Goal: Communication & Community: Ask a question

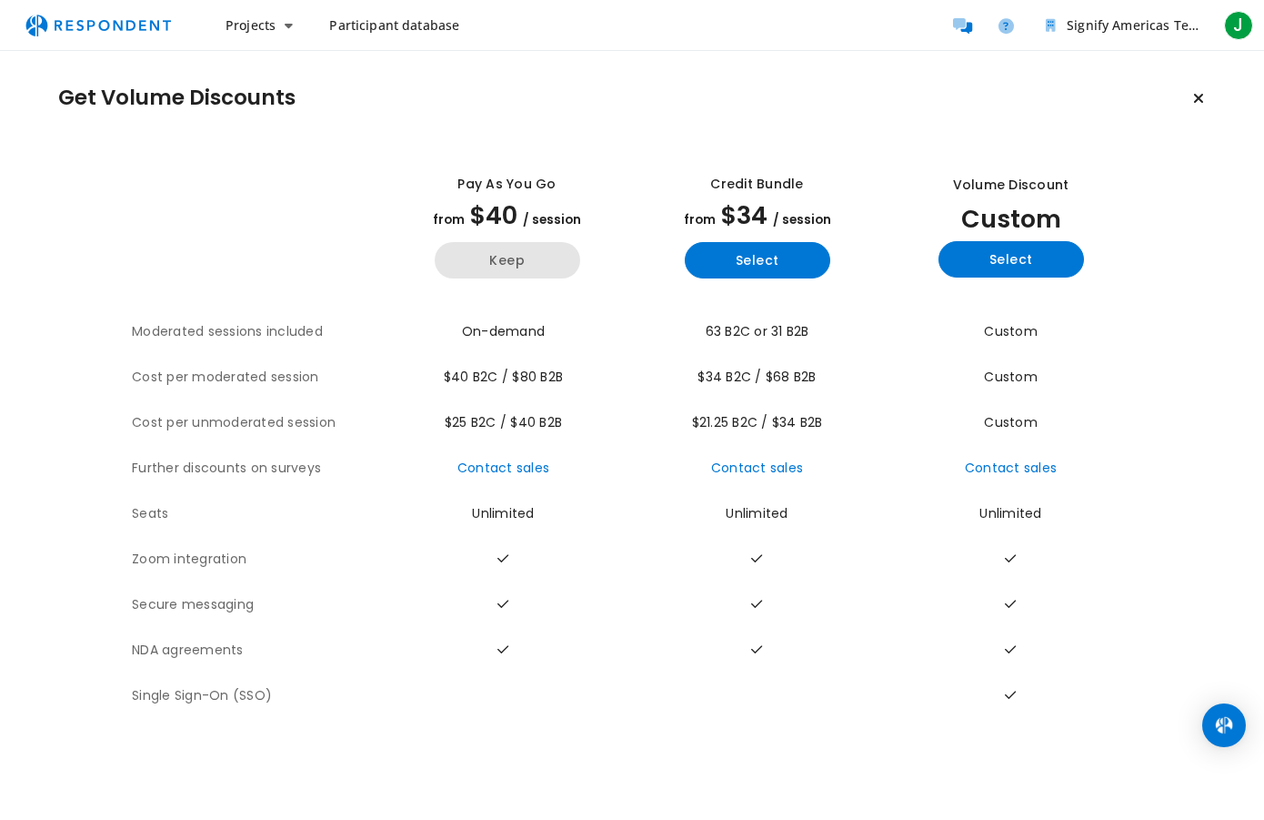
click at [502, 259] on button "Keep" at bounding box center [508, 260] width 146 height 36
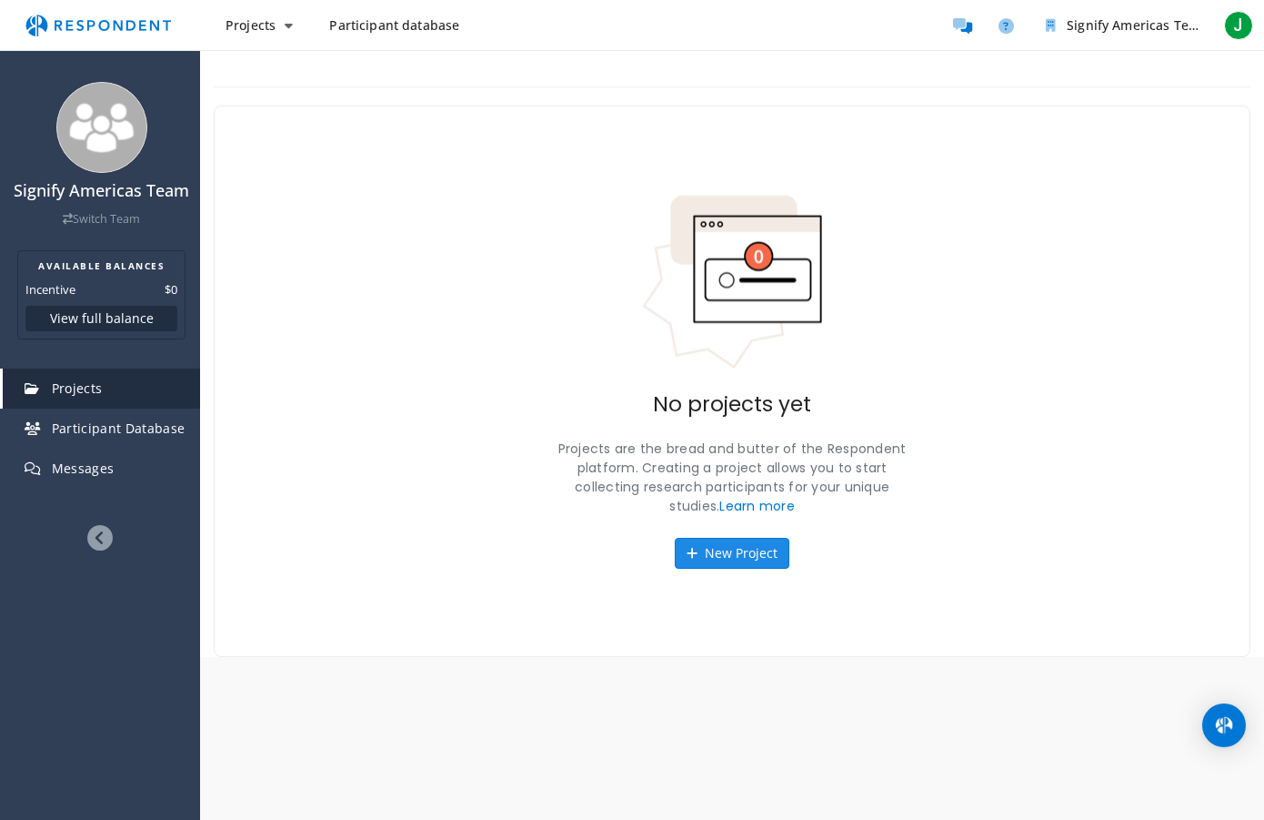
click at [727, 553] on button "New Project" at bounding box center [732, 553] width 115 height 31
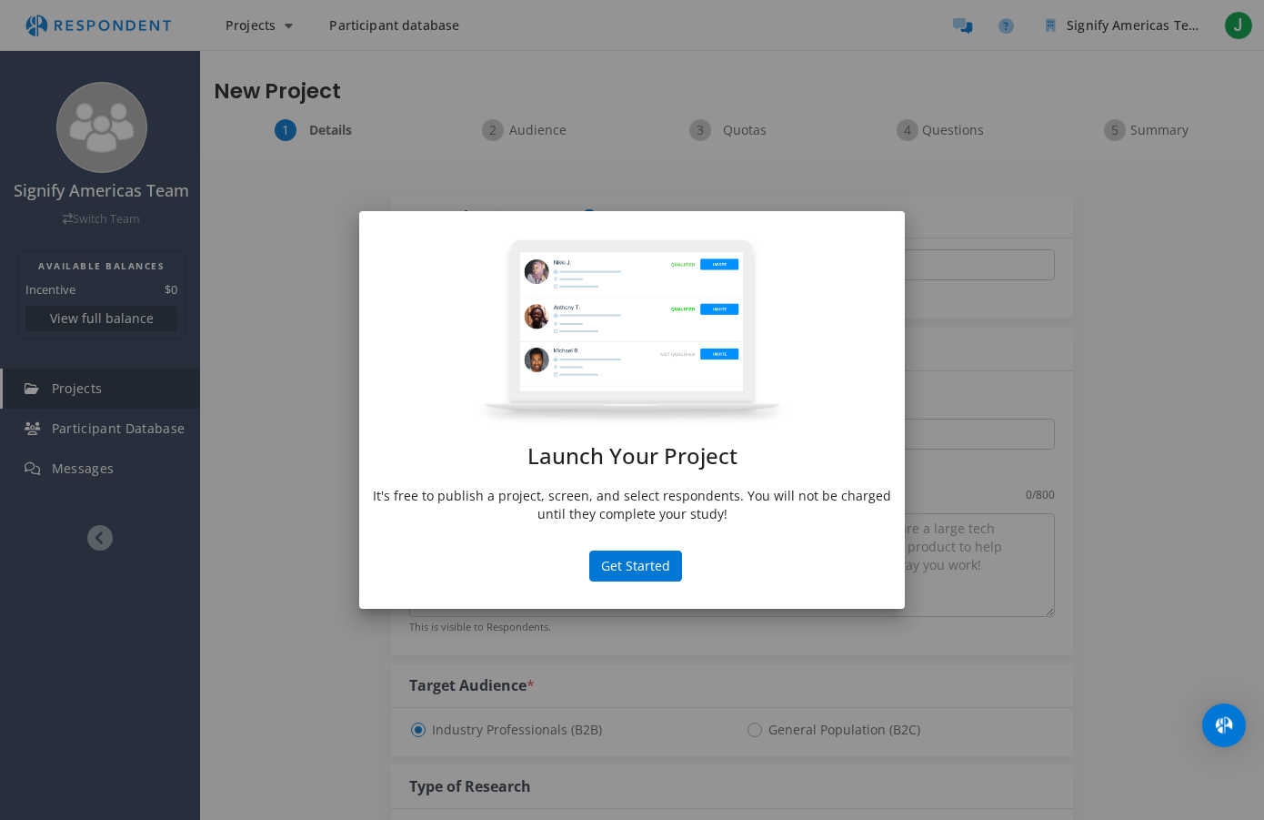
click at [629, 565] on button "Get Started" at bounding box center [635, 565] width 93 height 31
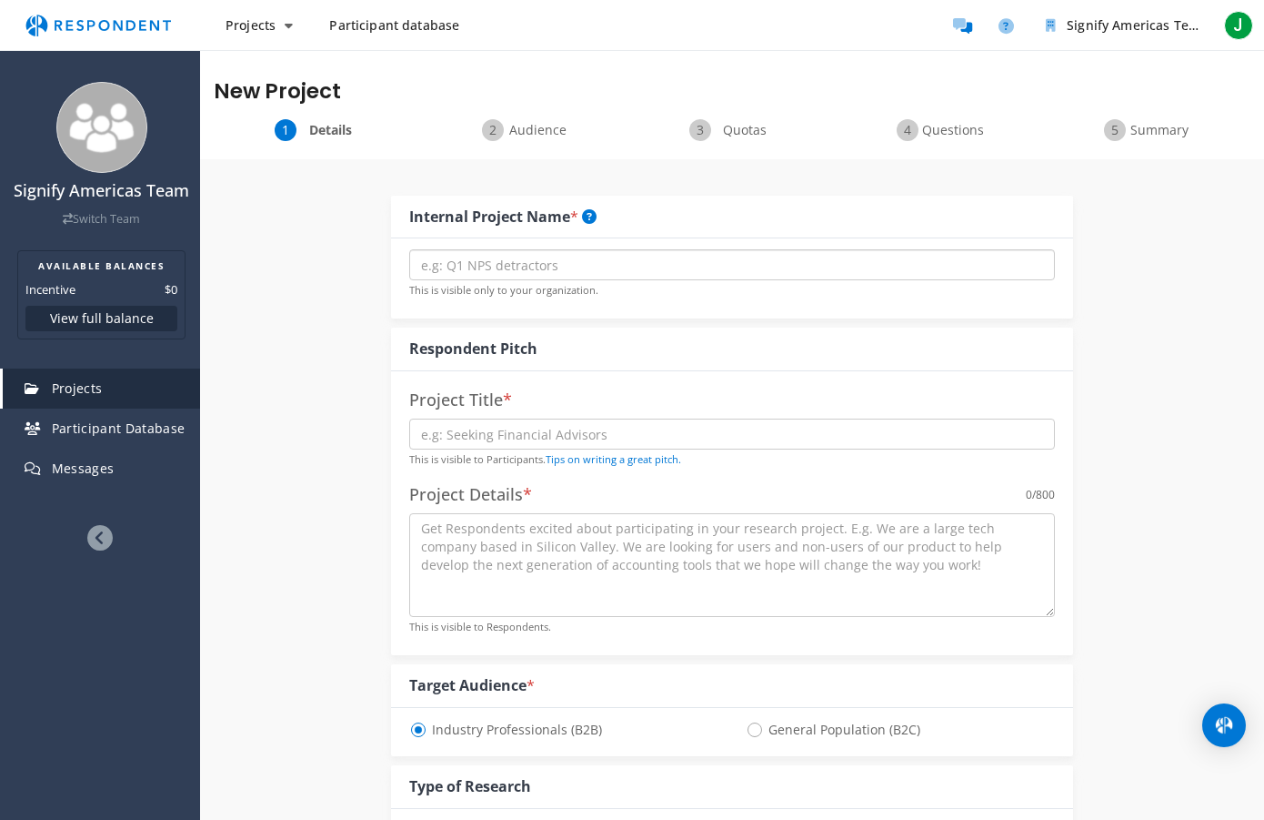
click at [498, 262] on input "text" at bounding box center [732, 264] width 646 height 31
type input "Good Design Charter"
click at [462, 433] on input "text" at bounding box center [732, 433] width 646 height 31
type input "Validating Good Design with Specifiers"
click at [466, 544] on textarea at bounding box center [732, 565] width 646 height 104
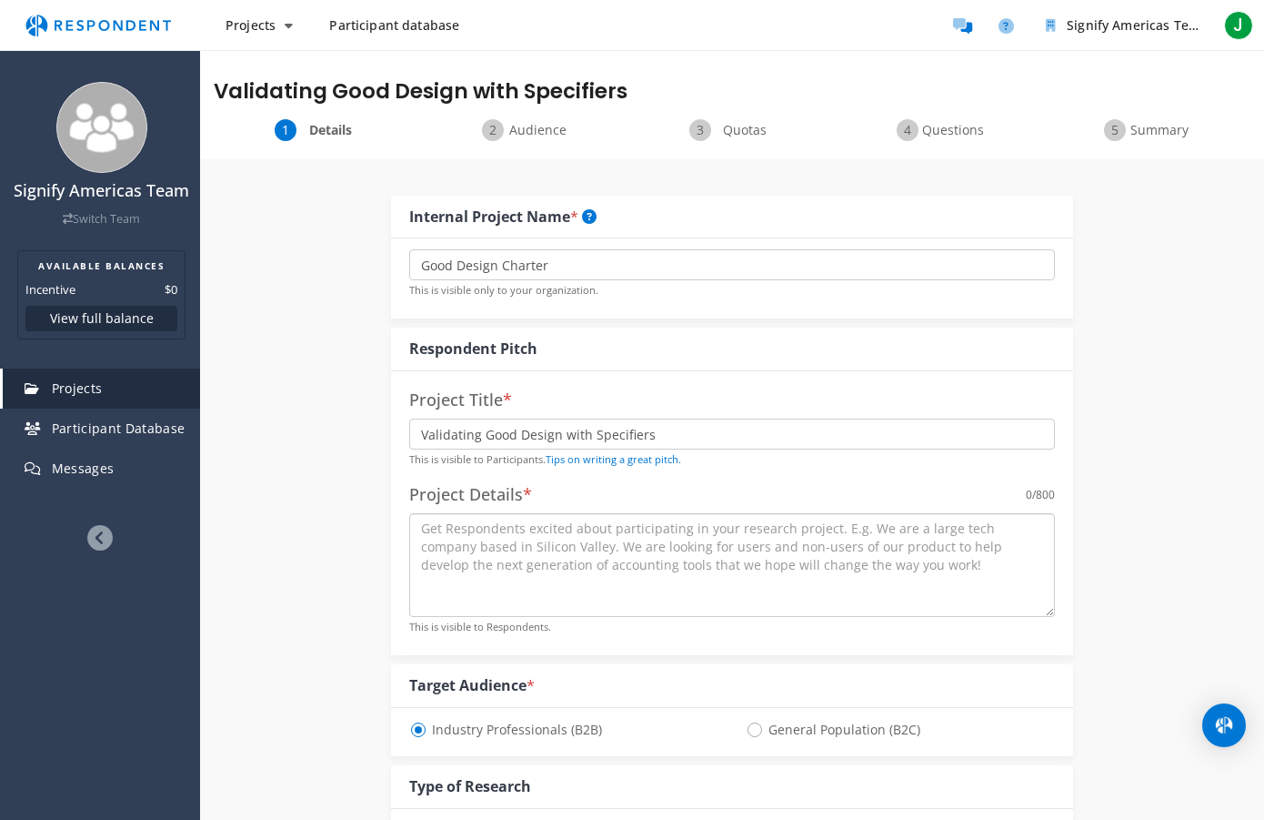
drag, startPoint x: 513, startPoint y: 545, endPoint x: 535, endPoint y: 546, distance: 21.9
click at [520, 544] on textarea at bounding box center [732, 565] width 646 height 104
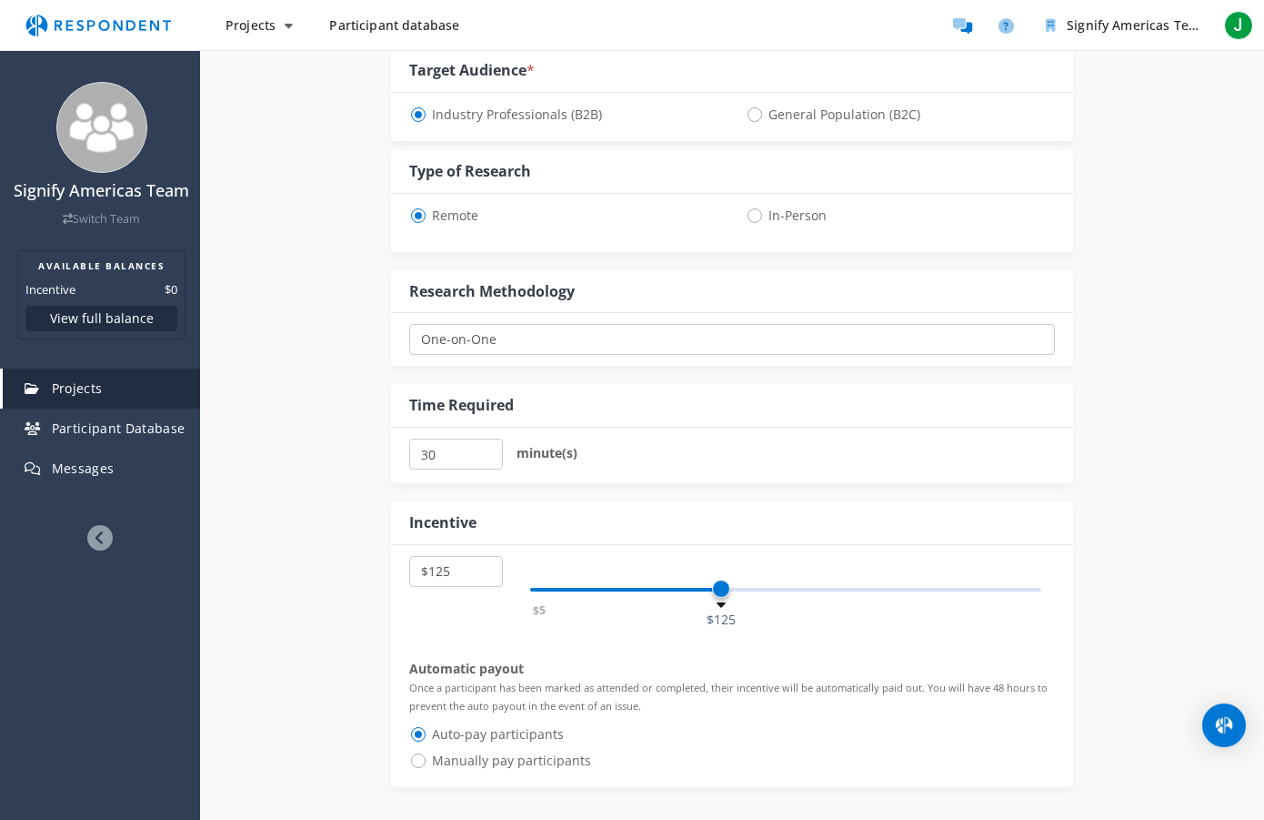
scroll to position [619, 0]
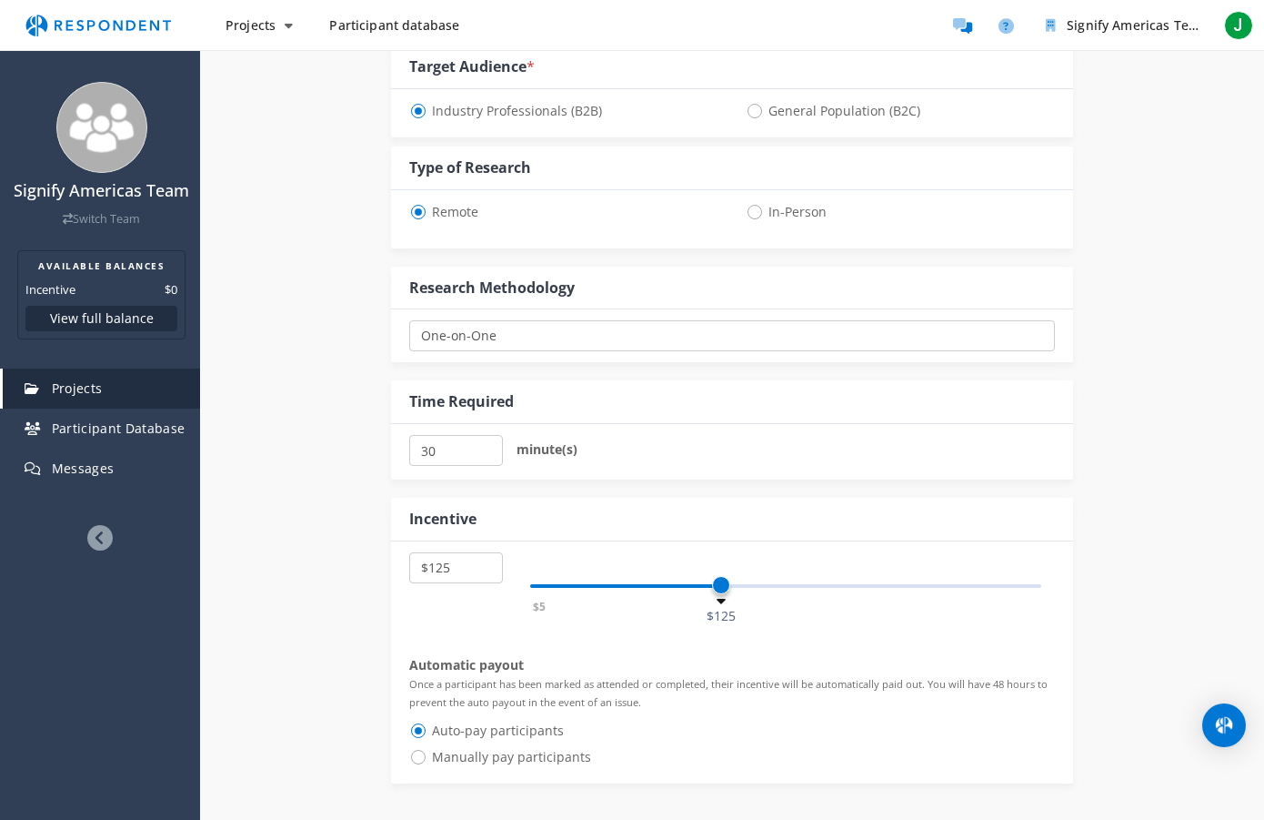
type textarea "Get lighting specifiers engaged in validatig a definition of what Good Design i…"
click at [458, 340] on select "One-on-One Focus Group Unmoderated Study Survey Diary Study" at bounding box center [732, 335] width 646 height 31
click at [409, 320] on select "One-on-One Focus Group Unmoderated Study Survey Diary Study" at bounding box center [732, 335] width 646 height 31
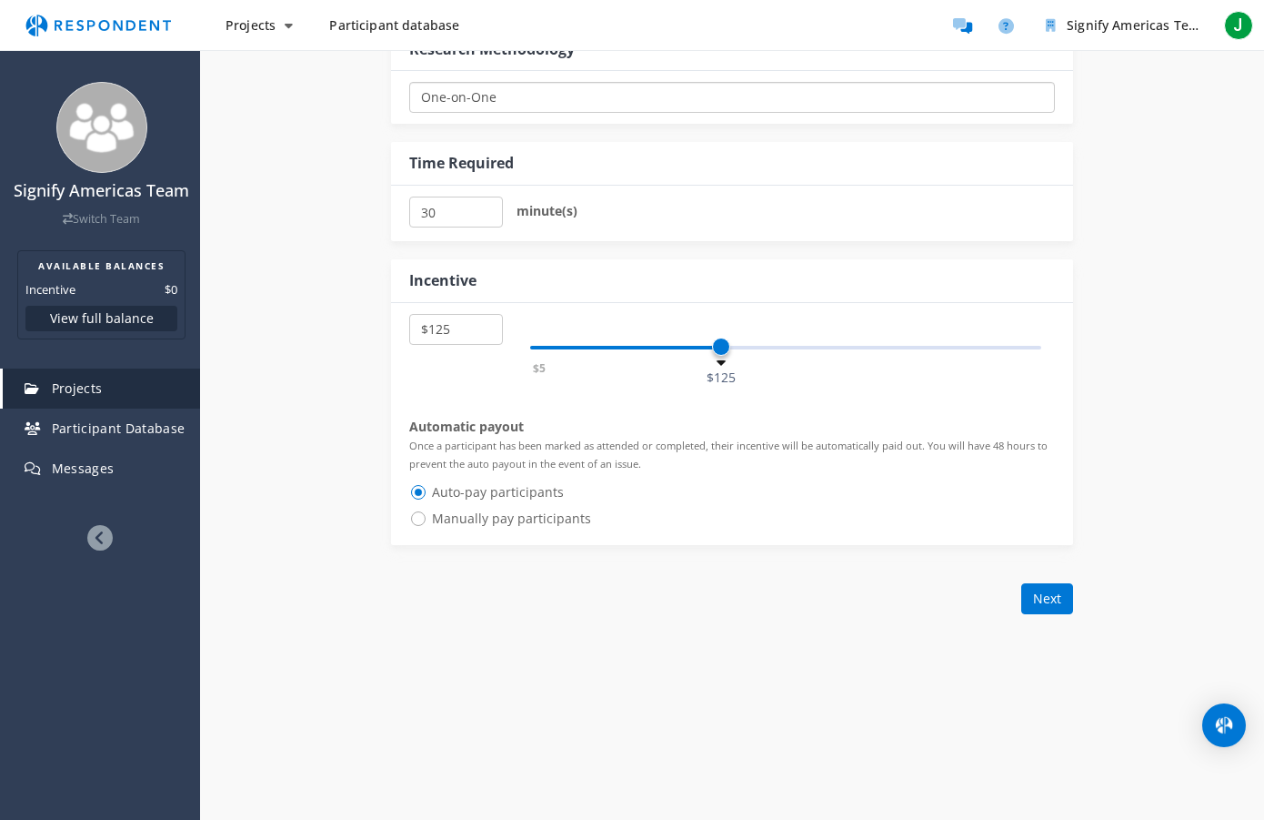
scroll to position [858, 0]
click at [421, 520] on span "Manually pay participants" at bounding box center [500, 518] width 182 height 22
click at [421, 520] on input "Manually pay participants" at bounding box center [415, 516] width 12 height 12
radio input "true"
select select "number:100"
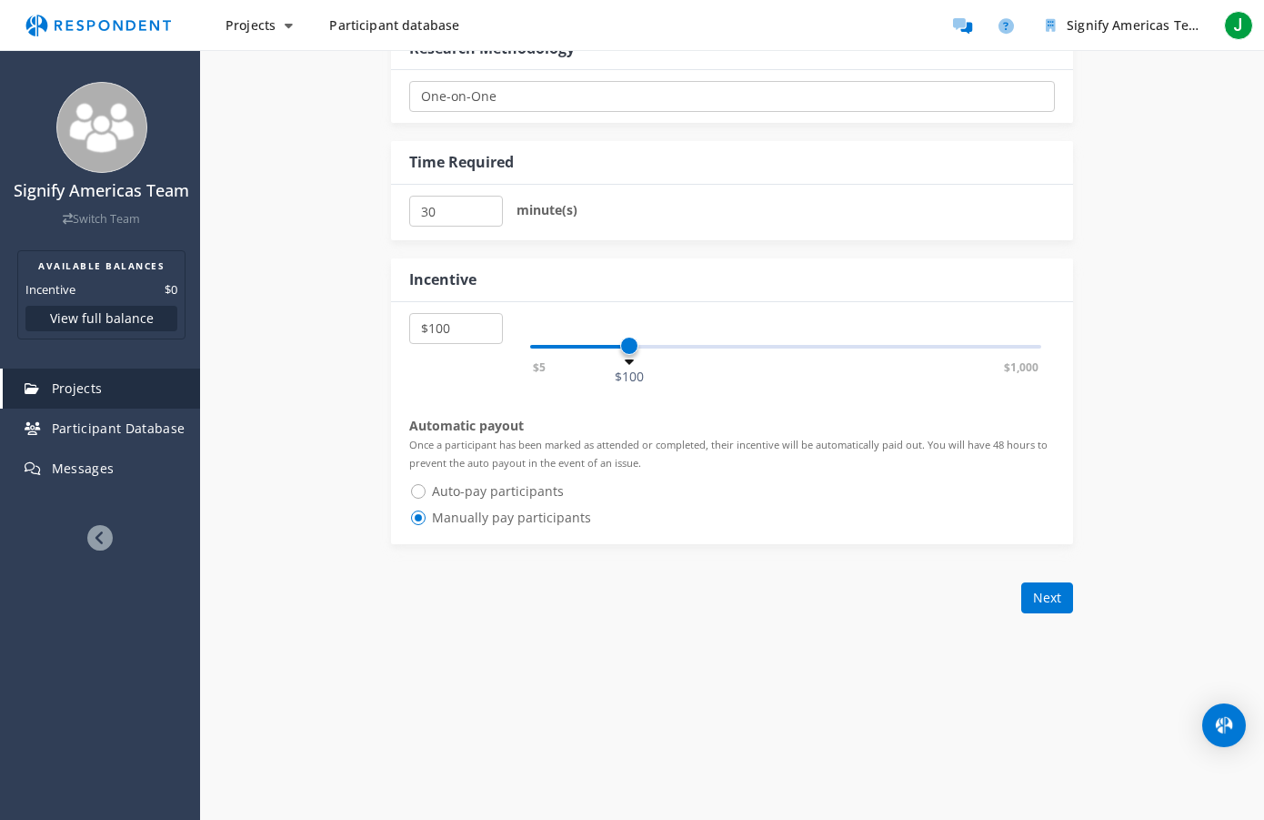
drag, startPoint x: 724, startPoint y: 344, endPoint x: 629, endPoint y: 342, distance: 95.5
click at [629, 341] on span at bounding box center [629, 346] width 18 height 18
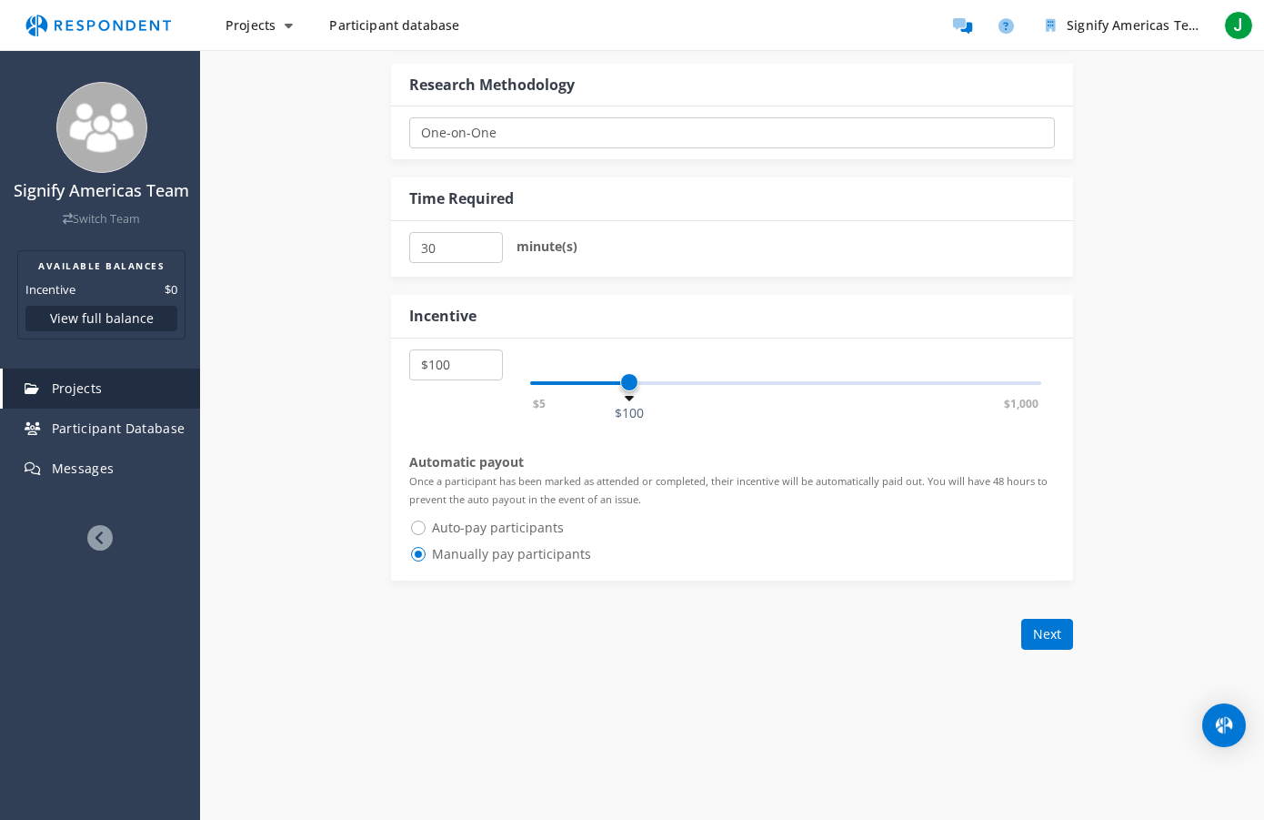
scroll to position [831, 0]
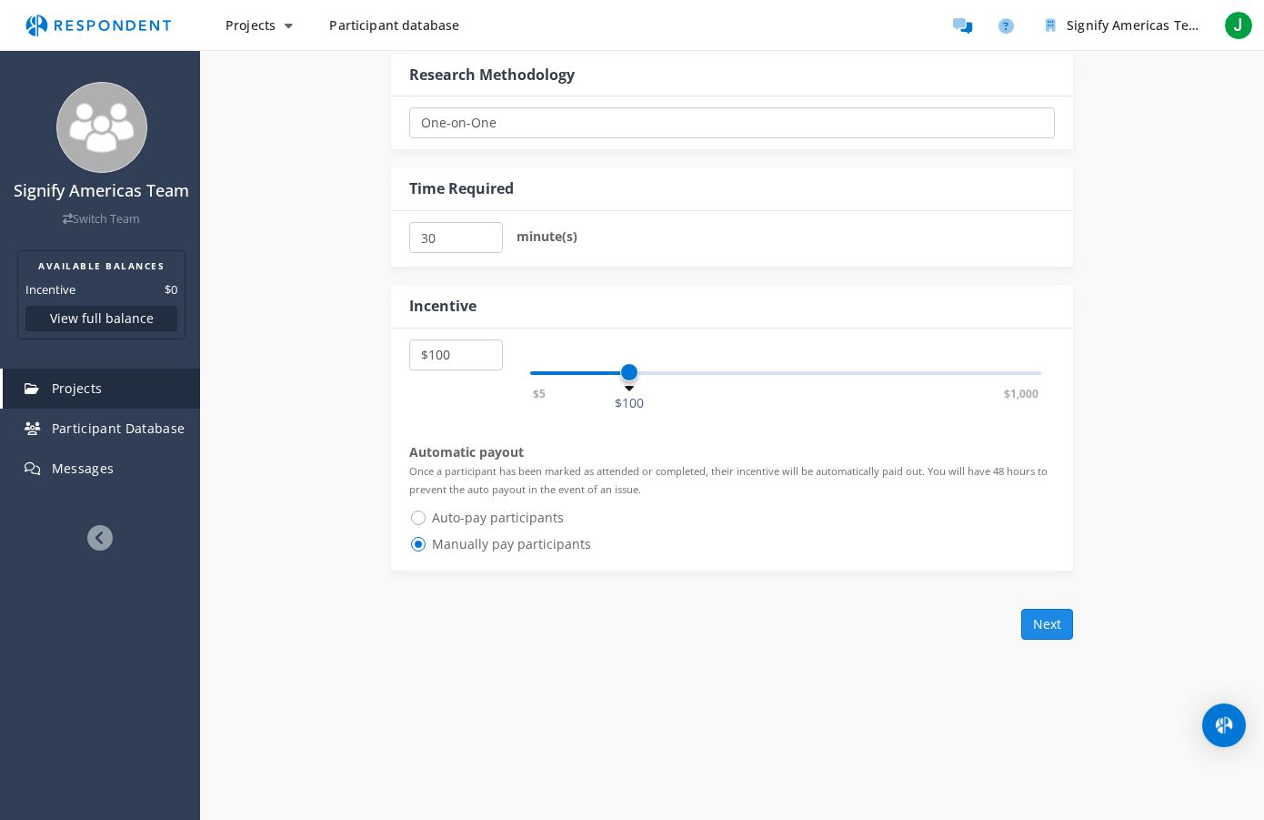
click at [1046, 621] on button "Next" at bounding box center [1048, 624] width 52 height 31
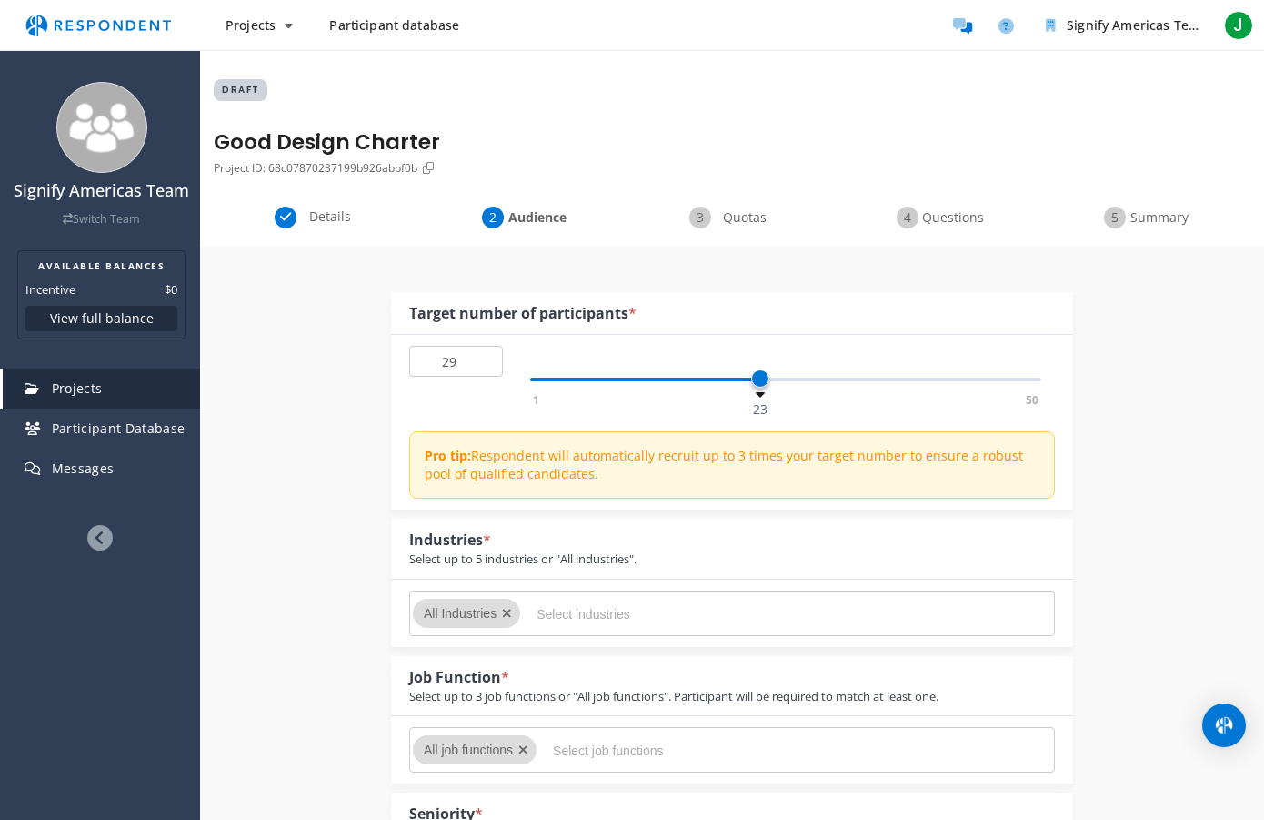
type input "30"
drag, startPoint x: 538, startPoint y: 378, endPoint x: 830, endPoint y: 388, distance: 292.2
click at [830, 381] on div "1 50 30" at bounding box center [785, 380] width 511 height 4
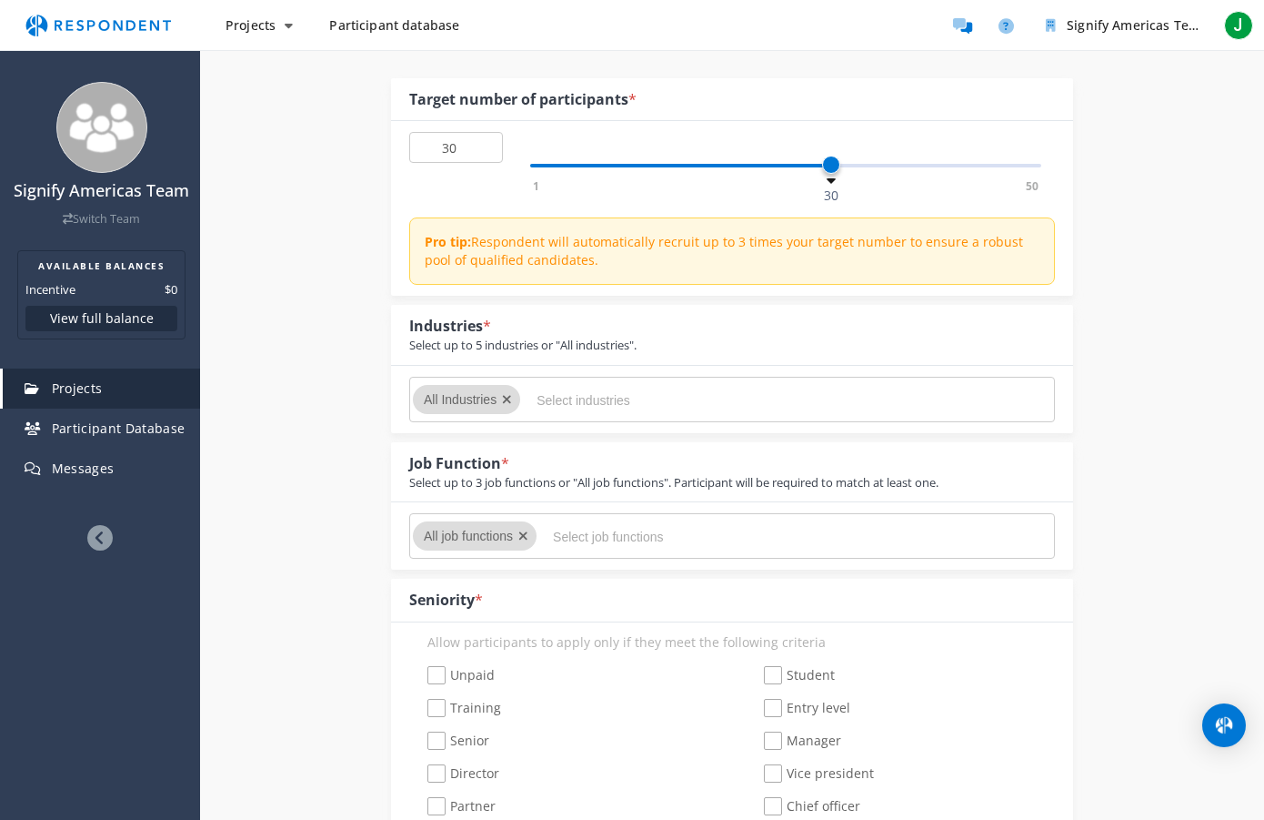
scroll to position [229, 0]
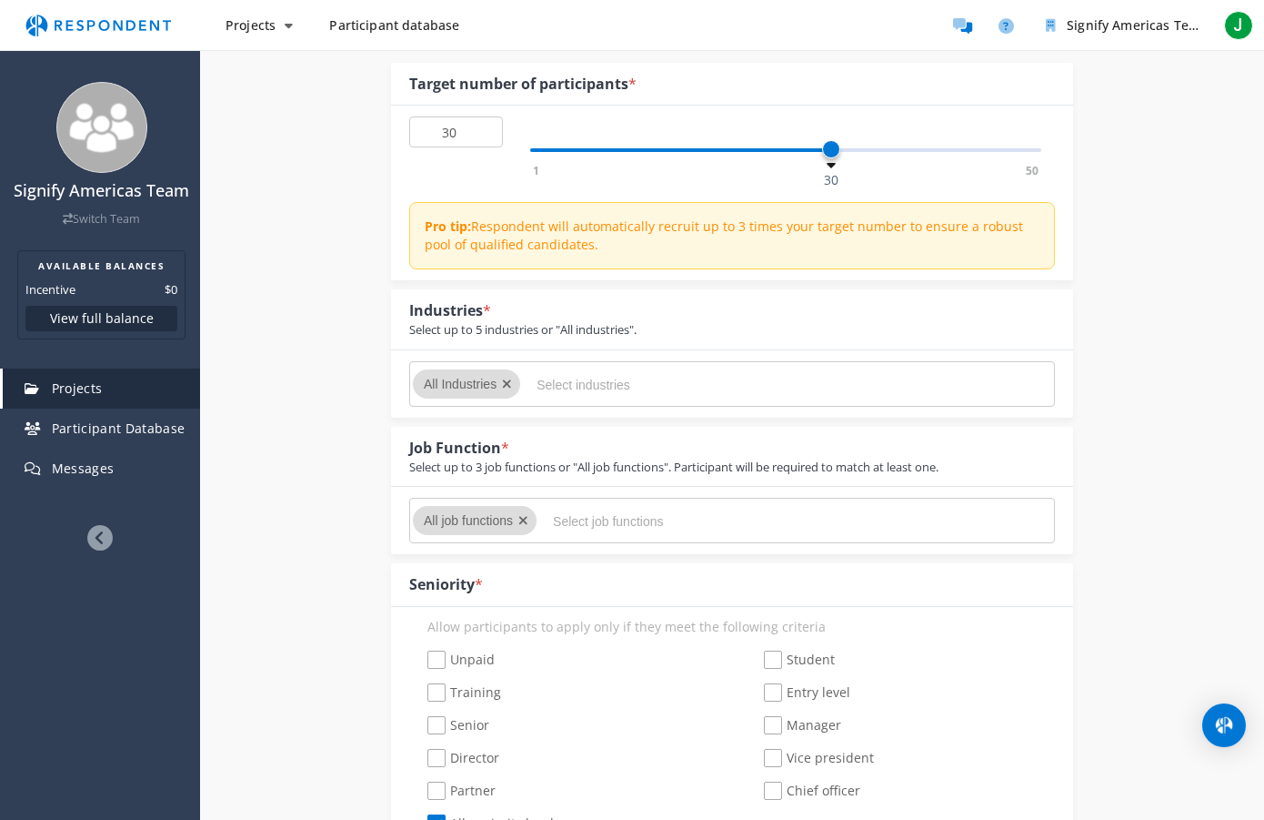
click at [580, 386] on input "Select industries" at bounding box center [673, 384] width 273 height 31
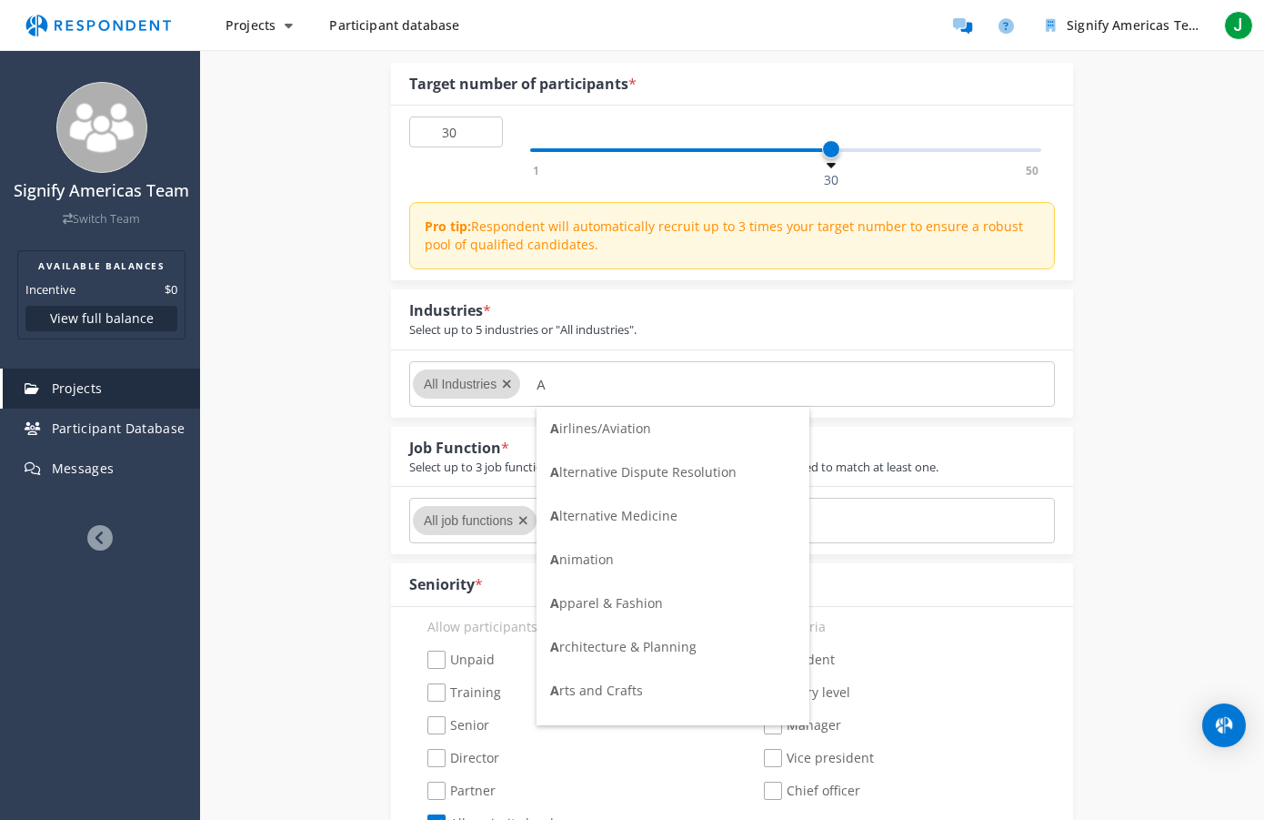
scroll to position [0, 0]
type input "A"
type input "L"
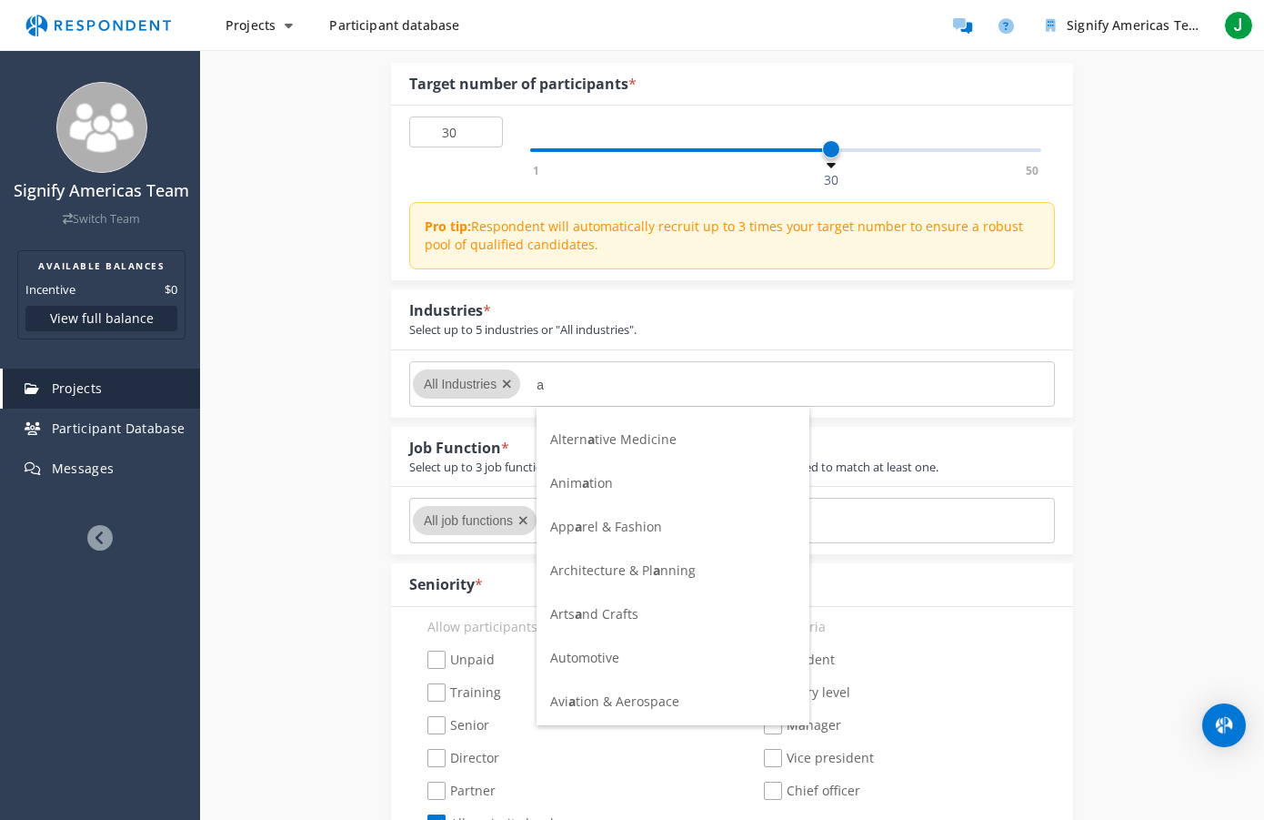
scroll to position [82, 0]
type input "a"
click at [637, 565] on span "Architecture & Pl a nning" at bounding box center [623, 564] width 146 height 17
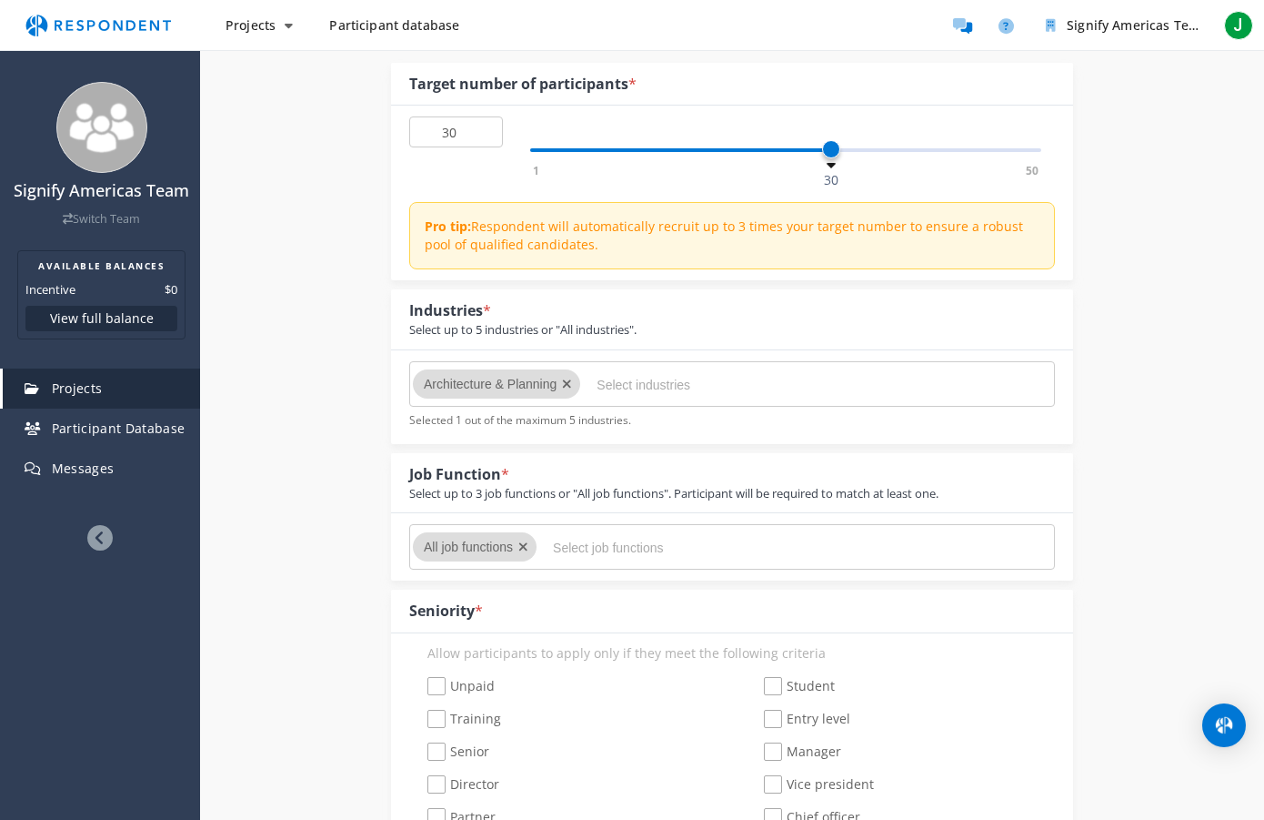
click at [655, 382] on input "Select industries" at bounding box center [733, 384] width 273 height 31
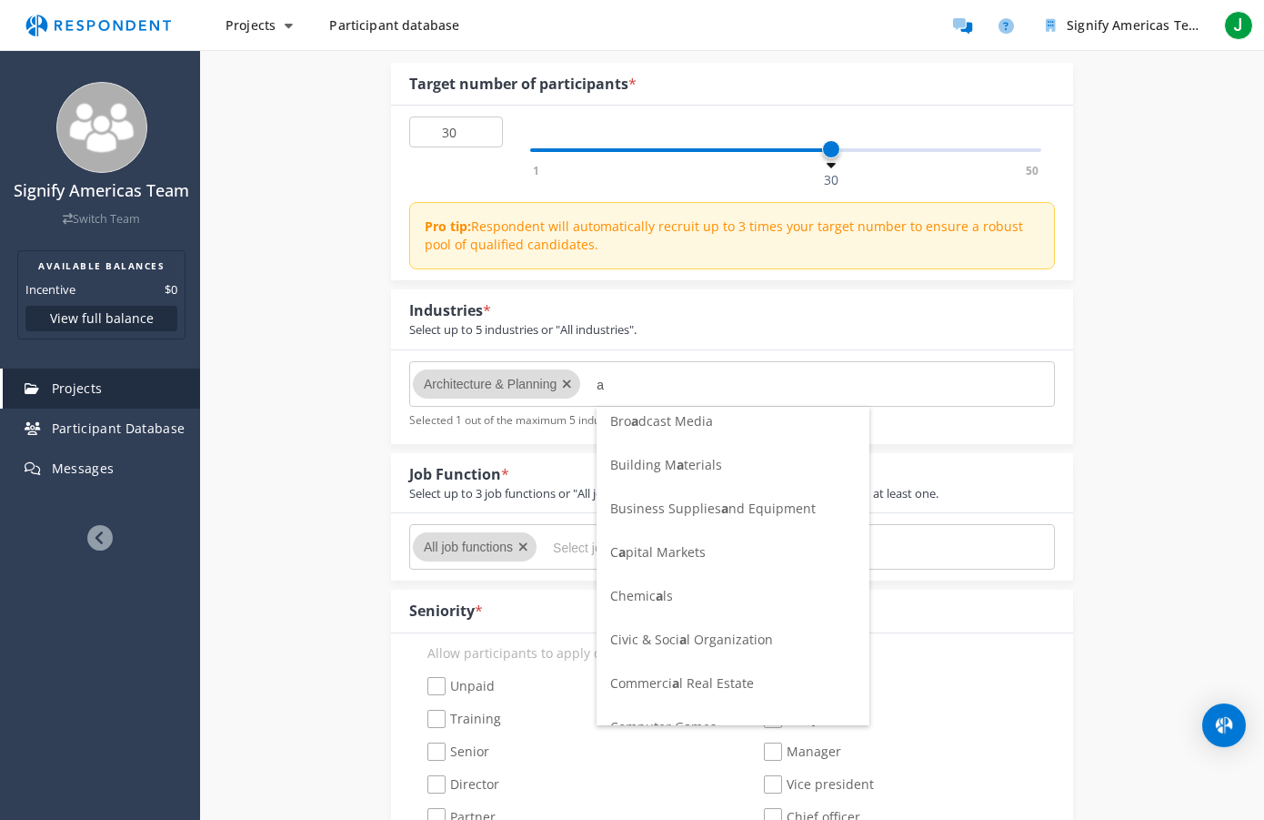
scroll to position [403, 0]
type input "a"
click at [694, 463] on span "Building M a terials" at bounding box center [666, 461] width 112 height 17
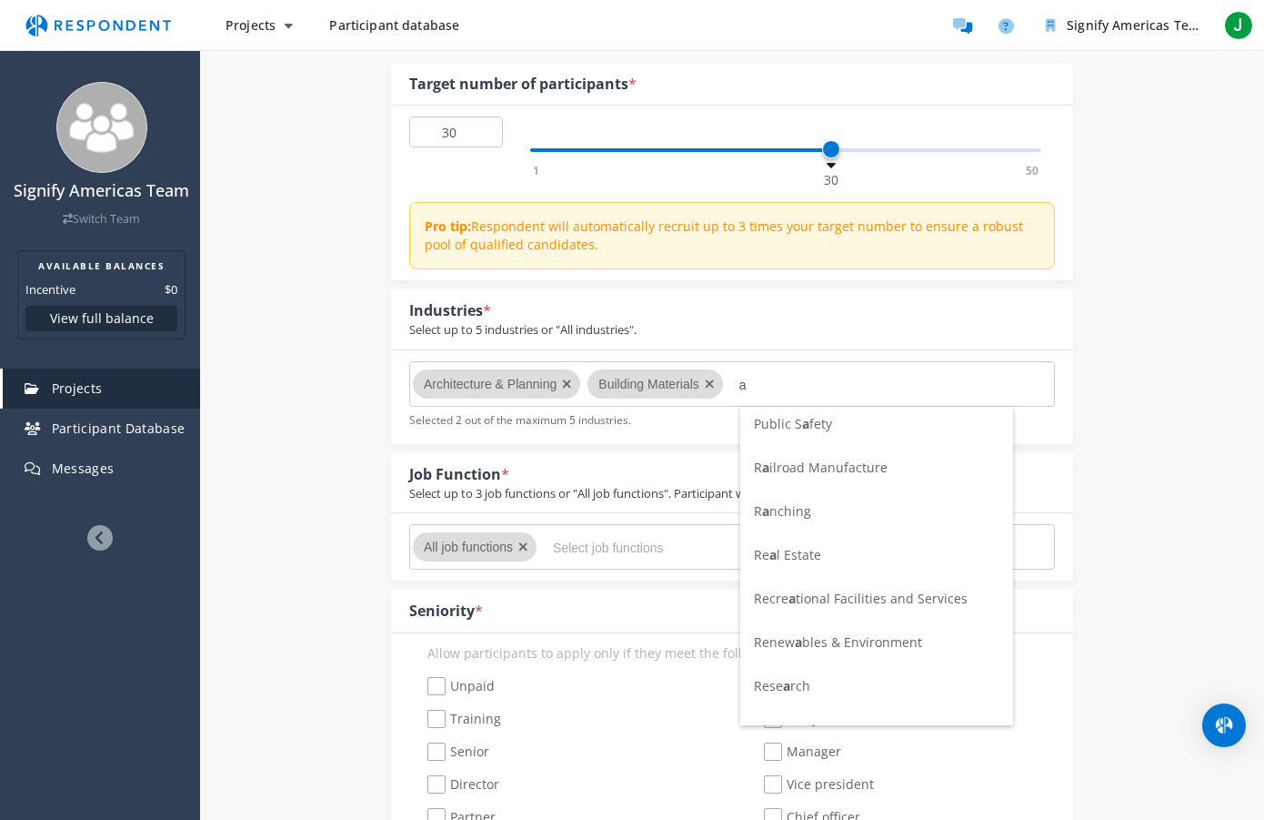
scroll to position [3921, 0]
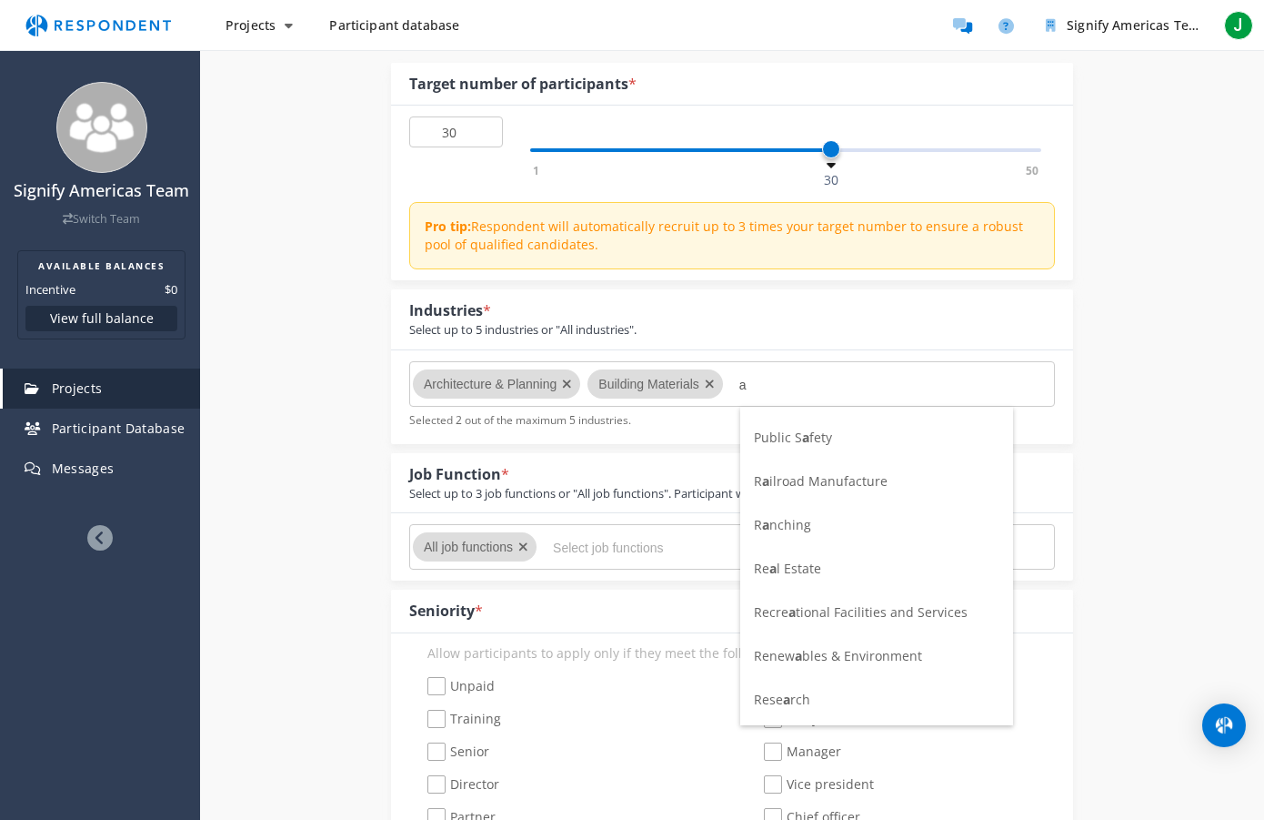
type input "a"
click at [805, 569] on span "Re a l Estate" at bounding box center [787, 567] width 67 height 17
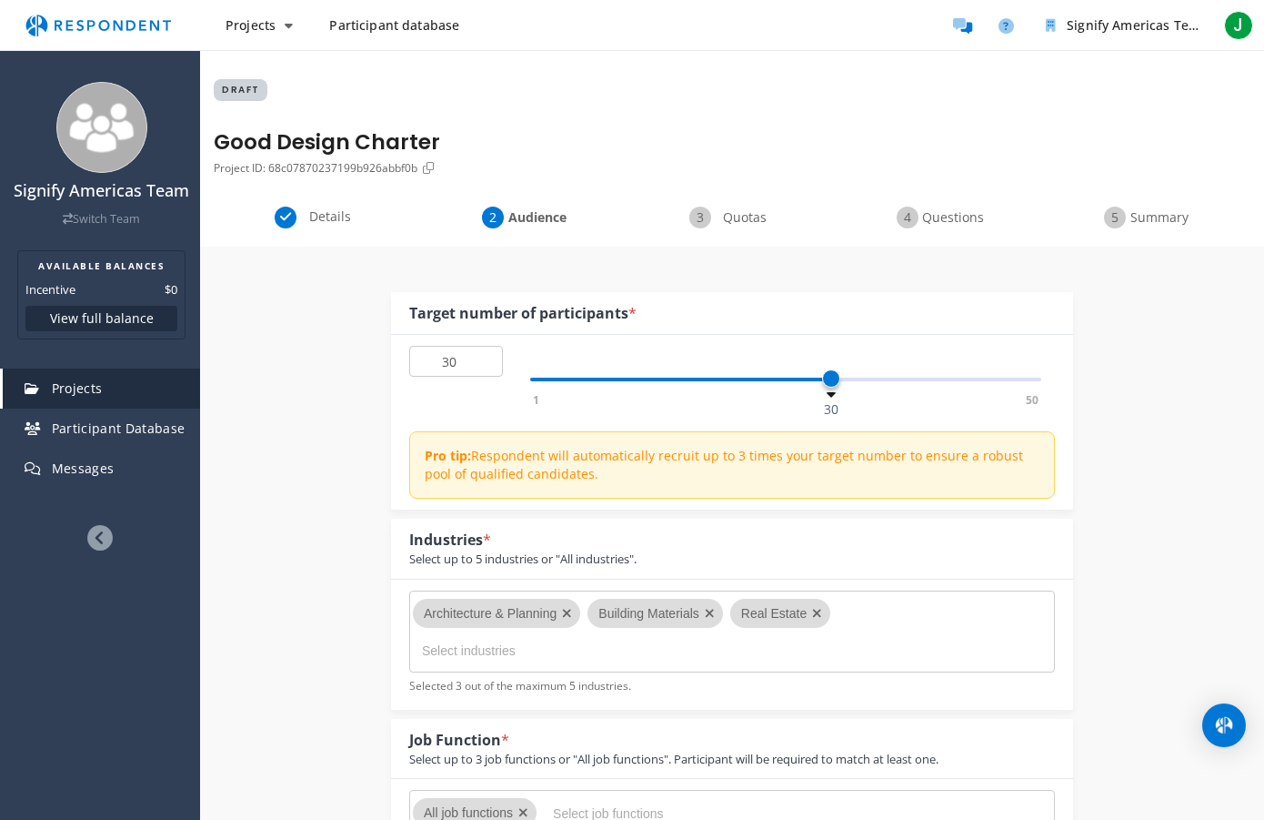
scroll to position [229, 0]
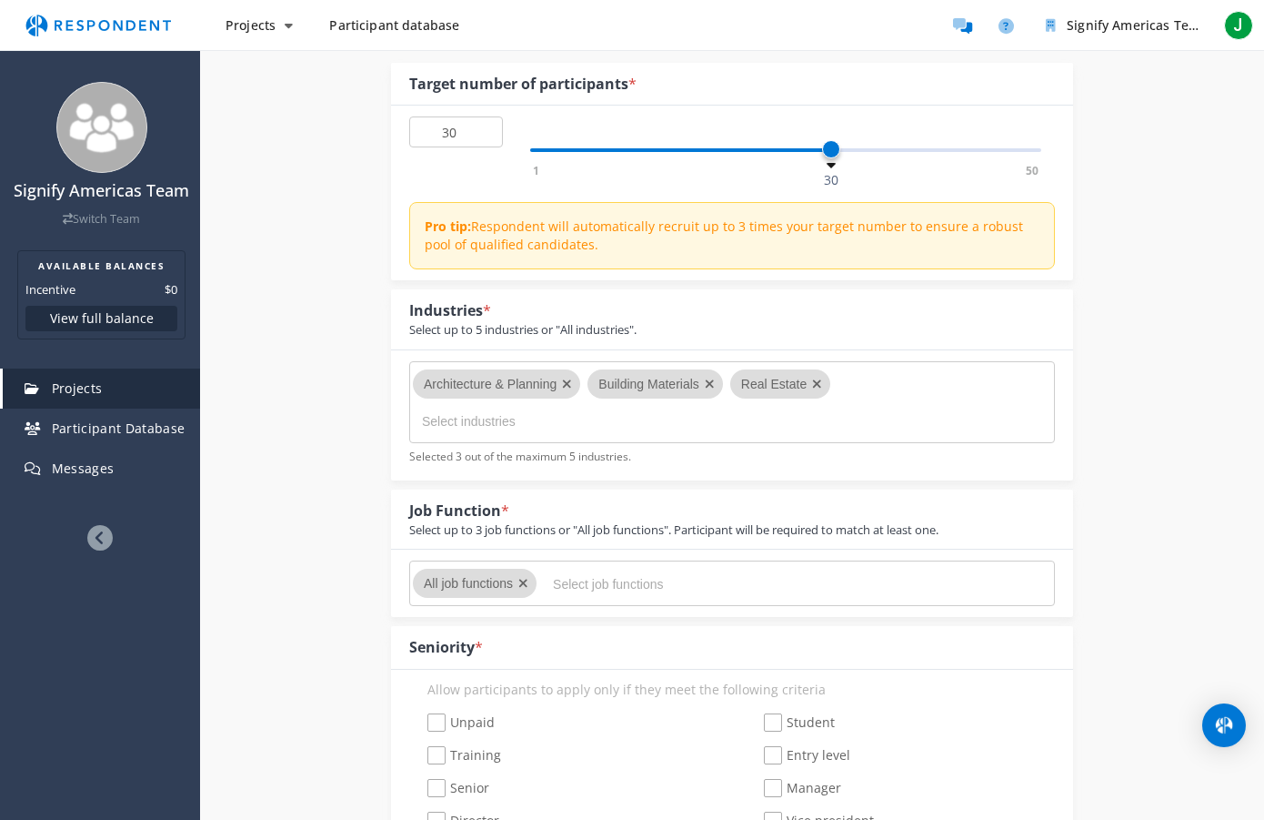
click at [860, 385] on md-chips-wrap "Architecture & Planning Building Materials Real Estate" at bounding box center [732, 402] width 646 height 82
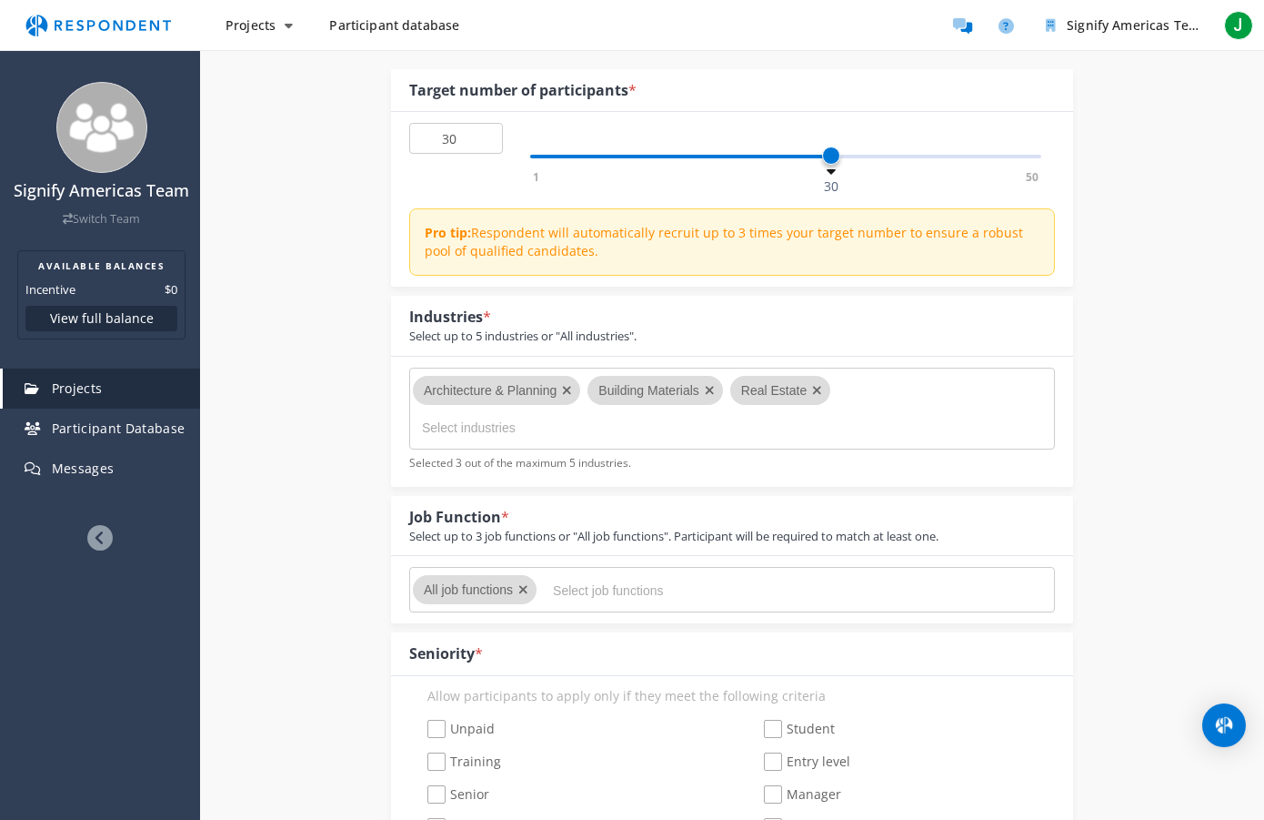
scroll to position [221, 0]
click at [861, 388] on md-chips-wrap "Architecture & Planning Building Materials Real Estate" at bounding box center [732, 410] width 646 height 82
click at [860, 399] on md-chips-wrap "Architecture & Planning Building Materials Real Estate" at bounding box center [732, 410] width 646 height 82
click at [694, 434] on input "Select industries" at bounding box center [558, 429] width 273 height 31
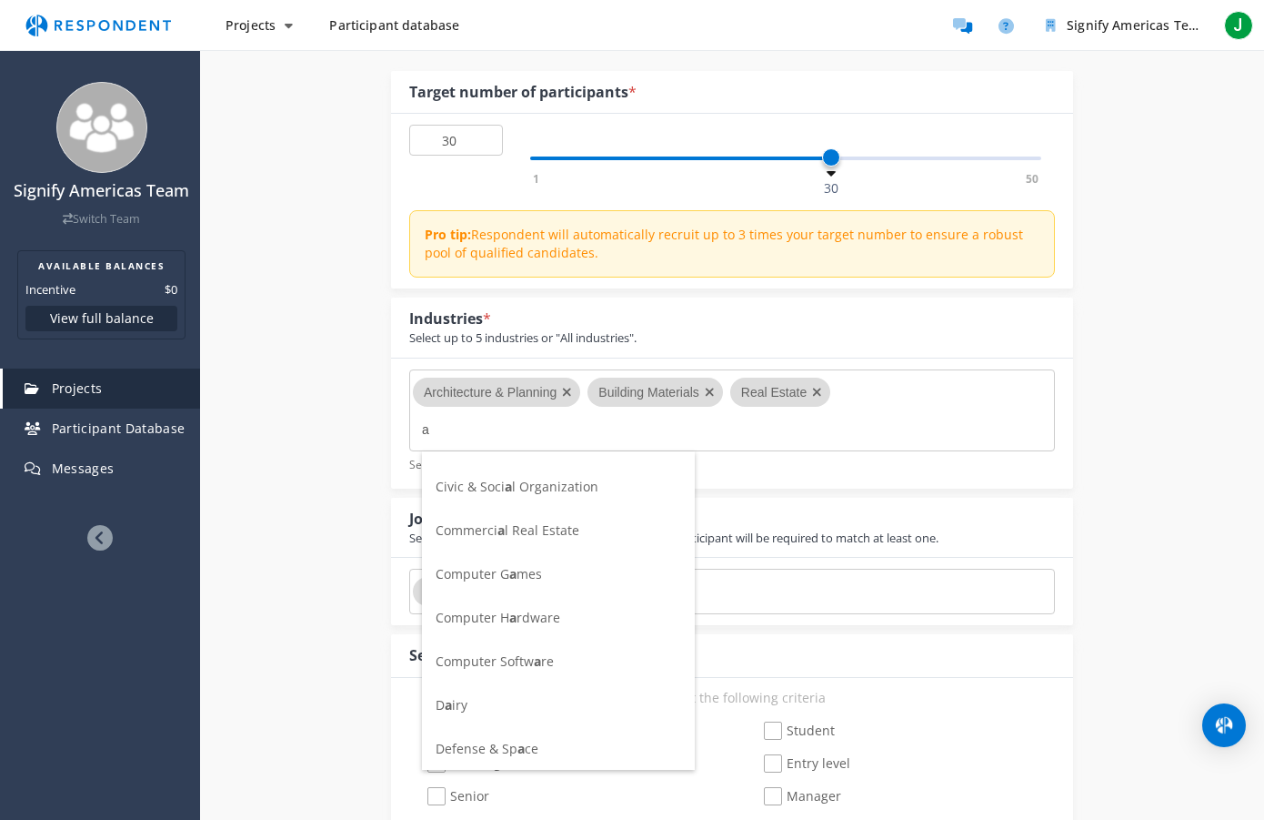
scroll to position [556, 0]
type input "a"
click at [551, 527] on span "Commerci a l Real Estate" at bounding box center [508, 527] width 144 height 17
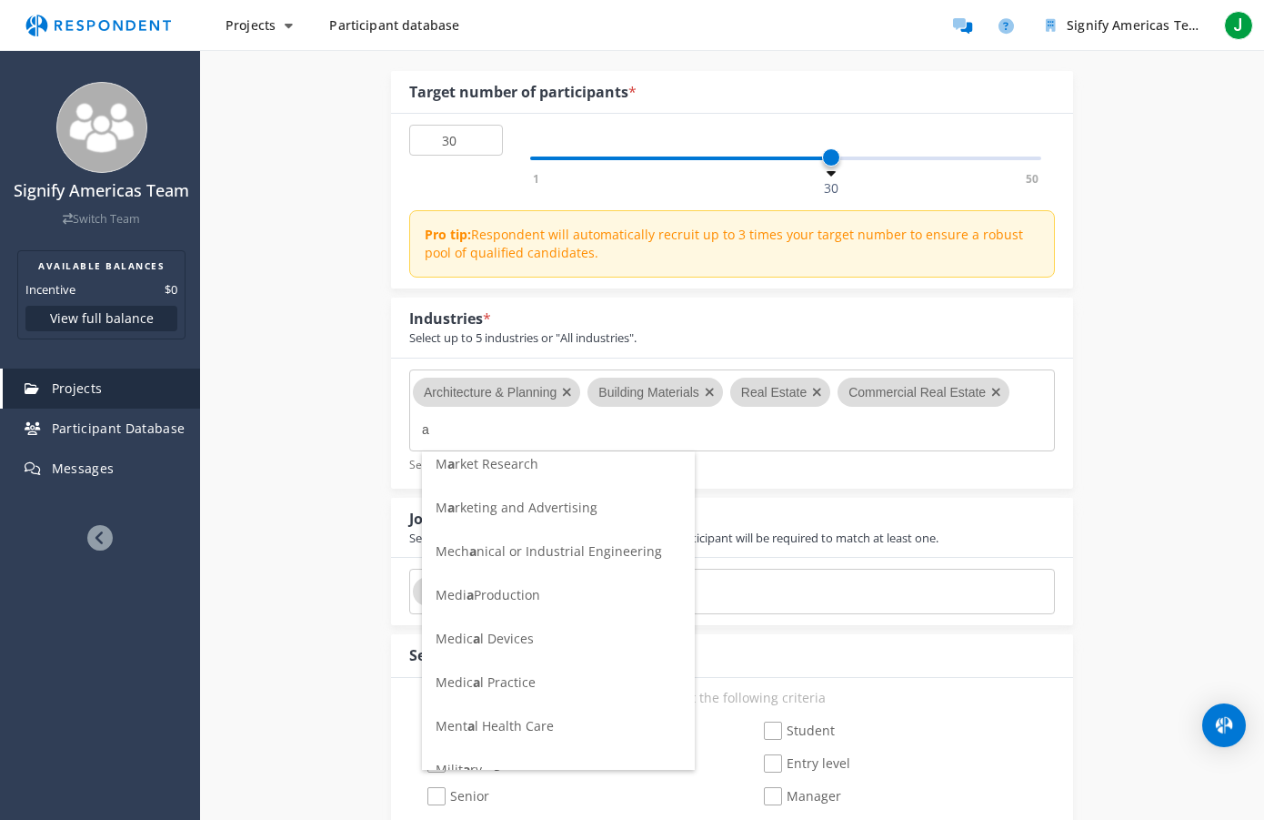
scroll to position [2666, 0]
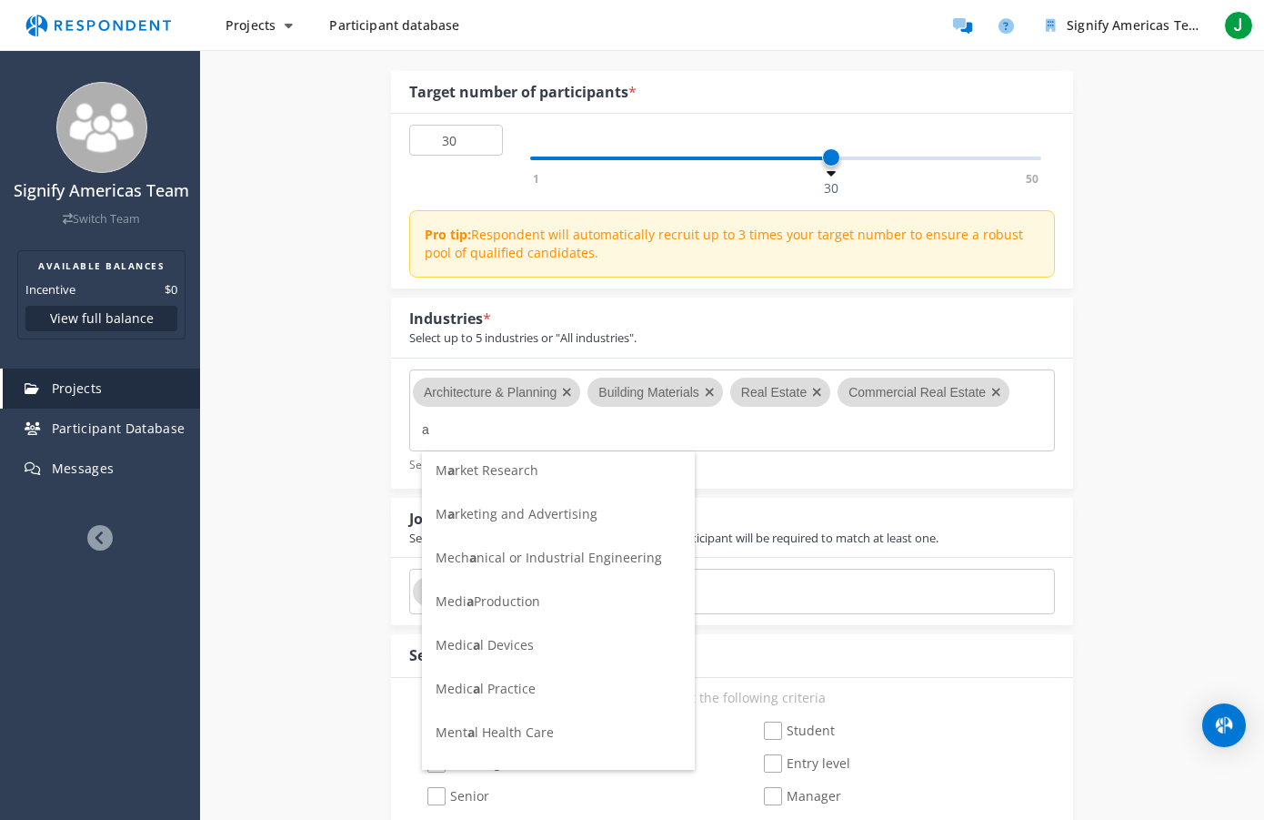
type input "a"
click at [581, 561] on span "Mech a nical or Industrial Engineering" at bounding box center [549, 557] width 227 height 17
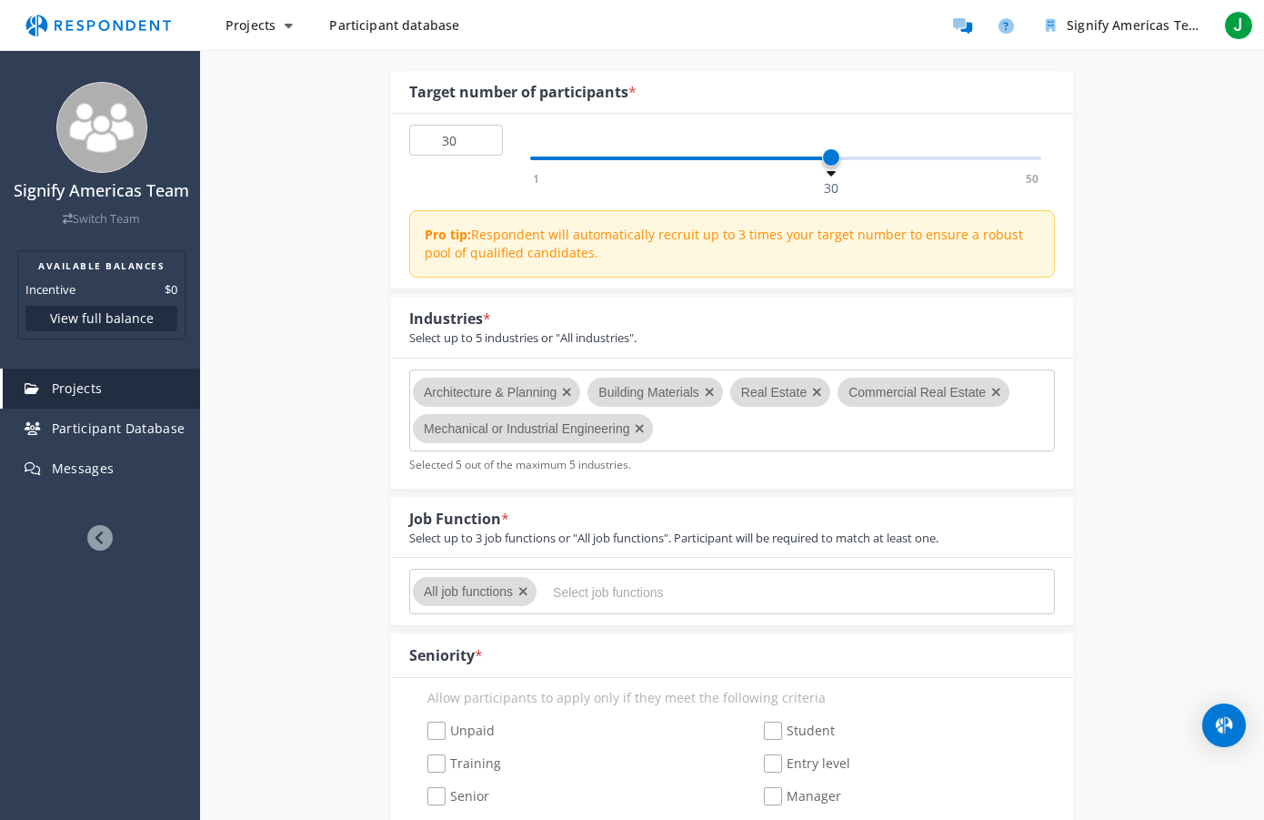
drag, startPoint x: 710, startPoint y: 393, endPoint x: 710, endPoint y: 404, distance: 11.0
click at [710, 393] on icon "Remove Building Materials" at bounding box center [710, 392] width 10 height 13
click at [688, 429] on input "Select industries" at bounding box center [806, 429] width 273 height 31
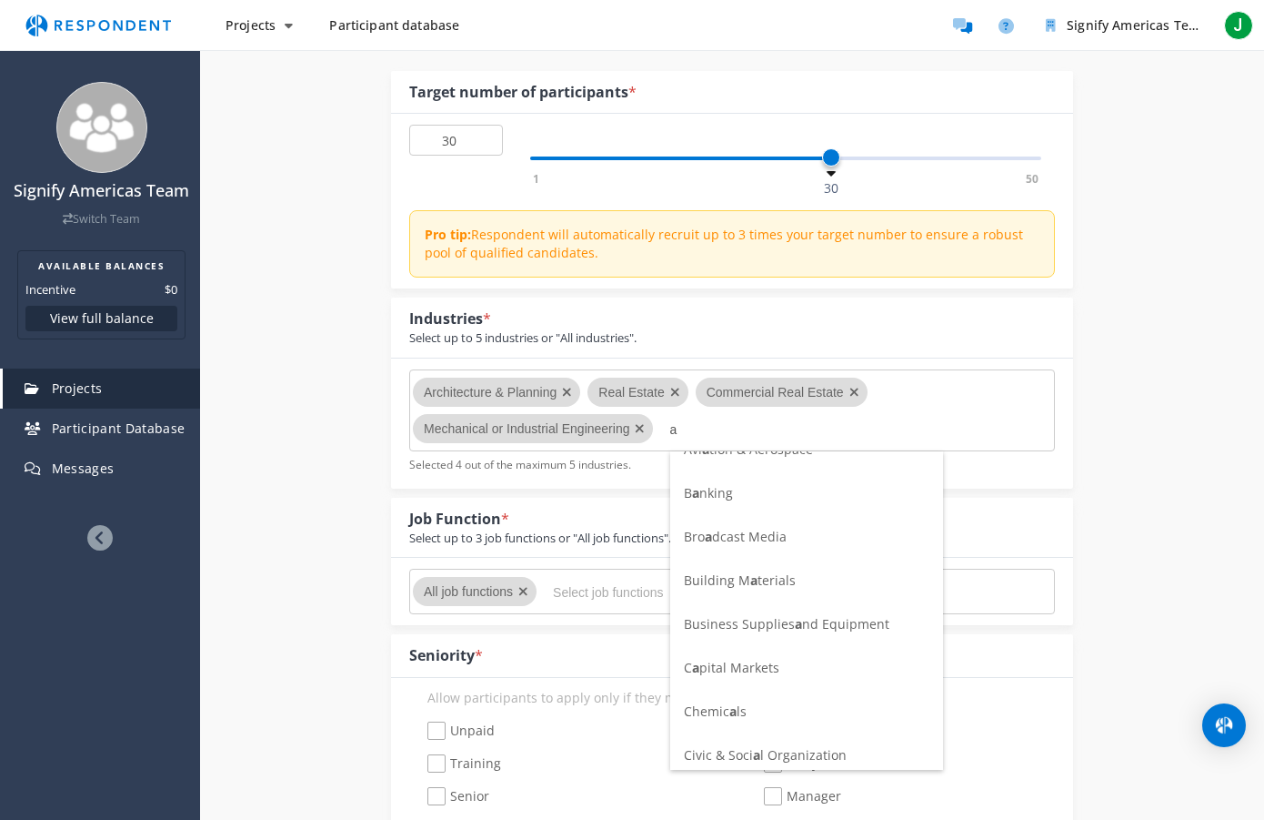
scroll to position [331, 0]
type input "a"
click at [771, 581] on span "Building M a terials" at bounding box center [740, 577] width 112 height 17
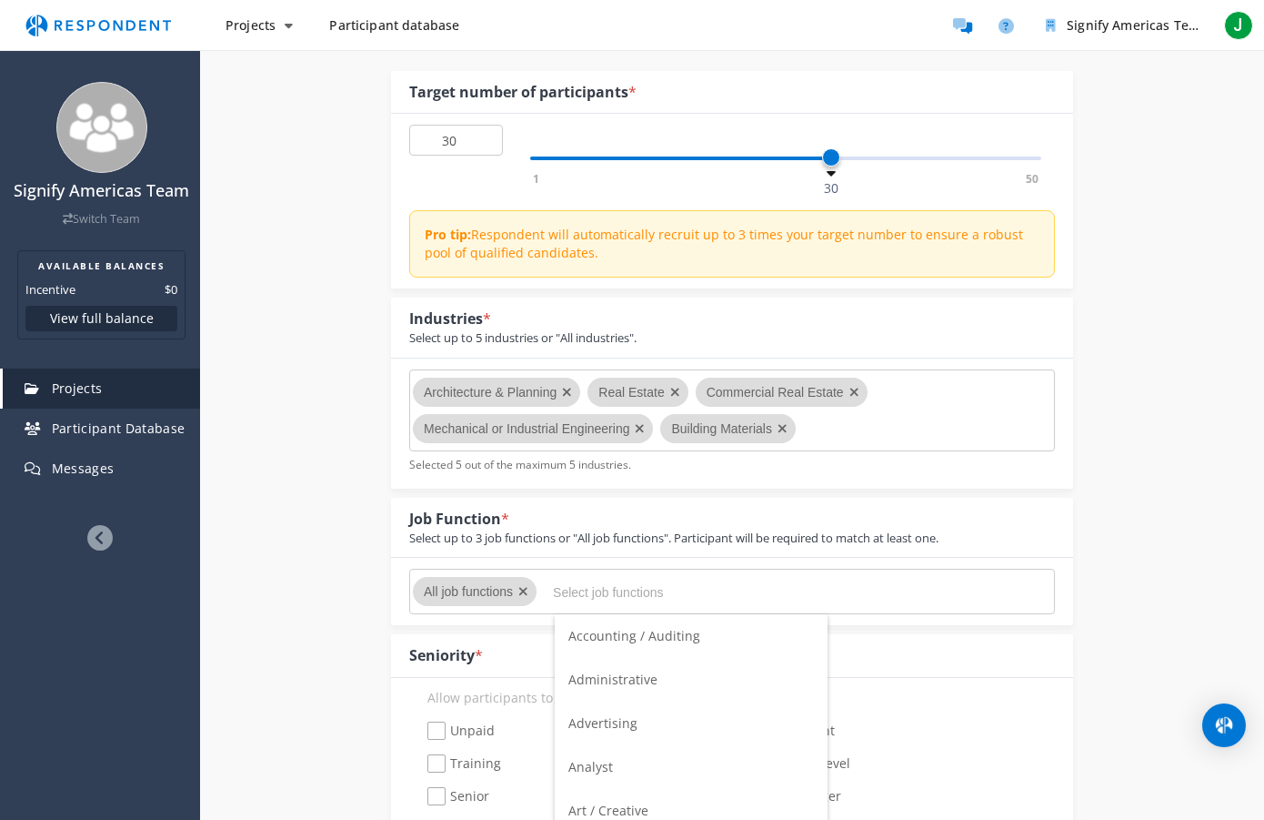
scroll to position [0, 0]
click at [575, 592] on input "Select job functions" at bounding box center [689, 592] width 273 height 31
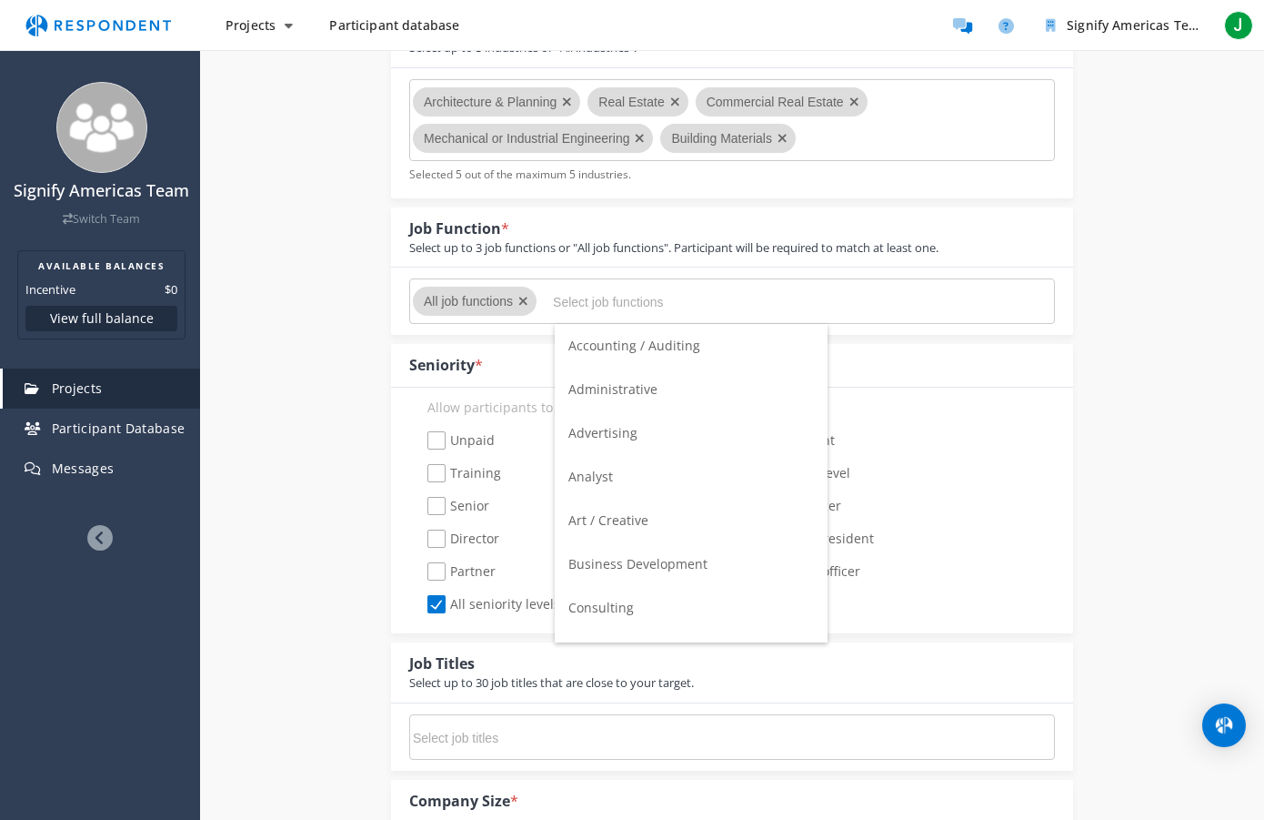
click at [619, 303] on input "Select job functions" at bounding box center [689, 302] width 273 height 31
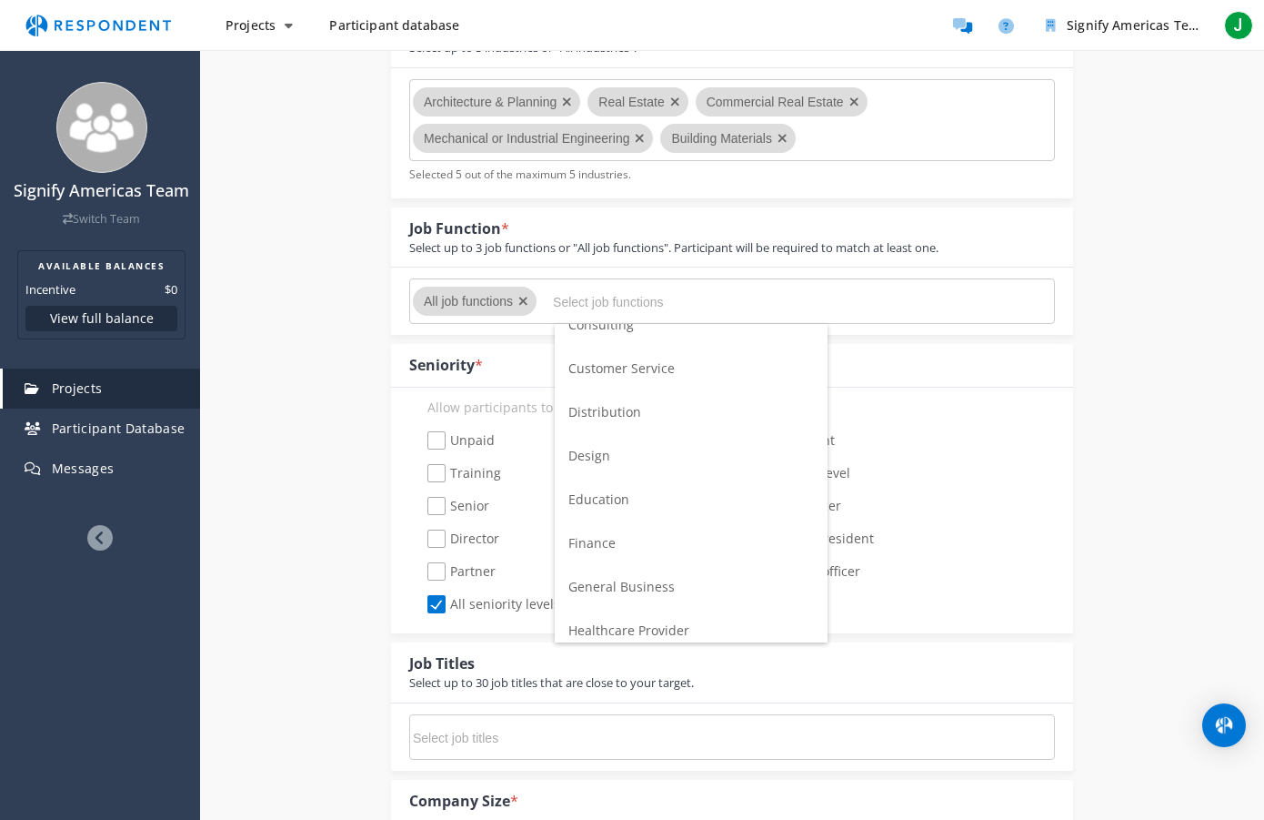
scroll to position [285, 0]
click at [597, 449] on span "Design" at bounding box center [590, 453] width 42 height 17
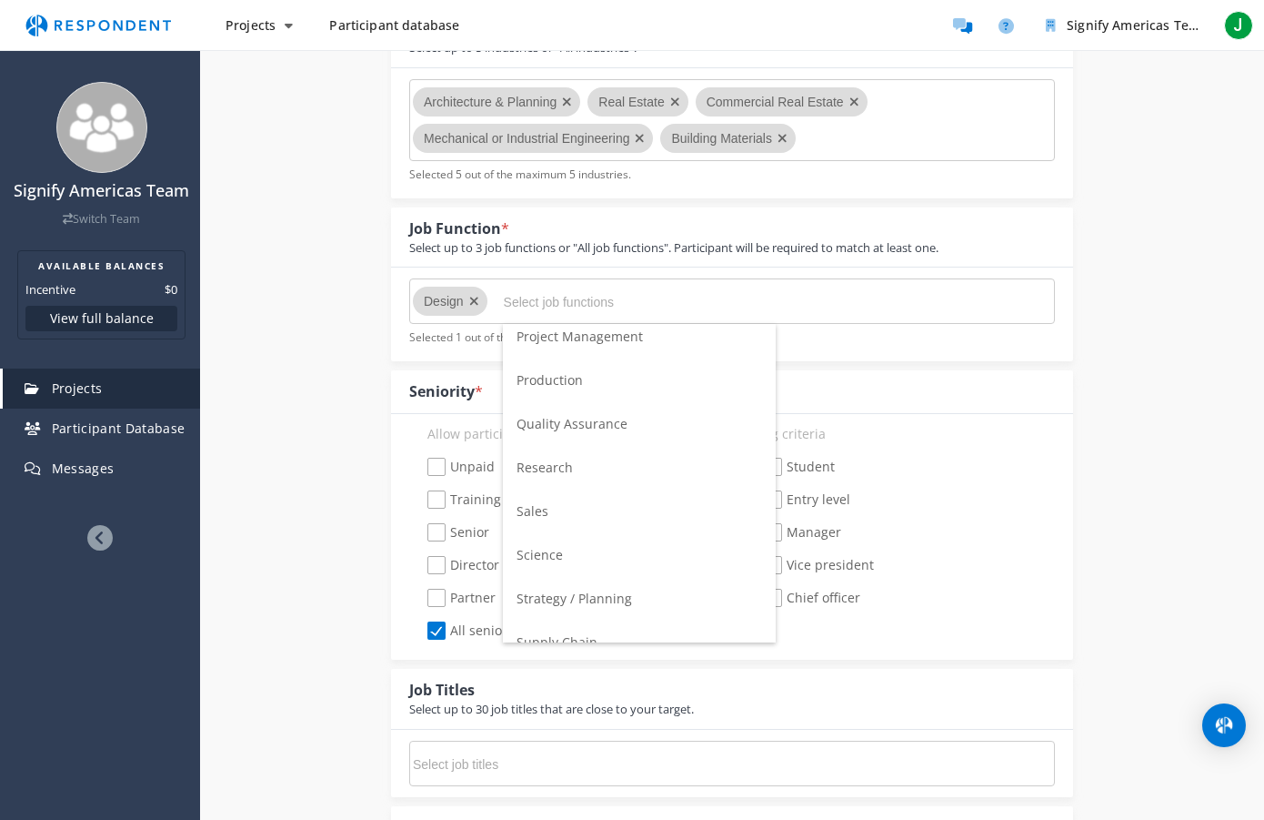
scroll to position [1055, 0]
click at [581, 598] on span "Strategy / Planning" at bounding box center [575, 599] width 116 height 17
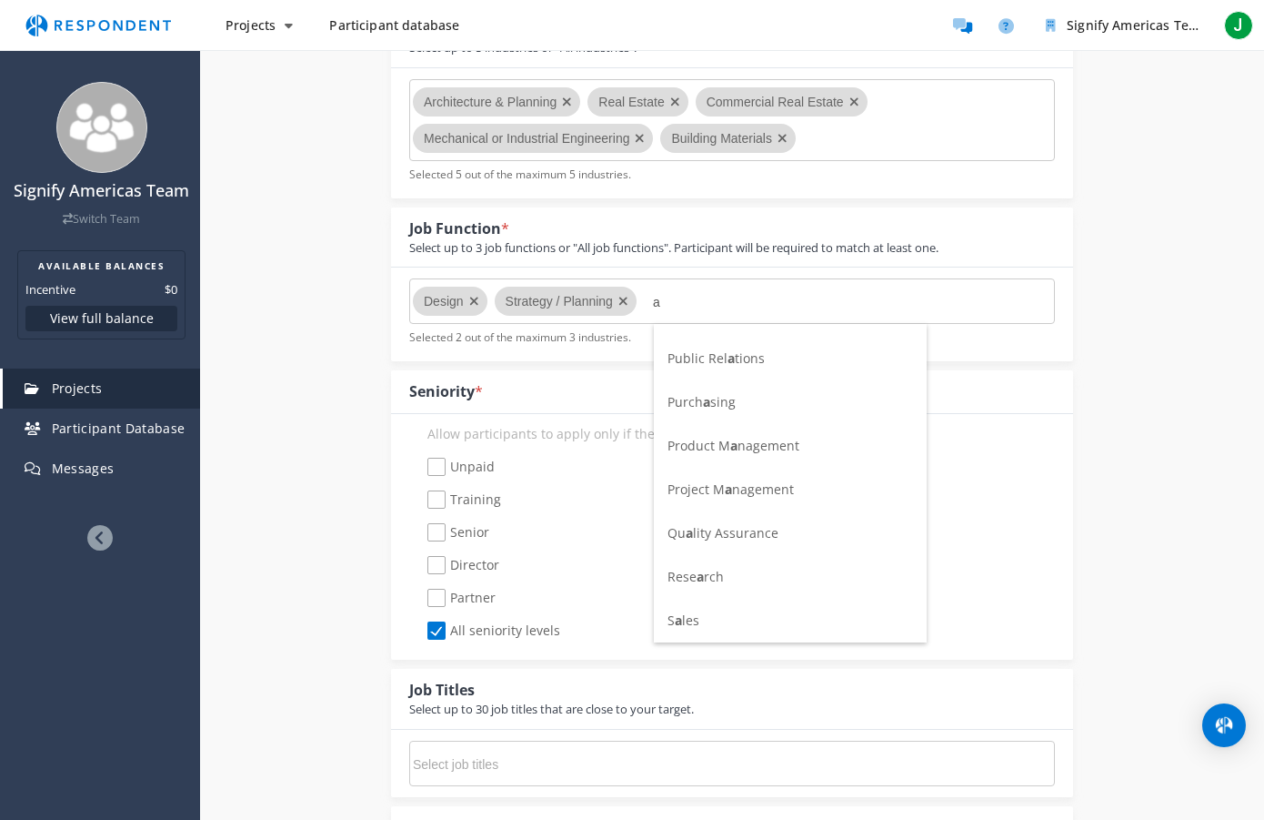
scroll to position [644, 0]
type input "a"
click at [696, 487] on span "Project M a nagement" at bounding box center [731, 486] width 126 height 17
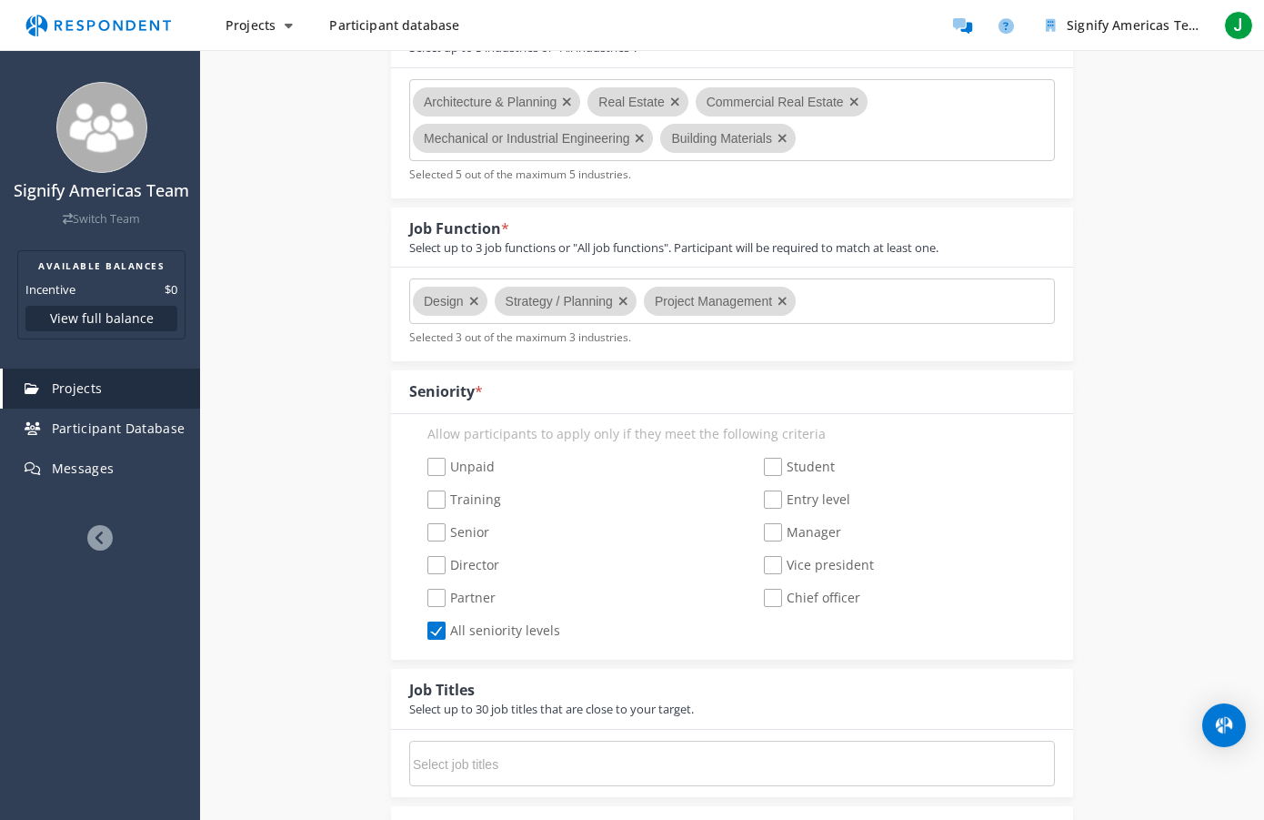
click at [841, 310] on md-chips-wrap "Design Strategy / Planning Project Management" at bounding box center [732, 300] width 646 height 45
click at [818, 296] on md-chips-wrap "Design Strategy / Planning Project Management" at bounding box center [732, 300] width 646 height 45
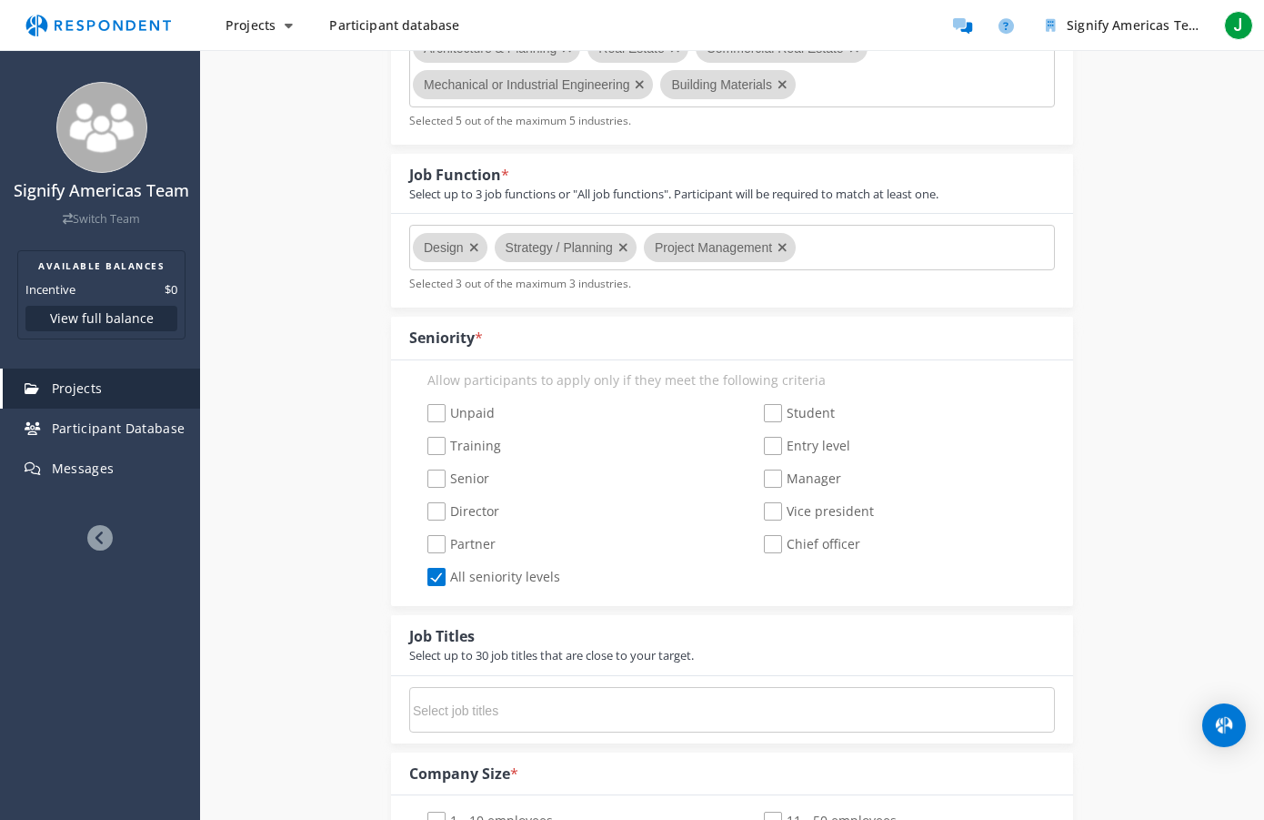
scroll to position [578, 0]
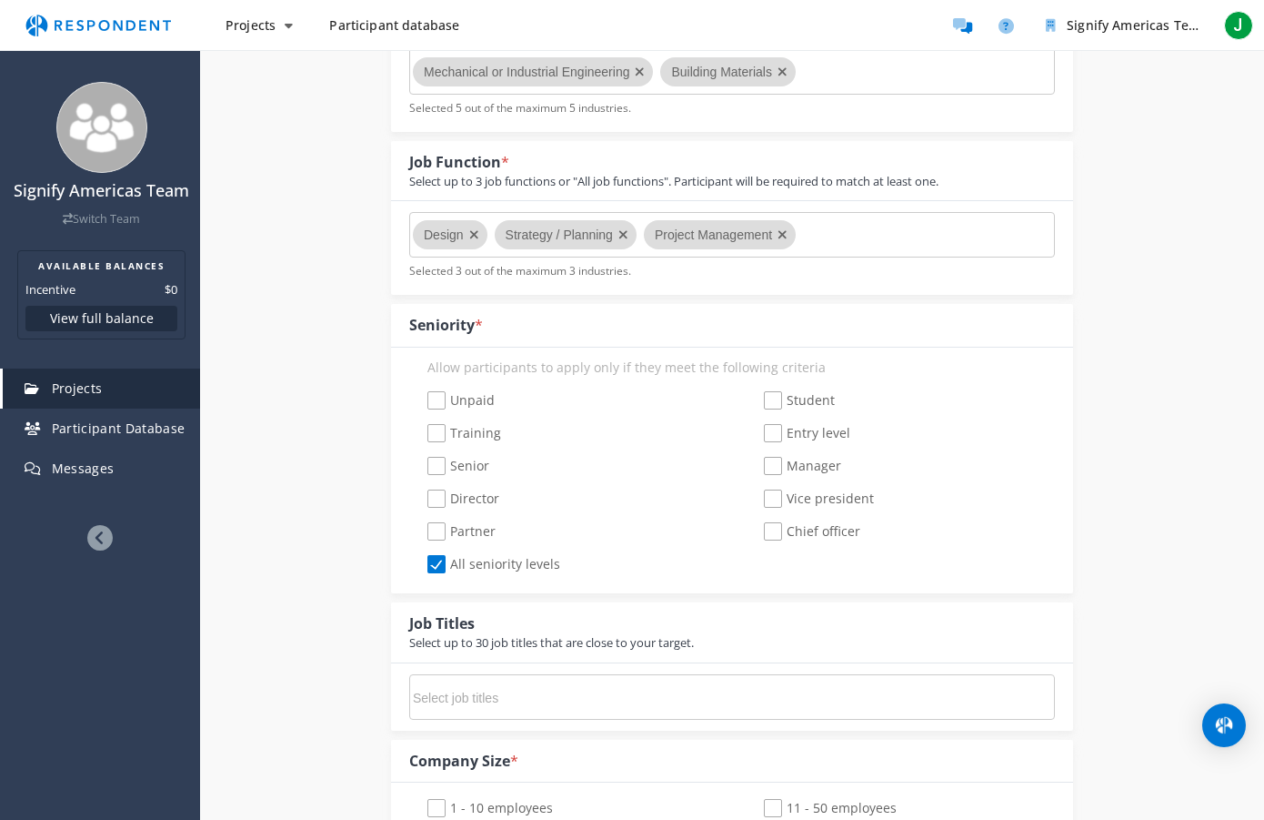
click at [772, 467] on span "Manager" at bounding box center [802, 468] width 77 height 22
click at [758, 467] on input "Manager" at bounding box center [752, 466] width 12 height 12
checkbox input "true"
checkbox input "false"
click at [772, 502] on span "Vice president" at bounding box center [819, 500] width 110 height 22
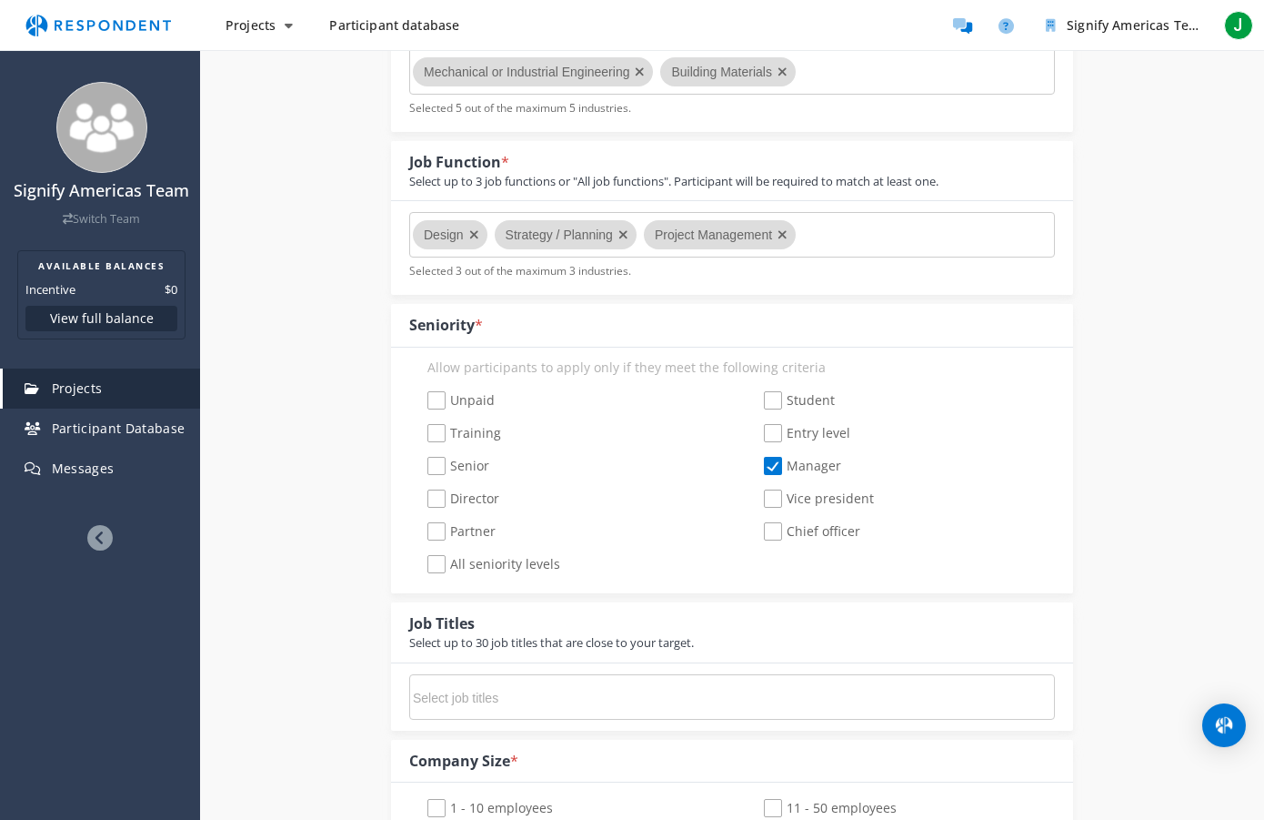
click at [758, 502] on input "Vice president" at bounding box center [752, 499] width 12 height 12
checkbox input "true"
click at [439, 564] on span "All seniority levels" at bounding box center [494, 566] width 133 height 22
click at [421, 564] on input "All seniority levels" at bounding box center [415, 565] width 12 height 12
checkbox input "true"
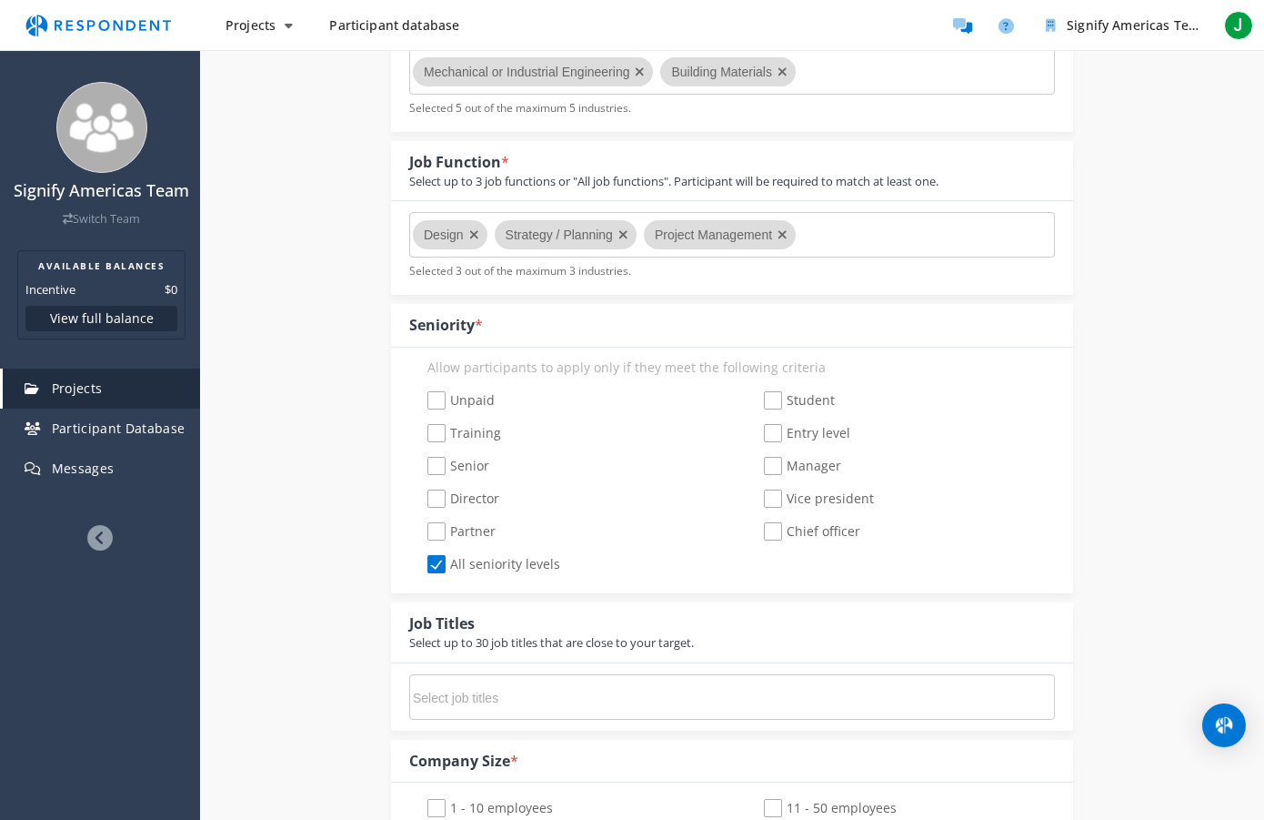
checkbox input "false"
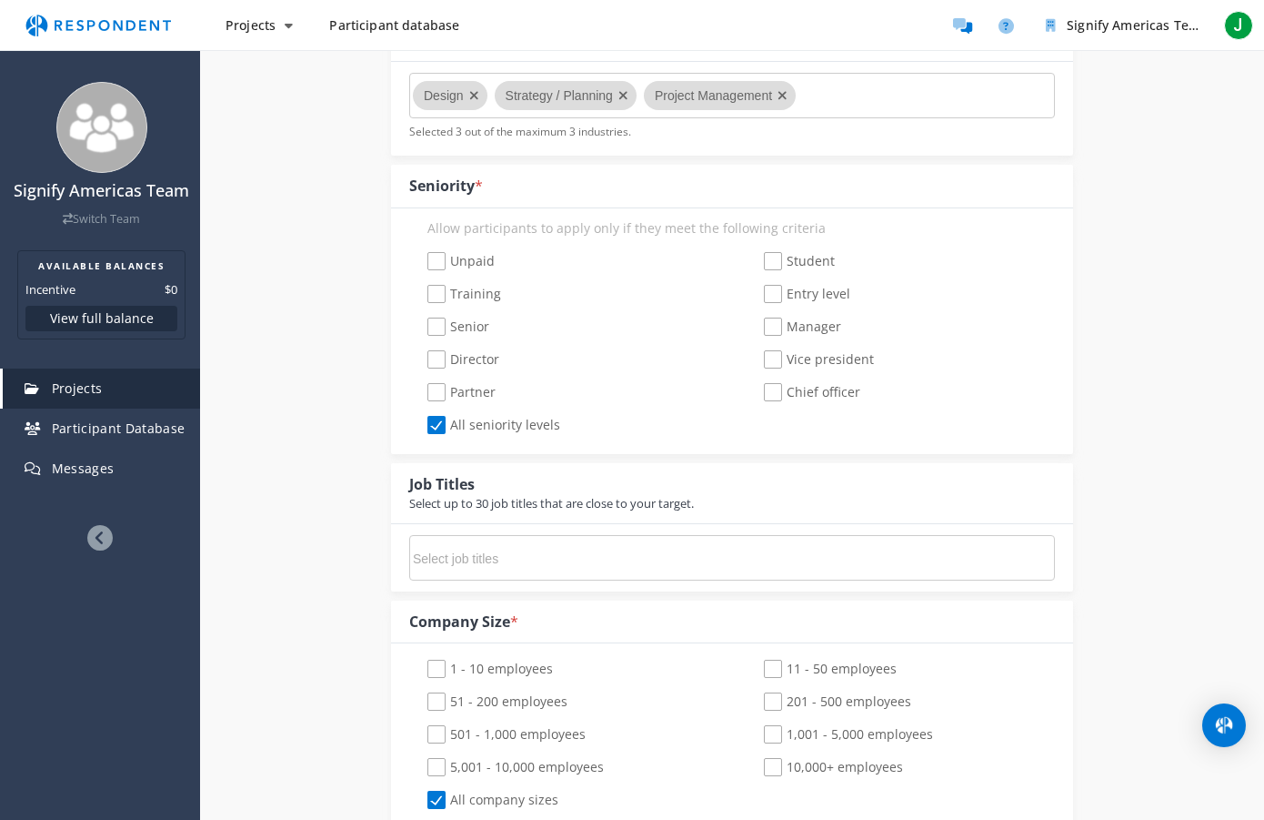
scroll to position [720, 0]
click at [459, 561] on input "Select job titles" at bounding box center [549, 555] width 273 height 31
paste input "Loremipsu Dolorsit Ametcons Adipisci Elitse Doeiusmo Tempor Incididu Utlabore E…"
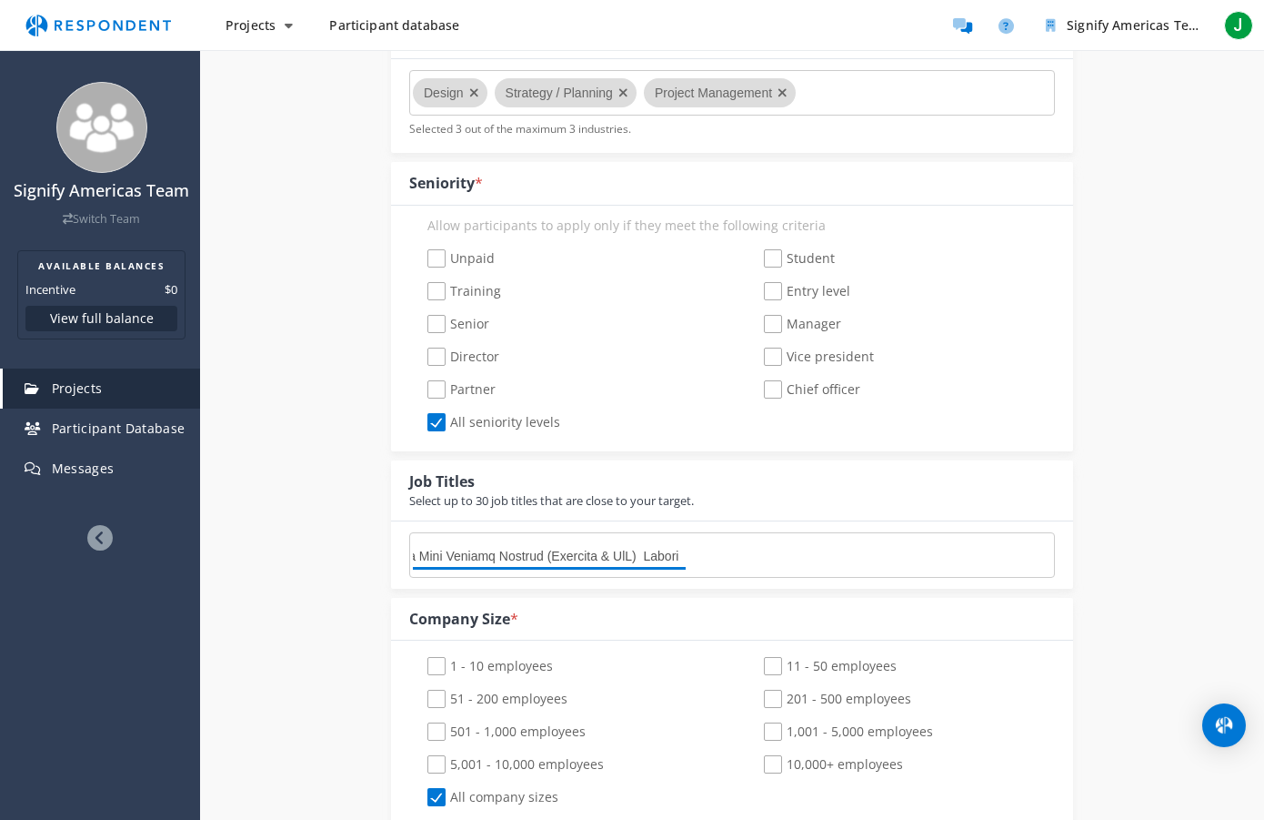
scroll to position [0, 0]
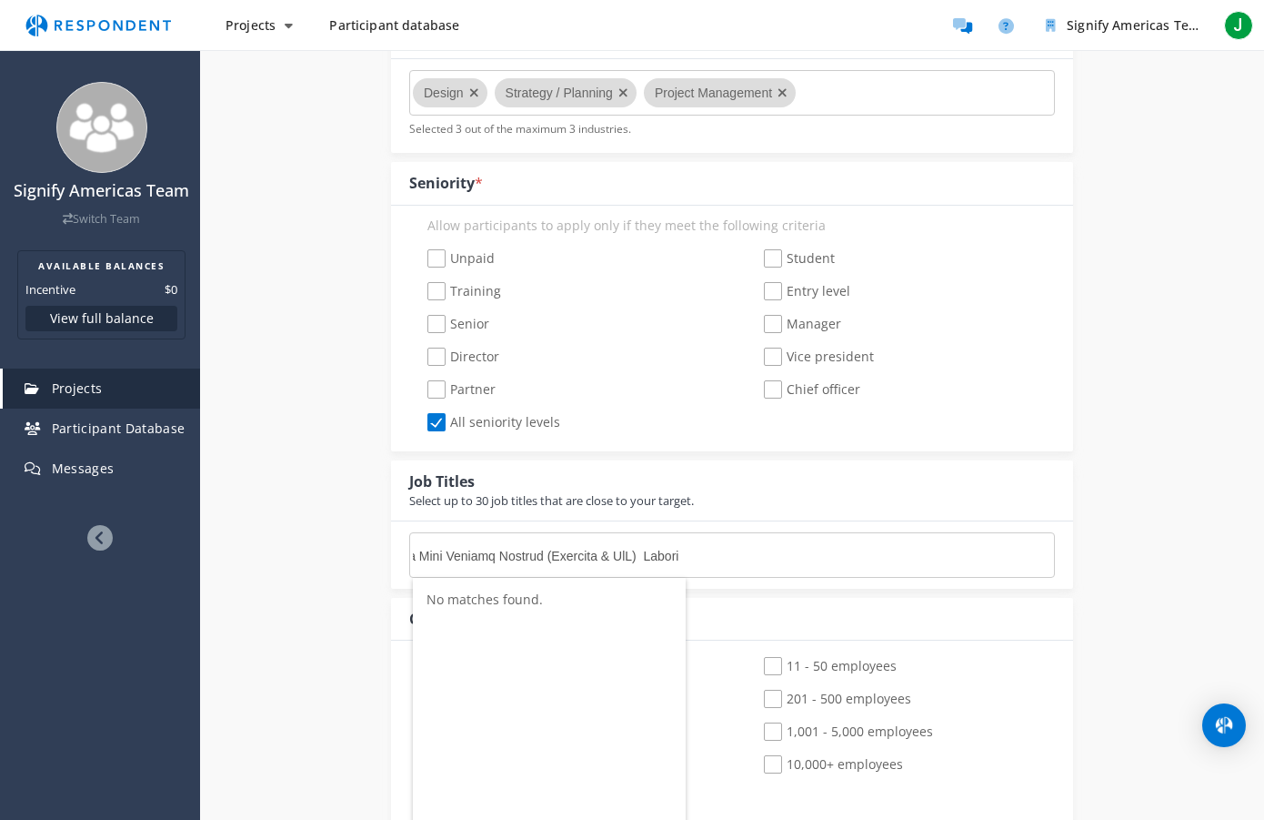
click at [475, 547] on input "Select job titles" at bounding box center [549, 555] width 273 height 31
type input "Loremipsu Dolorsit Ametcons Adipisci Elitse Doeiusmo Tempor Incididu Utlabore E…"
click at [730, 559] on md-chips-wrap at bounding box center [732, 554] width 646 height 45
drag, startPoint x: 731, startPoint y: 555, endPoint x: 396, endPoint y: 539, distance: 336.0
click at [396, 539] on div "Job titles are required for recruiting industry professional projects Maximum o…" at bounding box center [732, 554] width 682 height 67
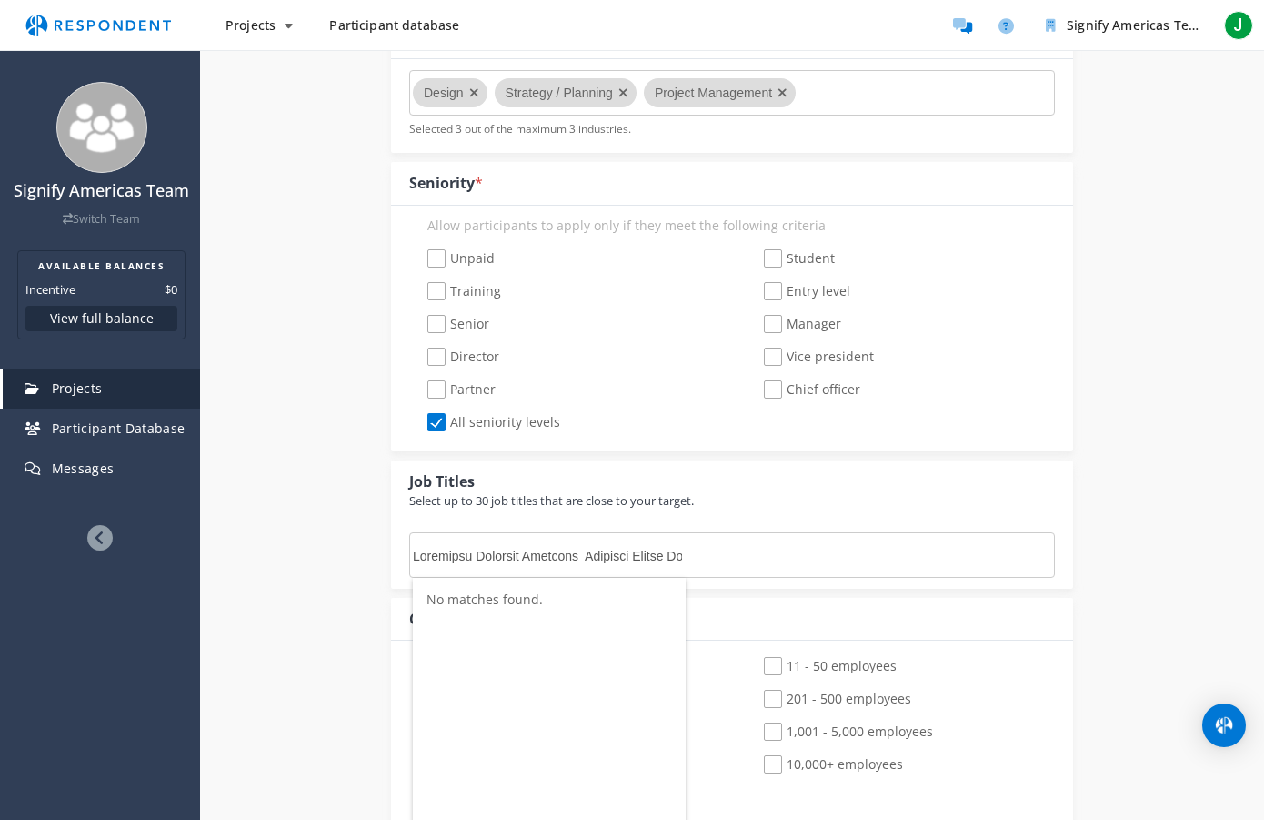
click at [501, 561] on input "Select job titles" at bounding box center [549, 555] width 273 height 31
click at [500, 561] on input "Select job titles" at bounding box center [549, 555] width 273 height 31
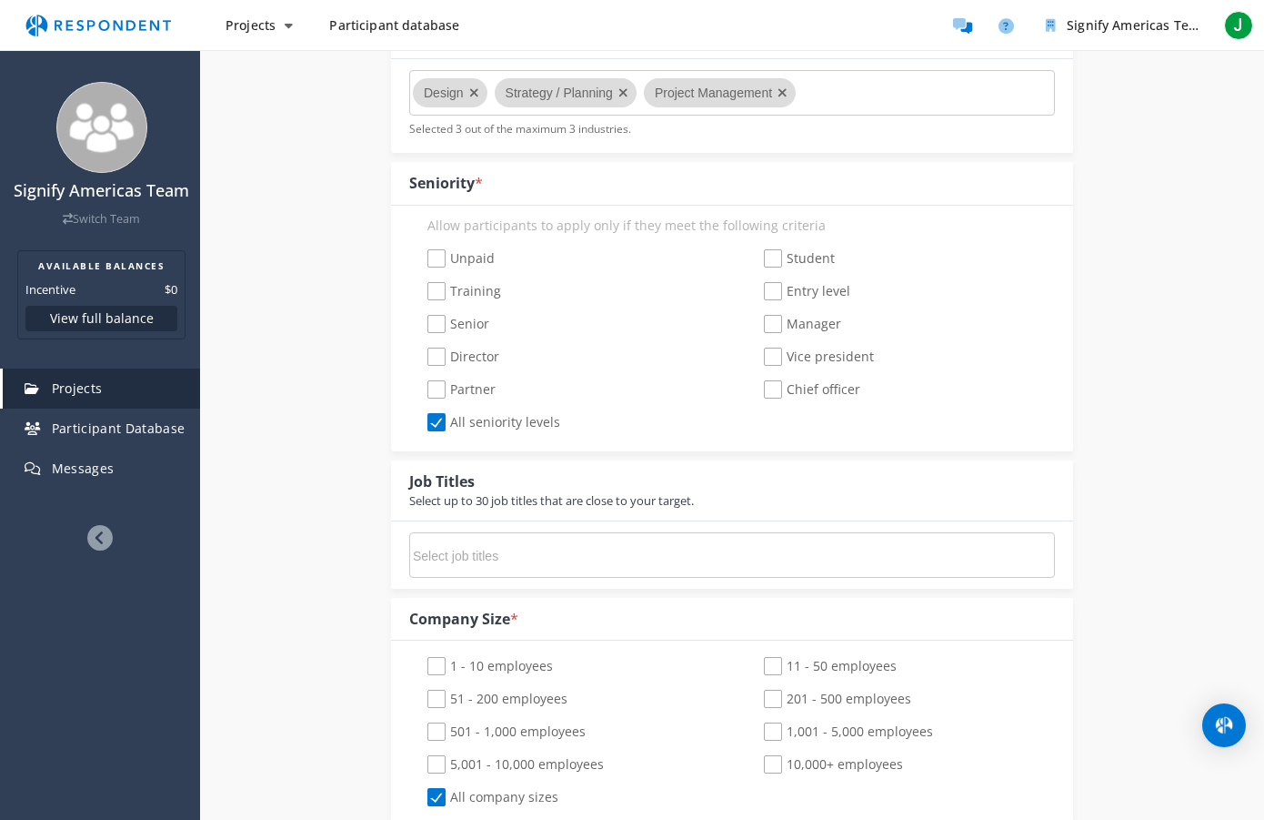
click at [327, 534] on div "Internal Project Name * Good Design Charter This is visible only to your organi…" at bounding box center [732, 697] width 1064 height 2341
click at [475, 551] on input "Select job titles" at bounding box center [549, 555] width 273 height 31
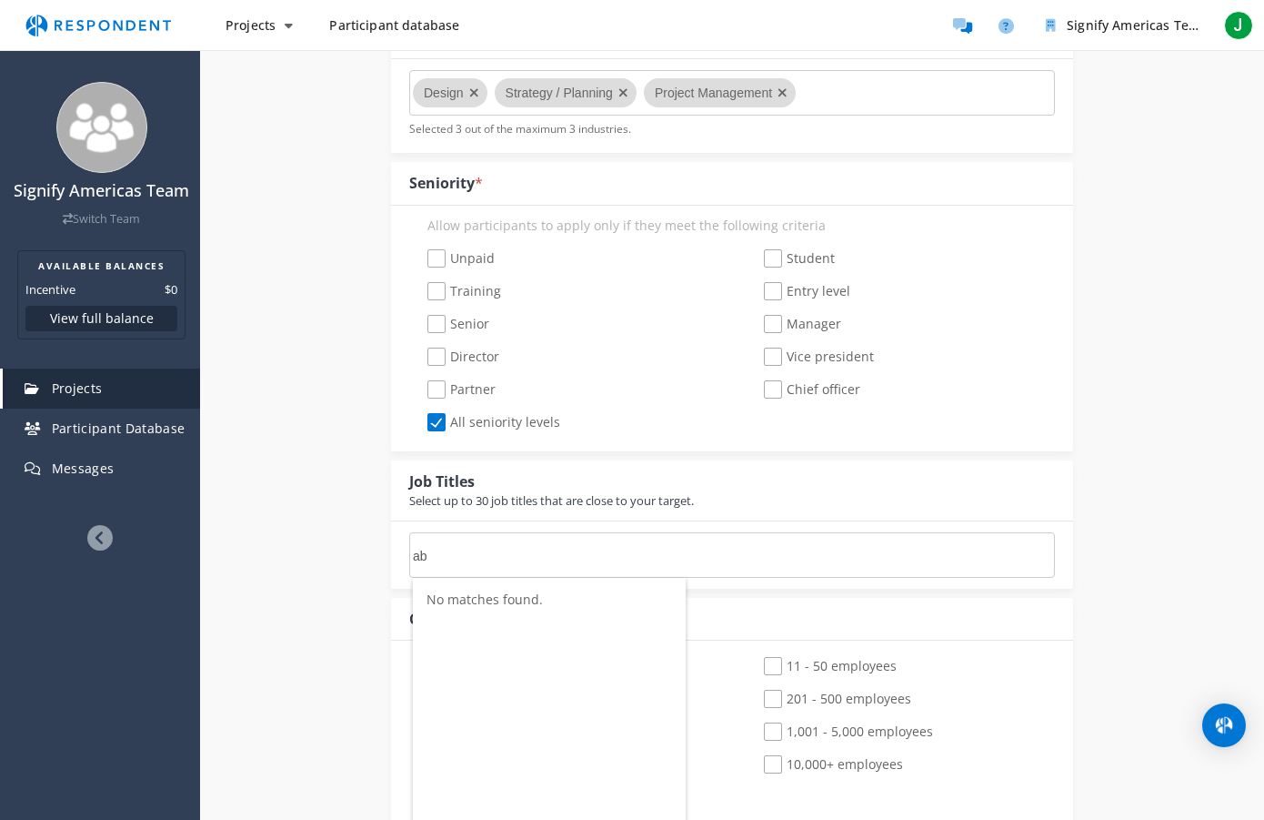
type input "a"
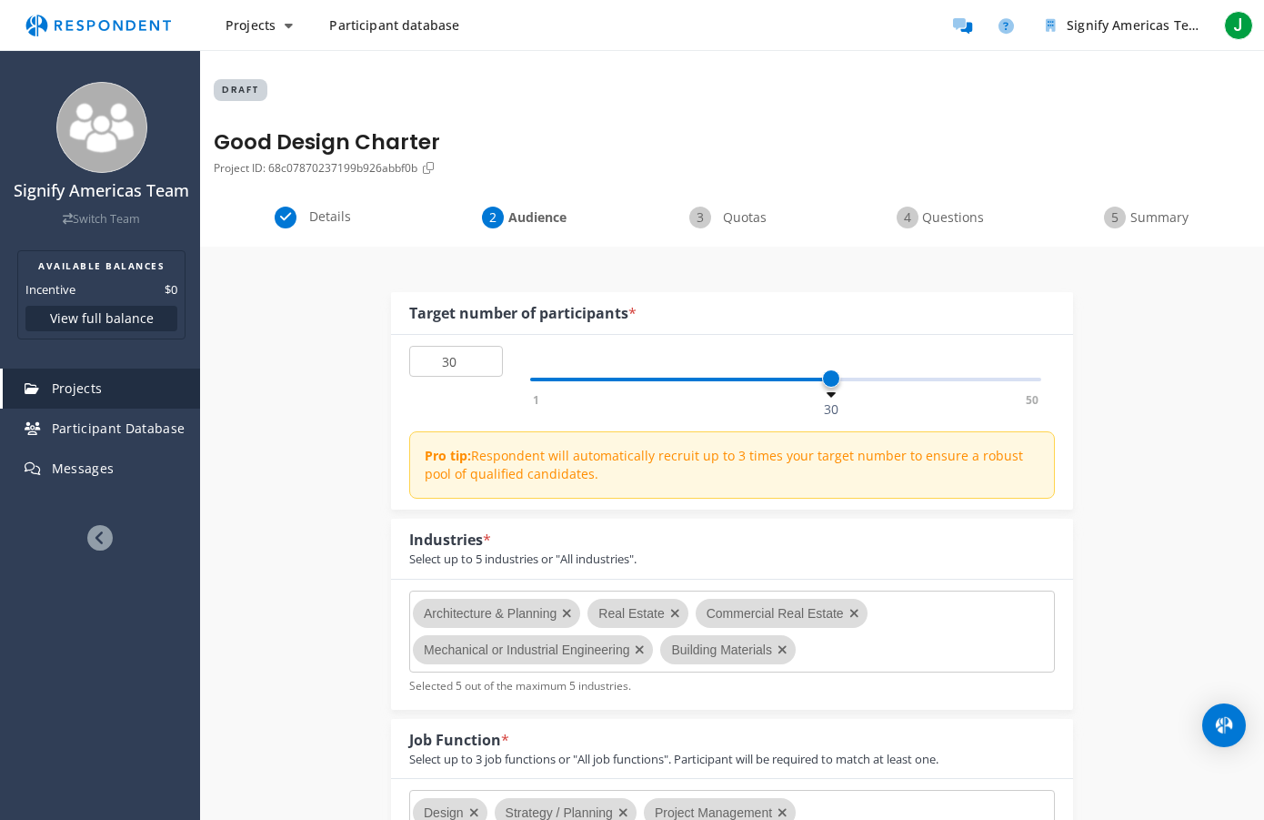
scroll to position [720, 0]
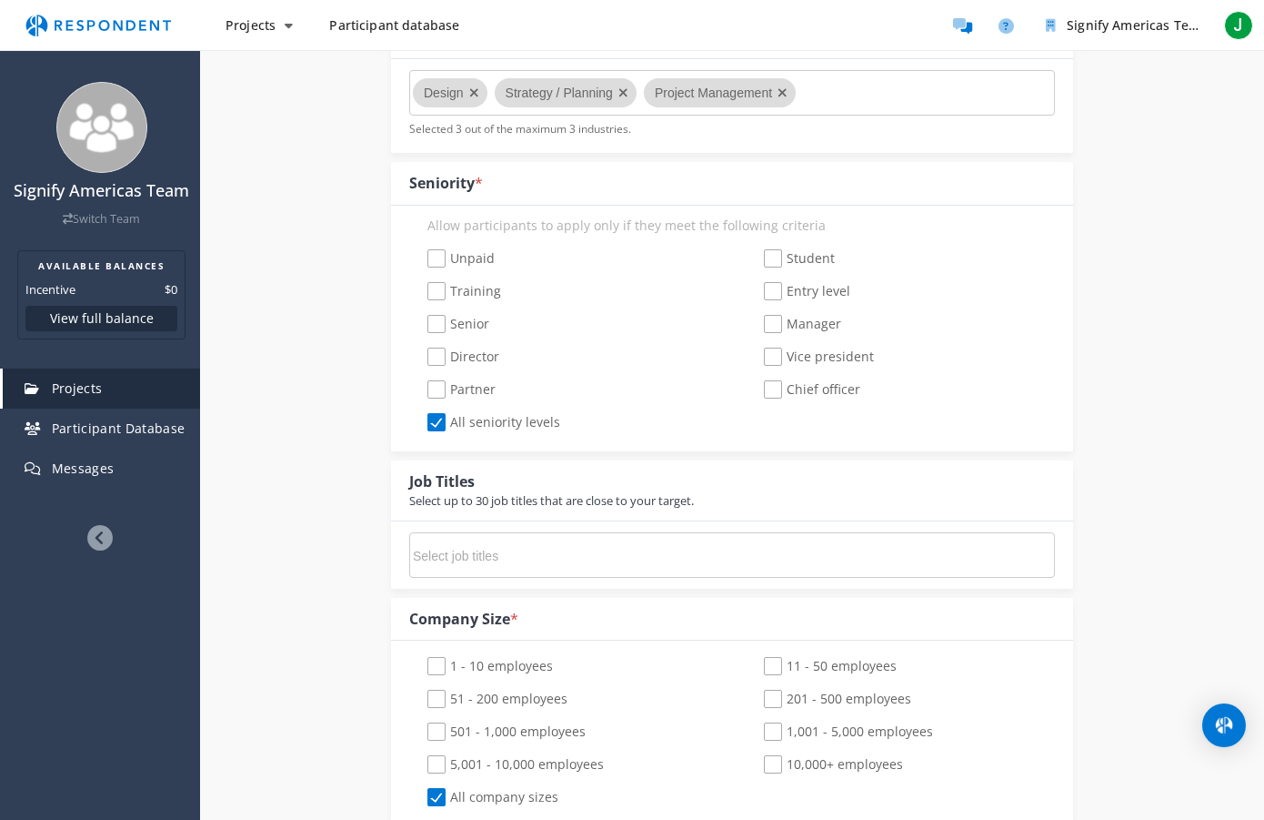
click at [445, 561] on input "Select job titles" at bounding box center [549, 555] width 273 height 31
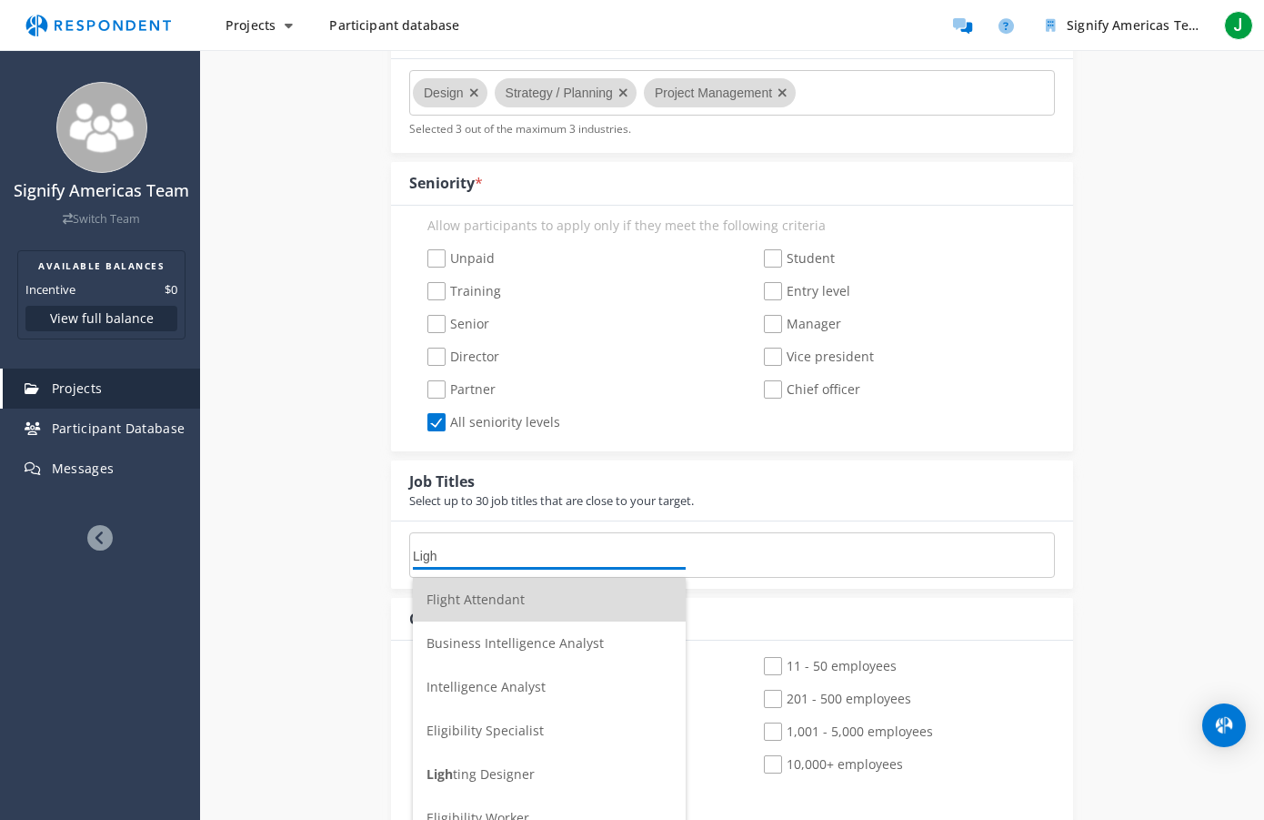
scroll to position [0, 0]
type input "Lighting"
click at [495, 593] on span "Lighting Designer" at bounding box center [480, 598] width 106 height 17
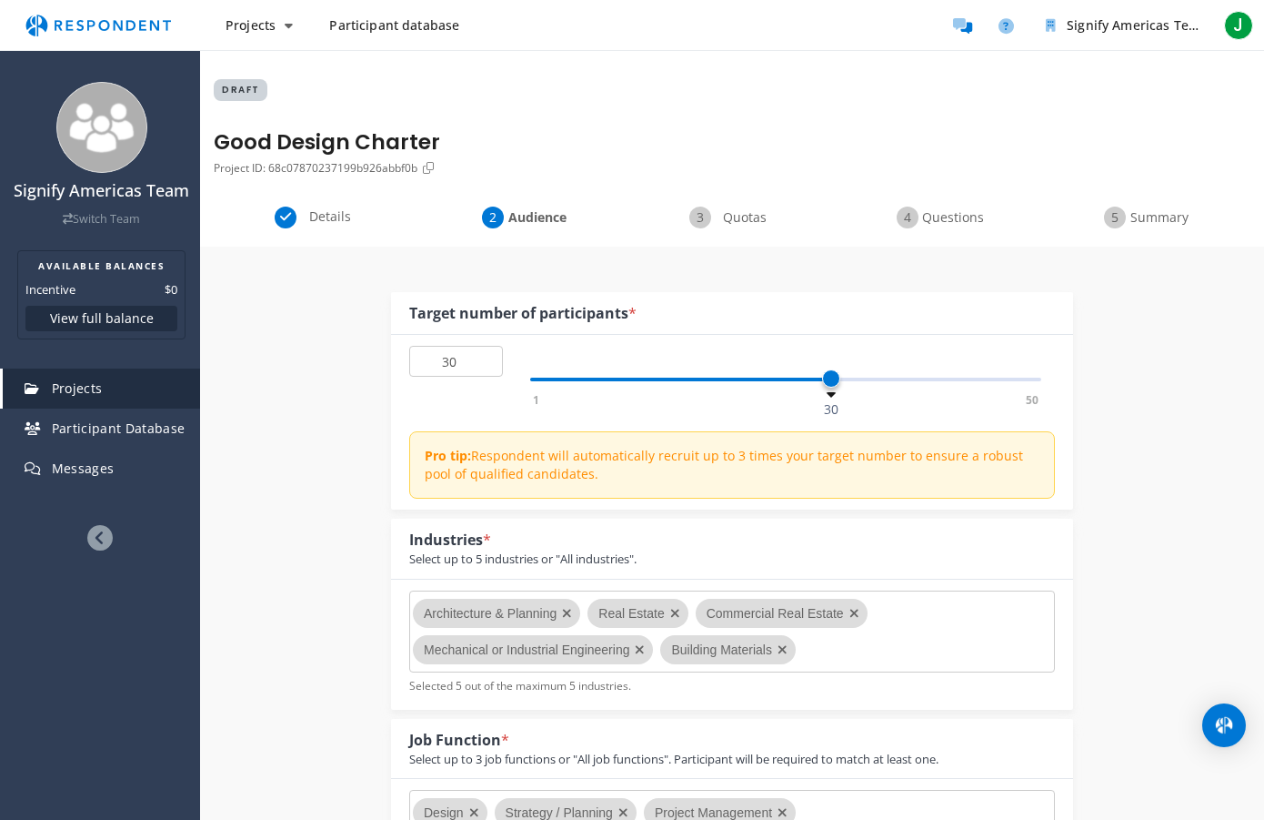
scroll to position [720, 0]
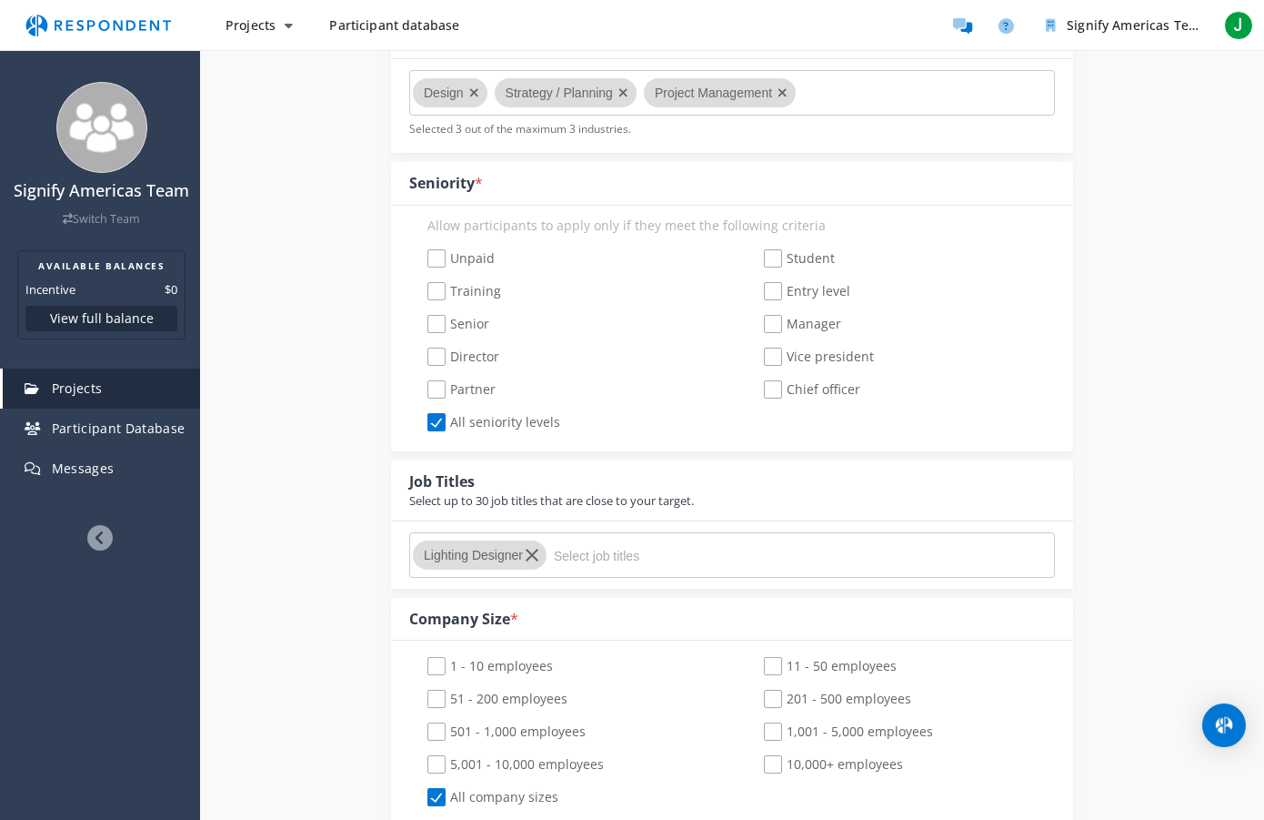
click at [636, 553] on input "Select job titles" at bounding box center [690, 555] width 273 height 31
paste input "Loremipsumdol Sitametc Adipisci, Elitsed Doeiusmod (Temporin), Utlabo Etdolorem…"
type input "Loremipsumdol Sitametc Adipisci, Elitsed Doeiusmod (Temporin), Utlabo Etdolorem…"
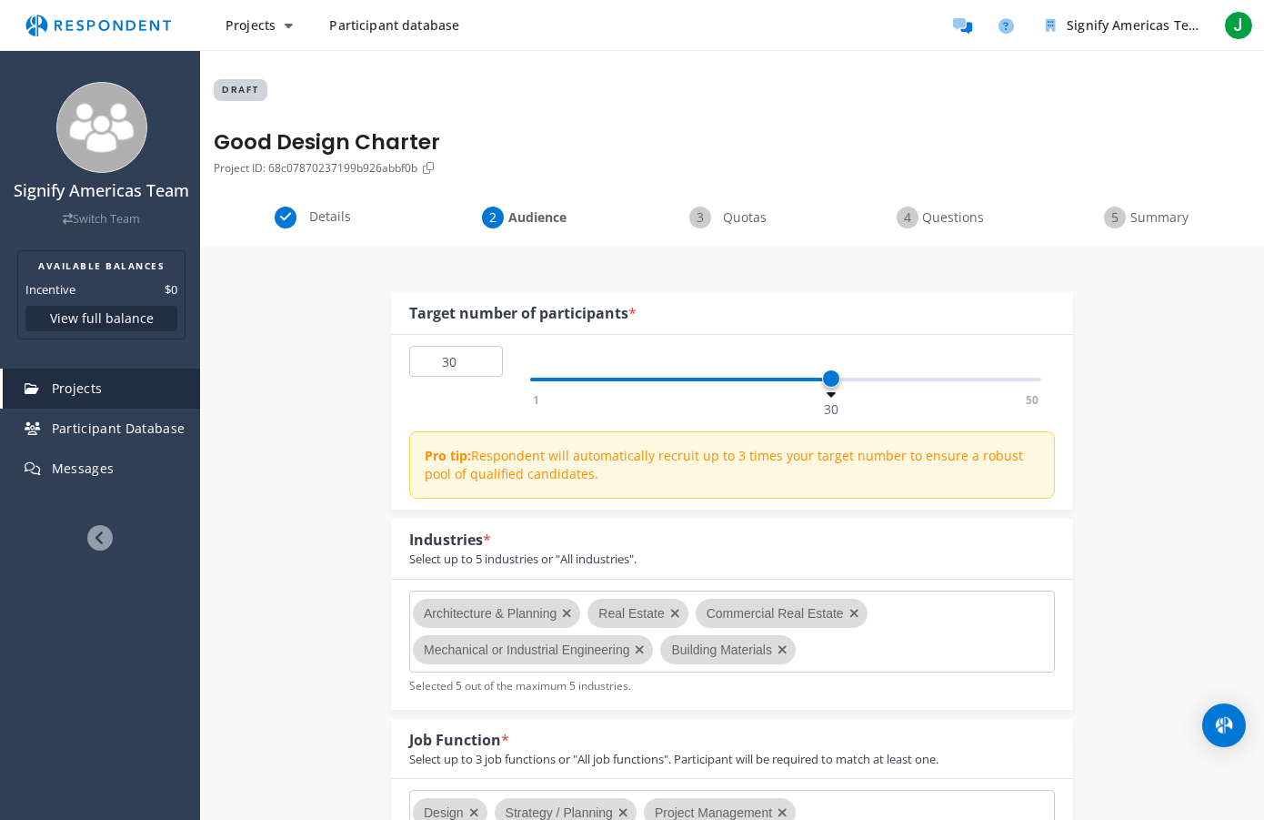
scroll to position [0, 0]
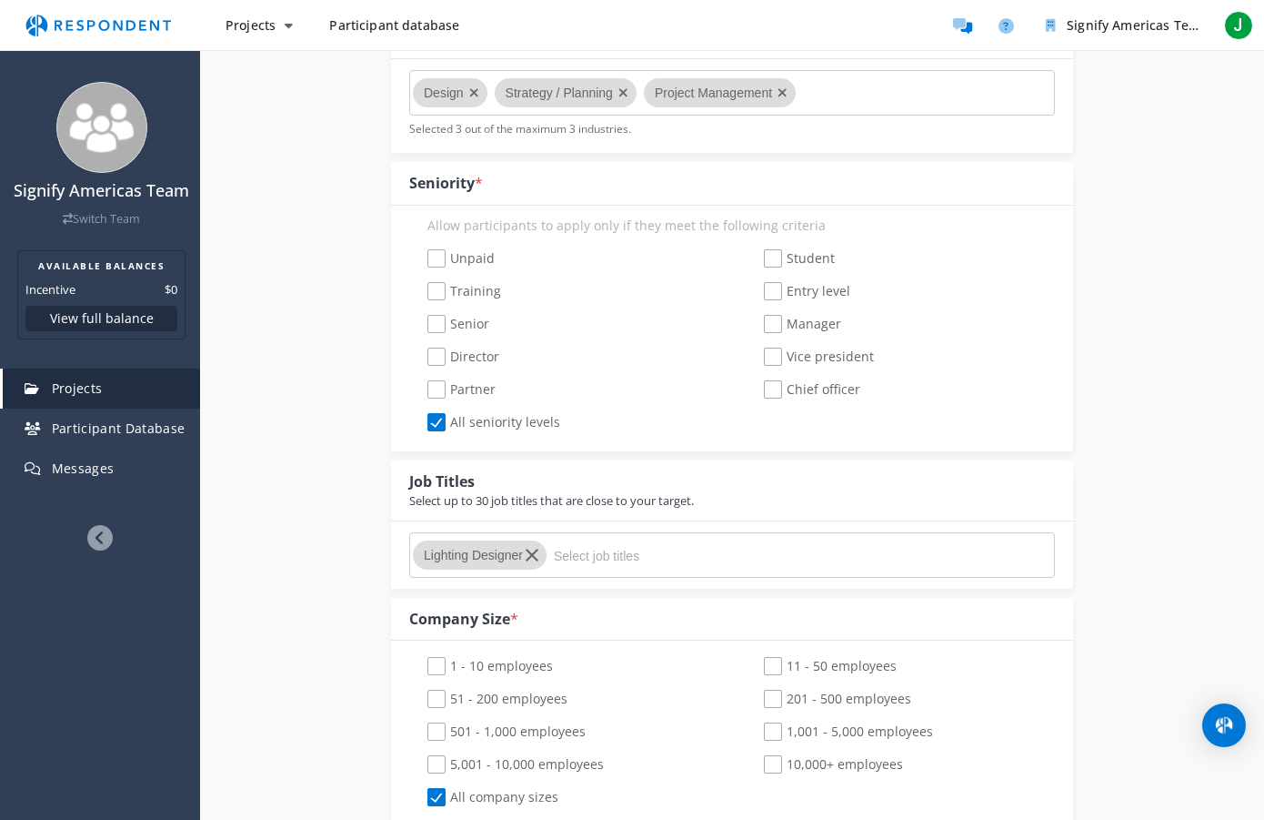
click at [585, 558] on input "Select job titles" at bounding box center [690, 555] width 273 height 31
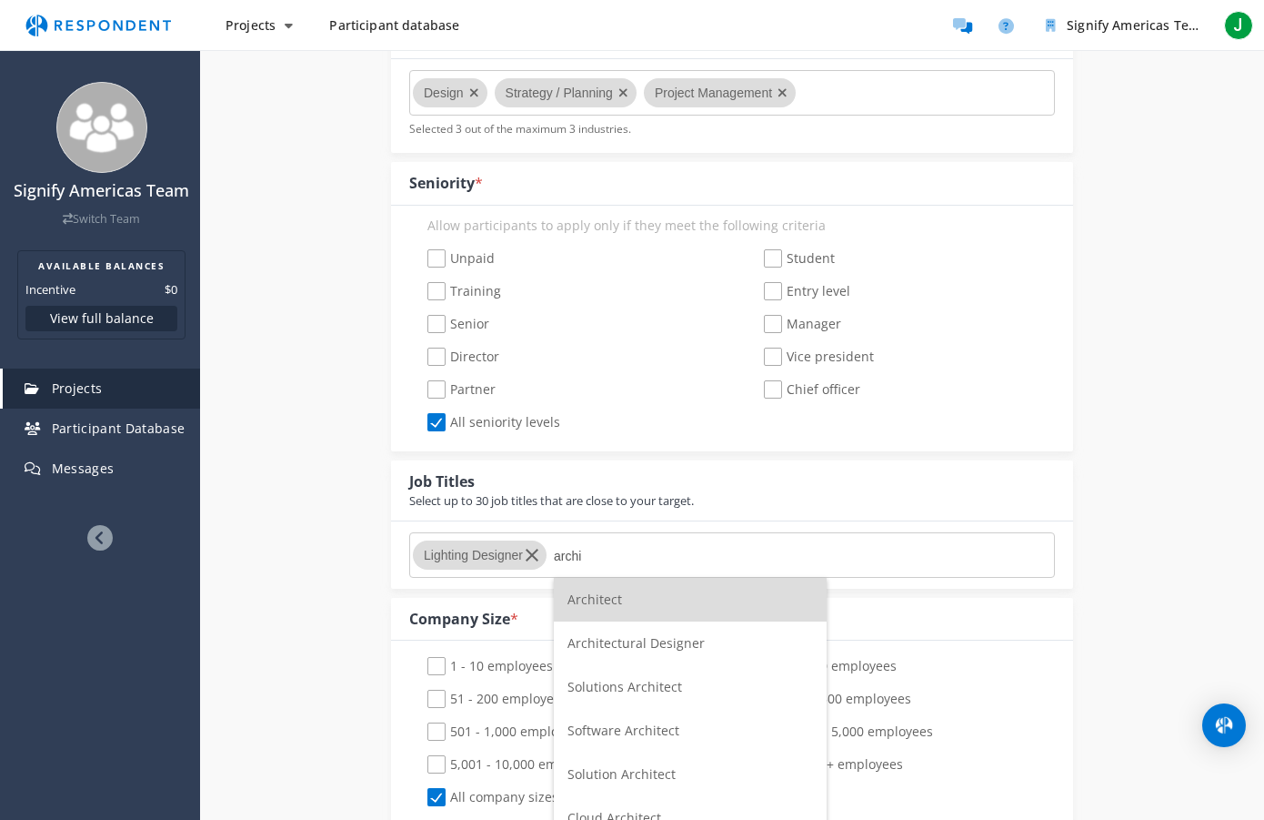
type input "archi"
click at [606, 599] on span "Architect" at bounding box center [595, 598] width 55 height 17
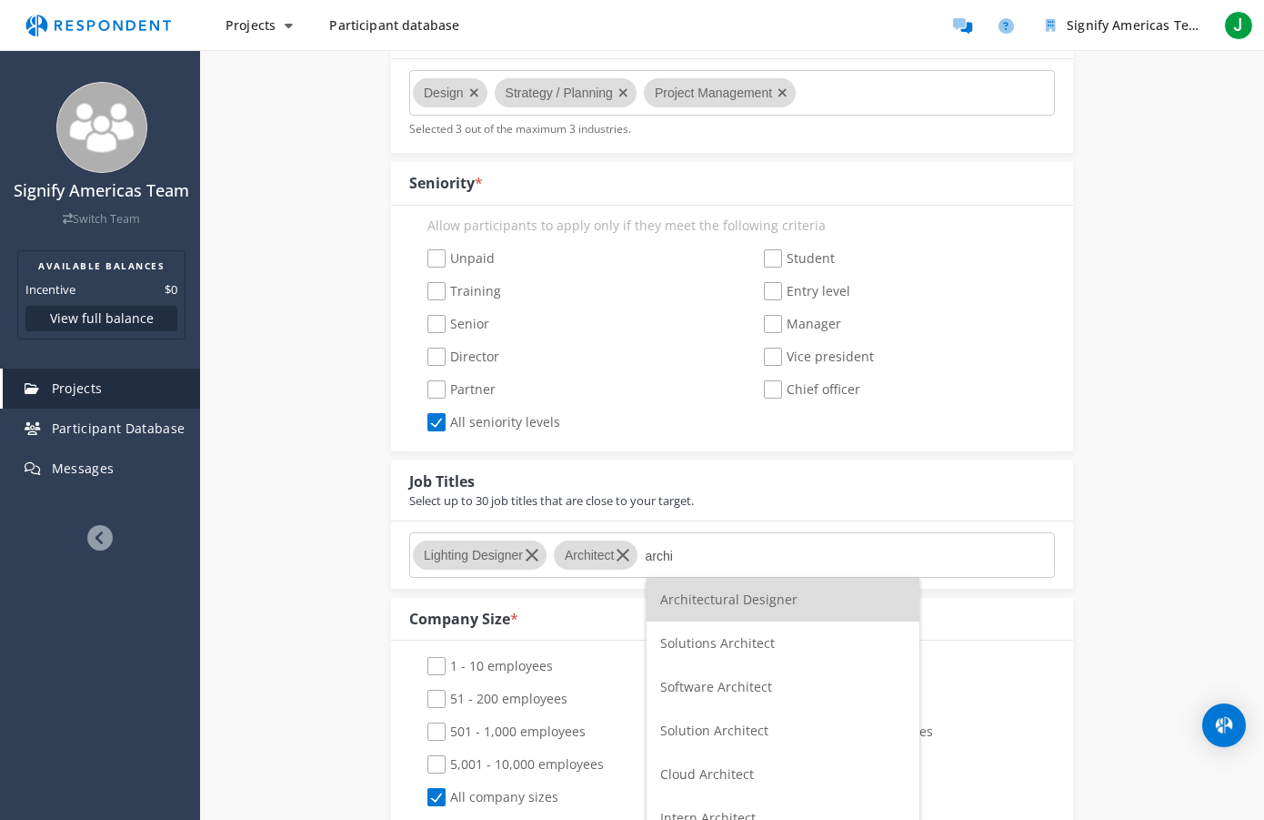
type input "archi"
click at [729, 589] on li "Architectural Designer" at bounding box center [783, 600] width 273 height 44
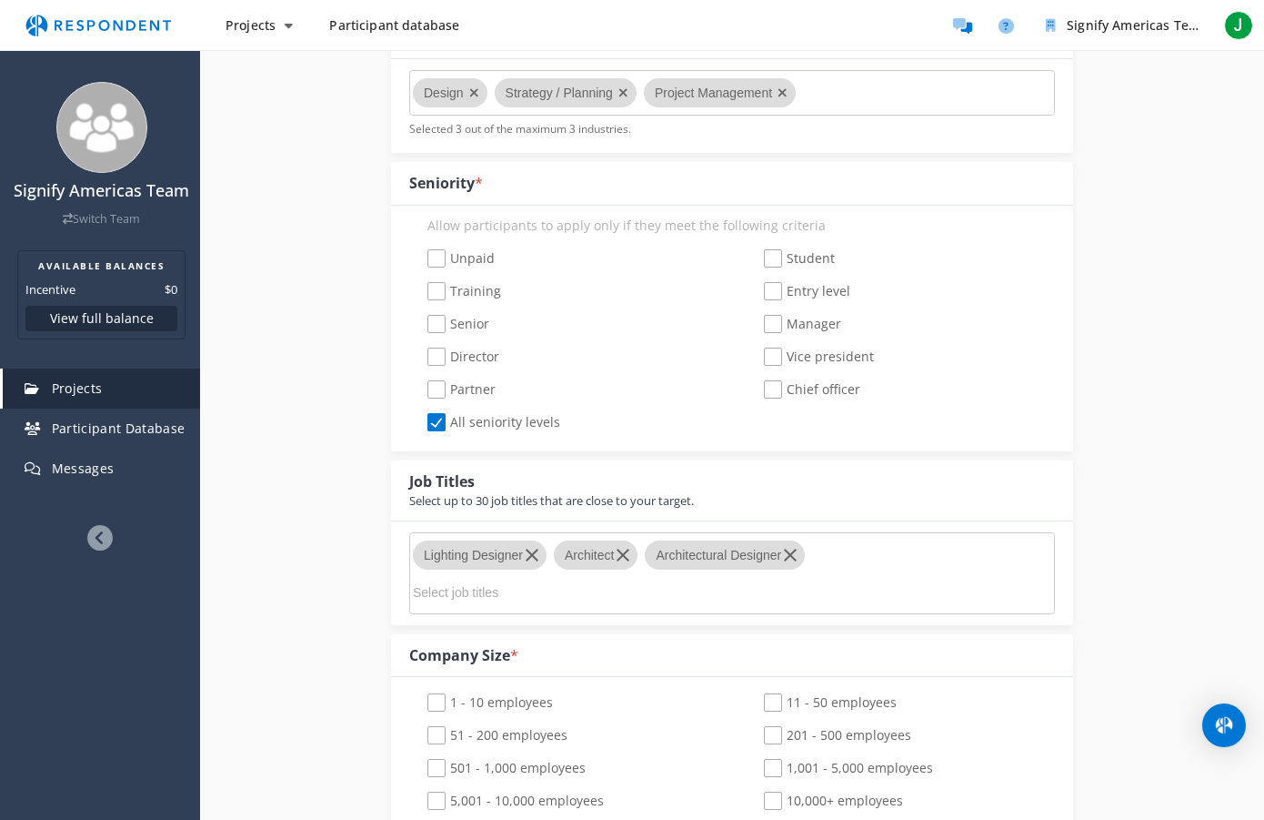
click at [846, 555] on md-chips-wrap "Lighting Designer Architect Architectural Designer" at bounding box center [732, 573] width 646 height 82
click at [650, 588] on input "Select job titles" at bounding box center [549, 592] width 273 height 31
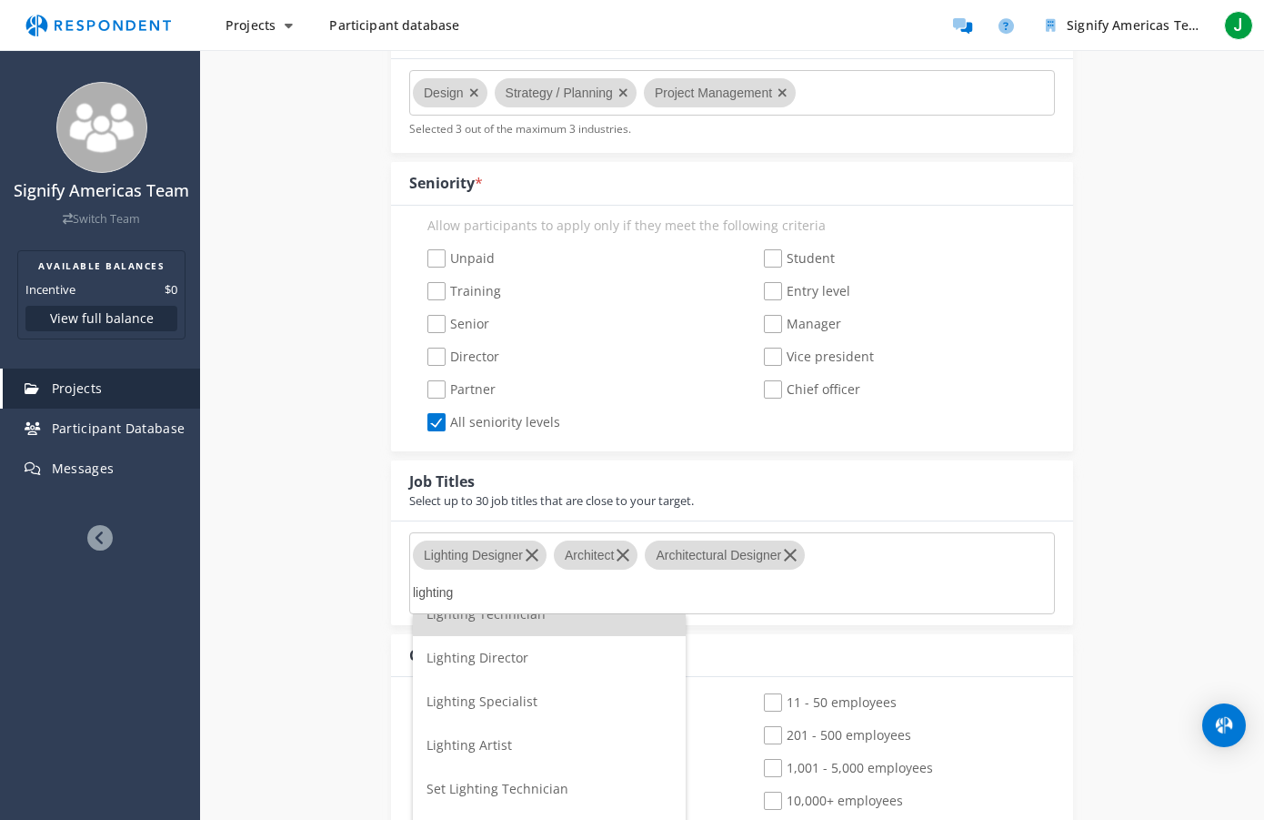
scroll to position [0, 0]
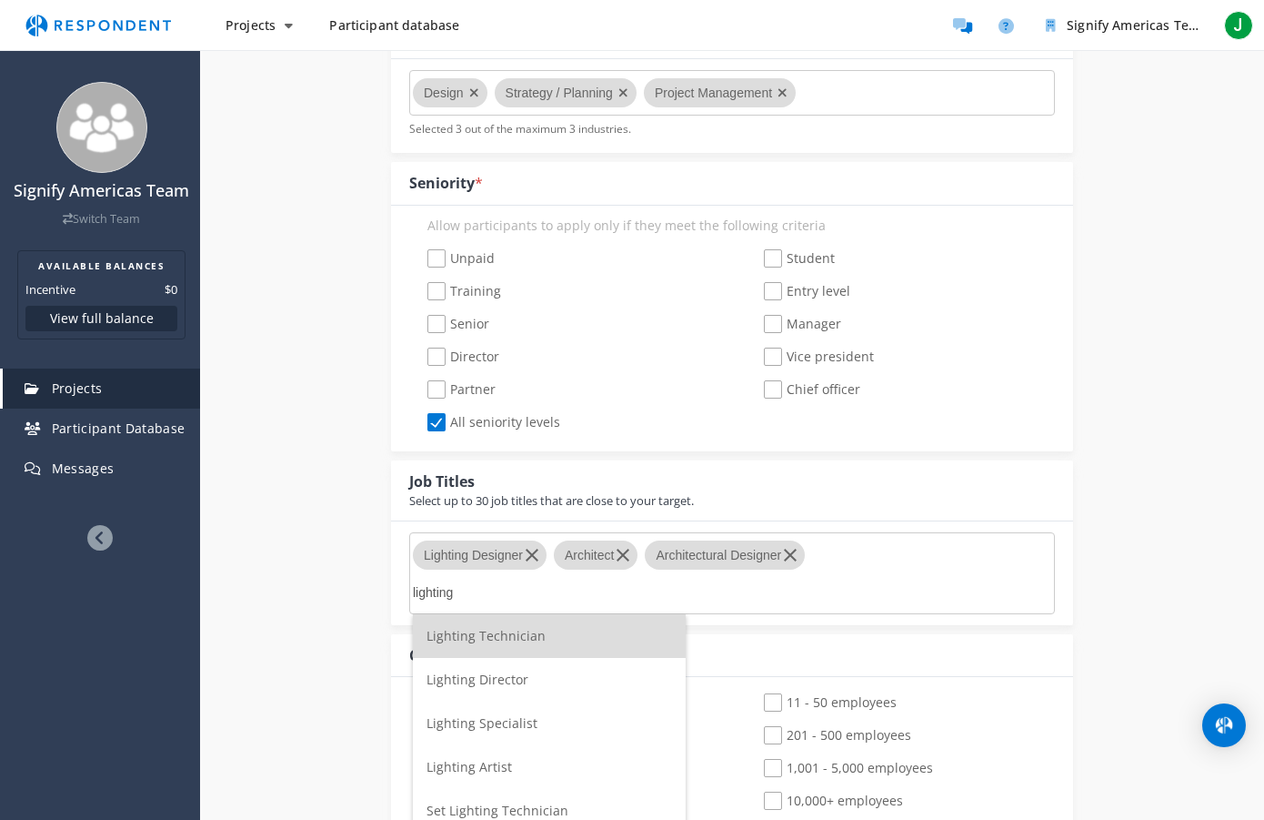
type input "lighting"
click at [520, 638] on span "Lighting Technician" at bounding box center [486, 635] width 119 height 17
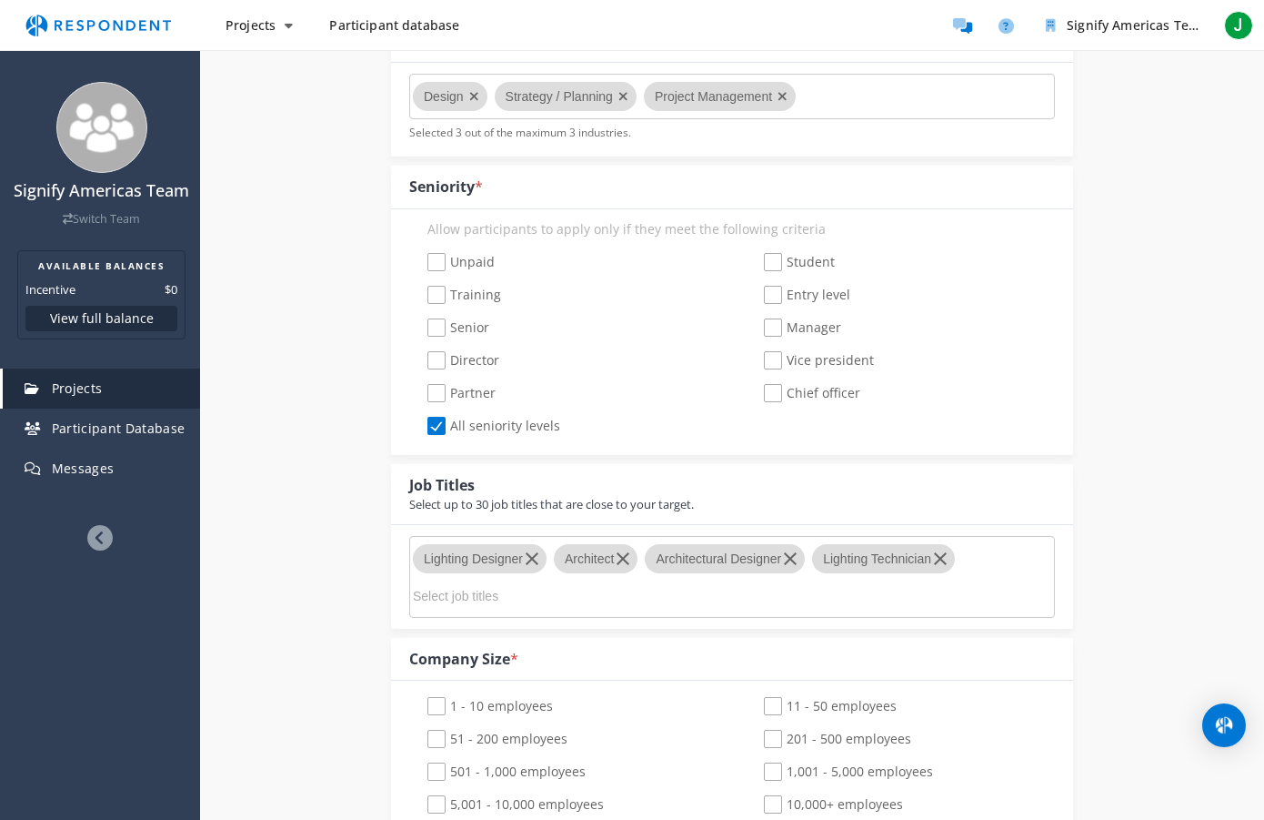
click at [539, 597] on input "Select job titles" at bounding box center [549, 595] width 273 height 31
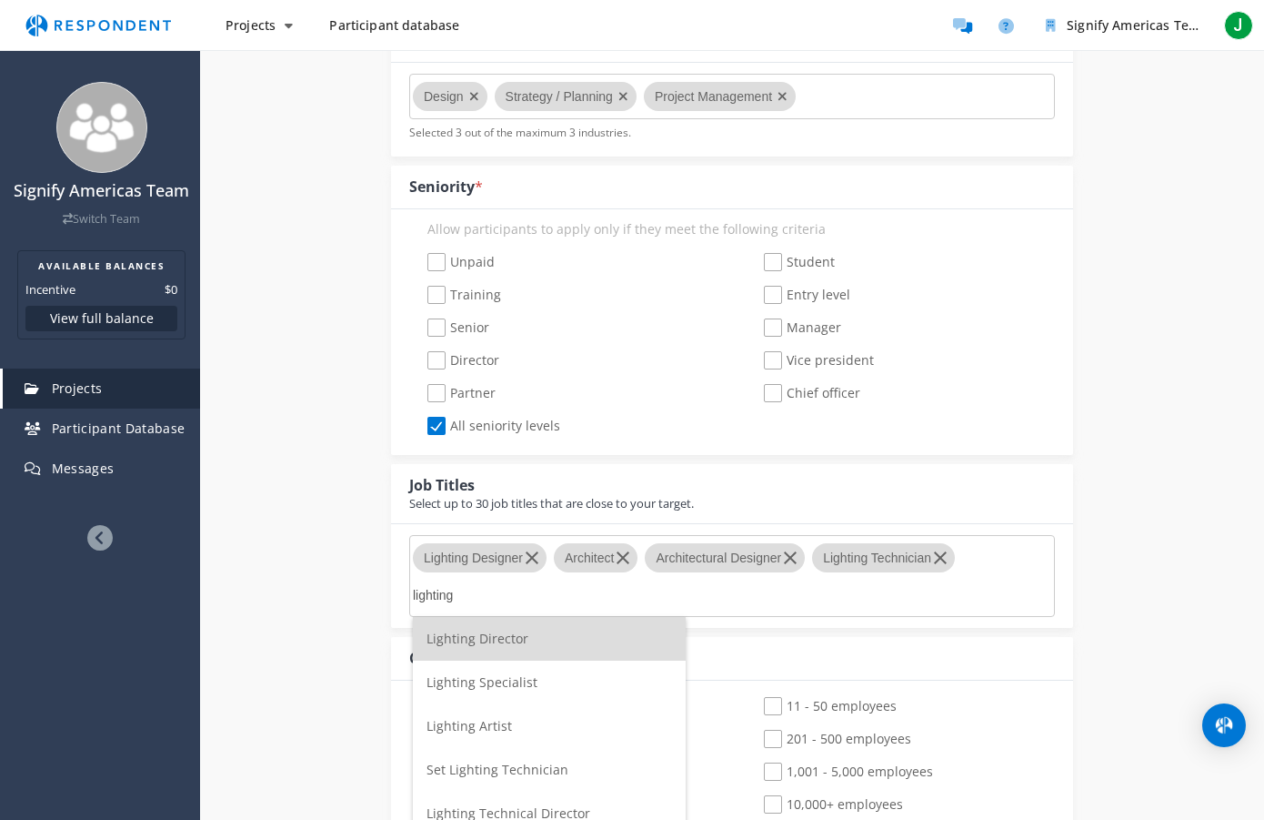
type input "lighting"
click at [511, 640] on span "Lighting Director" at bounding box center [478, 638] width 102 height 17
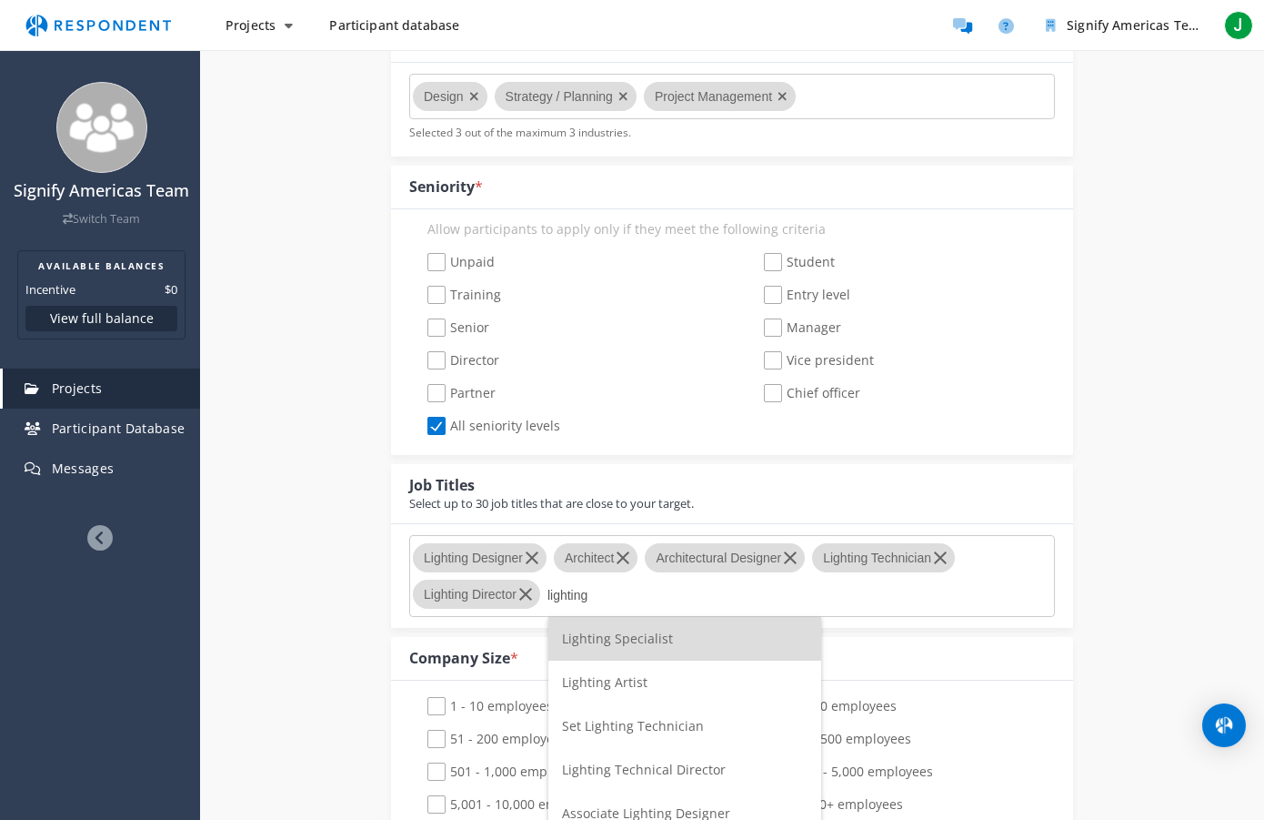
type input "lighting"
click at [649, 643] on span "Lighting Specialist" at bounding box center [617, 638] width 111 height 17
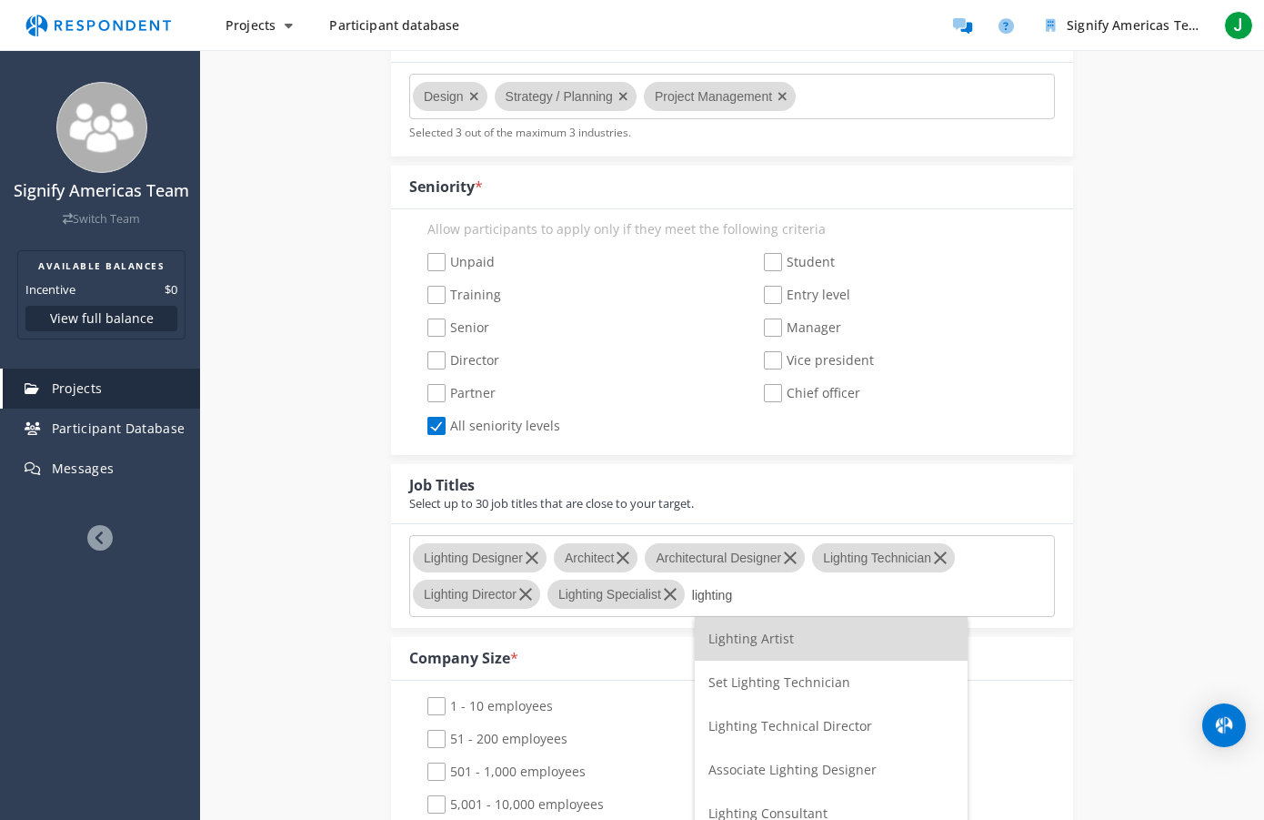
type input "lighting"
click at [735, 637] on span "Lighting Artist" at bounding box center [752, 638] width 86 height 17
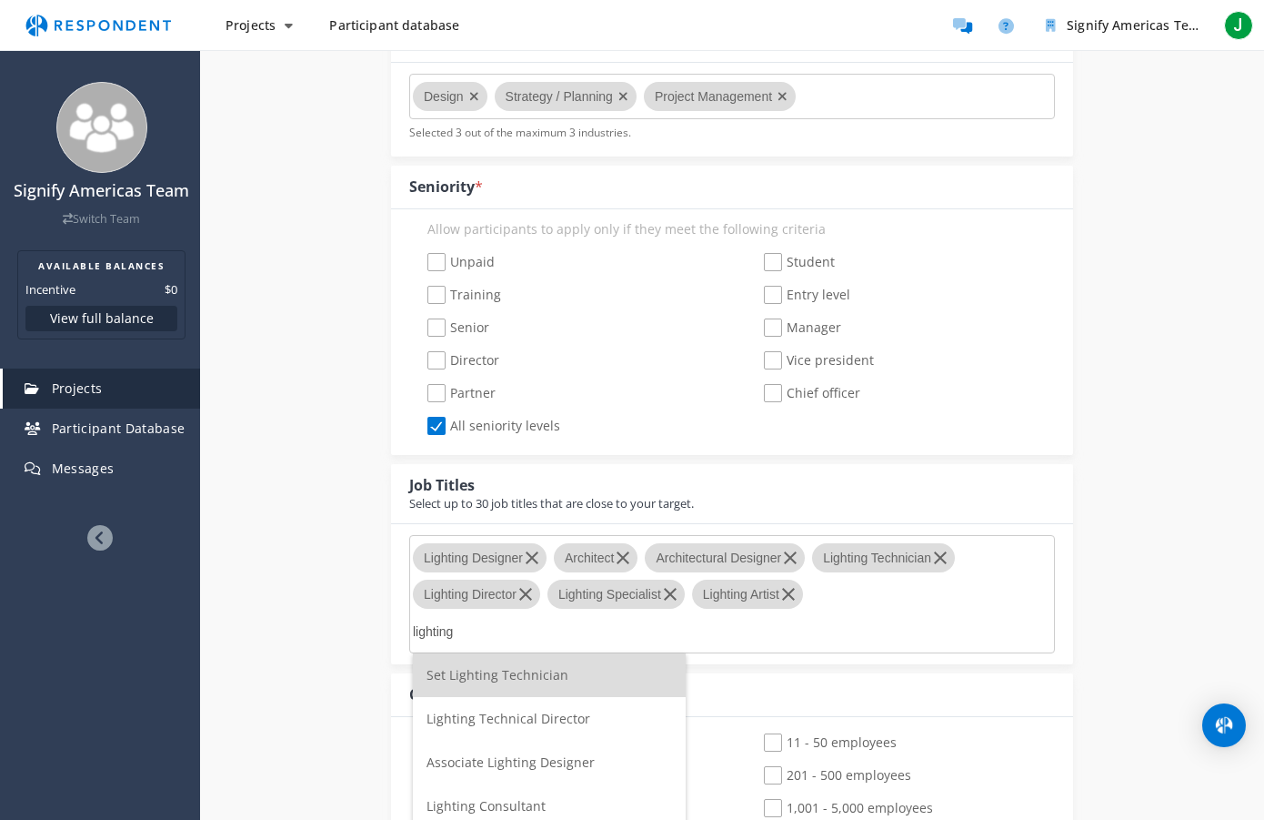
type input "lighting"
click at [553, 717] on span "Lighting Technical Director" at bounding box center [509, 718] width 164 height 17
type input "lighting"
click at [336, 567] on div "Internal Project Name * Good Design Charter This is visible only to your organi…" at bounding box center [732, 736] width 1064 height 2413
click at [339, 566] on div "Internal Project Name * Good Design Charter This is visible only to your organi…" at bounding box center [732, 736] width 1064 height 2413
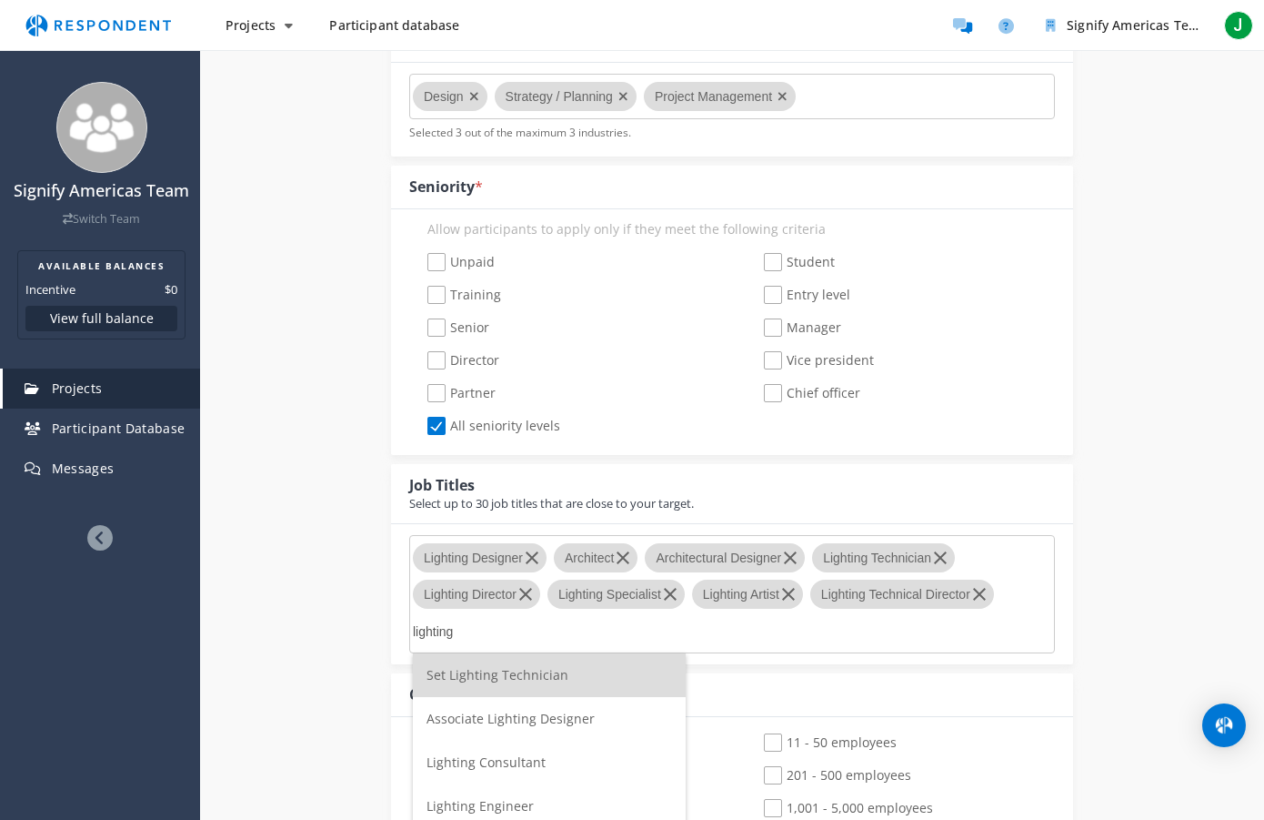
click at [492, 803] on span "Lighting Engineer" at bounding box center [480, 805] width 107 height 17
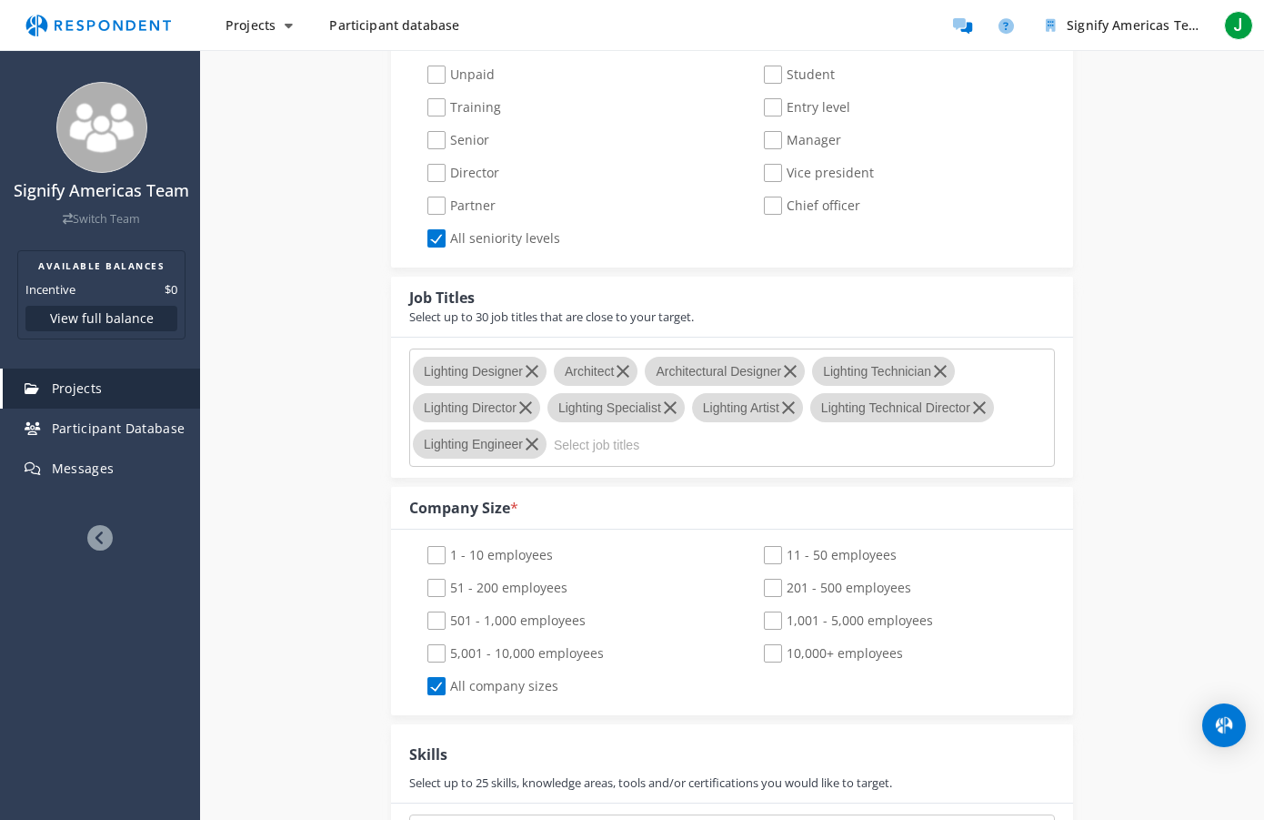
scroll to position [905, 0]
click at [577, 449] on input "Select job titles" at bounding box center [690, 443] width 273 height 31
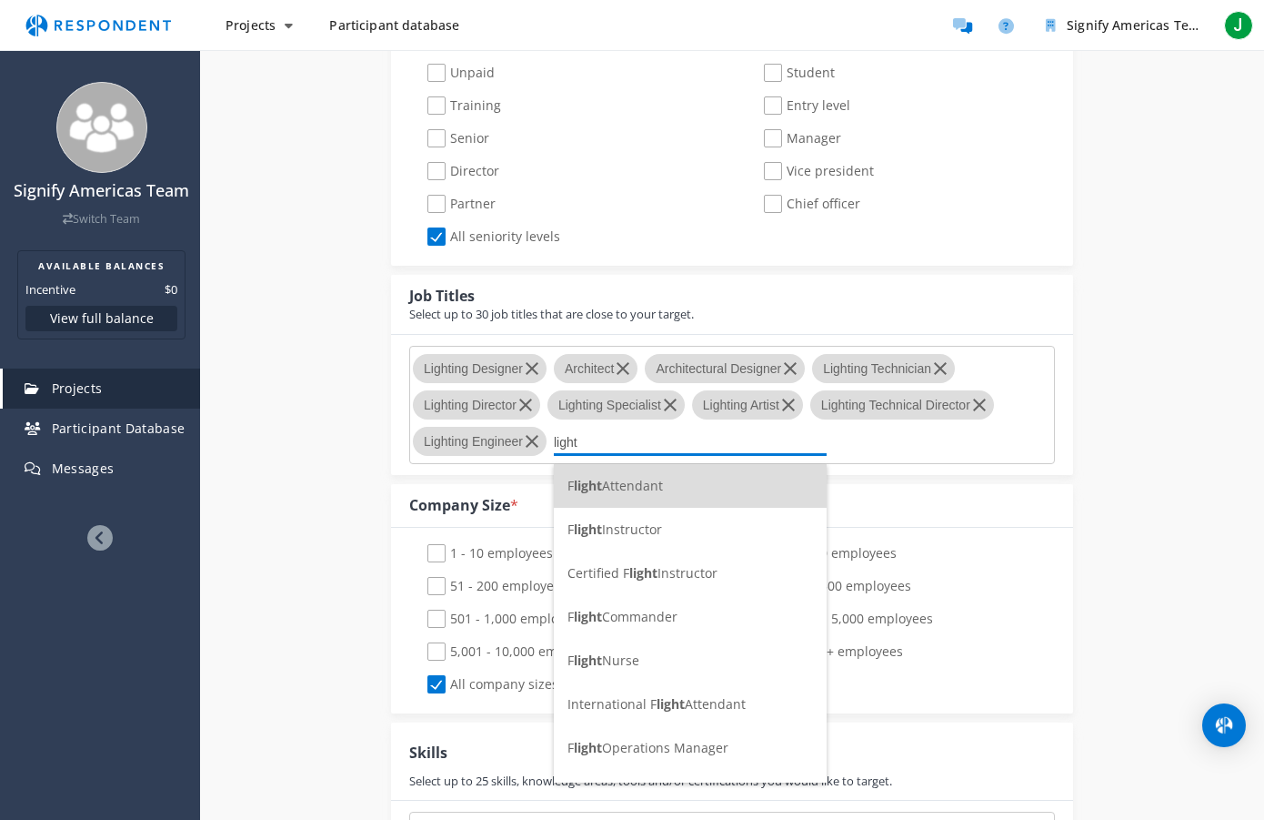
scroll to position [0, 0]
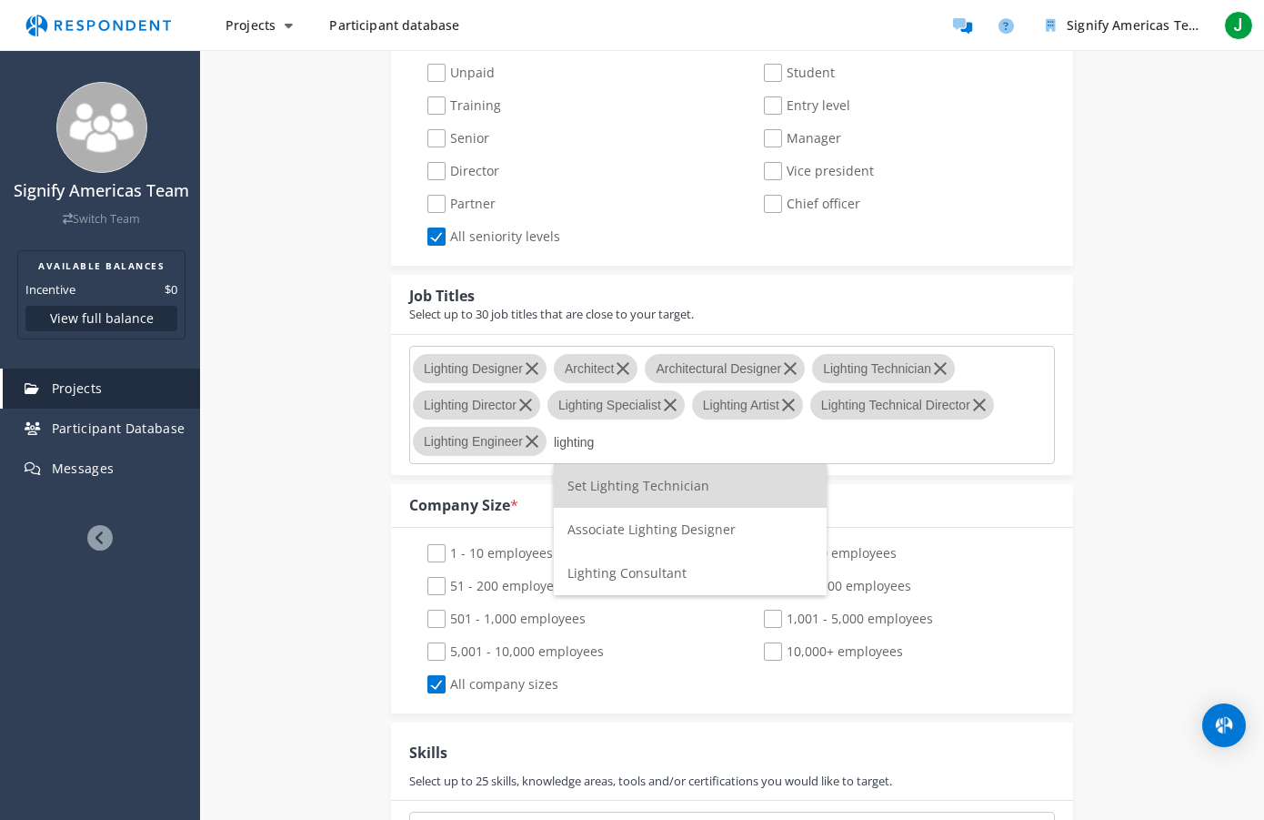
type input "lighting"
click at [636, 572] on span "Lighting Consultant" at bounding box center [627, 572] width 119 height 17
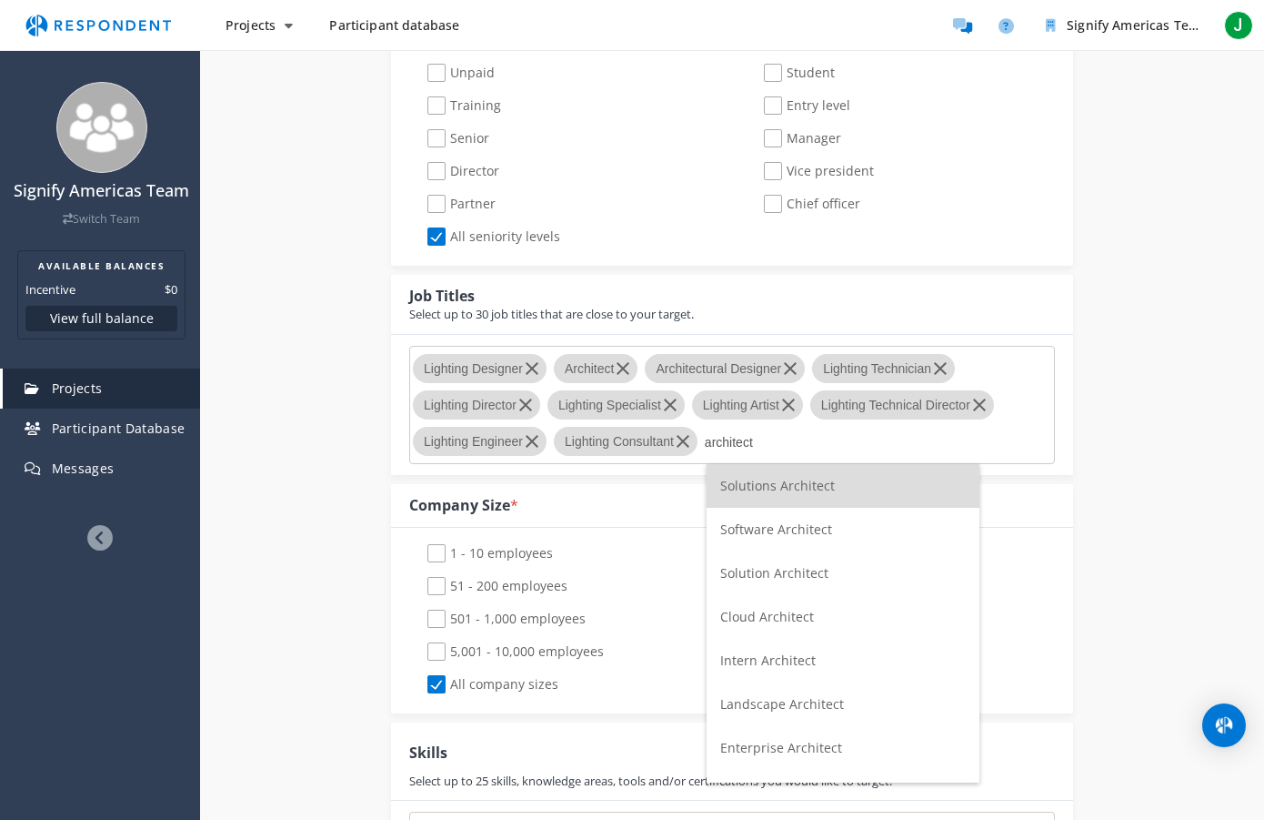
scroll to position [31, 0]
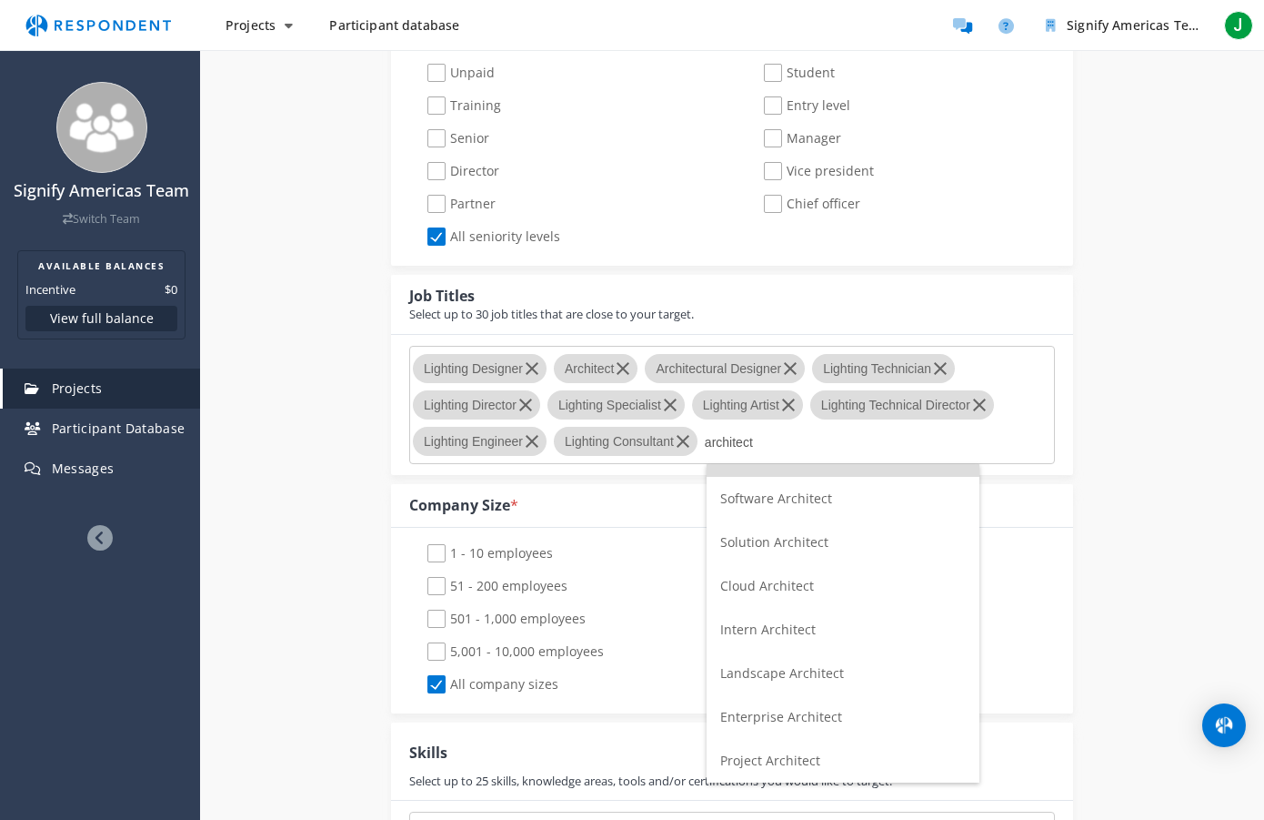
type input "architect"
click at [778, 751] on span "Project Architect" at bounding box center [770, 759] width 100 height 17
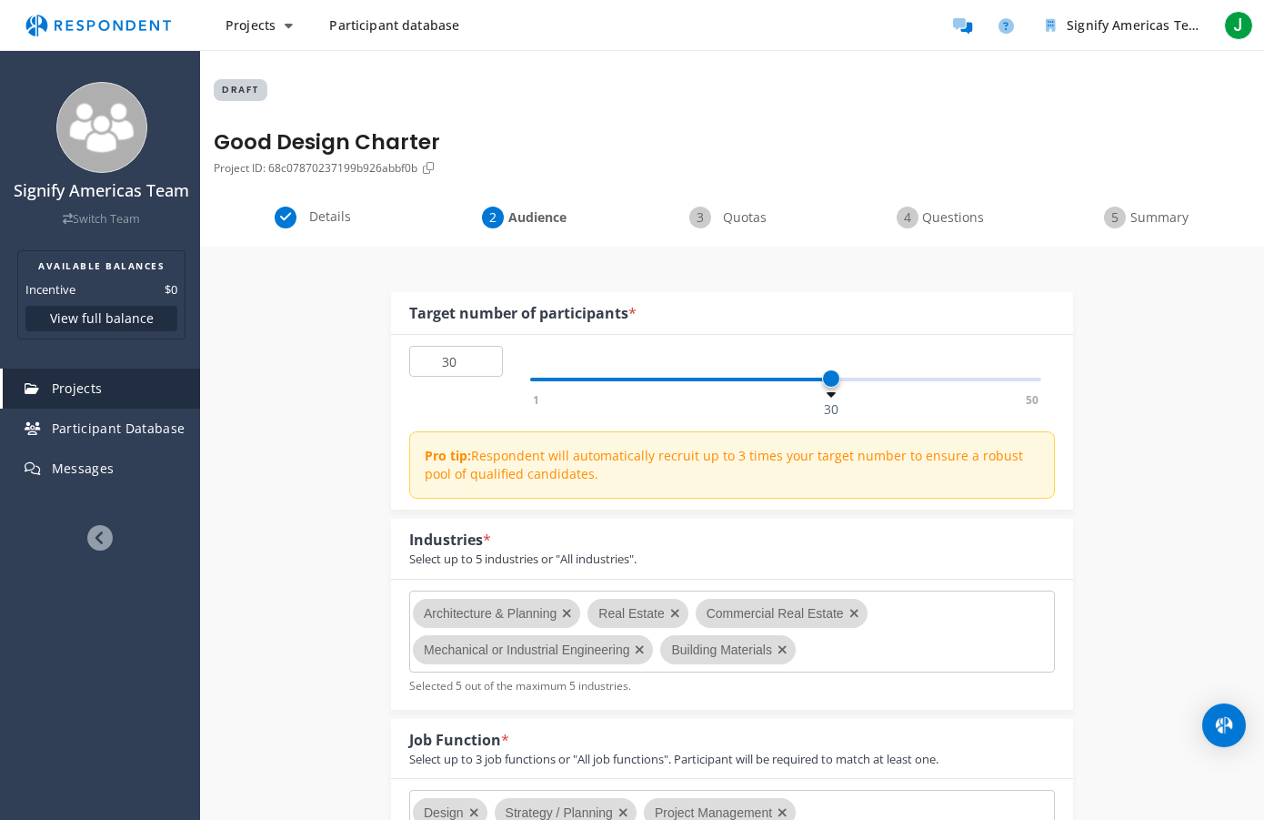
scroll to position [905, 0]
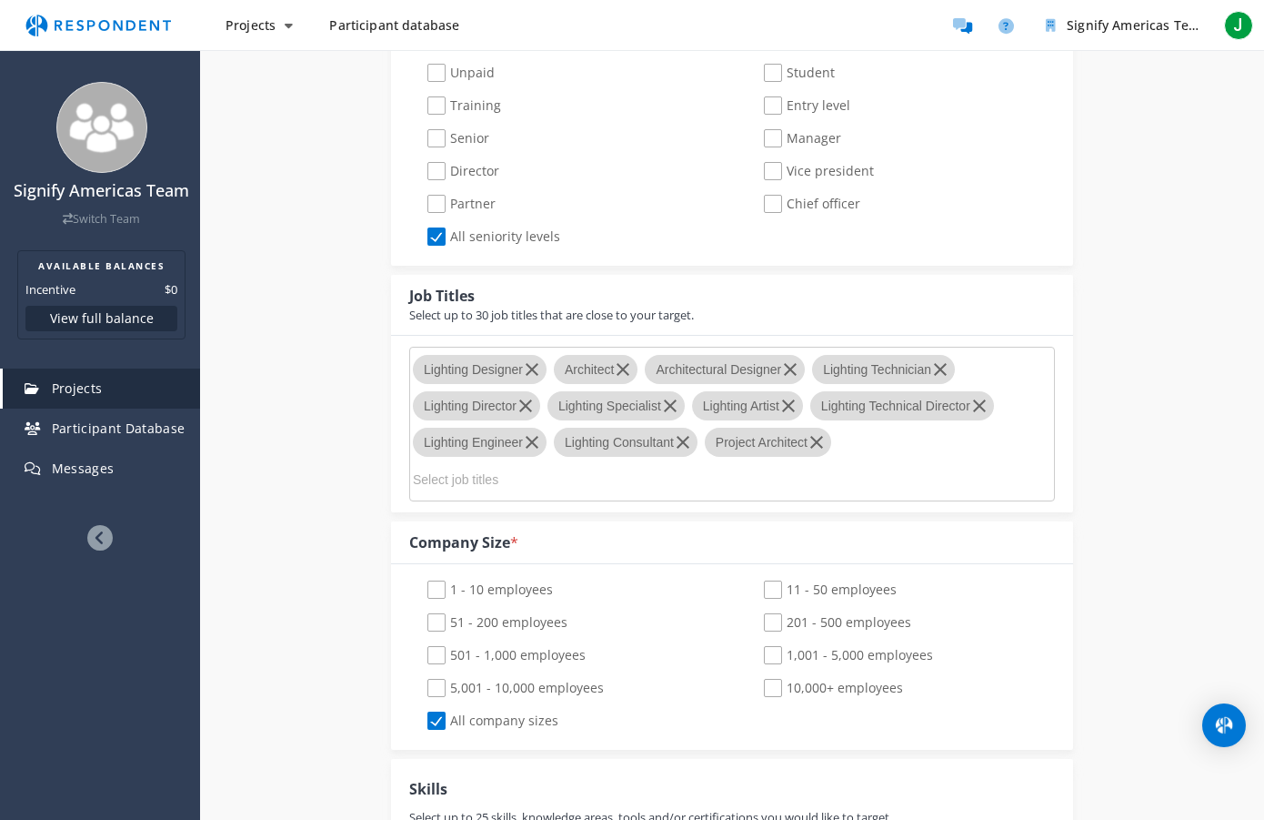
click at [863, 443] on md-chips-wrap "Lighting Designer Architect Architectural Designer Lighting Technician Lighting…" at bounding box center [732, 424] width 646 height 155
drag, startPoint x: 831, startPoint y: 443, endPoint x: 840, endPoint y: 444, distance: 9.1
click at [828, 443] on md-icon "button" at bounding box center [817, 442] width 22 height 22
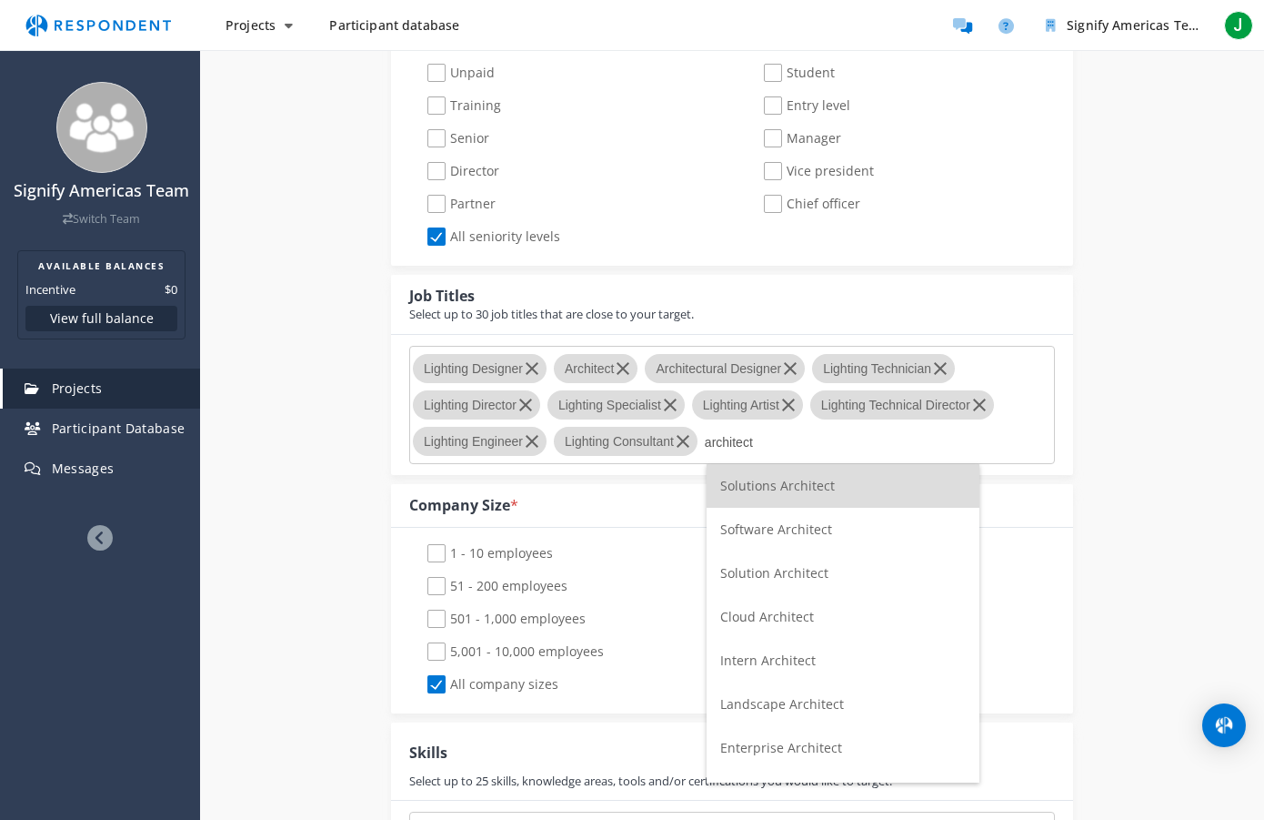
scroll to position [31, 0]
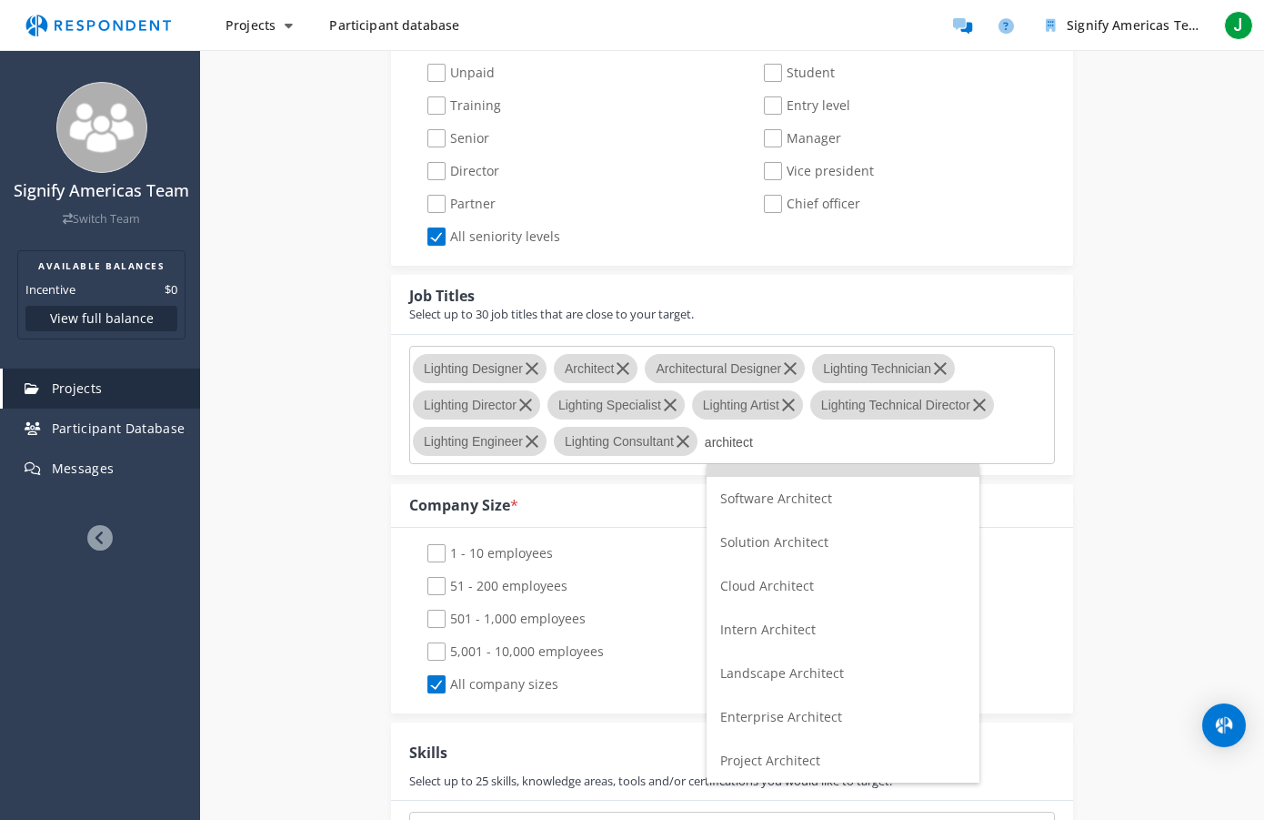
type input "architect"
click at [794, 763] on span "Project Architect" at bounding box center [770, 759] width 100 height 17
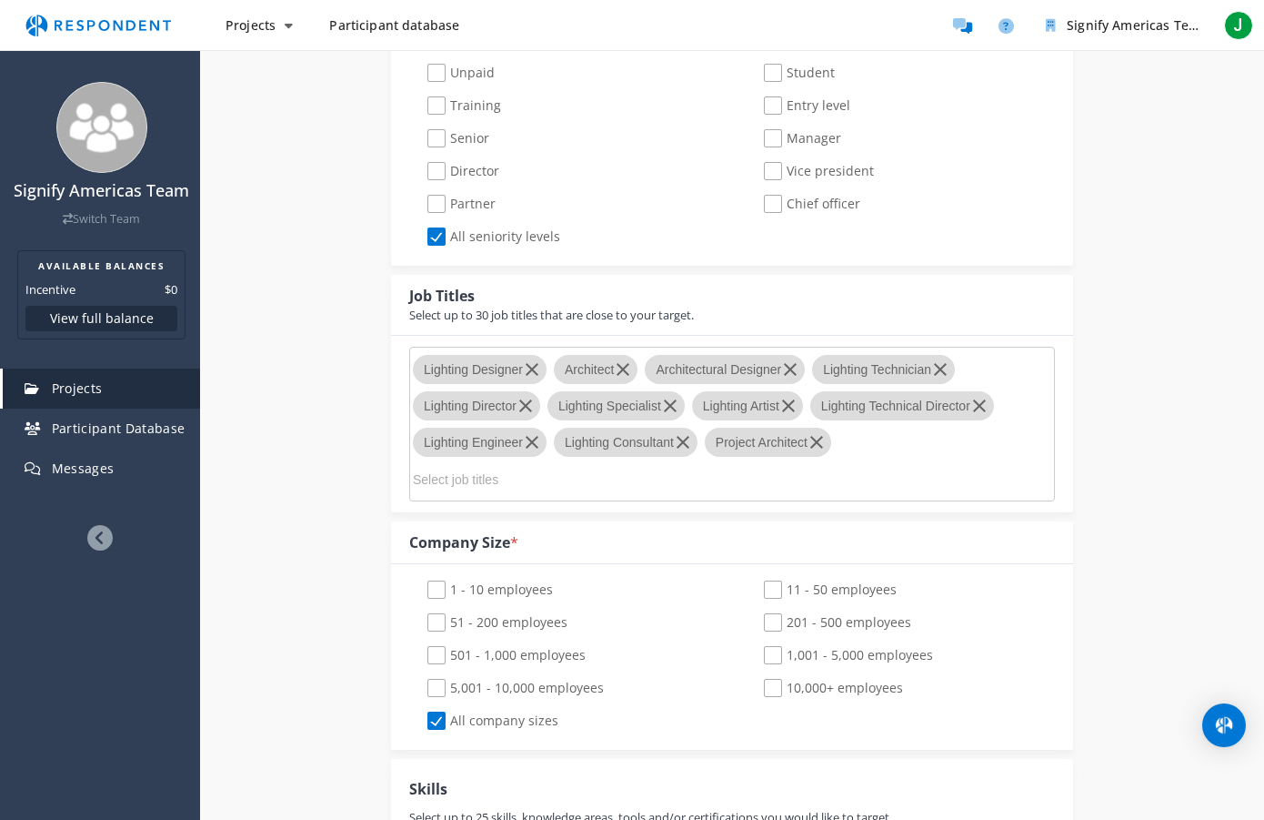
click at [883, 442] on md-chips-wrap "Lighting Designer Architect Architectural Designer Lighting Technician Lighting…" at bounding box center [732, 424] width 646 height 155
click at [525, 453] on button "button" at bounding box center [532, 442] width 29 height 29
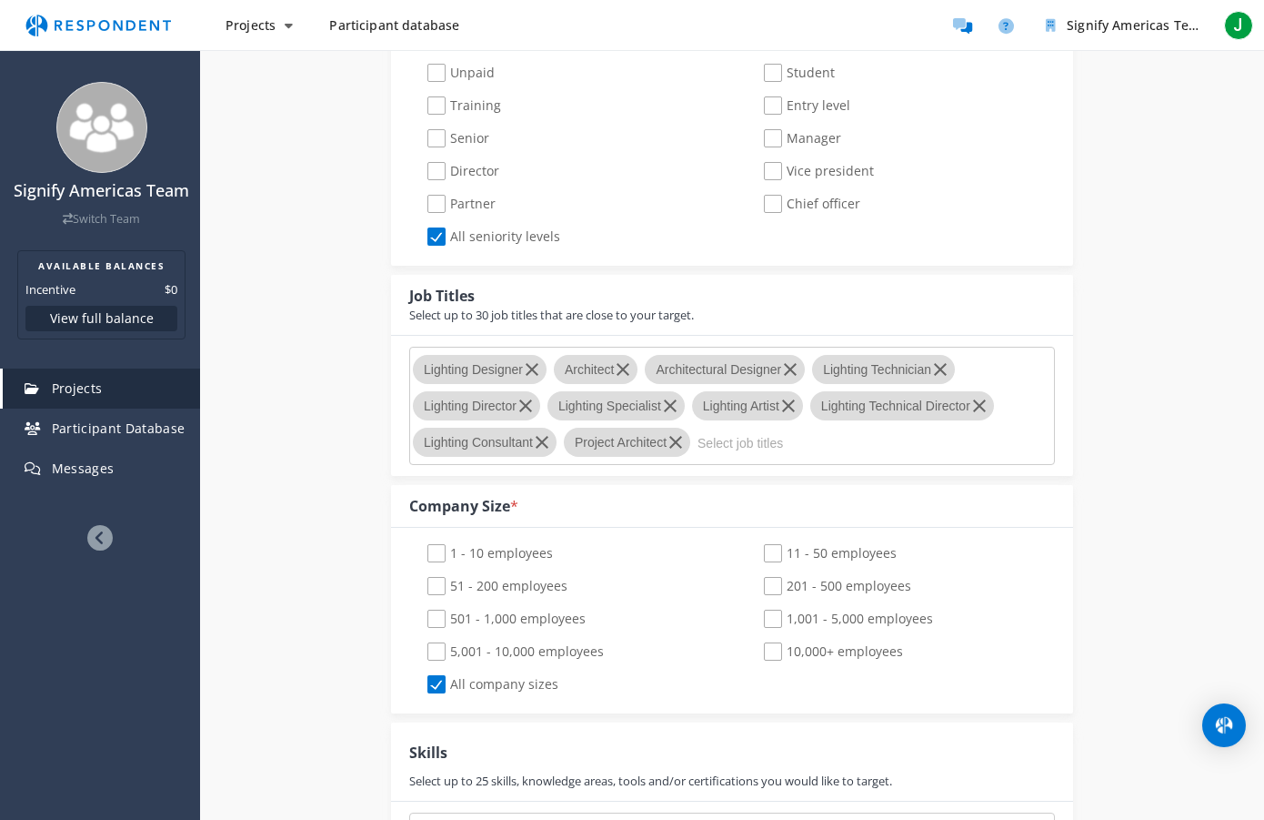
click at [749, 443] on input "Select job titles" at bounding box center [834, 443] width 273 height 31
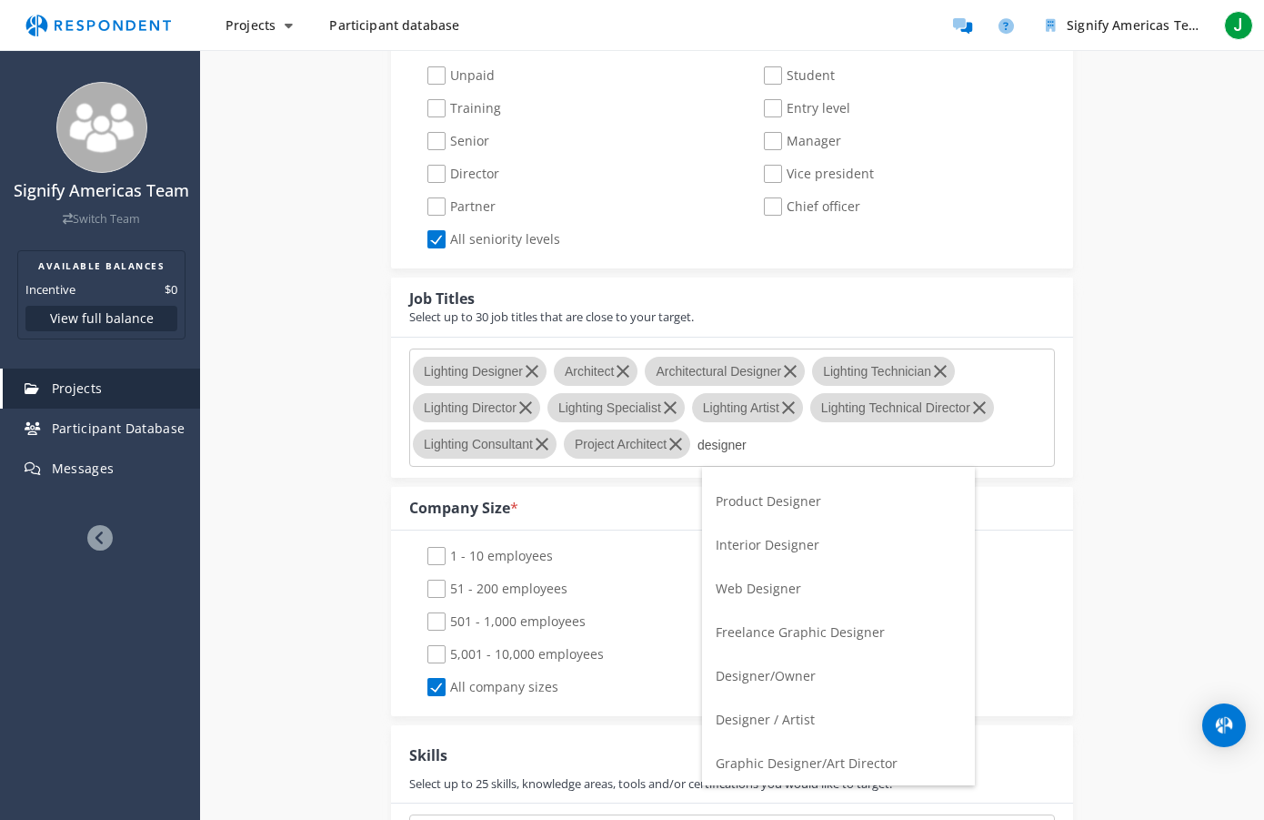
scroll to position [0, 0]
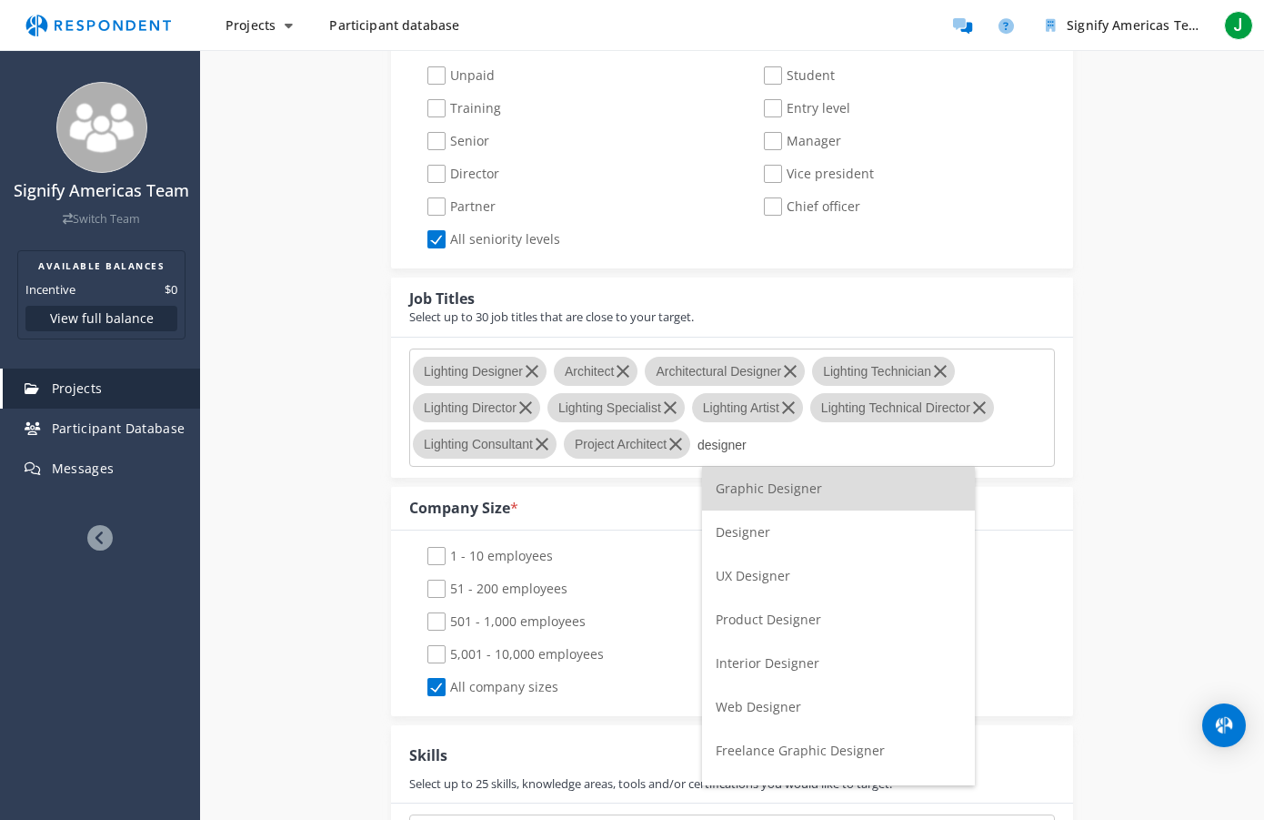
click at [707, 445] on input "designer" at bounding box center [834, 444] width 273 height 31
type input "designer"
click at [755, 659] on span "Interior Designer" at bounding box center [768, 662] width 104 height 17
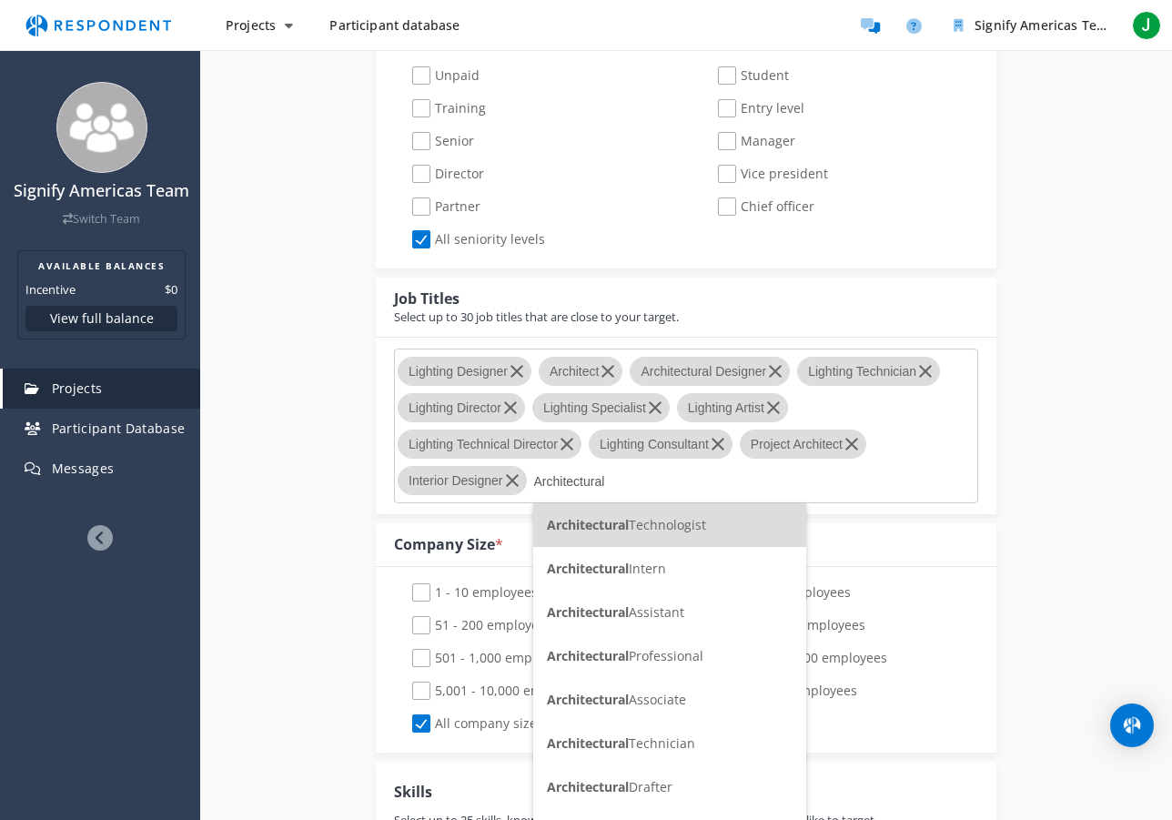
type input "Architectural"
click at [641, 528] on span "Architectural Technologist" at bounding box center [626, 524] width 159 height 17
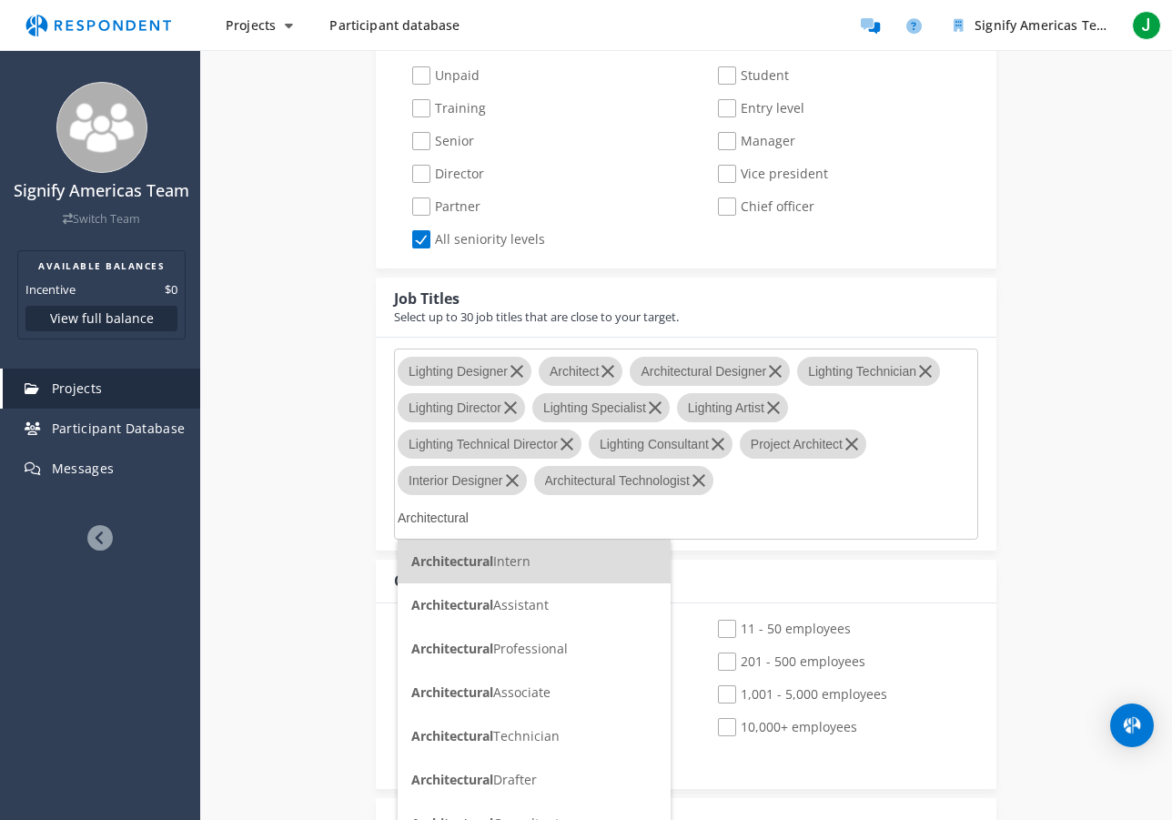
scroll to position [31, 0]
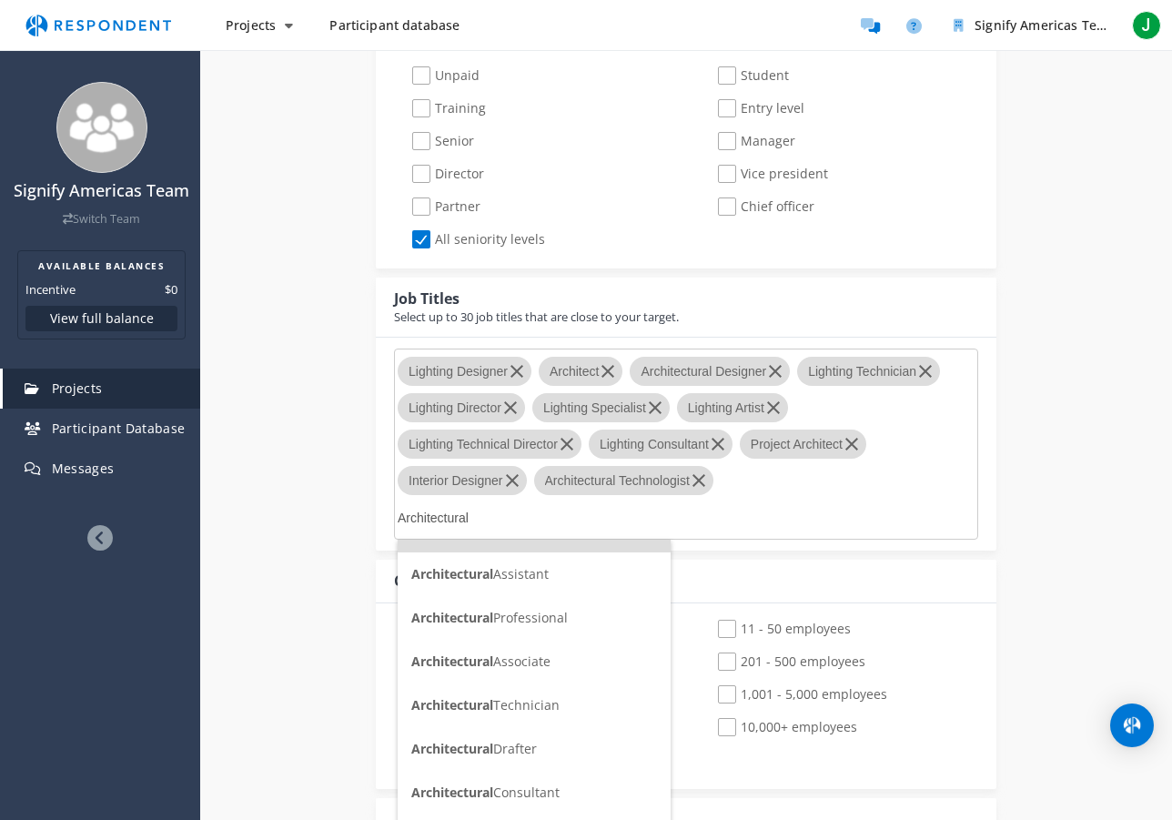
type input "Architectural"
click at [515, 793] on span "Architectural Consultant" at bounding box center [485, 791] width 148 height 17
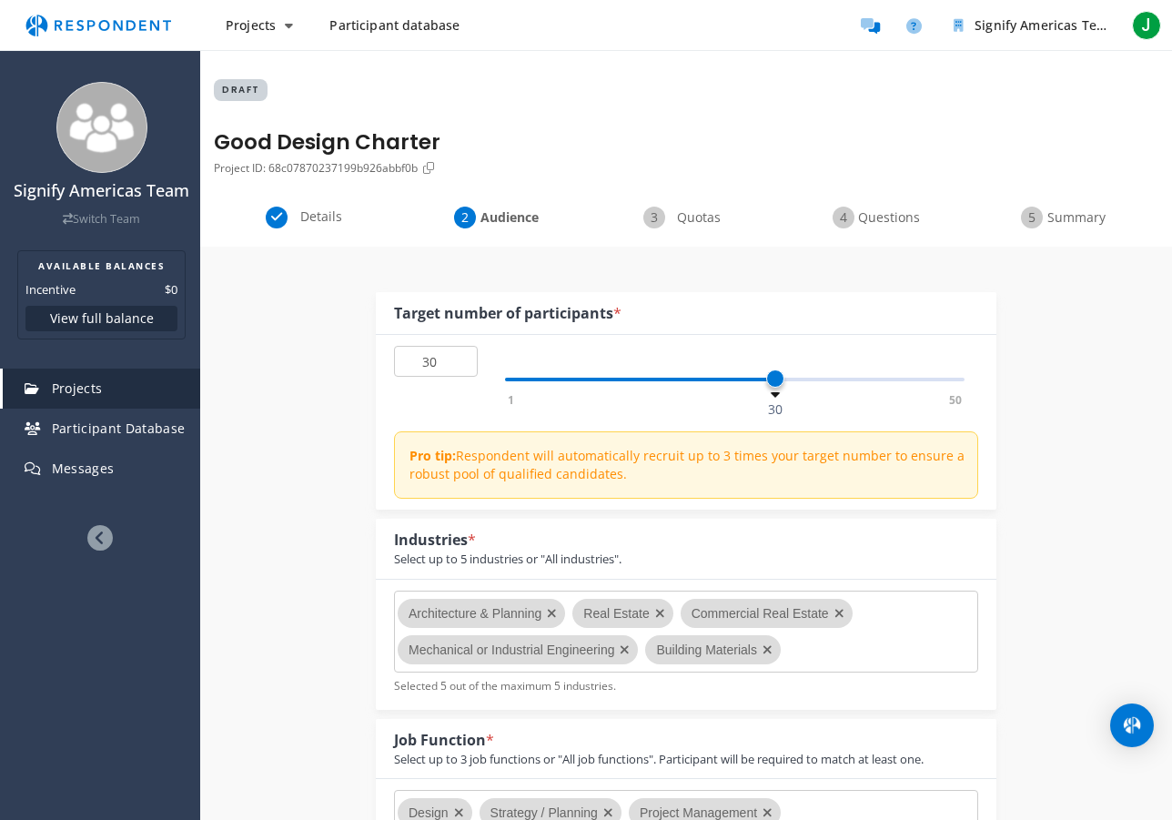
scroll to position [902, 0]
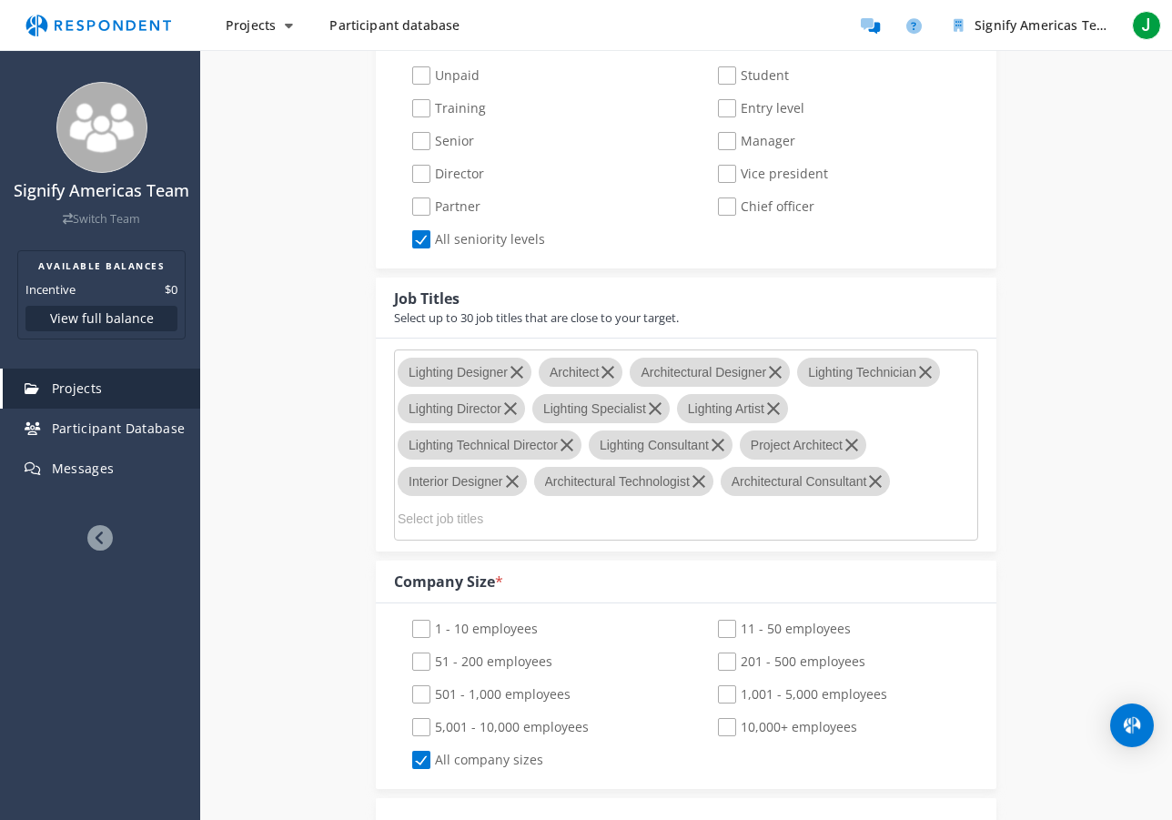
click at [549, 519] on input "Select job titles" at bounding box center [534, 518] width 273 height 31
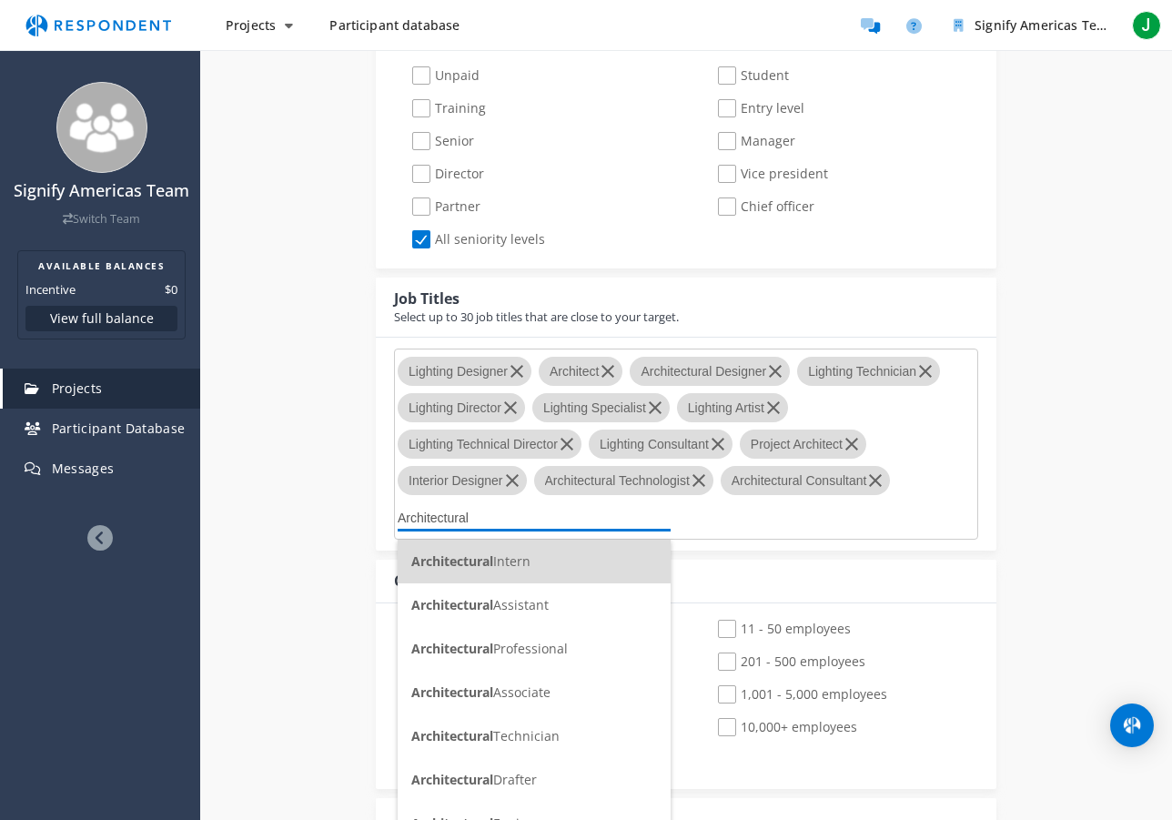
scroll to position [0, 0]
type input "Architectural"
click at [509, 735] on span "Architectural Technician" at bounding box center [485, 735] width 148 height 17
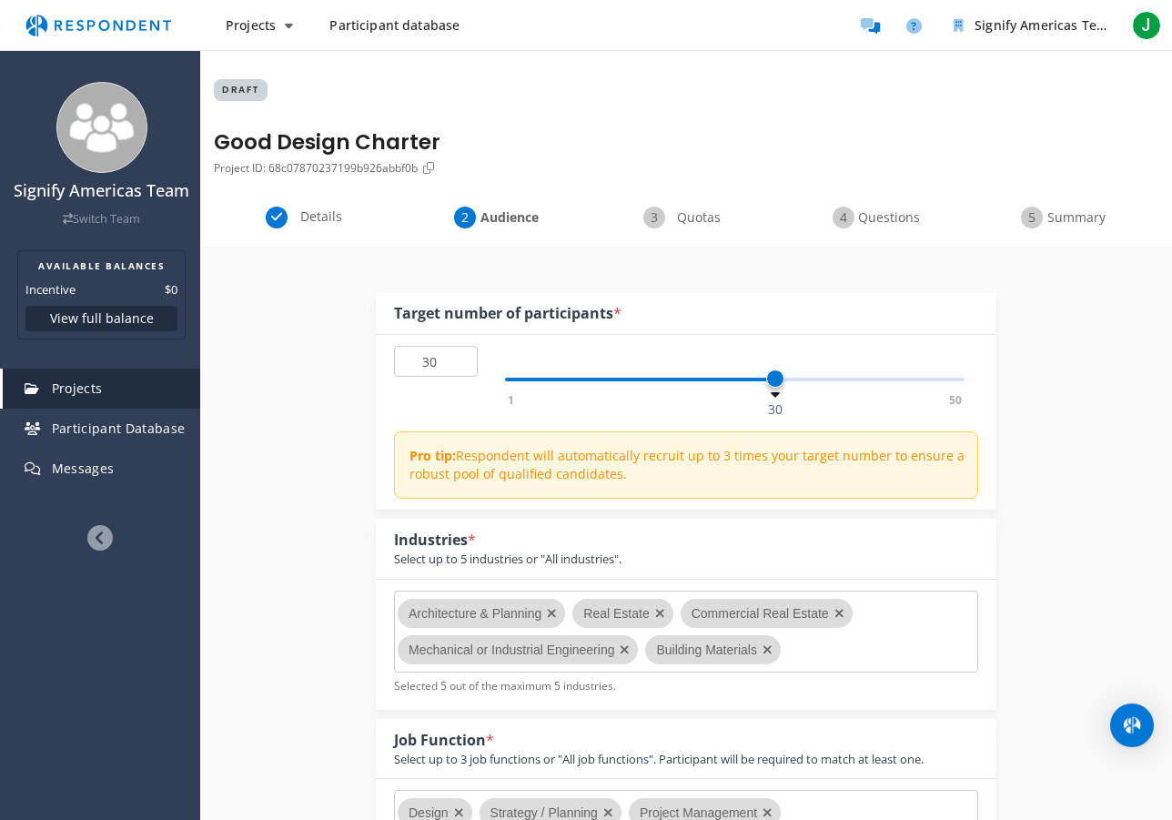
scroll to position [902, 0]
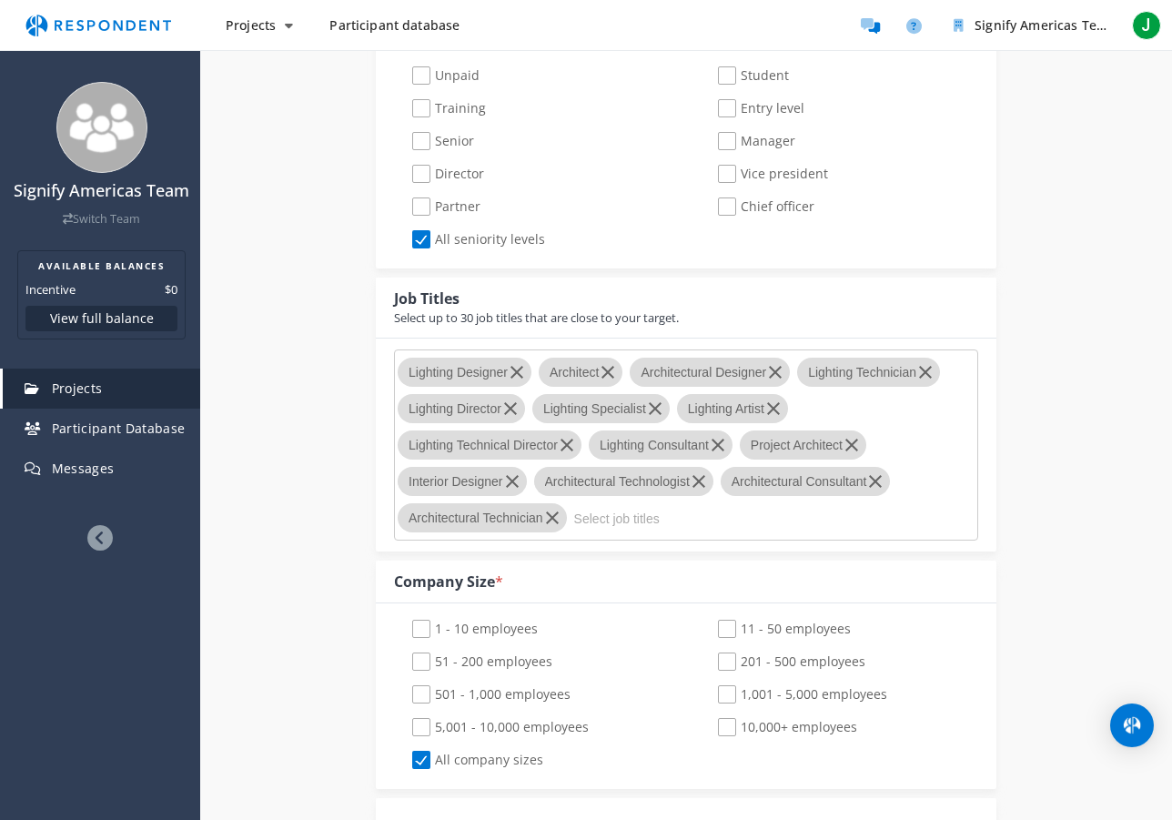
click at [646, 517] on input "Select job titles" at bounding box center [710, 518] width 273 height 31
type input "D"
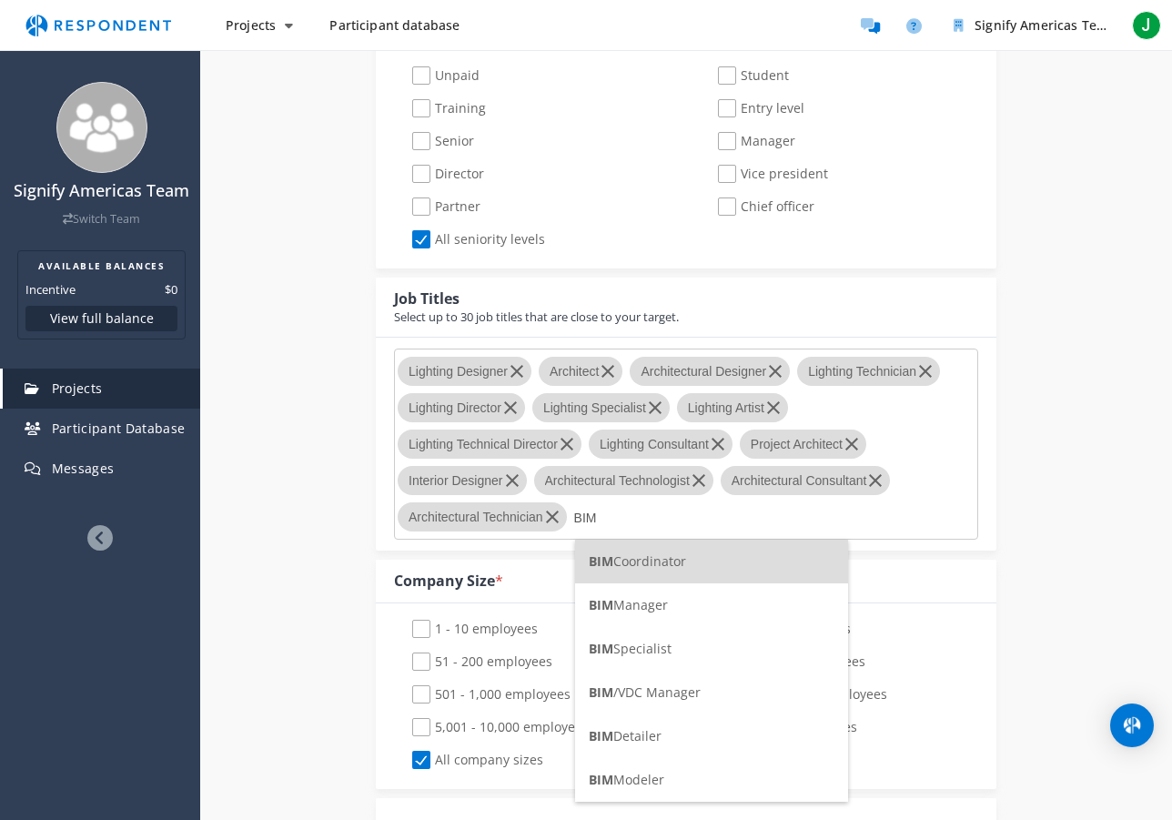
type input "BIM"
click at [629, 642] on span "BIM Specialist" at bounding box center [630, 648] width 83 height 17
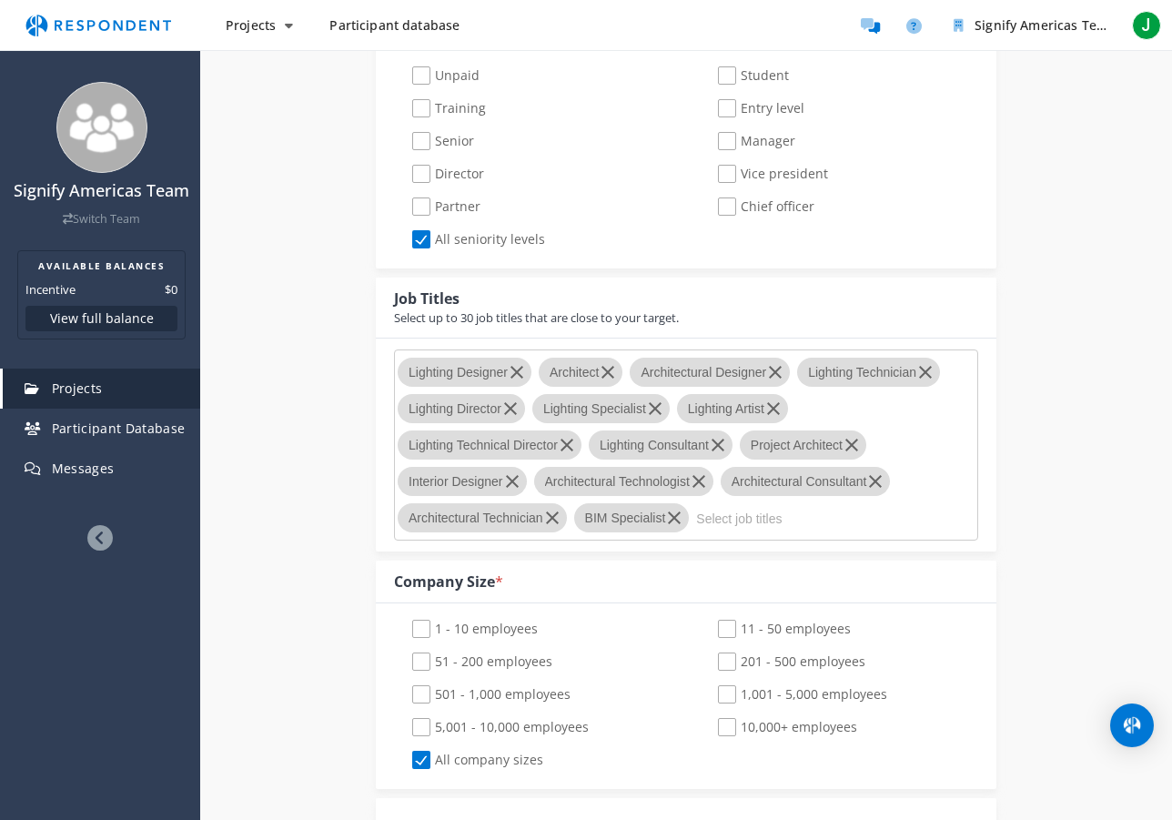
click at [719, 526] on md-chips-wrap "Lighting Designer Architect Architectural Designer Lighting Technician Lighting…" at bounding box center [686, 444] width 584 height 191
click at [696, 534] on input "Select job titles" at bounding box center [832, 518] width 273 height 31
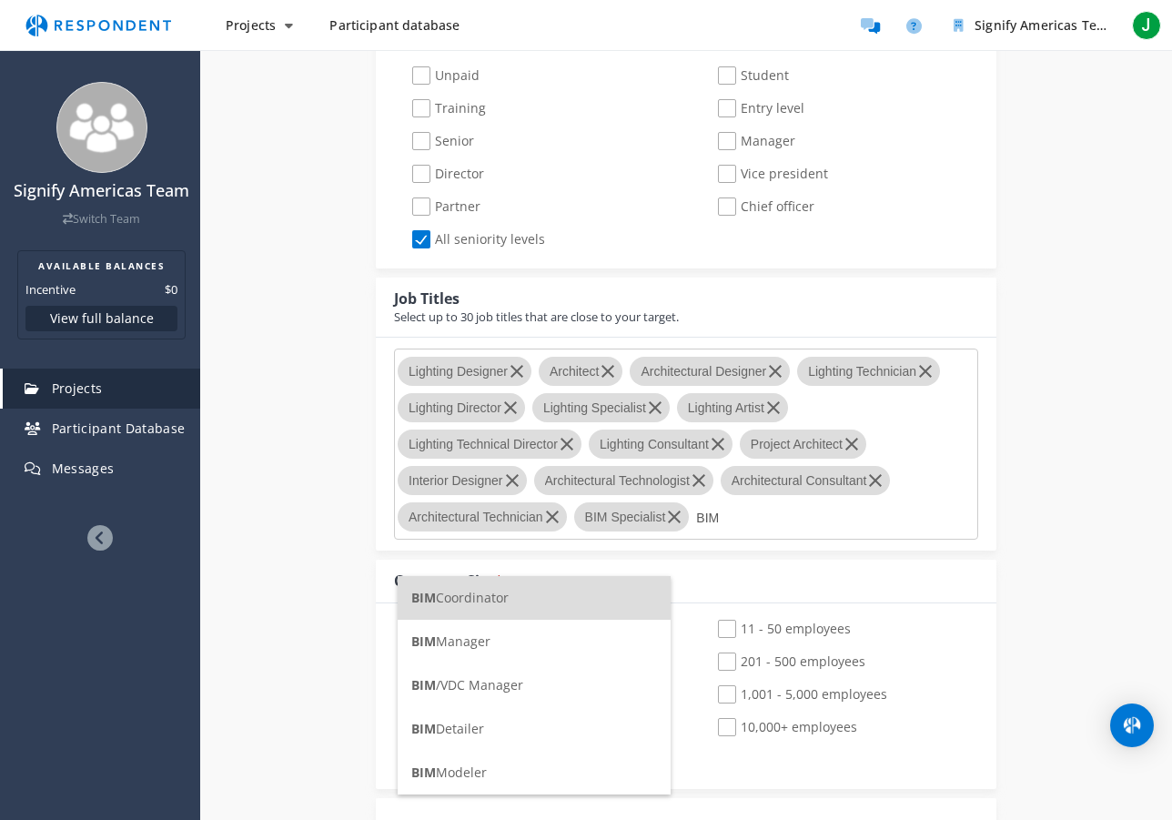
type input "BIM"
click at [473, 646] on span "BIM Manager" at bounding box center [450, 640] width 79 height 17
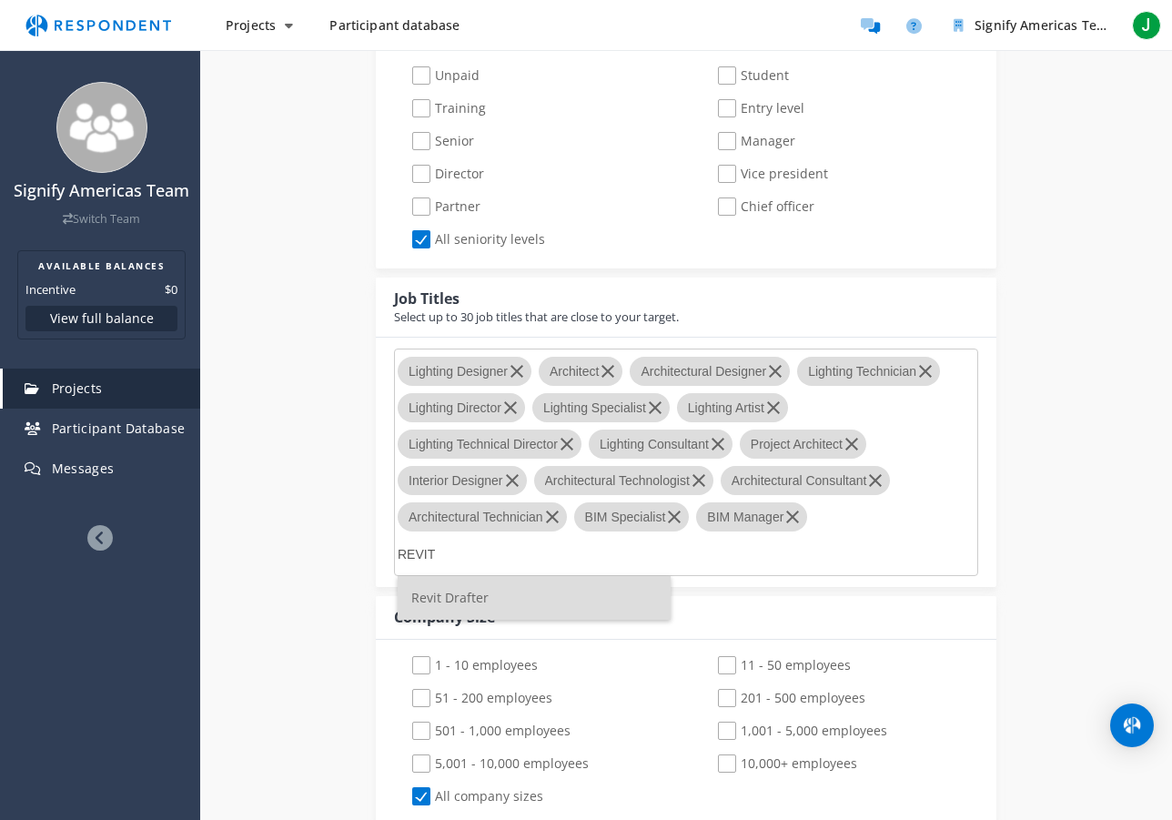
type input "REVIT"
click at [484, 599] on span "Revit Drafter" at bounding box center [449, 597] width 77 height 17
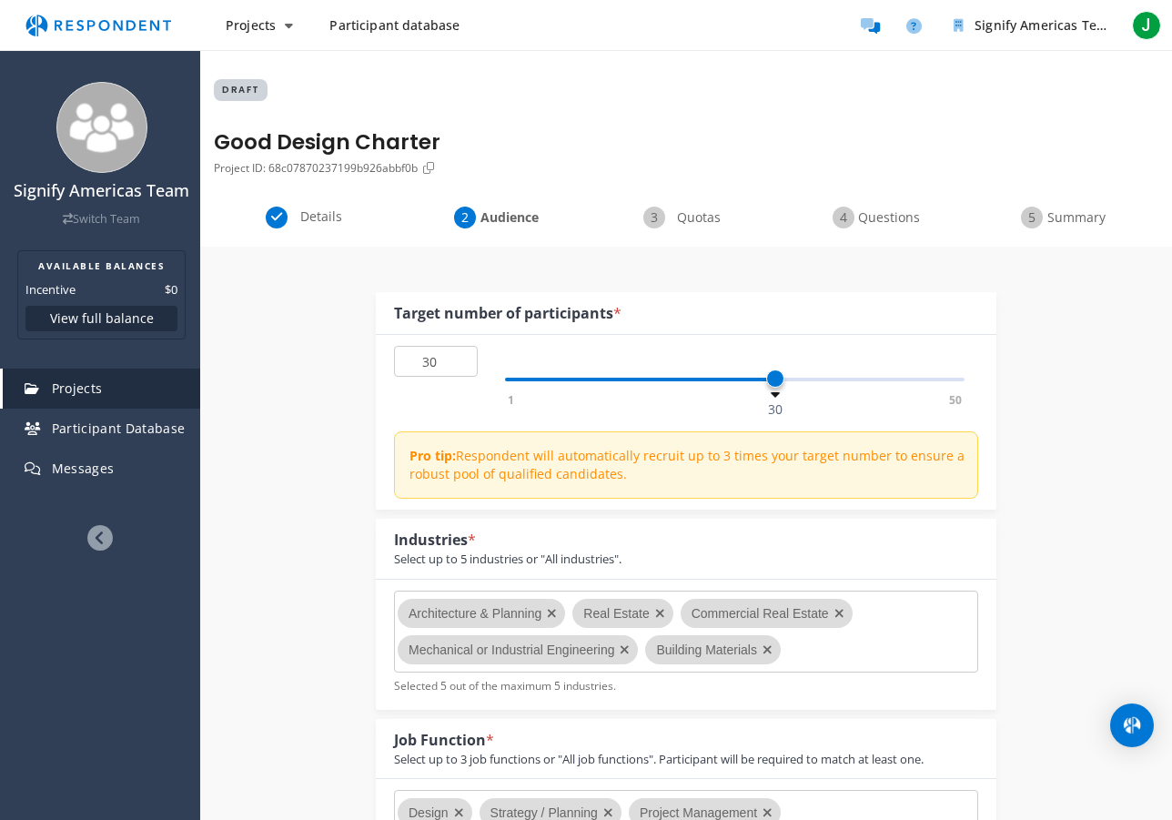
scroll to position [902, 0]
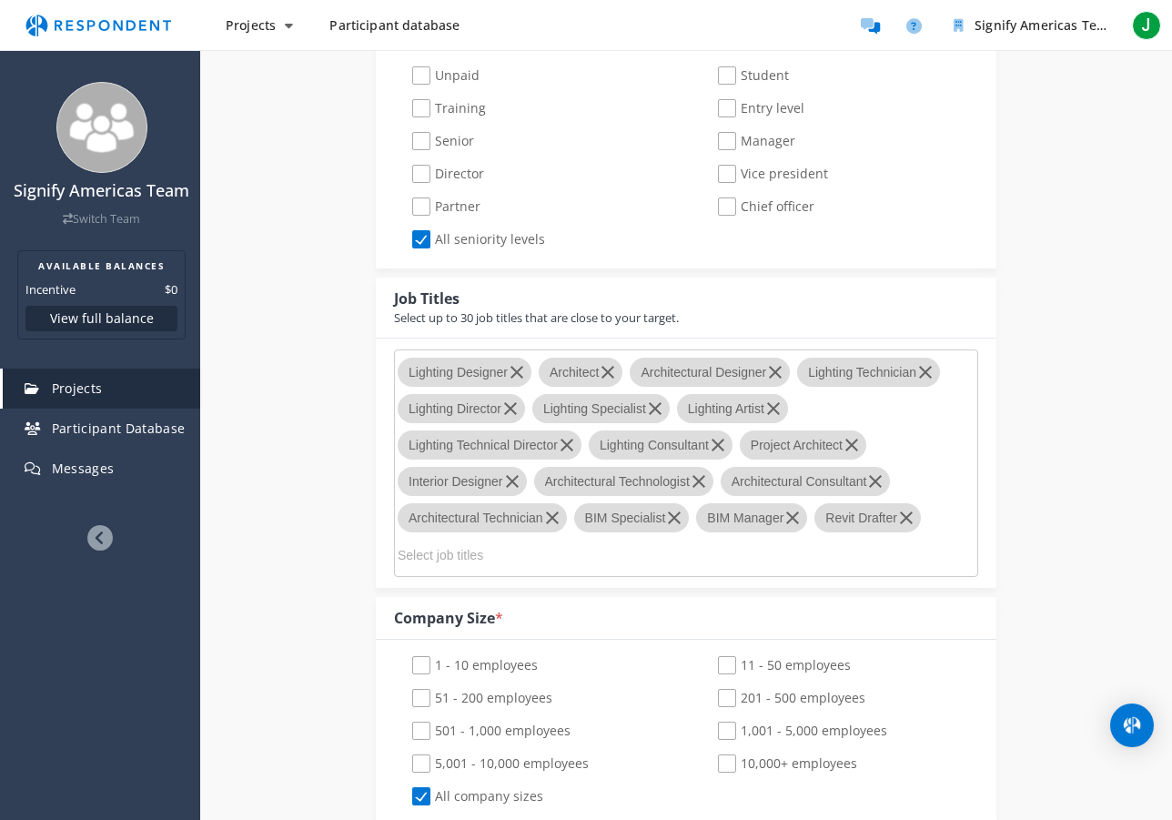
click at [911, 517] on md-icon "button" at bounding box center [906, 518] width 22 height 22
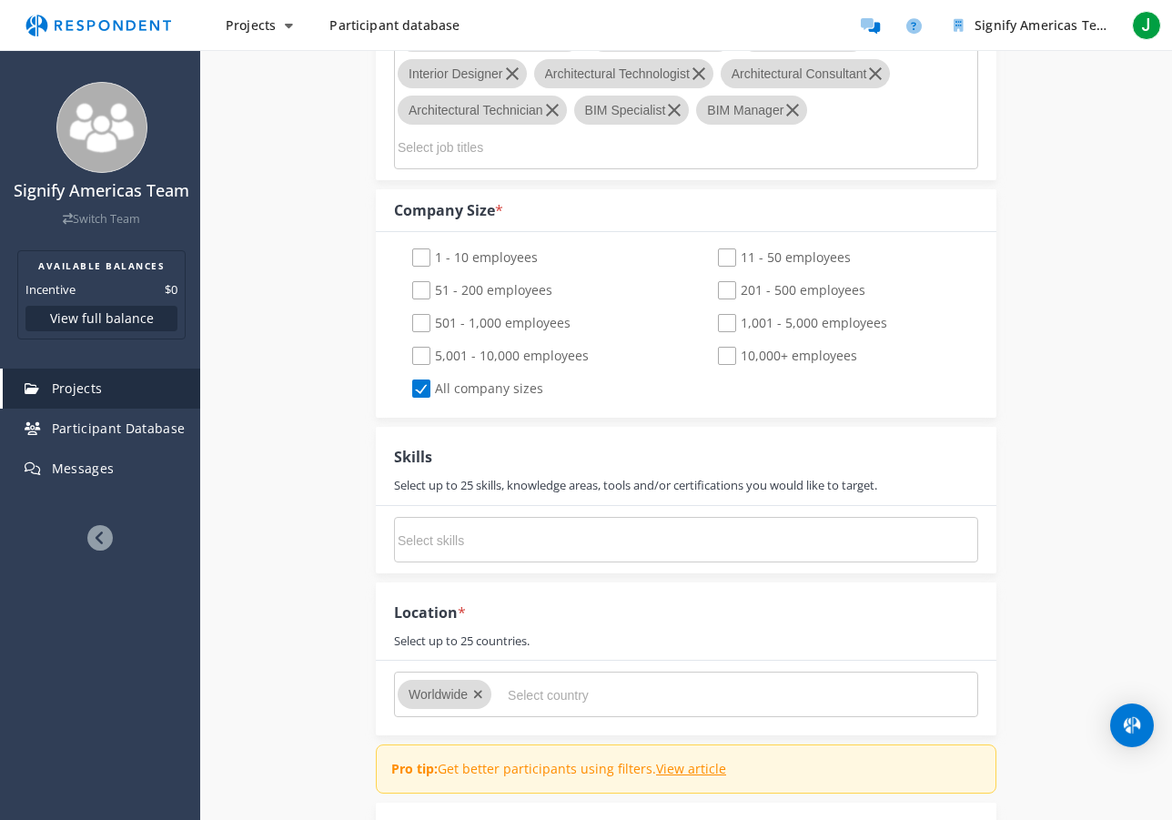
scroll to position [1312, 0]
click at [423, 543] on input "Select skills" at bounding box center [534, 538] width 273 height 31
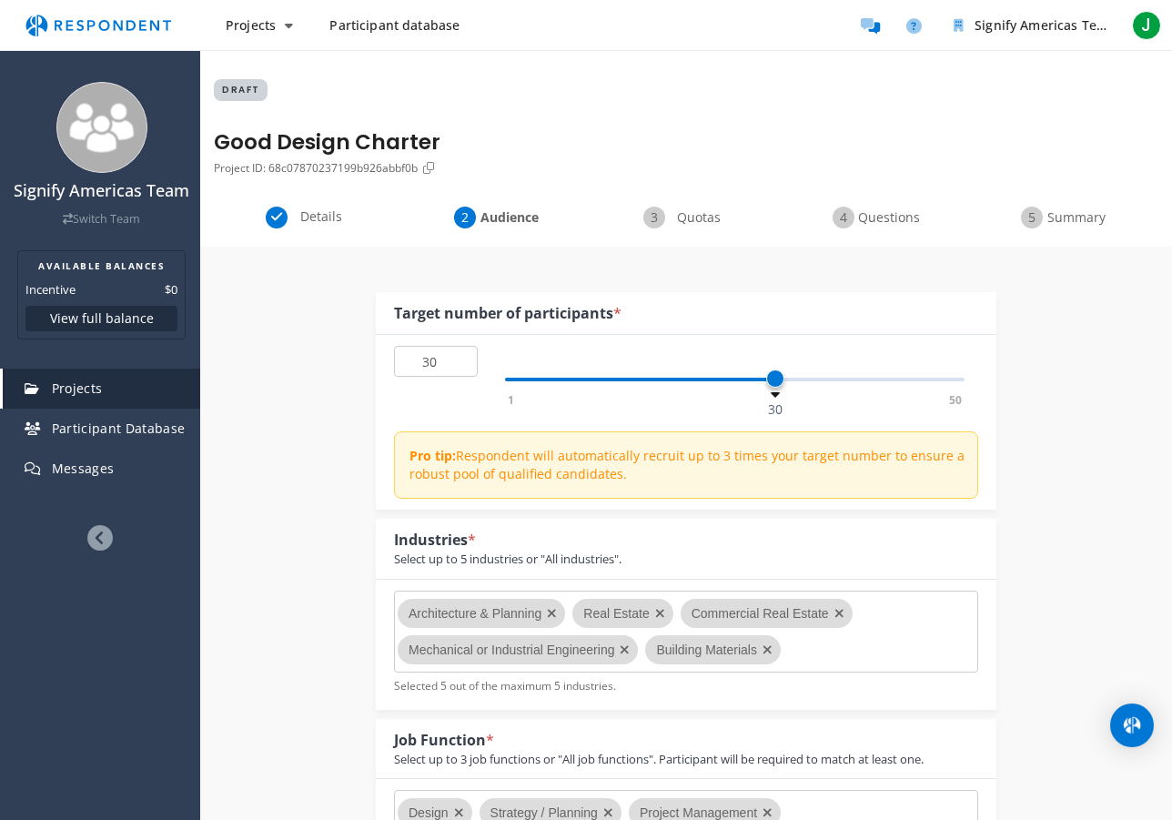
scroll to position [1316, 0]
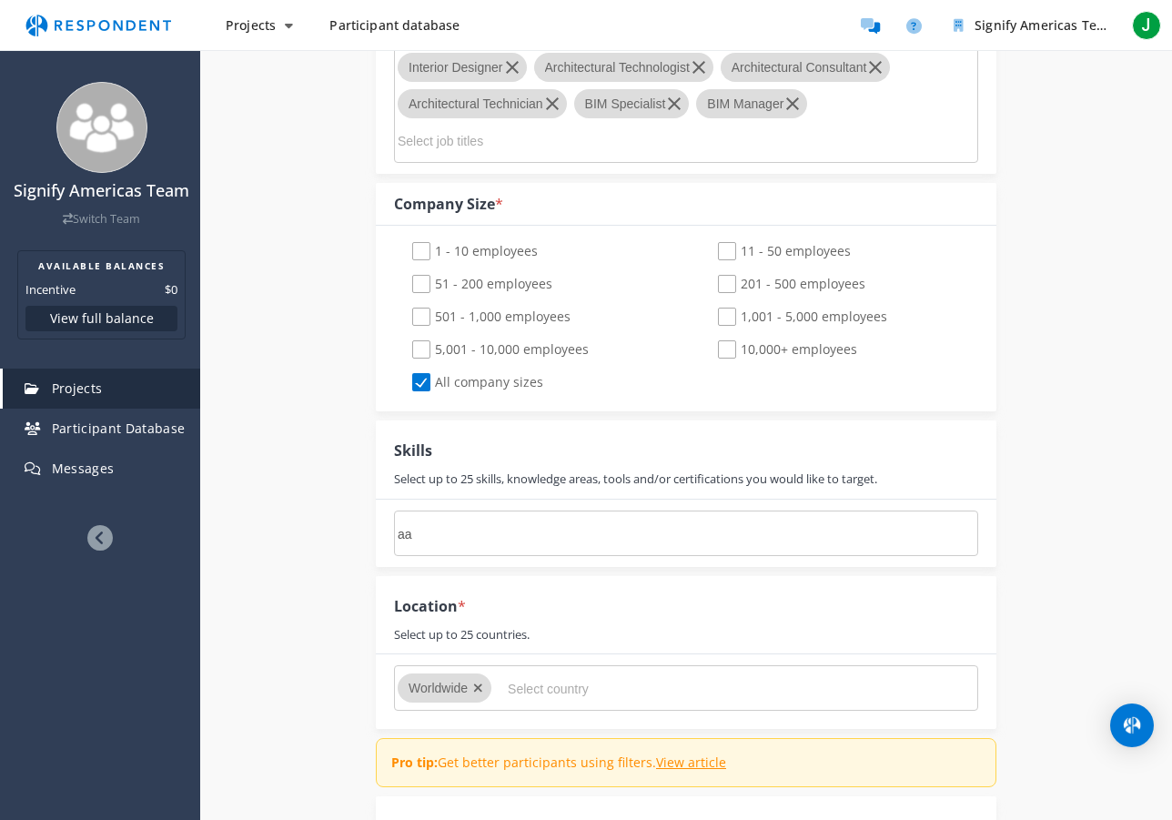
type input "a"
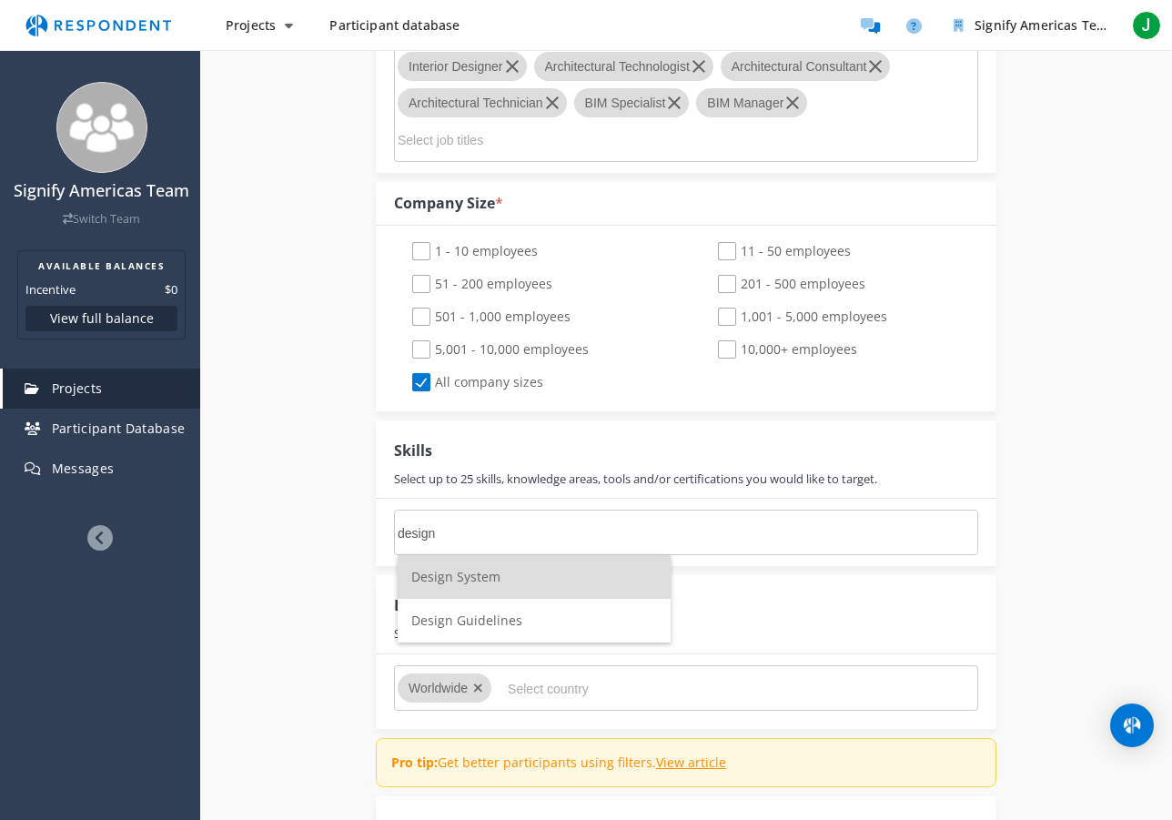
type input "design"
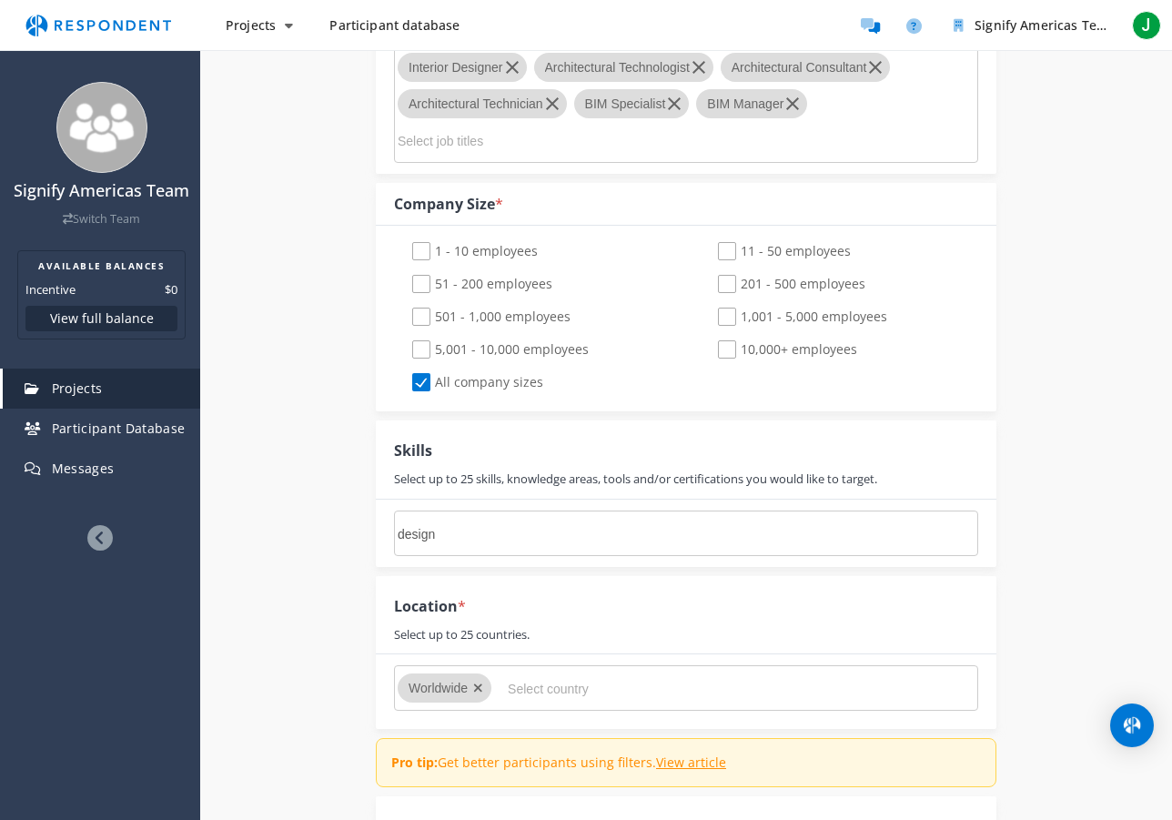
click at [343, 577] on div "Internal Project Name * Good Design Charter This is visible only to your organi…" at bounding box center [686, 191] width 972 height 2523
drag, startPoint x: 776, startPoint y: 474, endPoint x: 395, endPoint y: 480, distance: 381.2
click at [395, 480] on div "Select up to 25 skills, knowledge areas, tools and/or certifications you would …" at bounding box center [635, 478] width 483 height 17
copy div "Select up to 25 skills, knowledge areas, tools and/or certifications you would …"
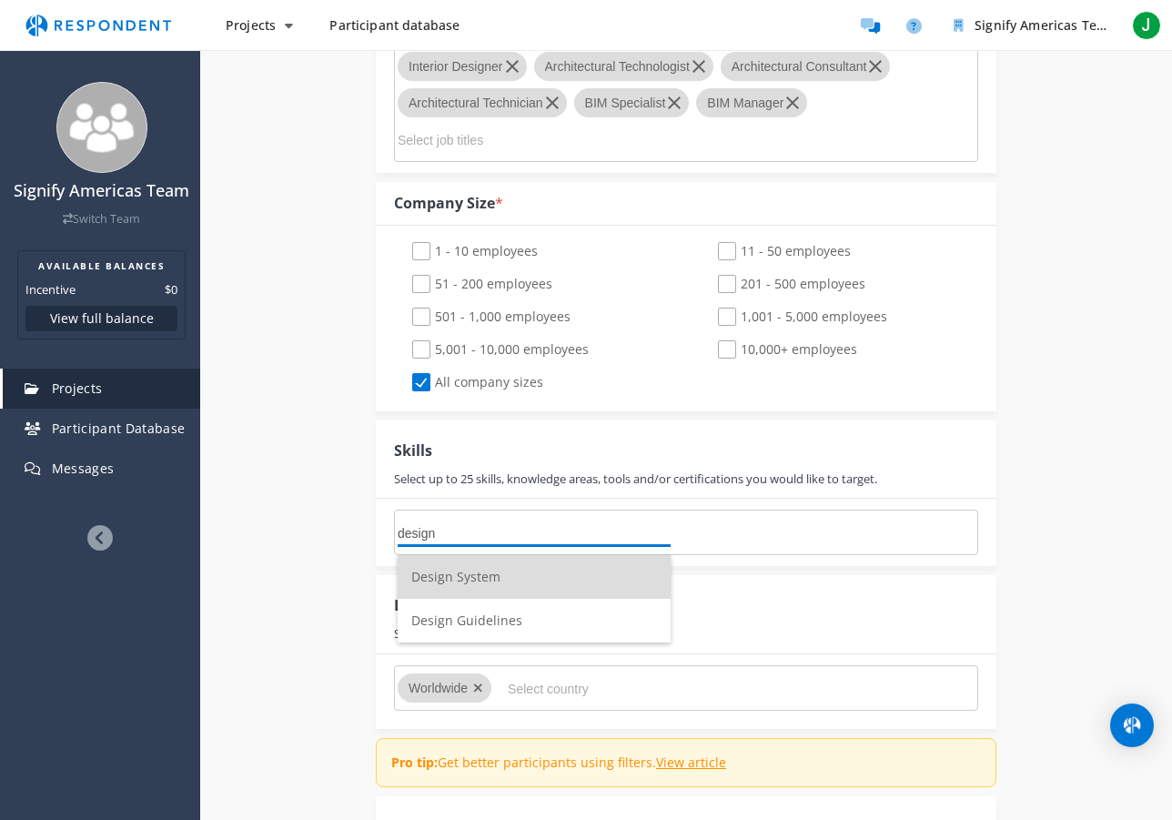
scroll to position [0, 0]
click at [455, 538] on input "design" at bounding box center [534, 533] width 273 height 31
click at [462, 579] on span "Design System" at bounding box center [455, 576] width 89 height 17
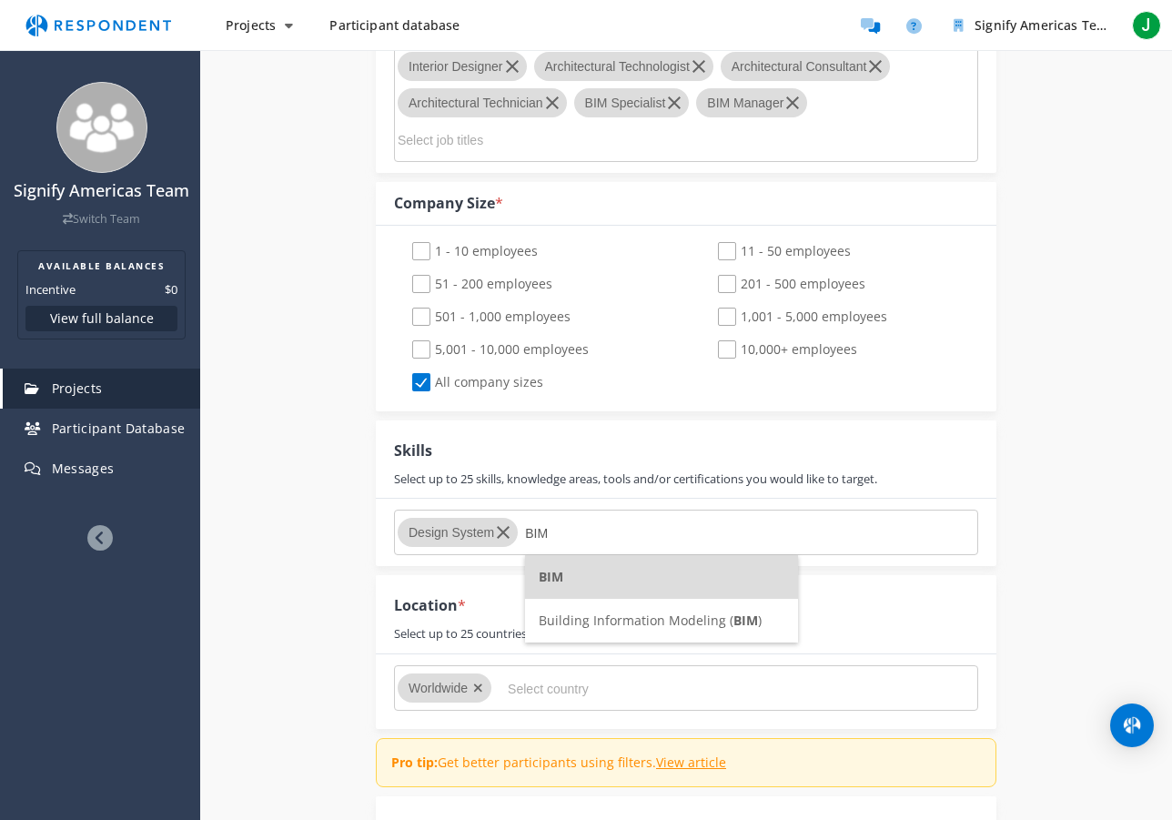
type input "BIM"
click at [568, 577] on li "BIM" at bounding box center [661, 577] width 273 height 44
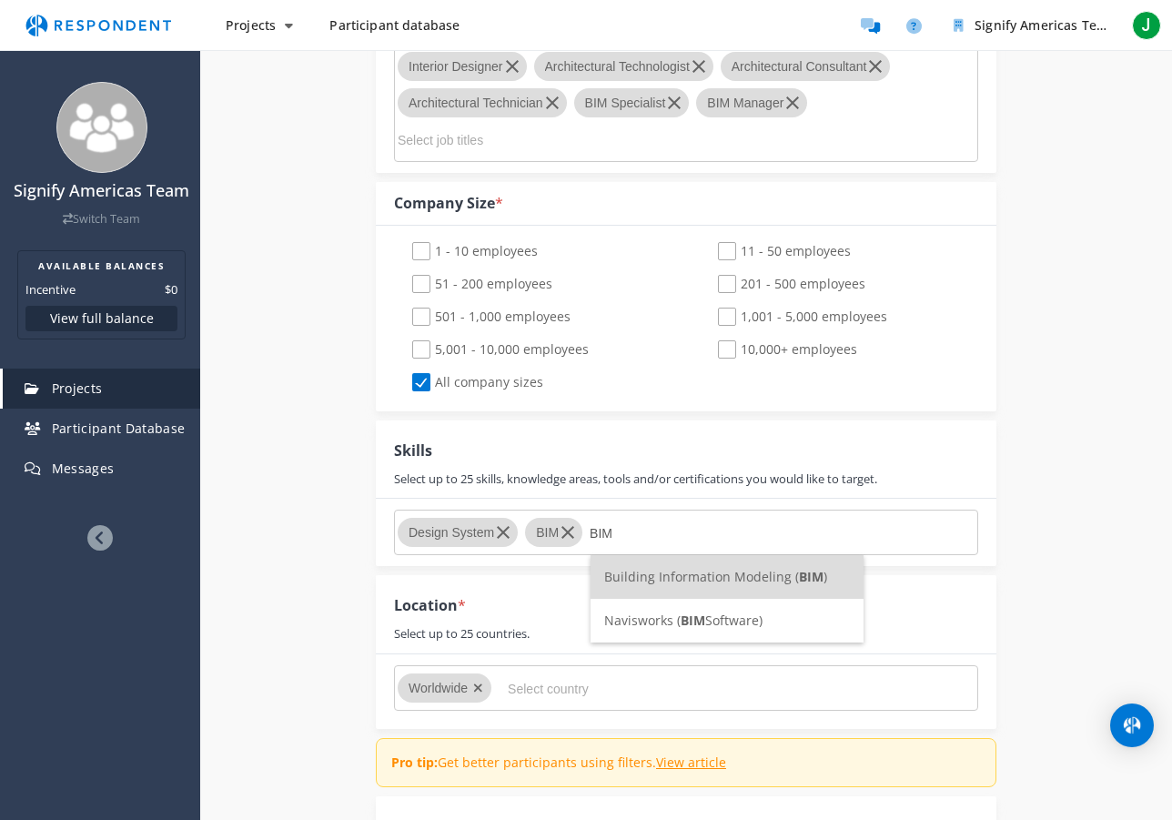
type input "BIM"
click at [634, 577] on span "Building Information Modeling ( BIM )" at bounding box center [715, 576] width 223 height 17
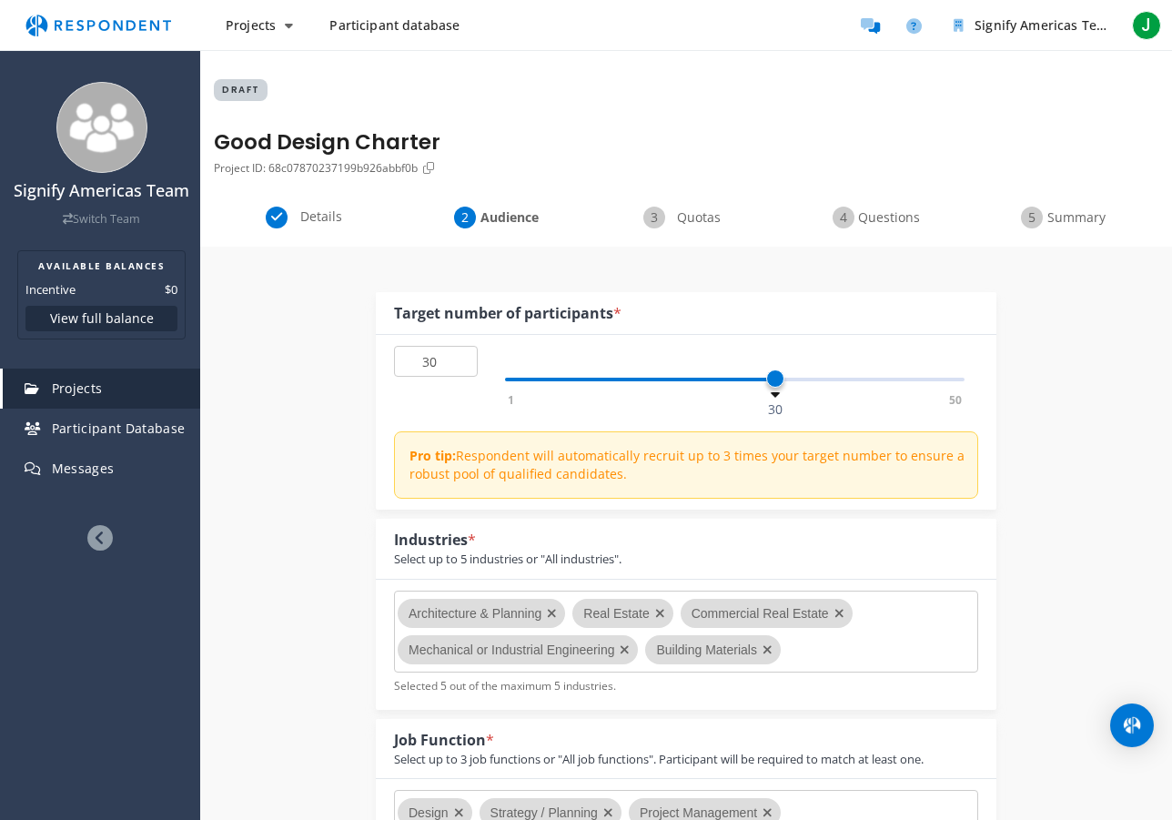
scroll to position [1316, 0]
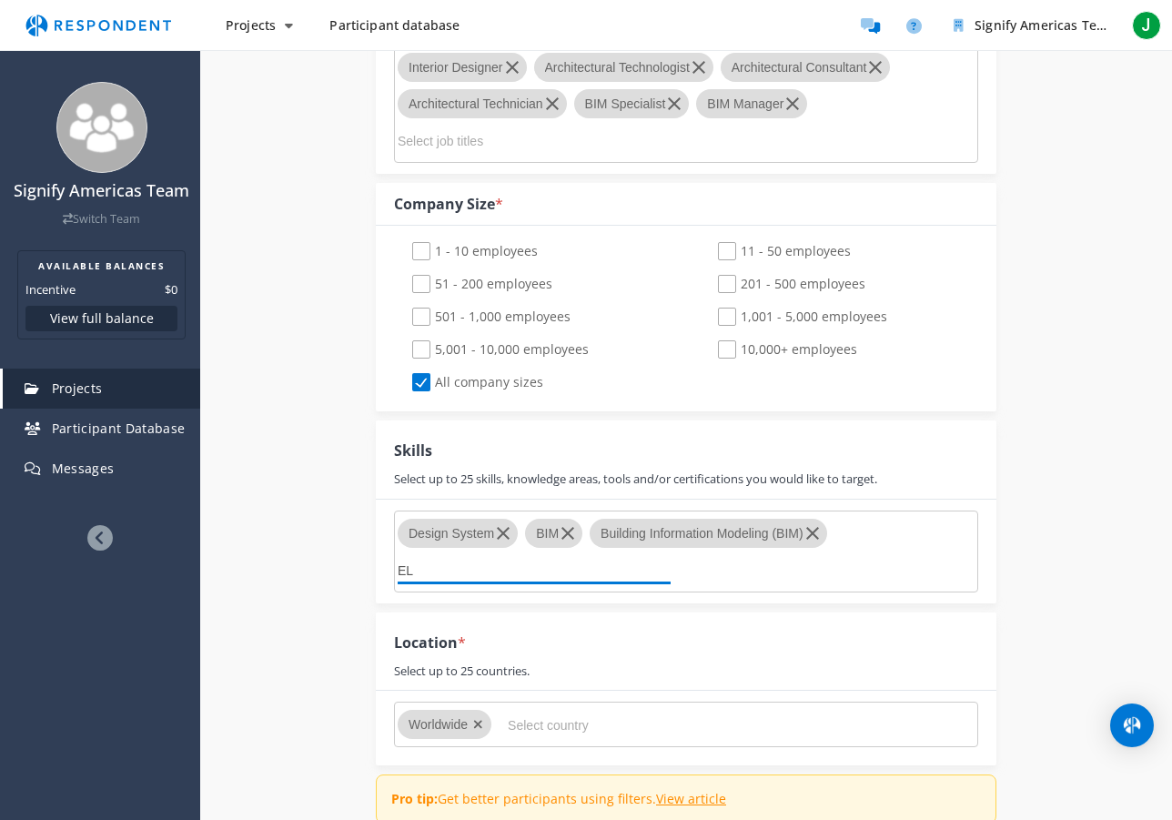
type input "E"
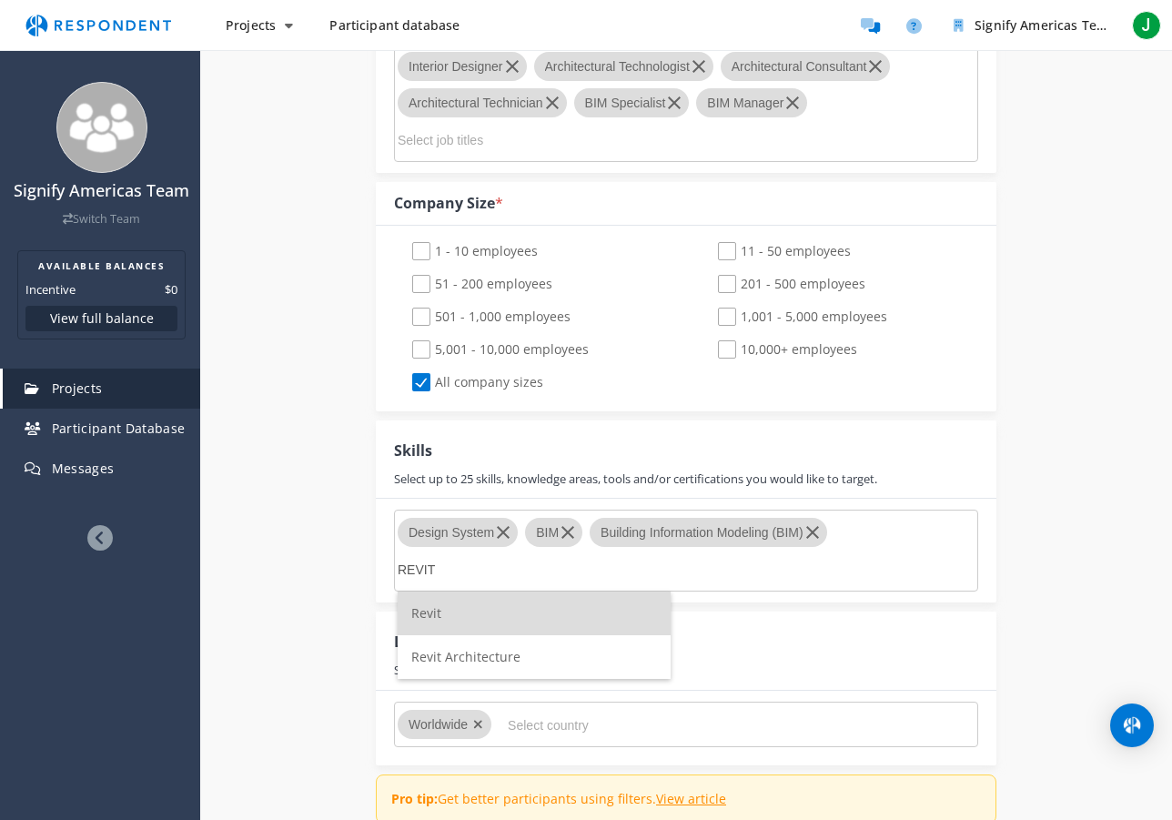
type input "REVIT"
click at [441, 612] on li "Revit" at bounding box center [534, 613] width 273 height 44
type input "REVIT"
click at [463, 609] on span "Revit Architecture" at bounding box center [465, 612] width 109 height 17
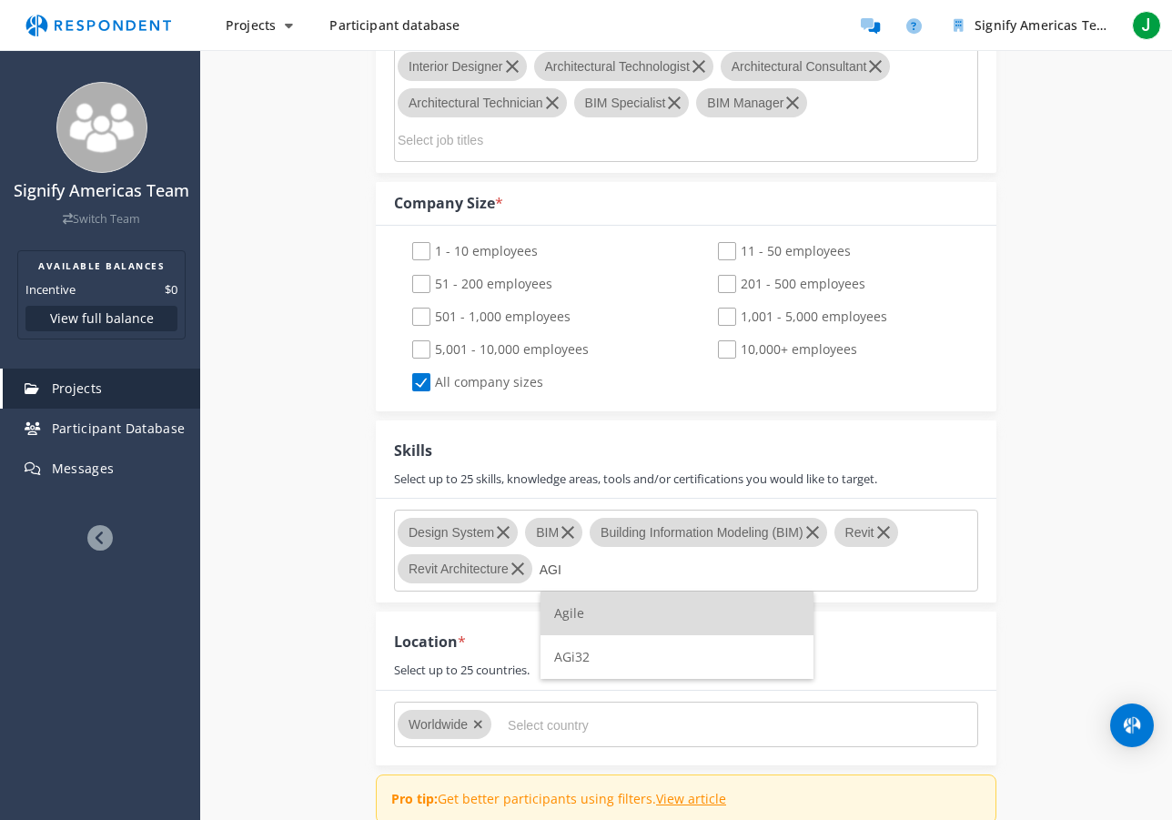
type input "AGI"
click at [585, 656] on span "AGi32" at bounding box center [571, 656] width 35 height 17
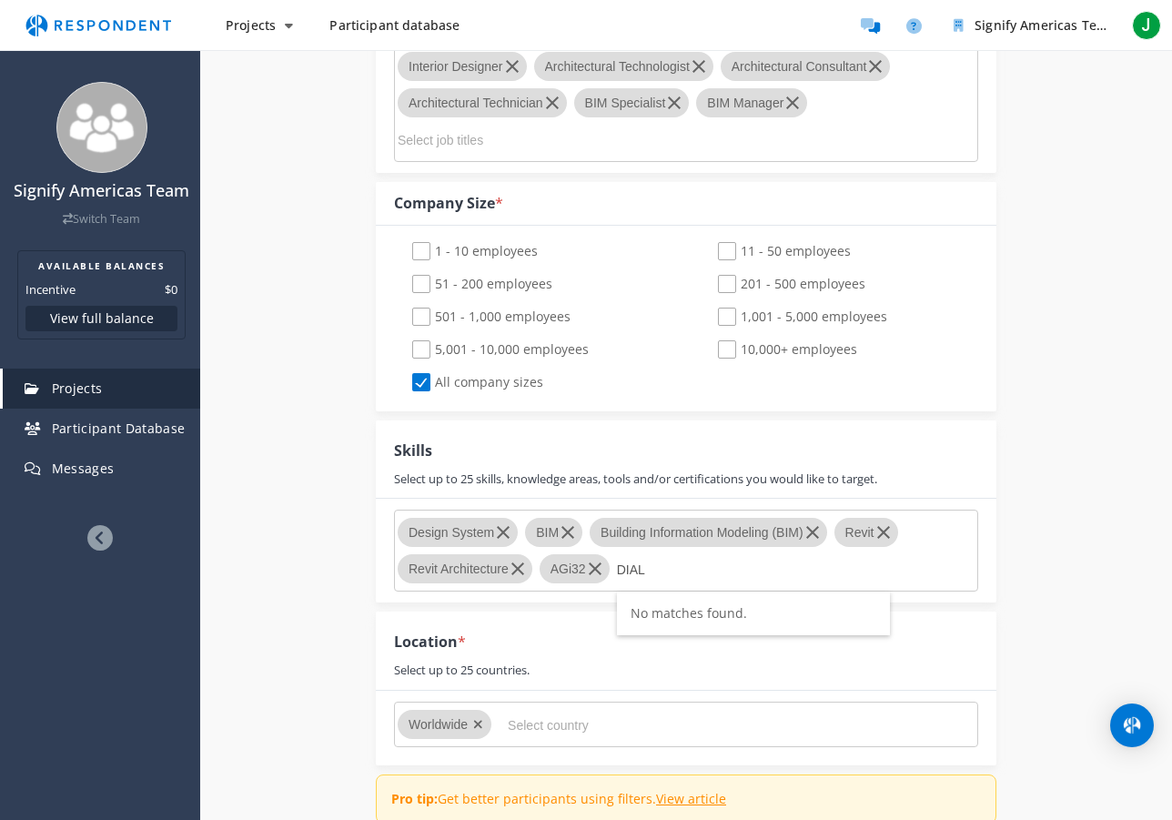
scroll to position [1316, 0]
type input "D"
click at [660, 569] on input "IES" at bounding box center [753, 569] width 273 height 31
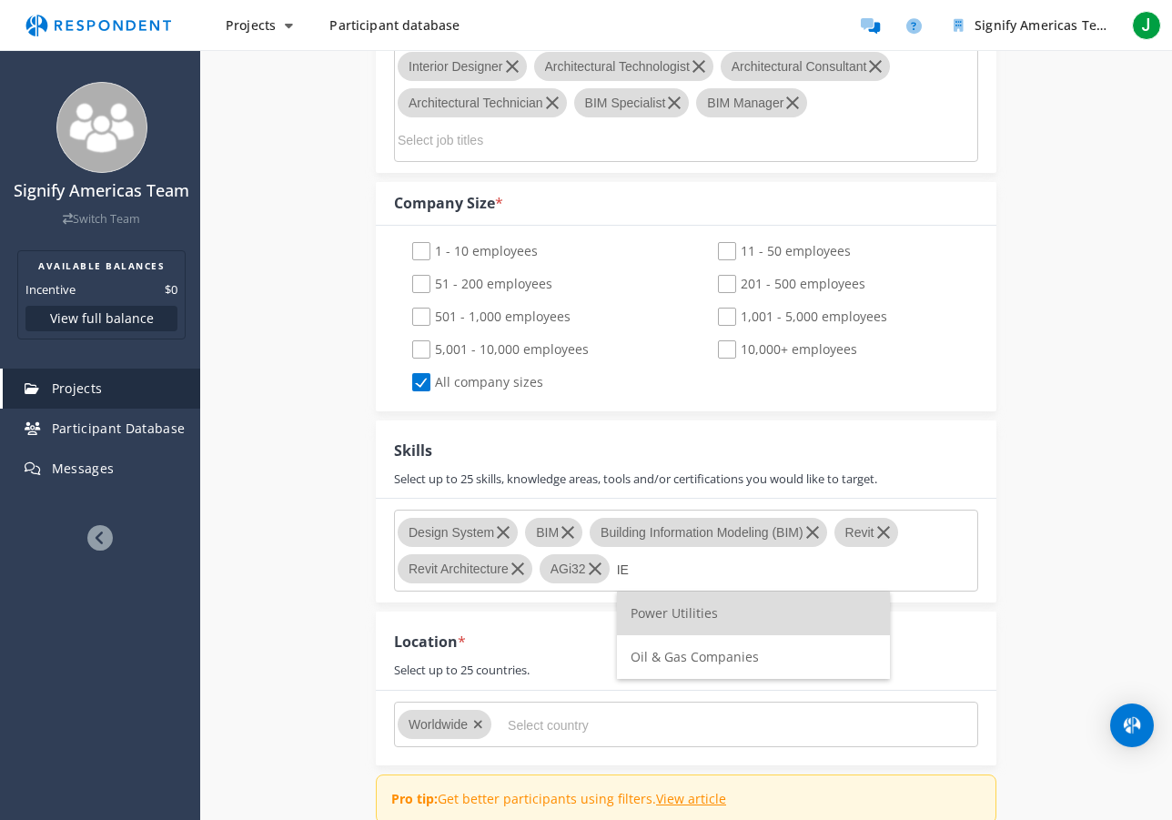
scroll to position [1316, 0]
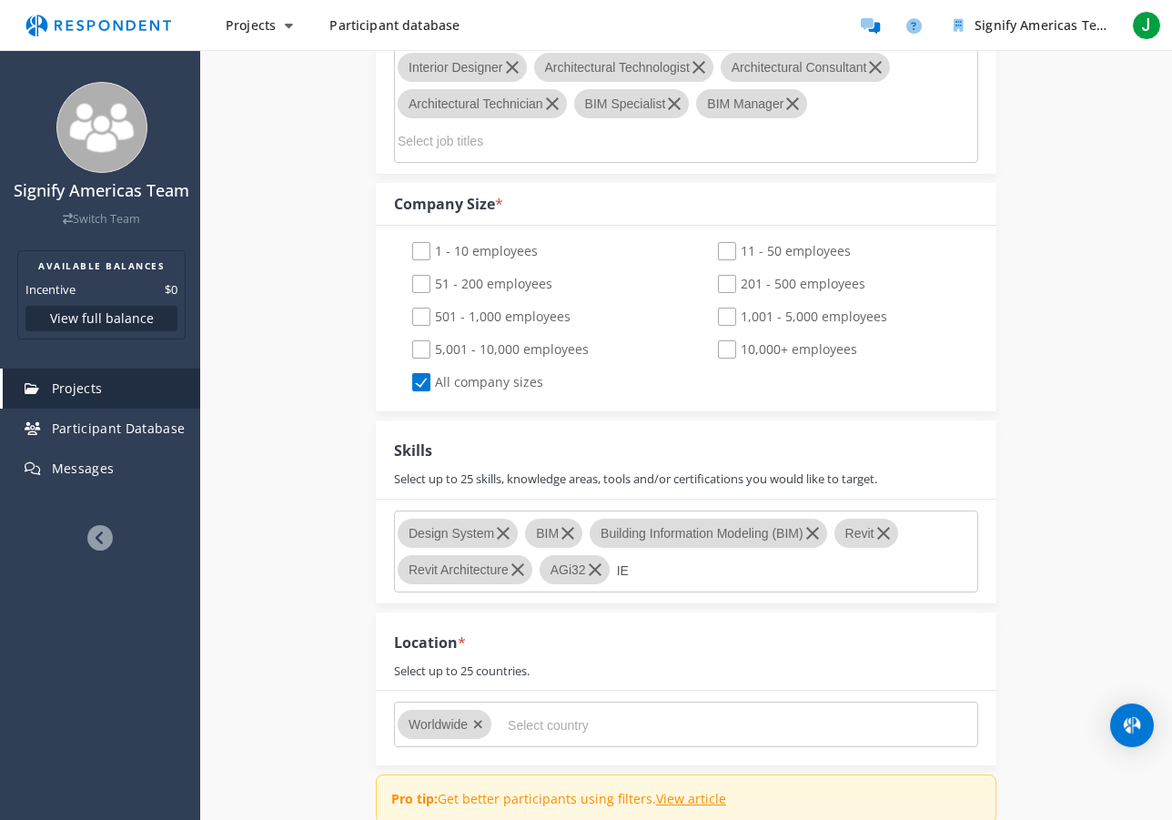
type input "I"
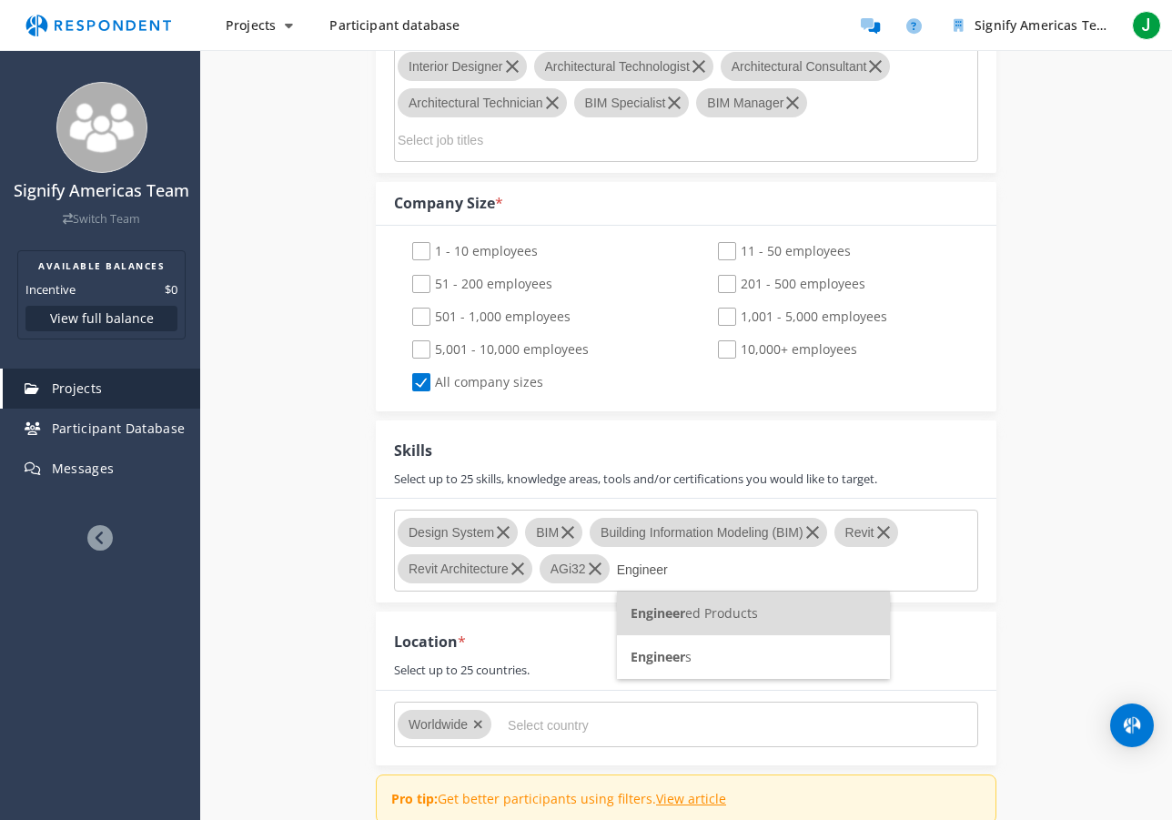
type input "Engineer"
click at [655, 659] on span "Engineer" at bounding box center [657, 656] width 55 height 17
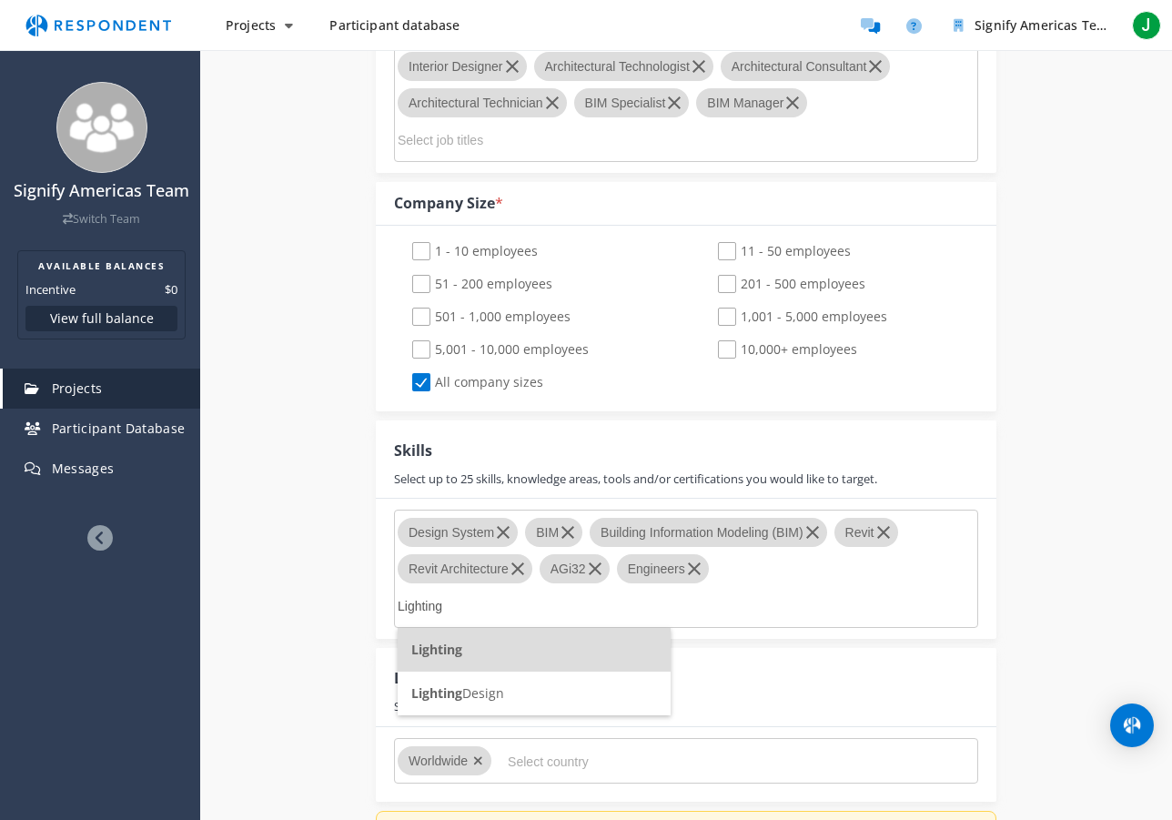
type input "Lighting"
click at [439, 641] on span "Lighting" at bounding box center [436, 648] width 51 height 17
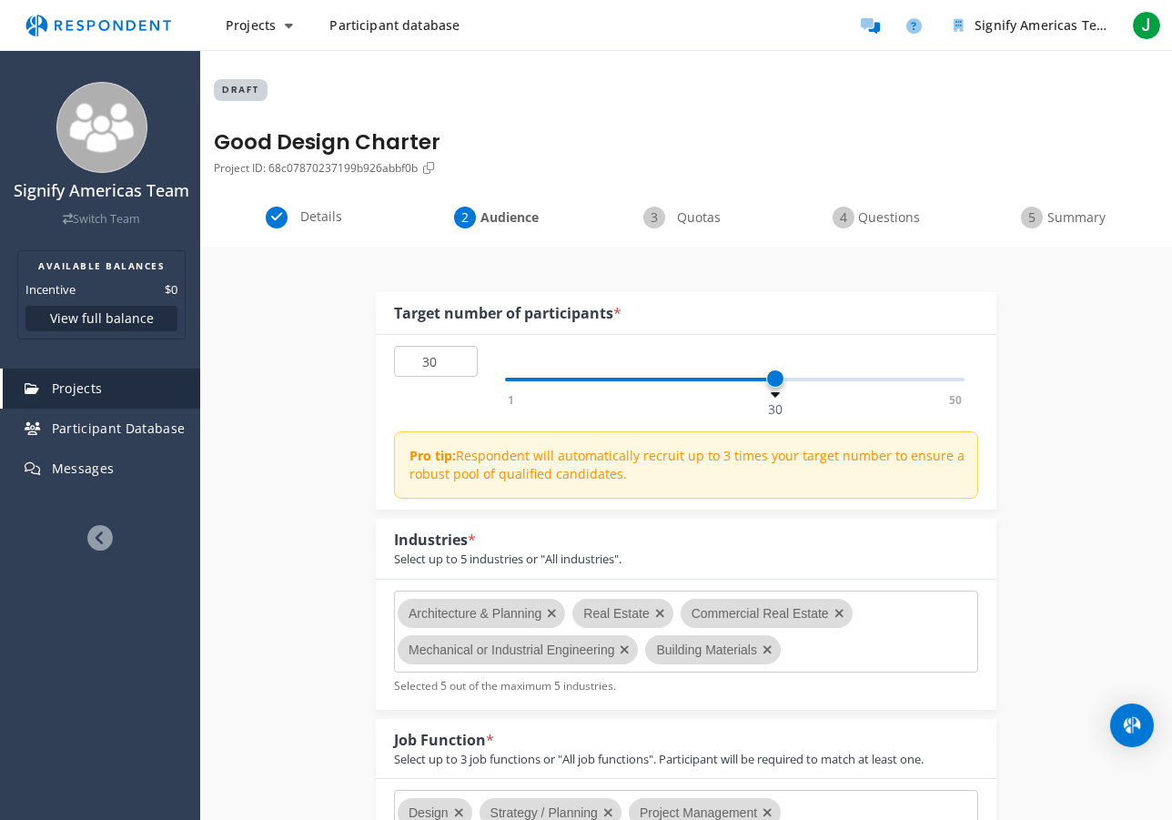
scroll to position [1316, 0]
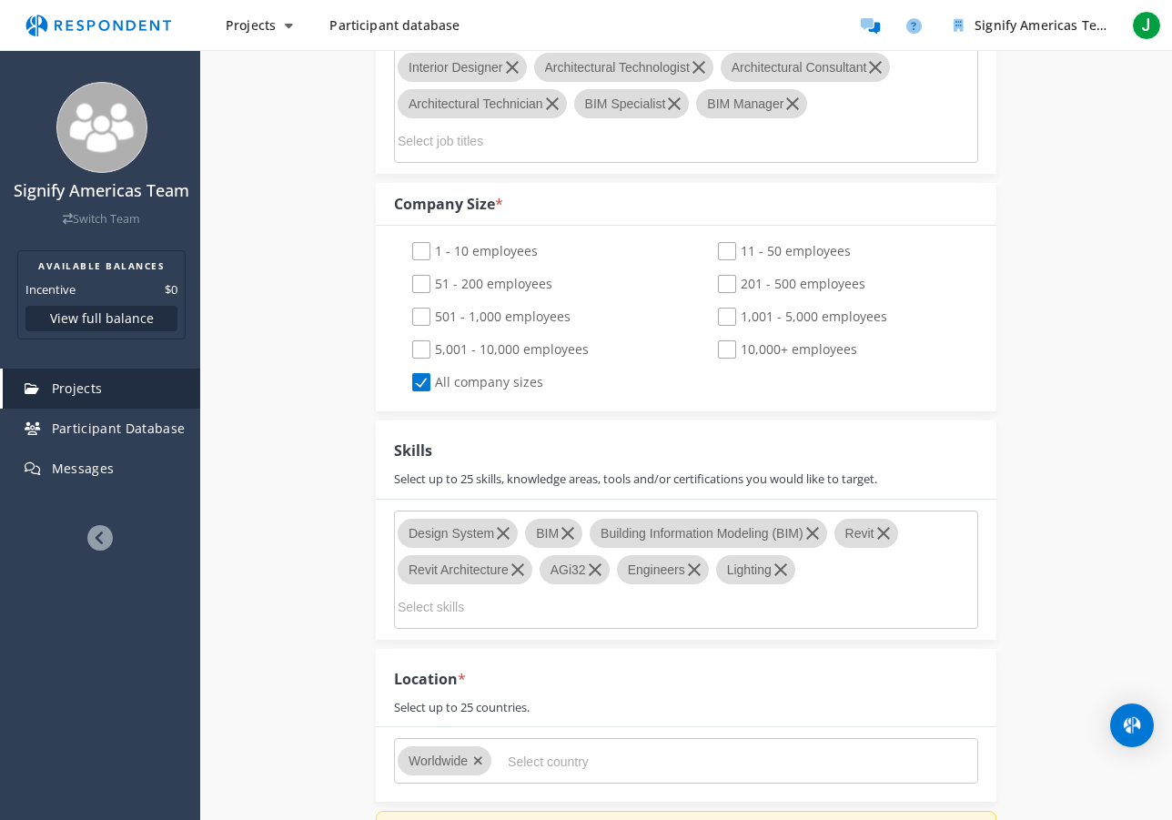
click at [831, 579] on md-chips-wrap "Design System BIM Building Information Modeling (BIM) Revit Revit Architecture …" at bounding box center [686, 569] width 584 height 118
click at [723, 594] on md-chips-wrap "Design System BIM Building Information Modeling (BIM) Revit Revit Architecture …" at bounding box center [686, 569] width 584 height 118
click at [700, 610] on md-chips-wrap "Design System BIM Building Information Modeling (BIM) Revit Revit Architecture …" at bounding box center [686, 569] width 584 height 118
click at [450, 609] on input "Select skills" at bounding box center [534, 606] width 273 height 31
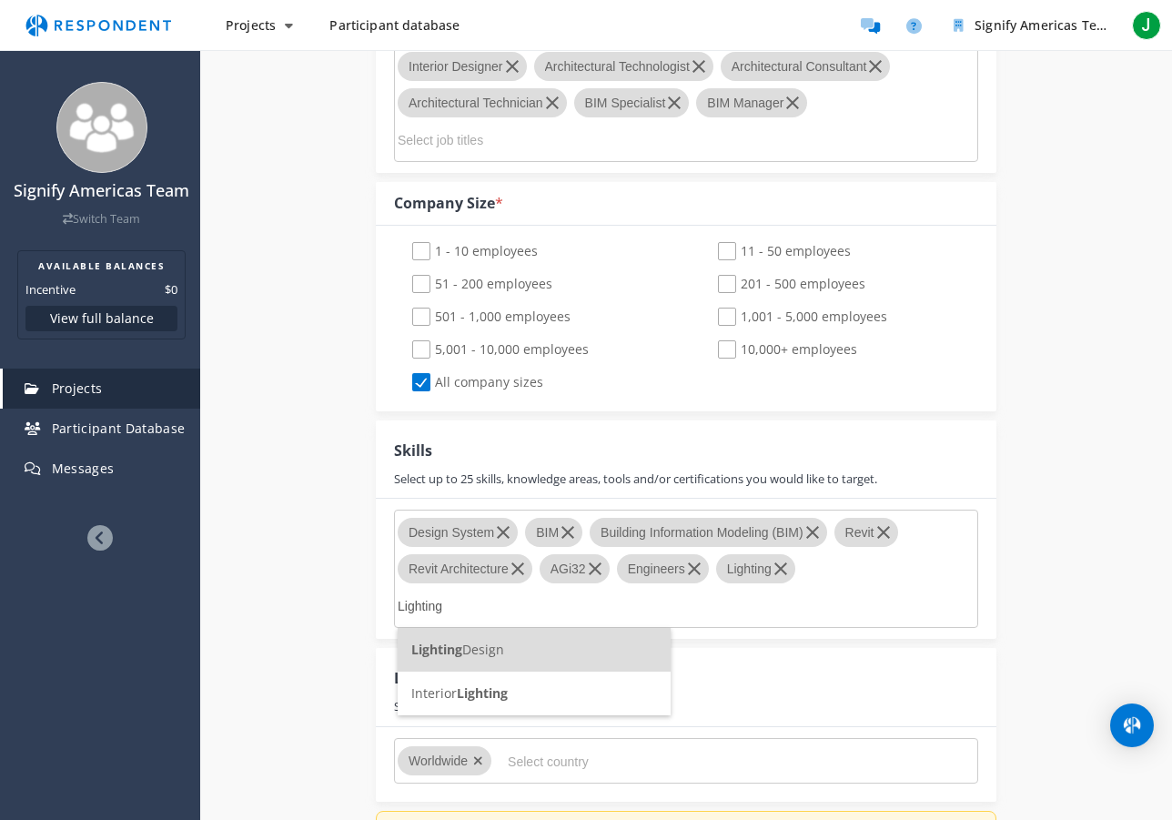
scroll to position [0, 0]
type input "Lighting"
click at [489, 652] on span "Lighting Design" at bounding box center [457, 648] width 93 height 17
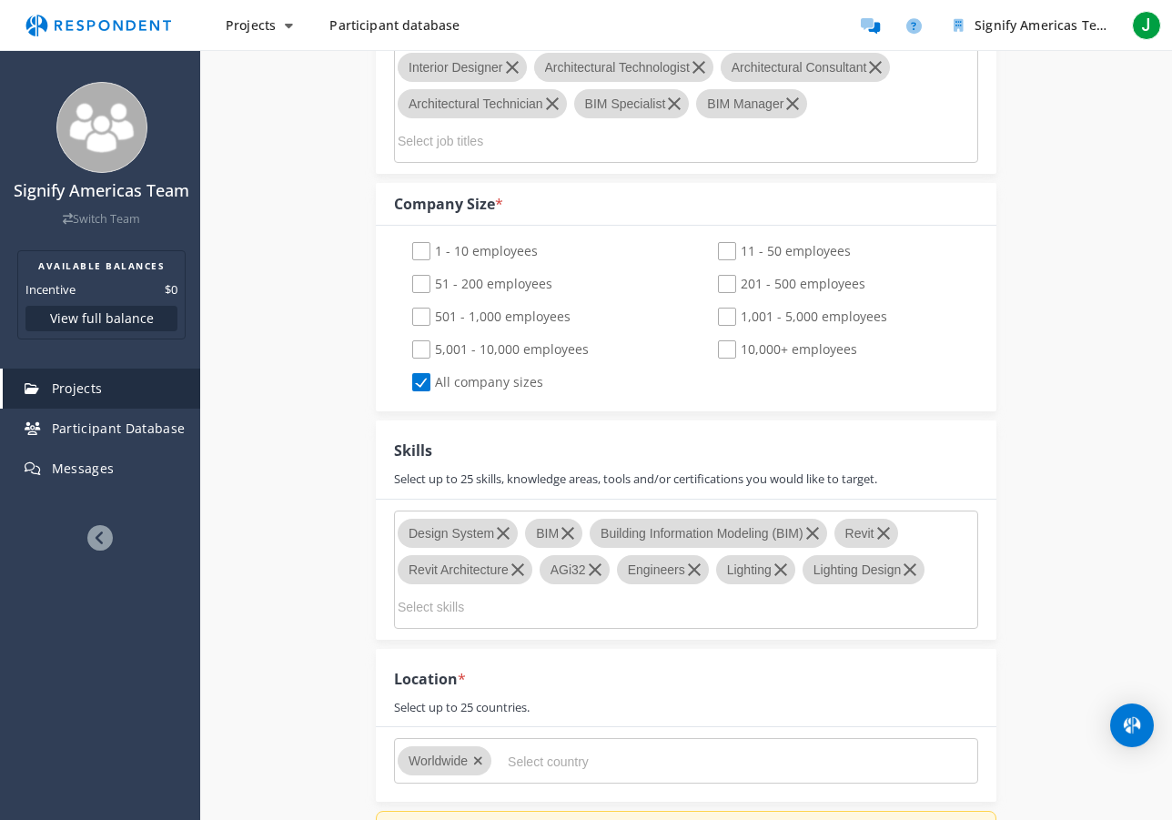
click at [492, 609] on input "Select skills" at bounding box center [534, 606] width 273 height 31
type input "Design"
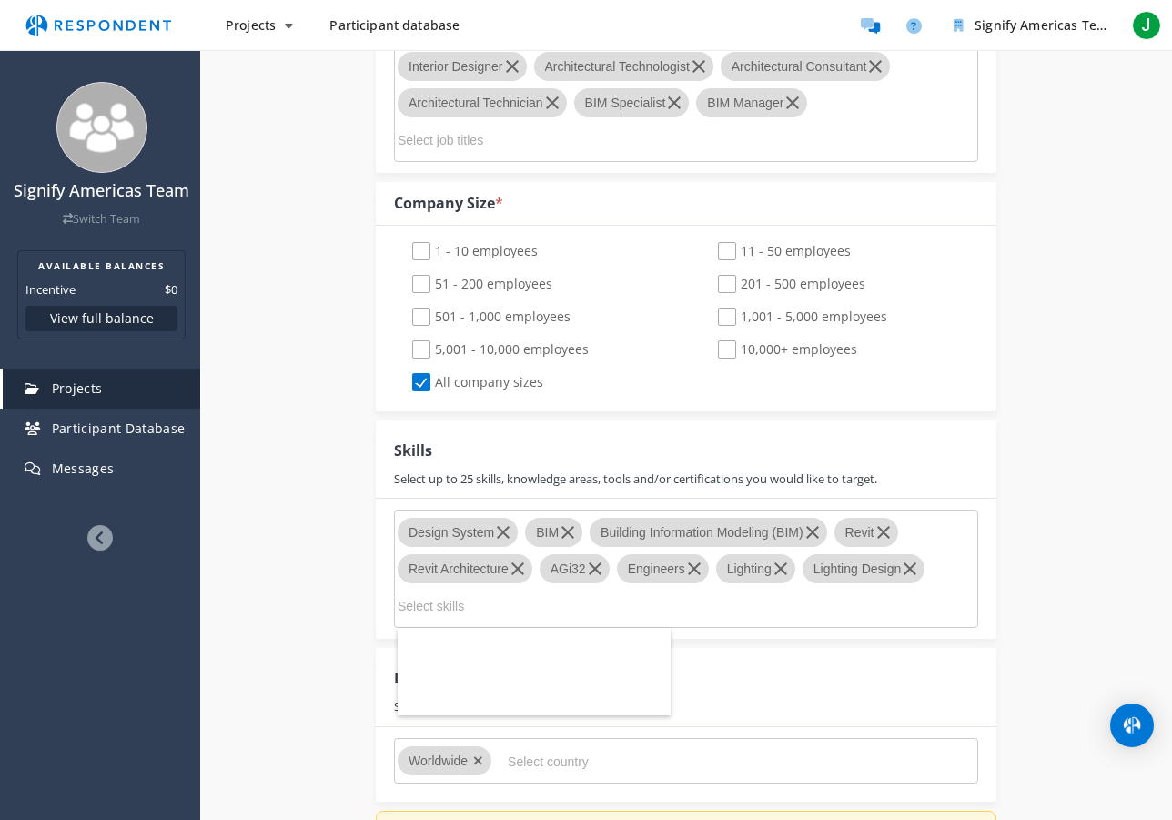
scroll to position [1316, 0]
click at [599, 608] on input "Select skills" at bounding box center [697, 606] width 273 height 31
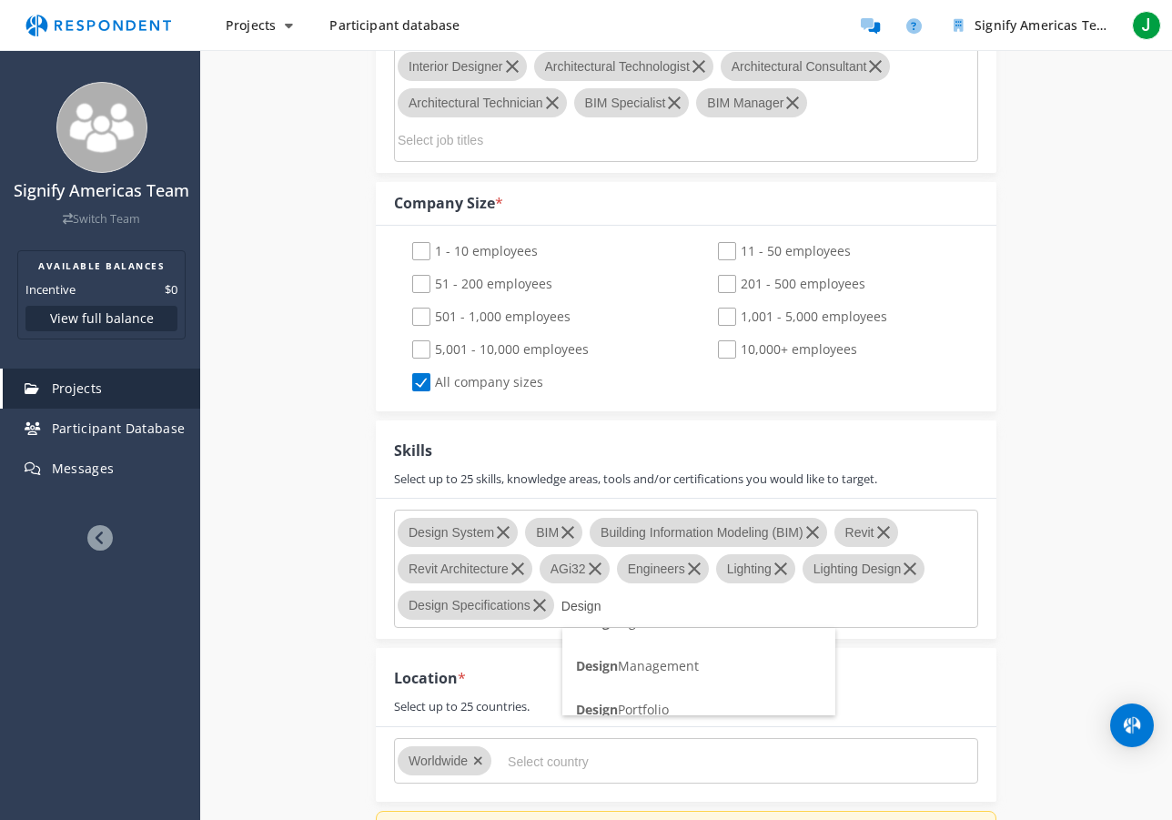
scroll to position [70, 0]
type input "Design"
click at [615, 663] on span "Design" at bounding box center [597, 666] width 42 height 17
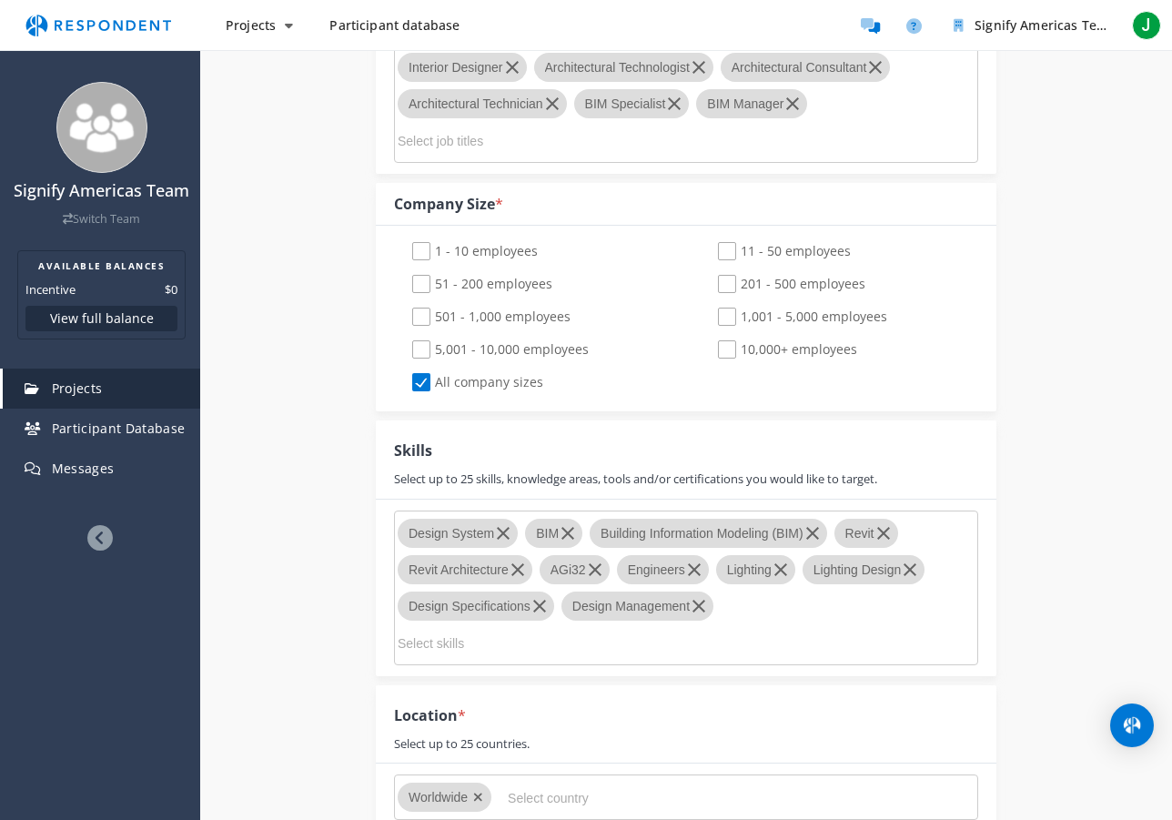
click at [740, 609] on md-chips-wrap "Design System BIM Building Information Modeling (BIM) Revit Revit Architecture …" at bounding box center [686, 587] width 584 height 155
click at [504, 650] on input "Select skills" at bounding box center [534, 643] width 273 height 31
type input "Archite"
click at [480, 706] on span "Archite cture Management" at bounding box center [492, 702] width 162 height 17
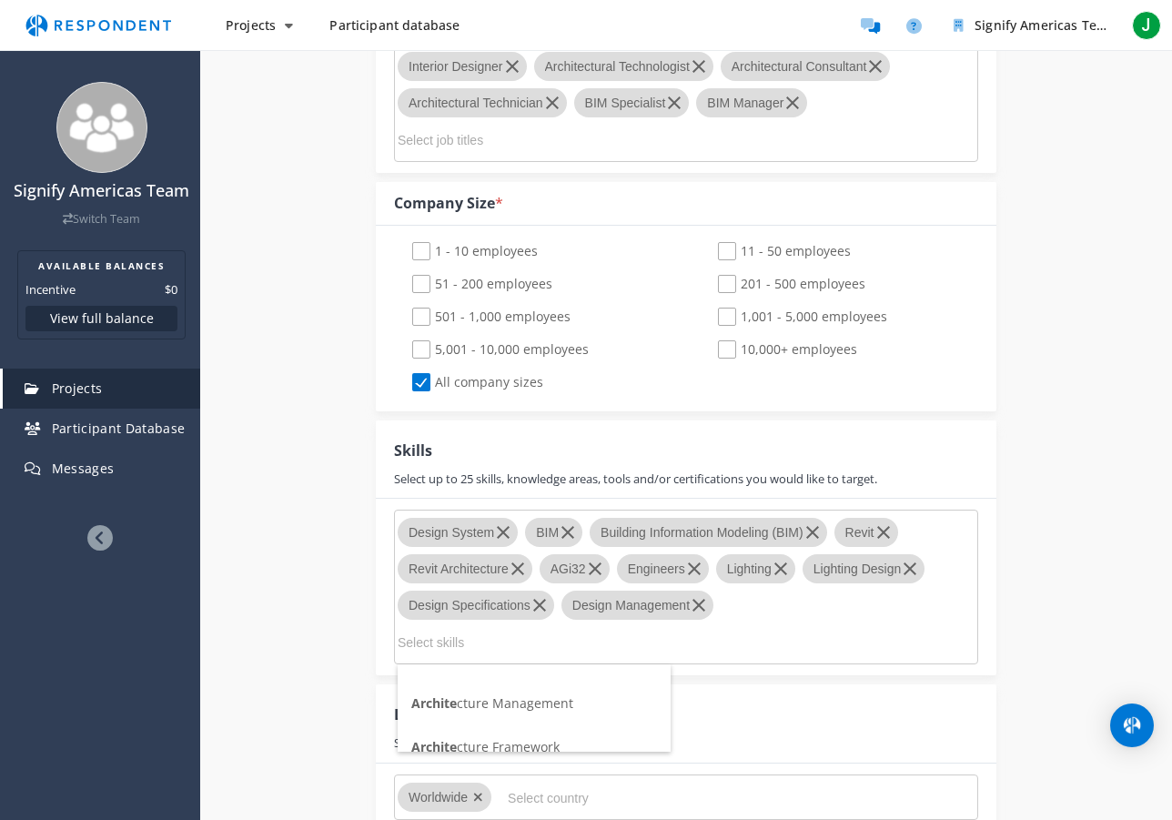
scroll to position [1316, 0]
click at [489, 648] on input "Select skills" at bounding box center [534, 643] width 273 height 31
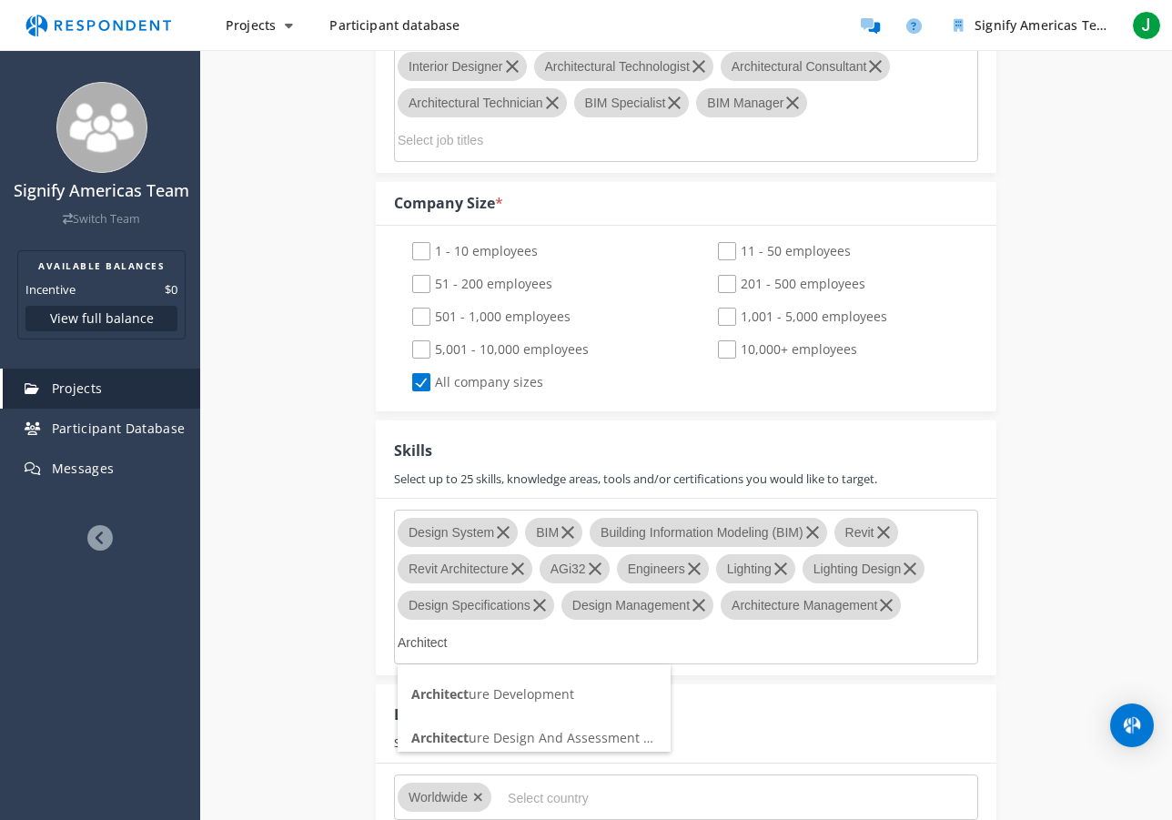
scroll to position [168, 0]
type input "Architect"
click at [537, 690] on span "Architect ure Development" at bounding box center [492, 691] width 163 height 17
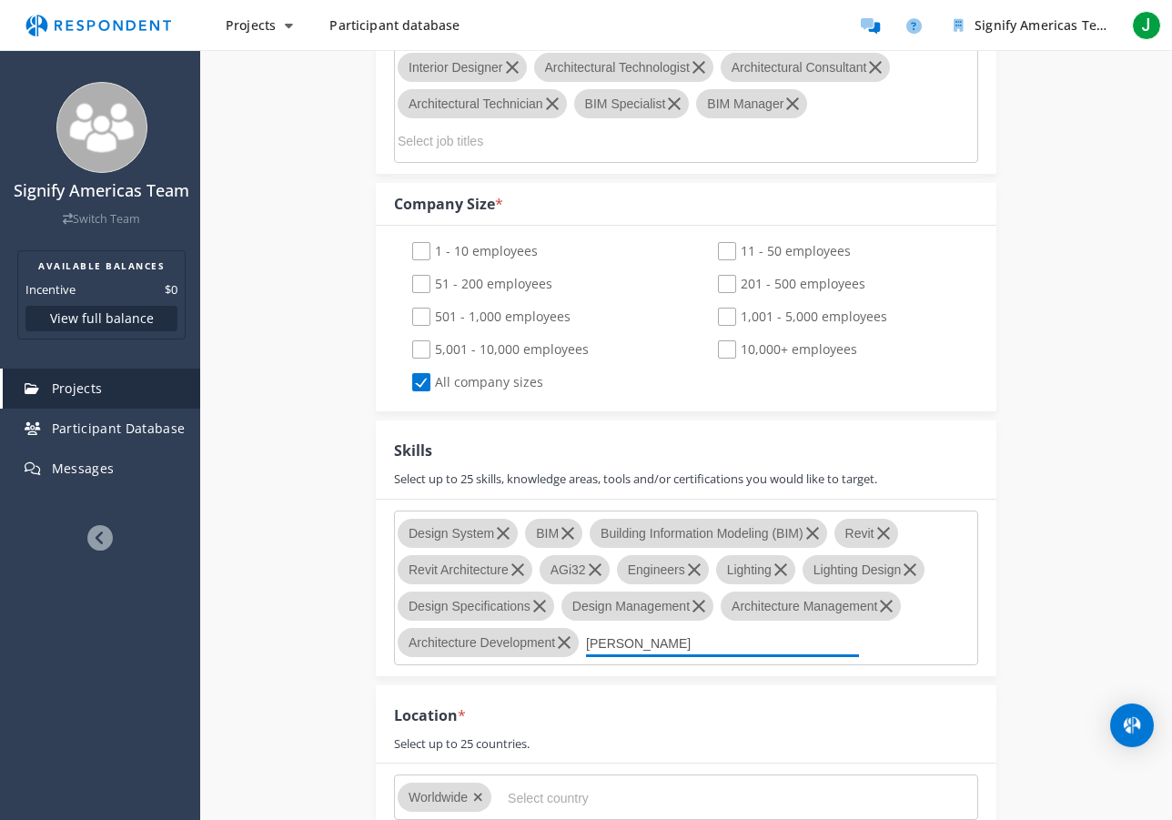
scroll to position [0, 0]
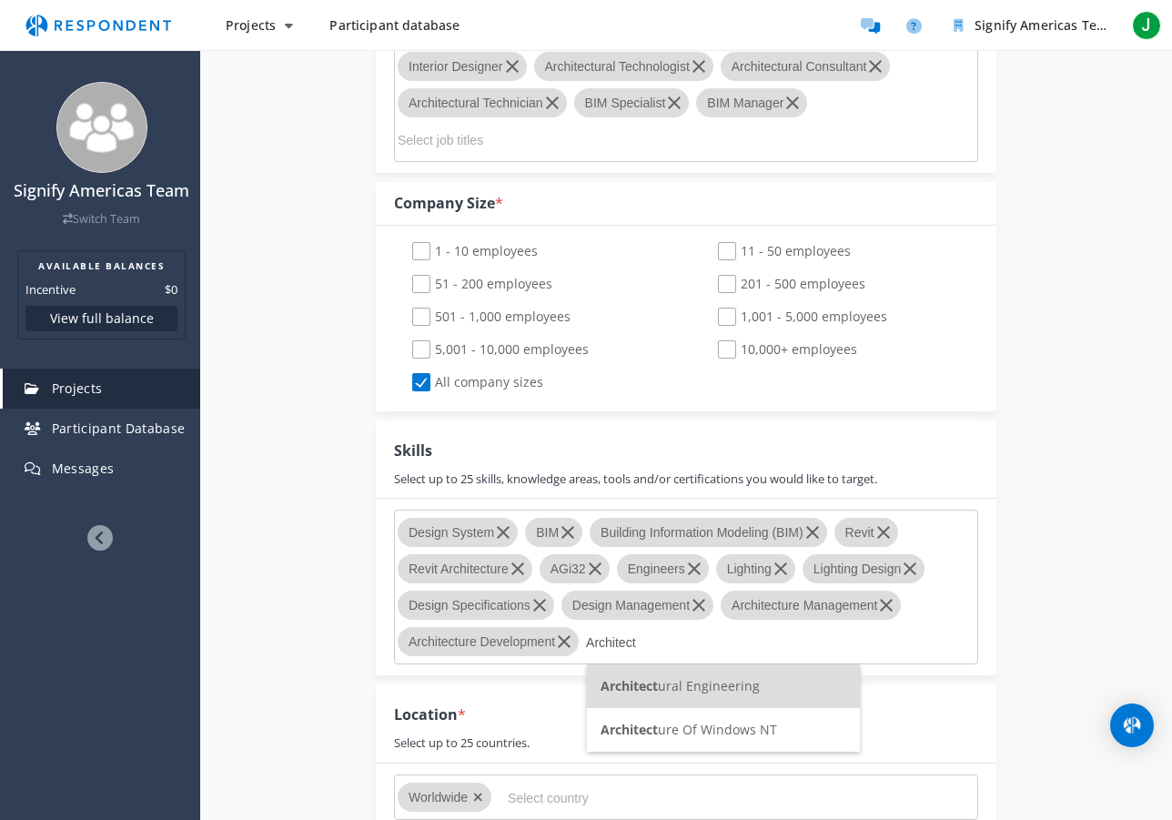
type input "Architect"
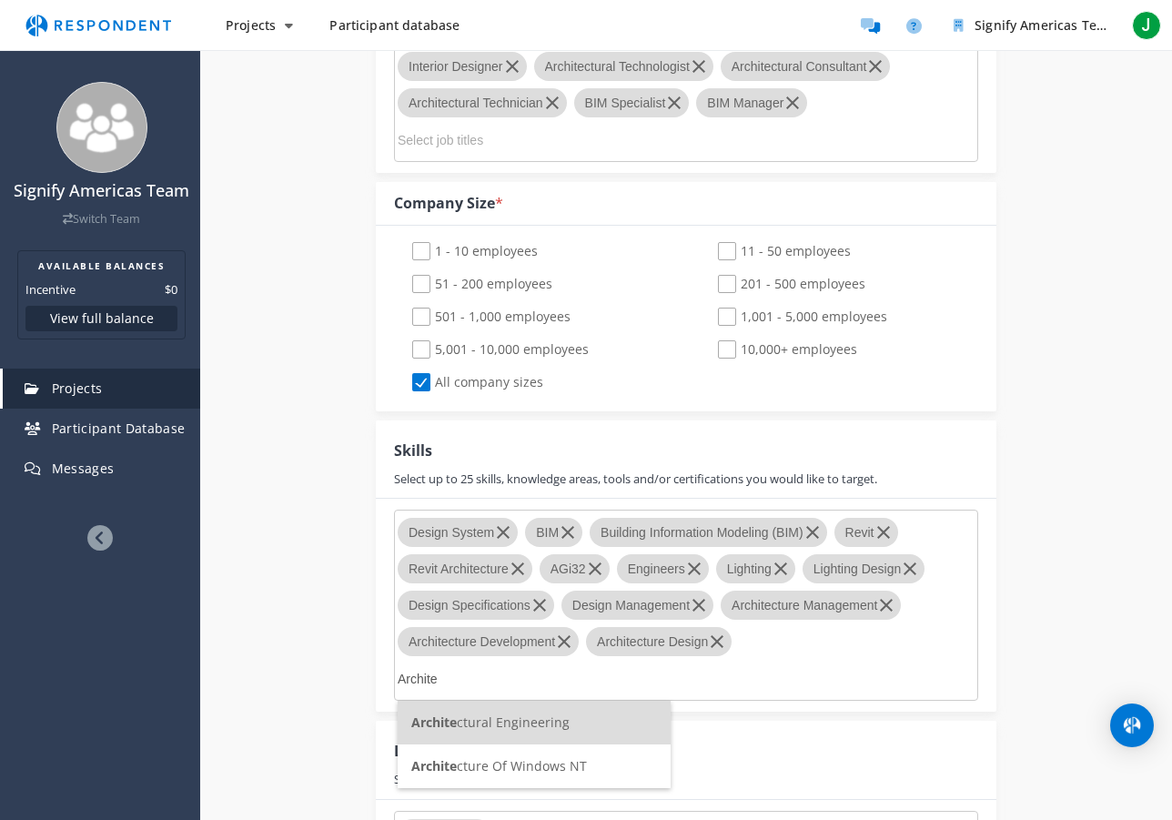
scroll to position [178, 0]
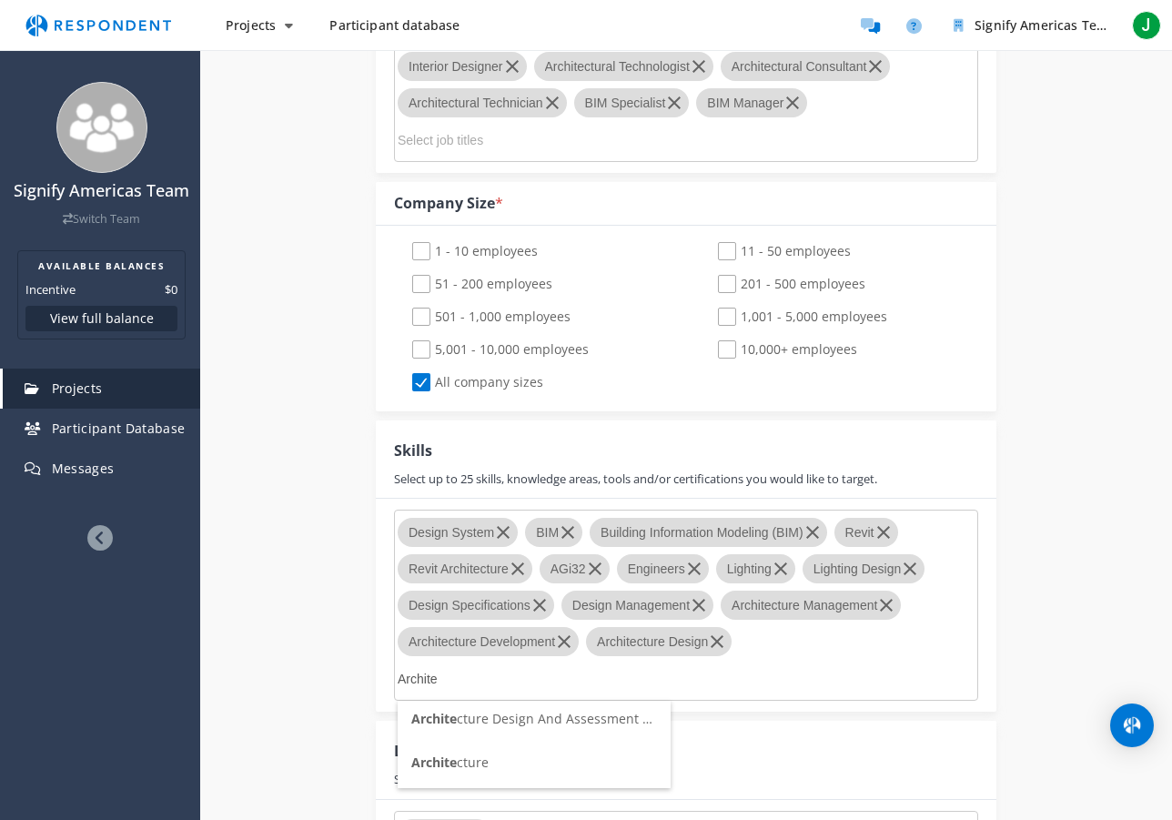
type input "Archite"
click at [545, 721] on span "Archite cture Design And Assessment Systems" at bounding box center [551, 718] width 281 height 17
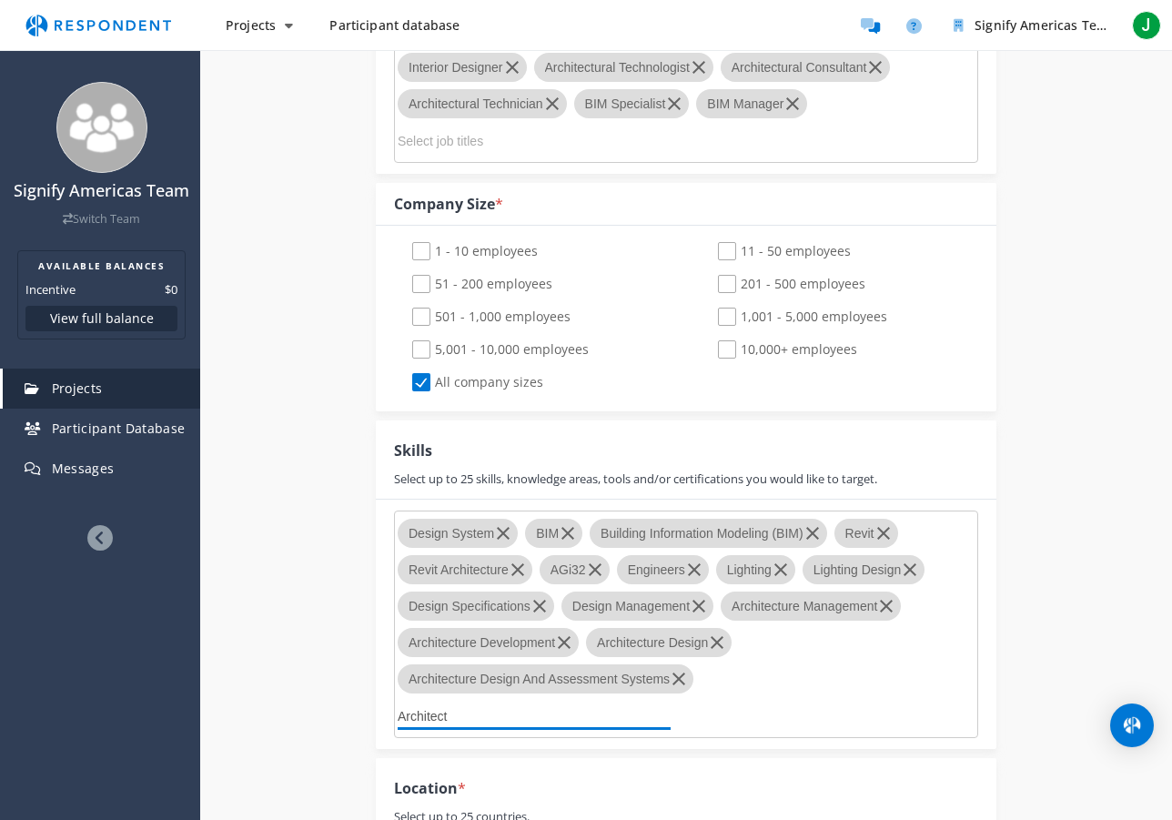
scroll to position [175, 0]
type input "Architectu"
click at [458, 760] on span "Architectu" at bounding box center [443, 758] width 65 height 17
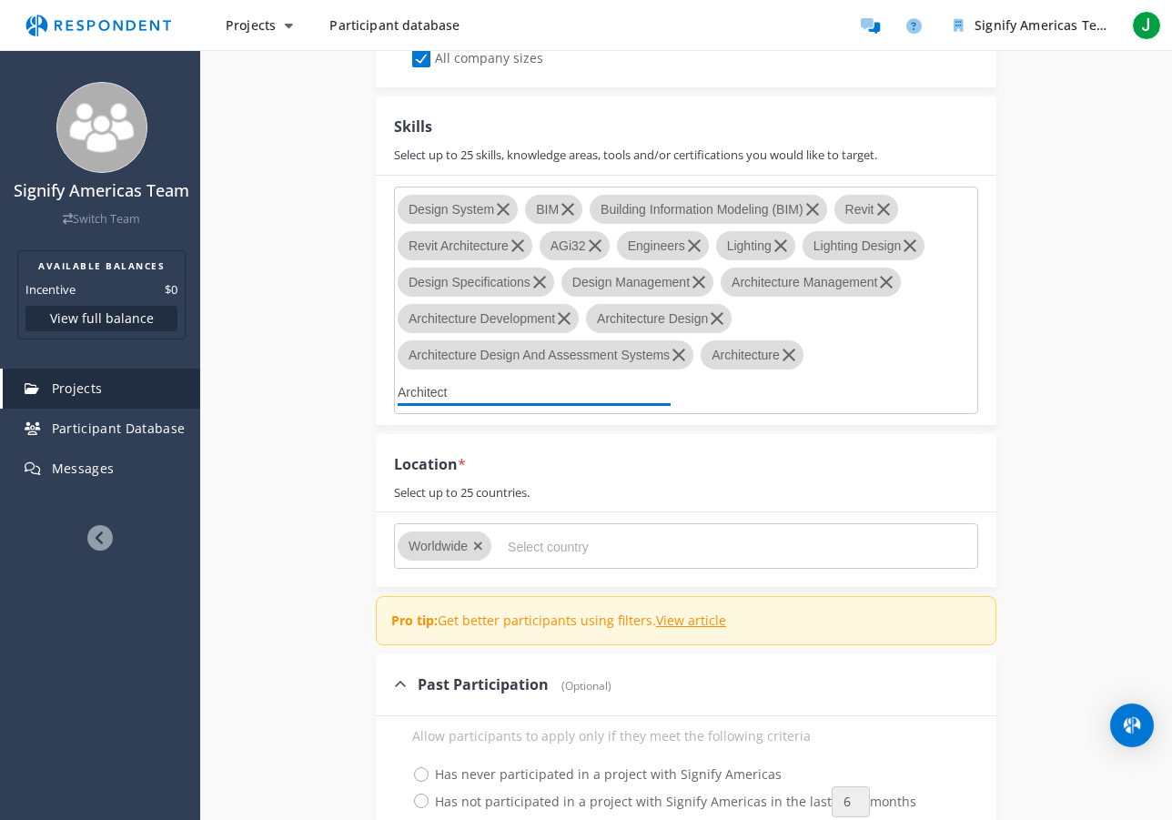
scroll to position [131, 0]
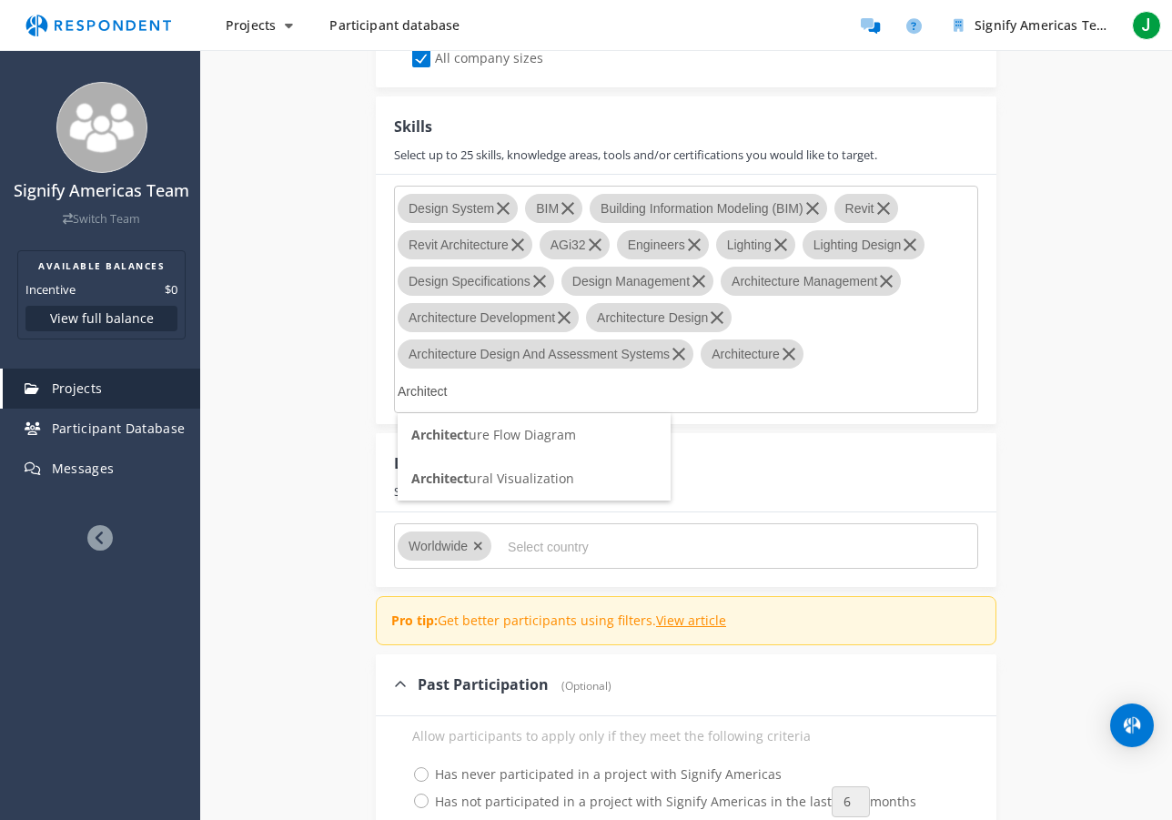
type input "Architect"
click at [518, 478] on span "Architect ural Visualization" at bounding box center [492, 477] width 163 height 17
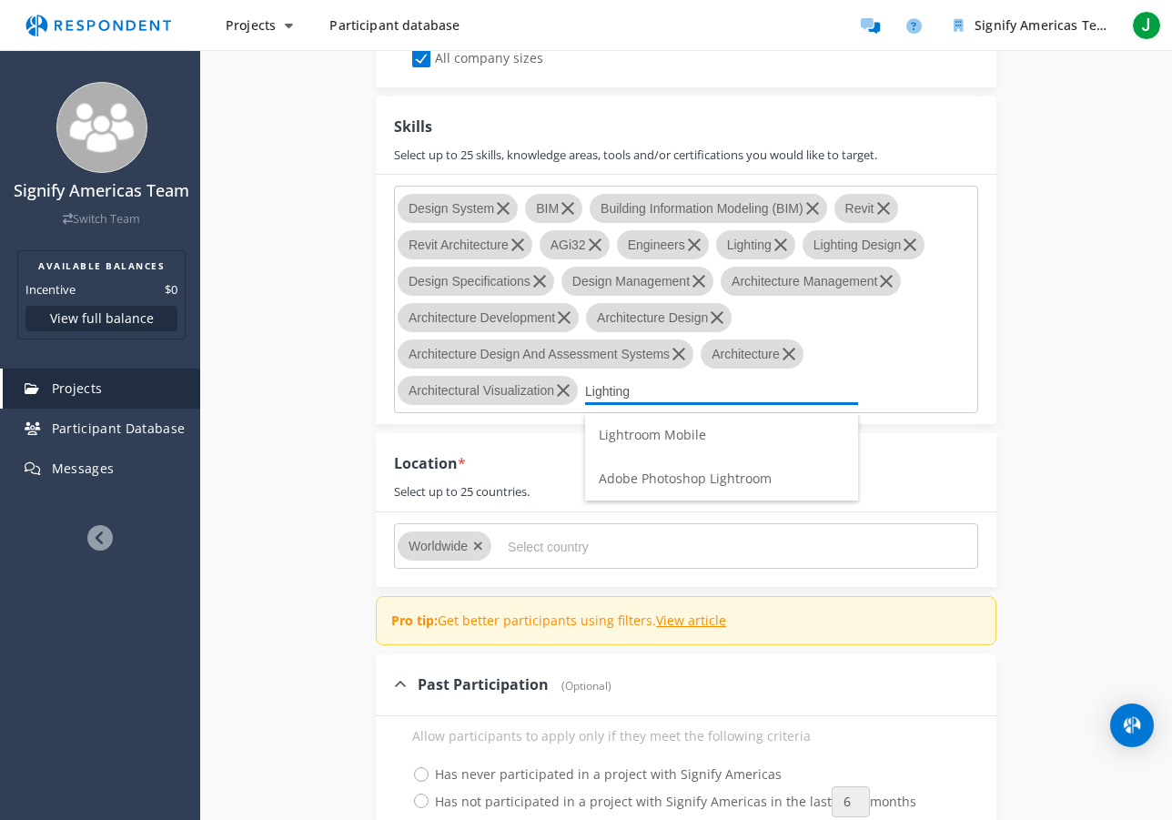
scroll to position [44, 0]
drag, startPoint x: 638, startPoint y: 392, endPoint x: 598, endPoint y: 418, distance: 47.9
click at [586, 393] on input "Lighting" at bounding box center [721, 391] width 273 height 31
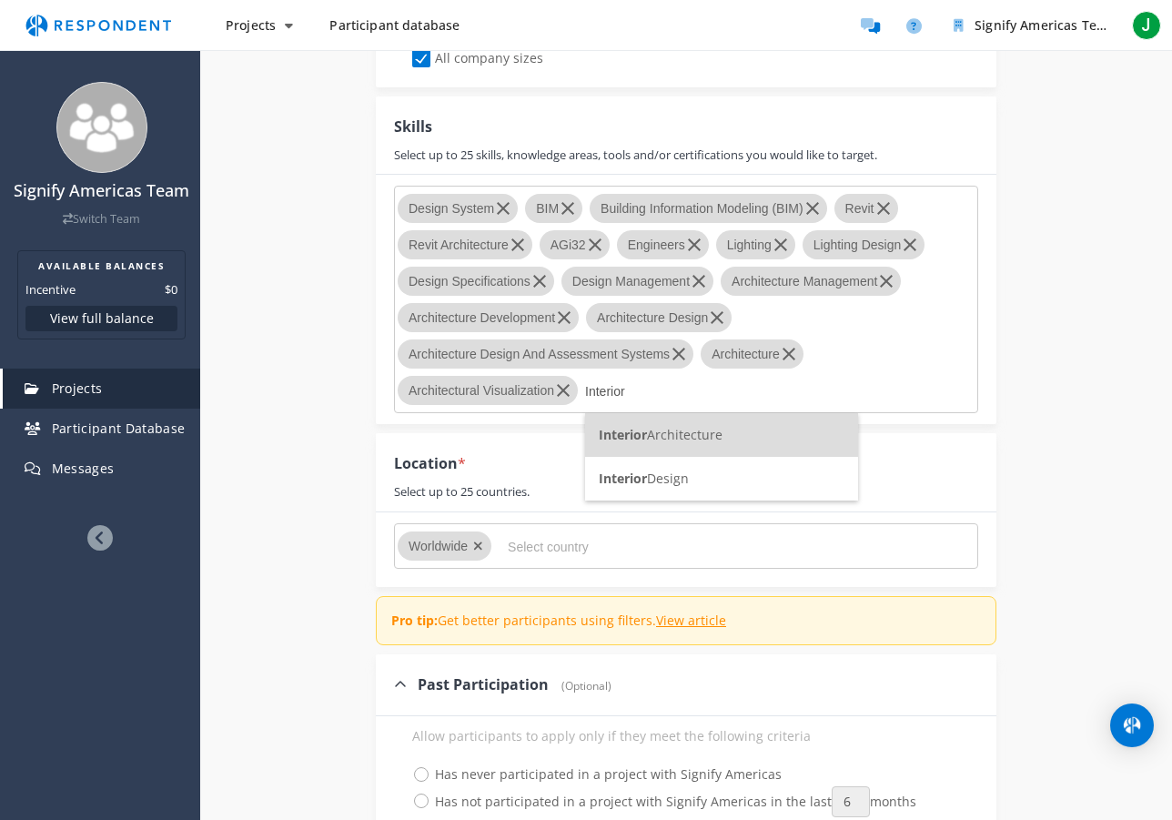
type input "Interior"
click at [670, 441] on span "Interior Architecture" at bounding box center [661, 434] width 124 height 17
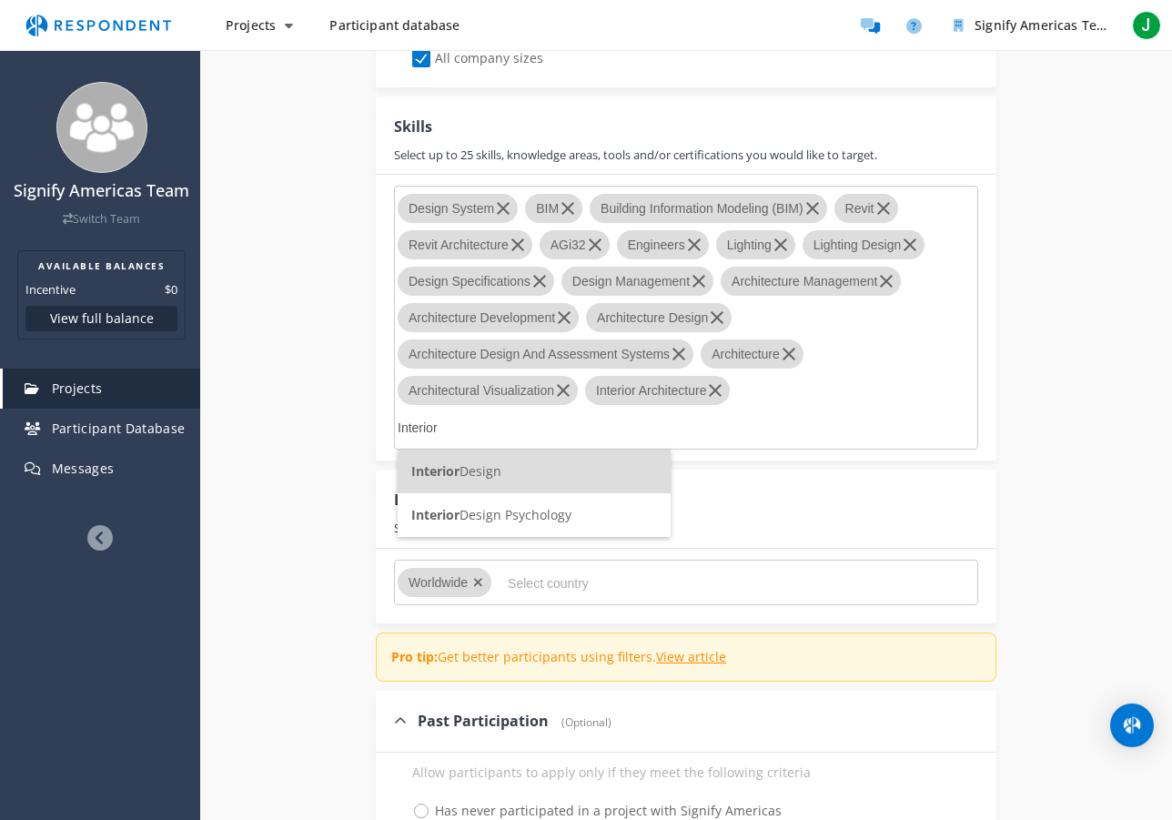
type input "Interior"
click at [481, 473] on span "Interior Design" at bounding box center [456, 470] width 90 height 17
type input "Interior"
click at [484, 517] on span "Interior Lighting" at bounding box center [459, 514] width 97 height 17
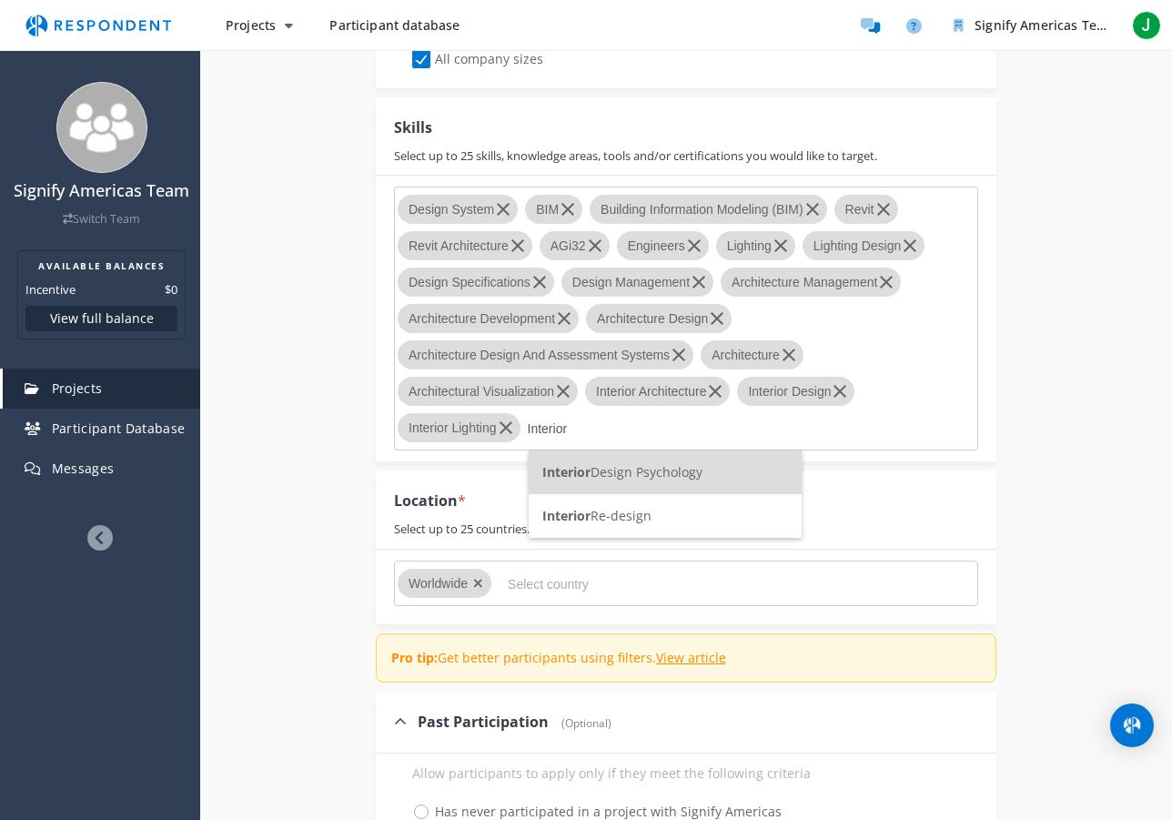
type input "Interior"
click at [615, 519] on span "Interior Re-design" at bounding box center [596, 515] width 109 height 17
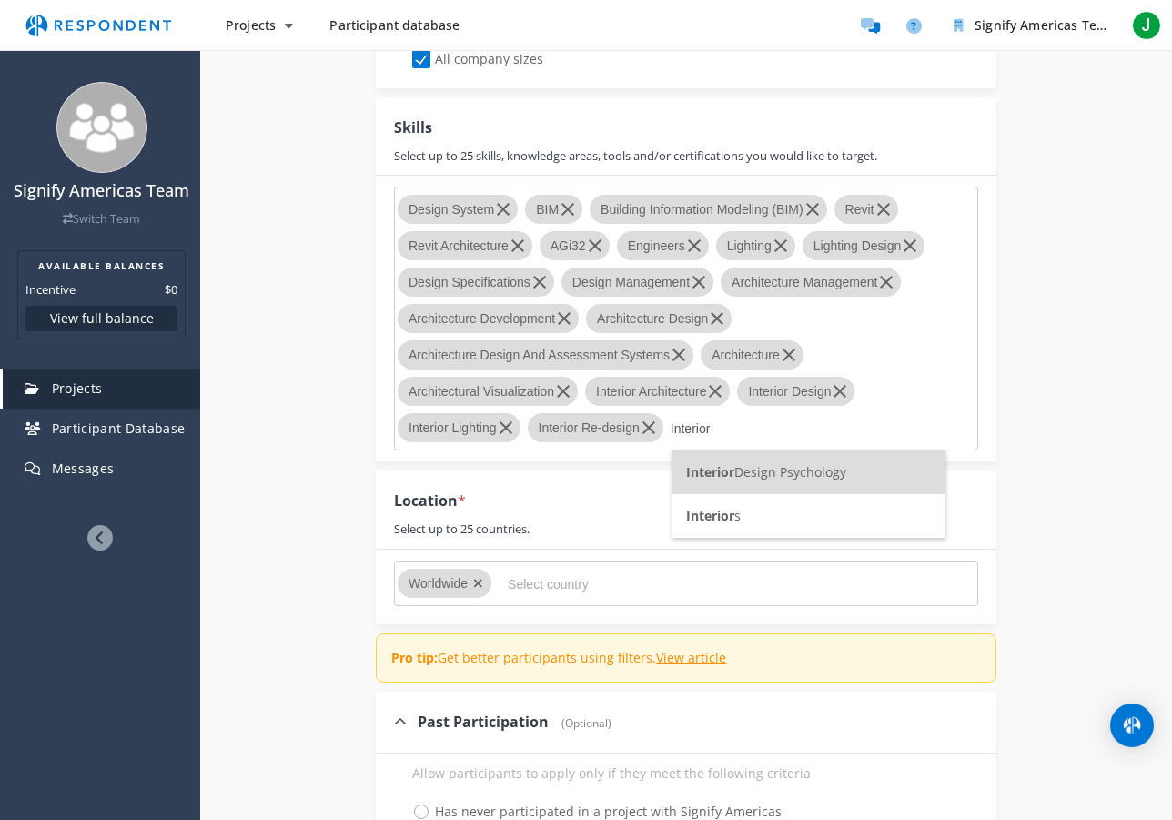
type input "Interior"
click at [730, 519] on span "Interior" at bounding box center [710, 515] width 48 height 17
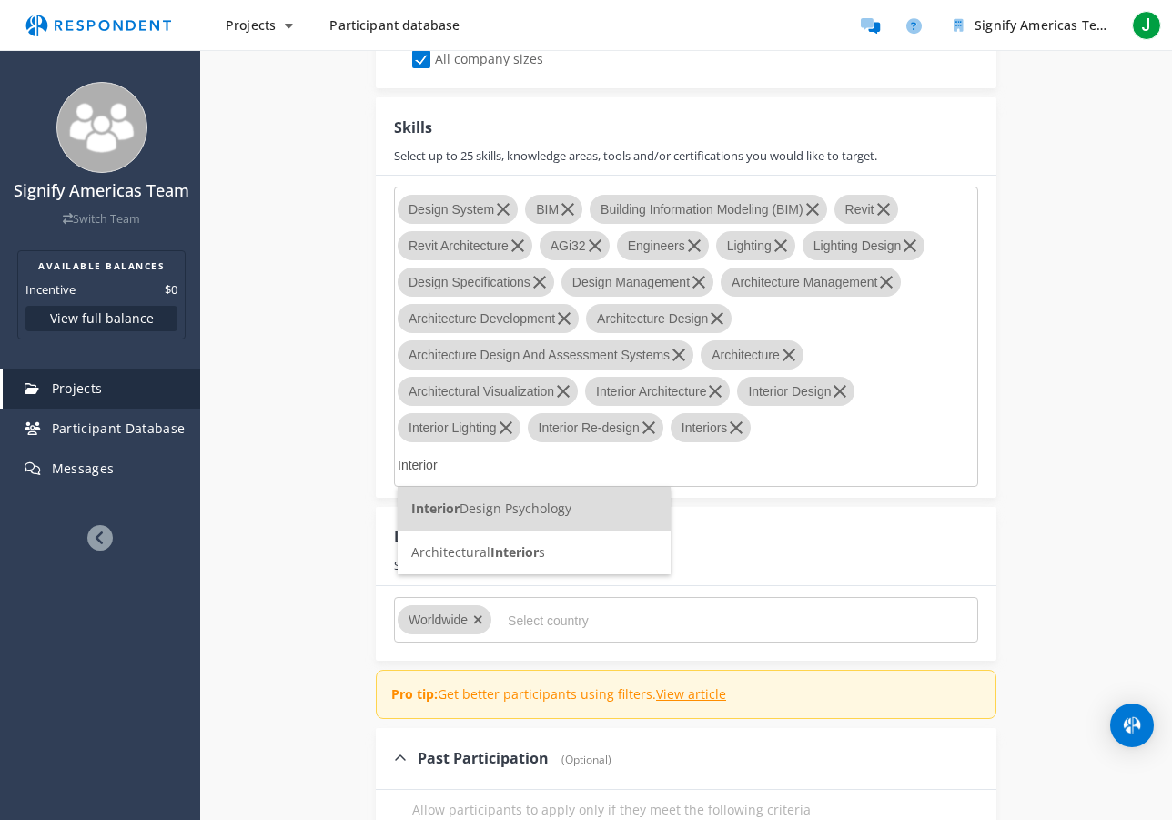
type input "Interior"
drag, startPoint x: 515, startPoint y: 549, endPoint x: 529, endPoint y: 550, distance: 14.6
click at [515, 549] on span "Interior" at bounding box center [514, 551] width 48 height 17
type input "Interior"
click at [531, 556] on span "National Council For Interior Design Qualification (NCIDQ)" at bounding box center [584, 551] width 347 height 17
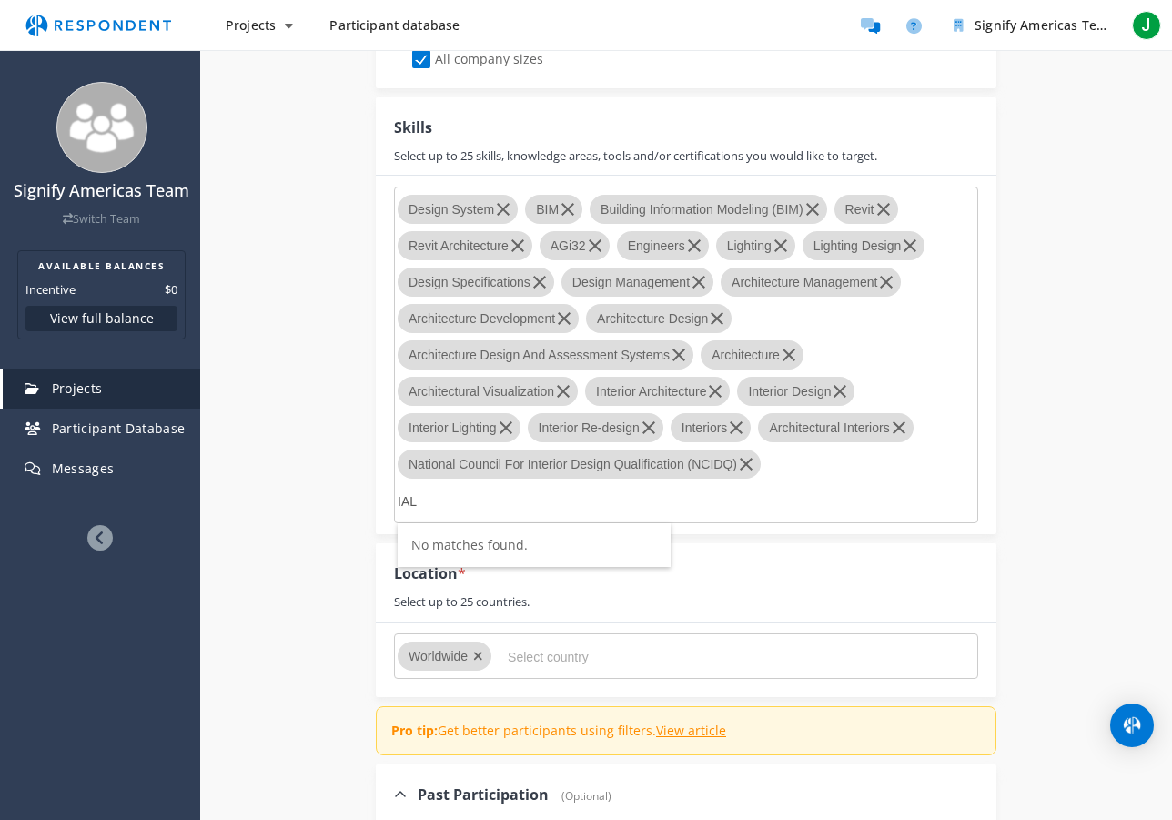
scroll to position [1639, 0]
type input "I"
type input "IES"
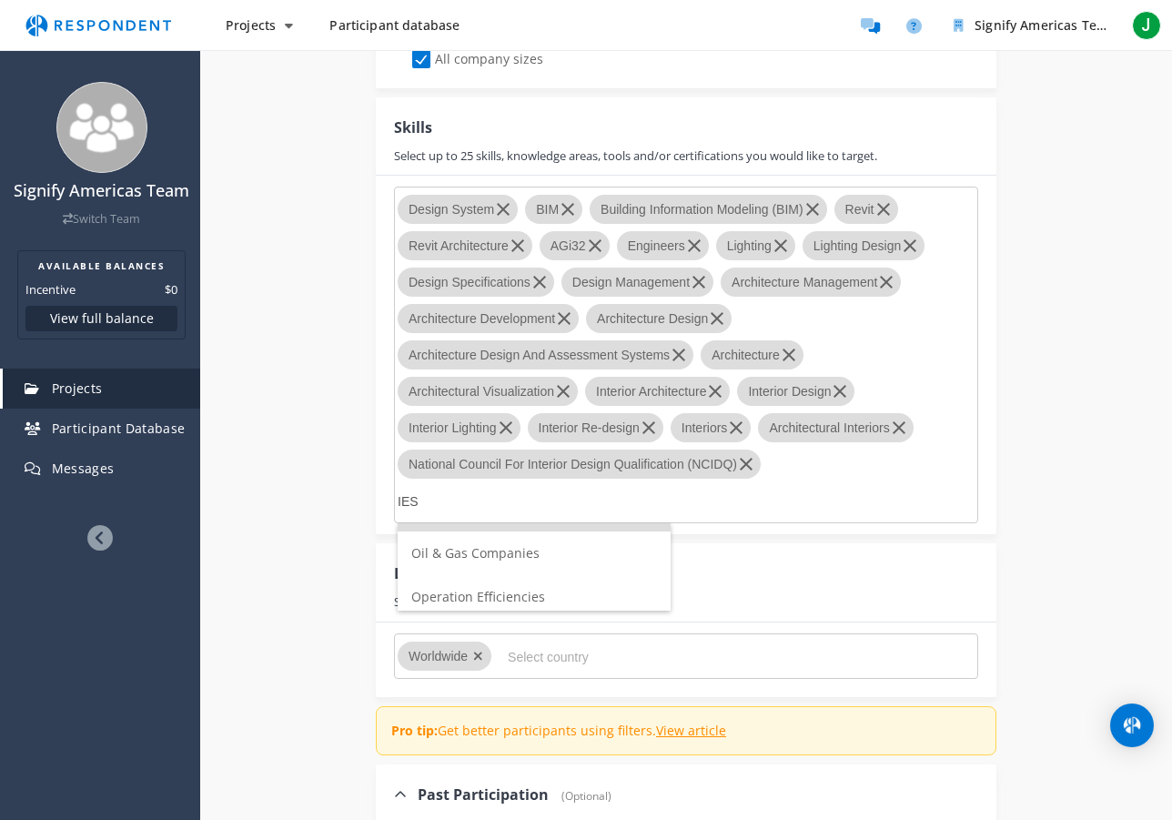
scroll to position [0, 0]
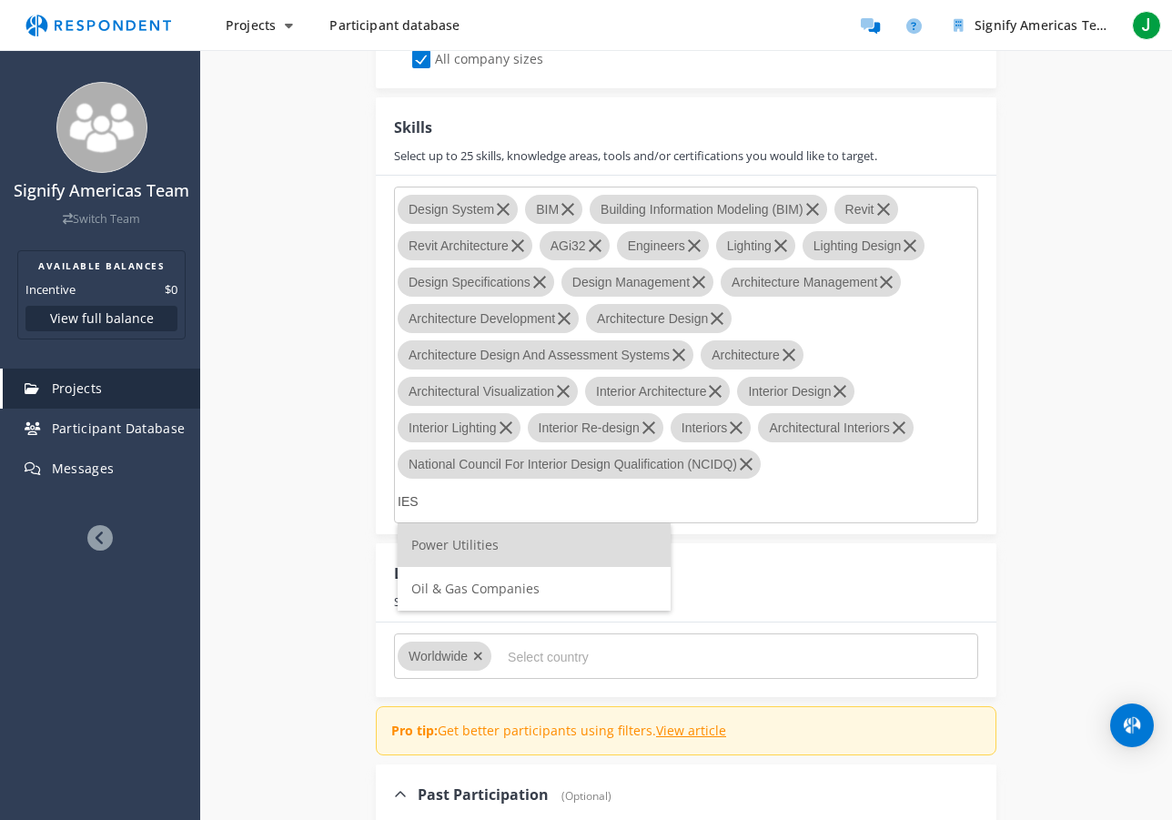
drag, startPoint x: 414, startPoint y: 501, endPoint x: 395, endPoint y: 498, distance: 19.4
click at [395, 498] on md-chips-wrap "Design System BIM Building Information Modeling (BIM) Revit Revit Architecture …" at bounding box center [686, 354] width 584 height 337
drag, startPoint x: 402, startPoint y: 499, endPoint x: 368, endPoint y: 497, distance: 33.7
click at [368, 497] on div "Internal Project Name * Good Design Charter This is visible only to your organi…" at bounding box center [686, 13] width 648 height 2814
type input "Certification"
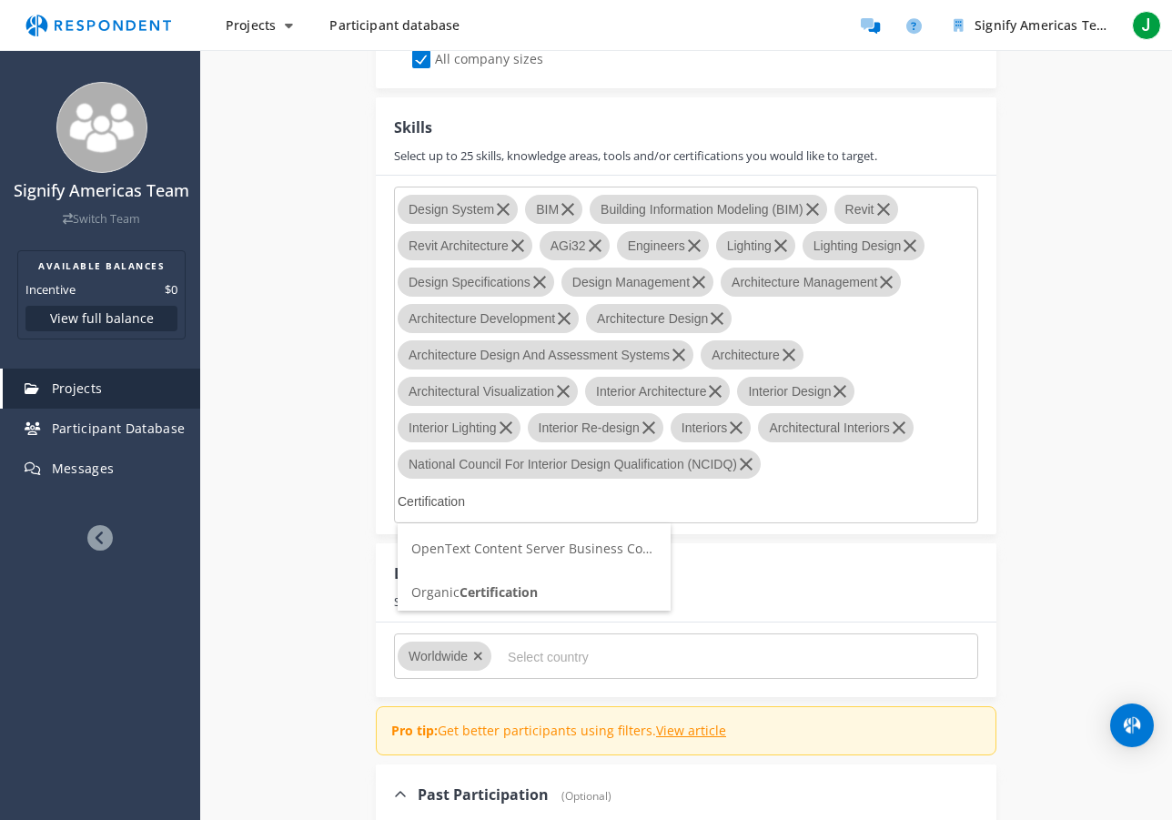
scroll to position [349, 0]
drag, startPoint x: 482, startPoint y: 499, endPoint x: 392, endPoint y: 497, distance: 90.1
click at [392, 497] on div "Design System BIM Building Information Modeling (BIM) Revit Revit Architecture …" at bounding box center [686, 355] width 620 height 358
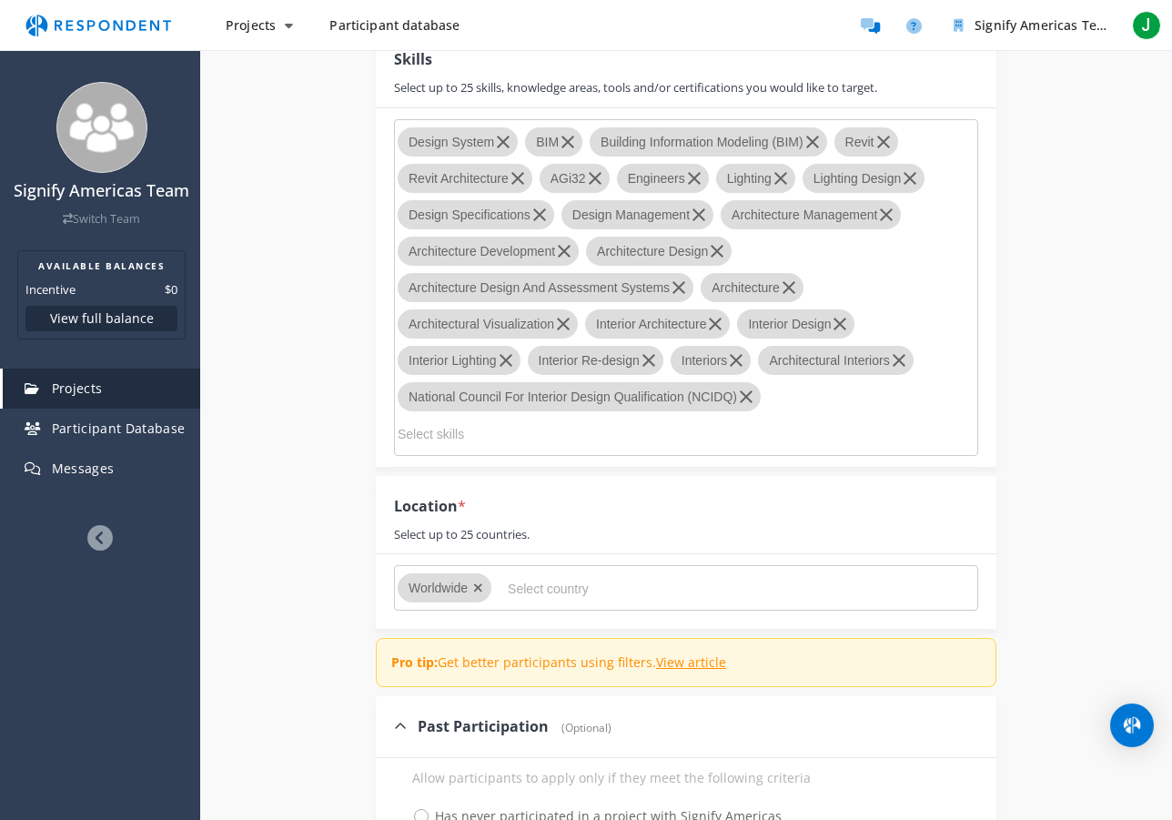
scroll to position [1724, 0]
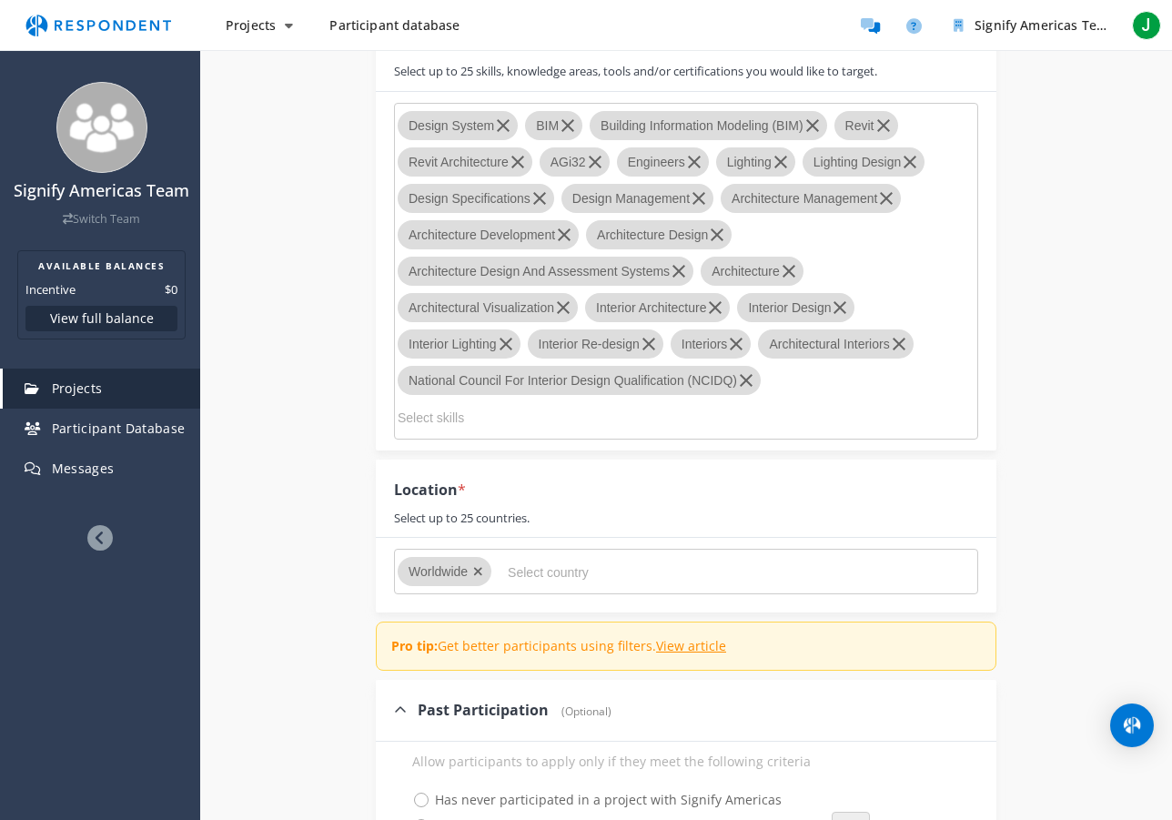
click at [480, 571] on icon "Remove Worldwide" at bounding box center [478, 571] width 10 height 13
click at [524, 576] on input "Select country" at bounding box center [644, 572] width 273 height 31
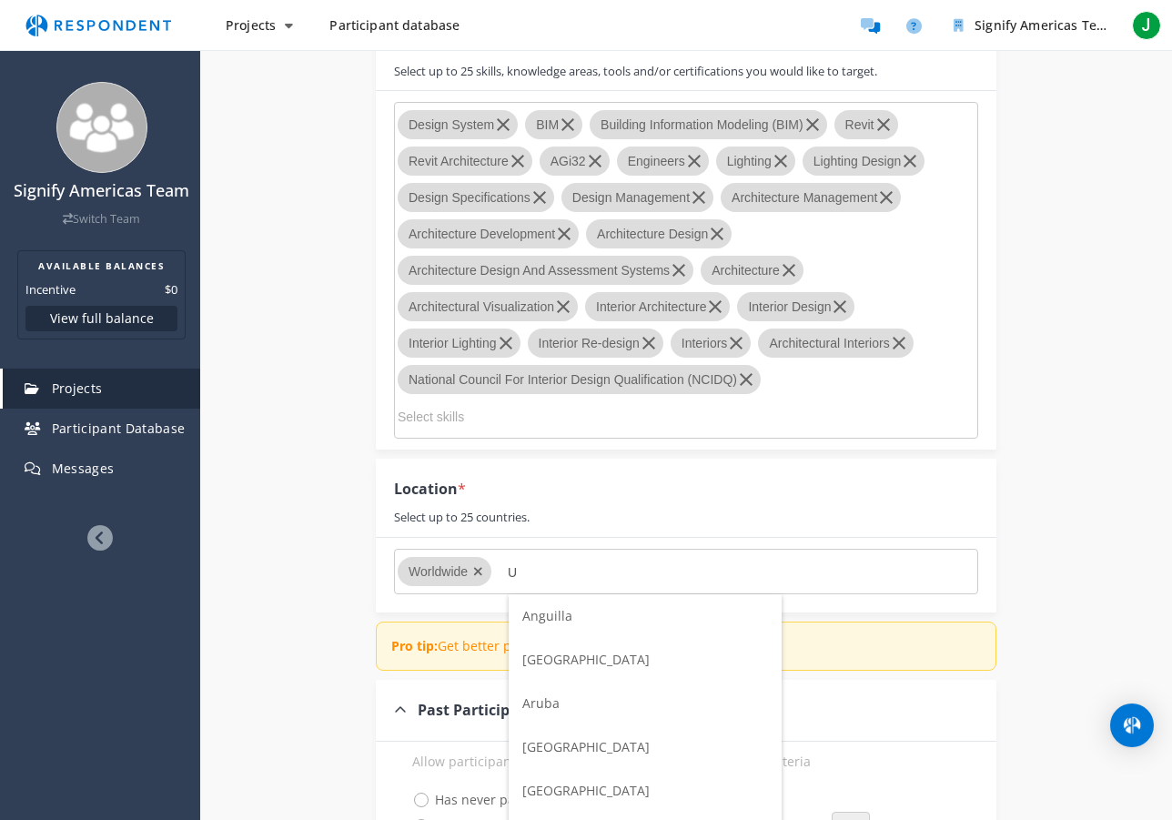
scroll to position [0, 0]
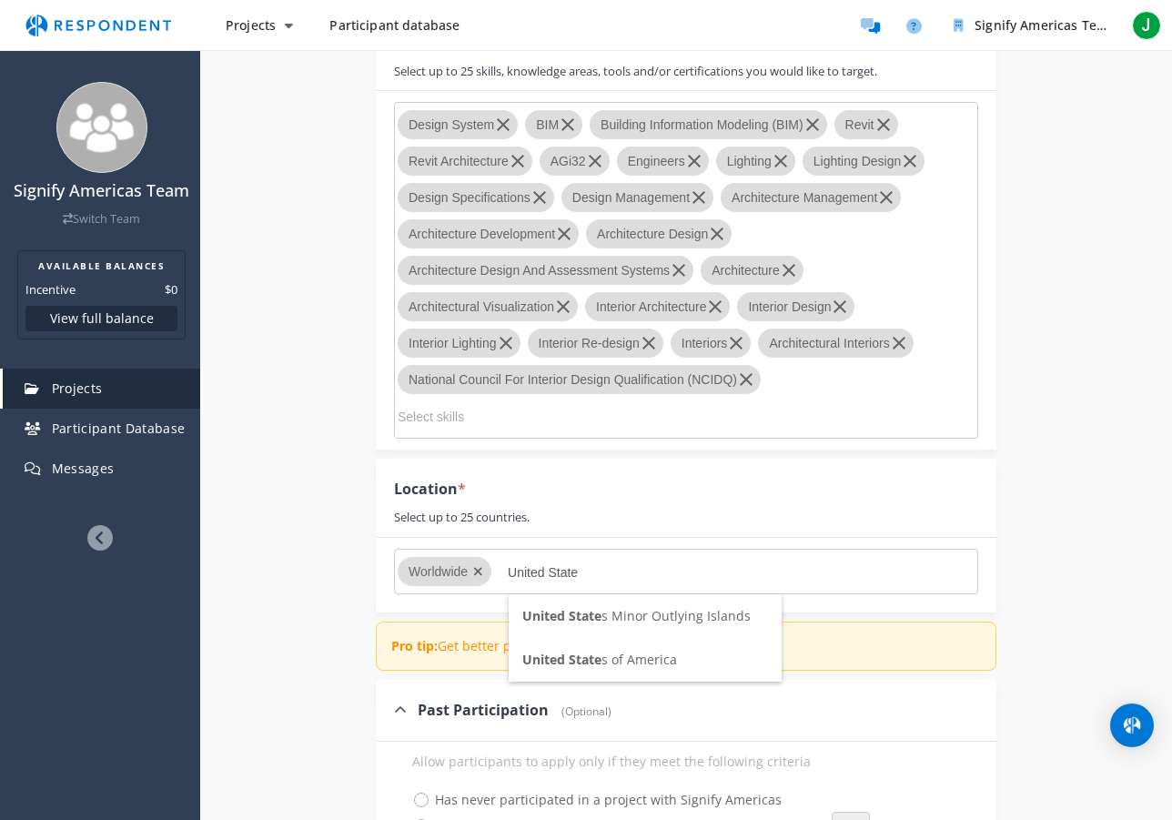
type input "United State"
click at [603, 664] on span "United State s of America" at bounding box center [599, 658] width 155 height 17
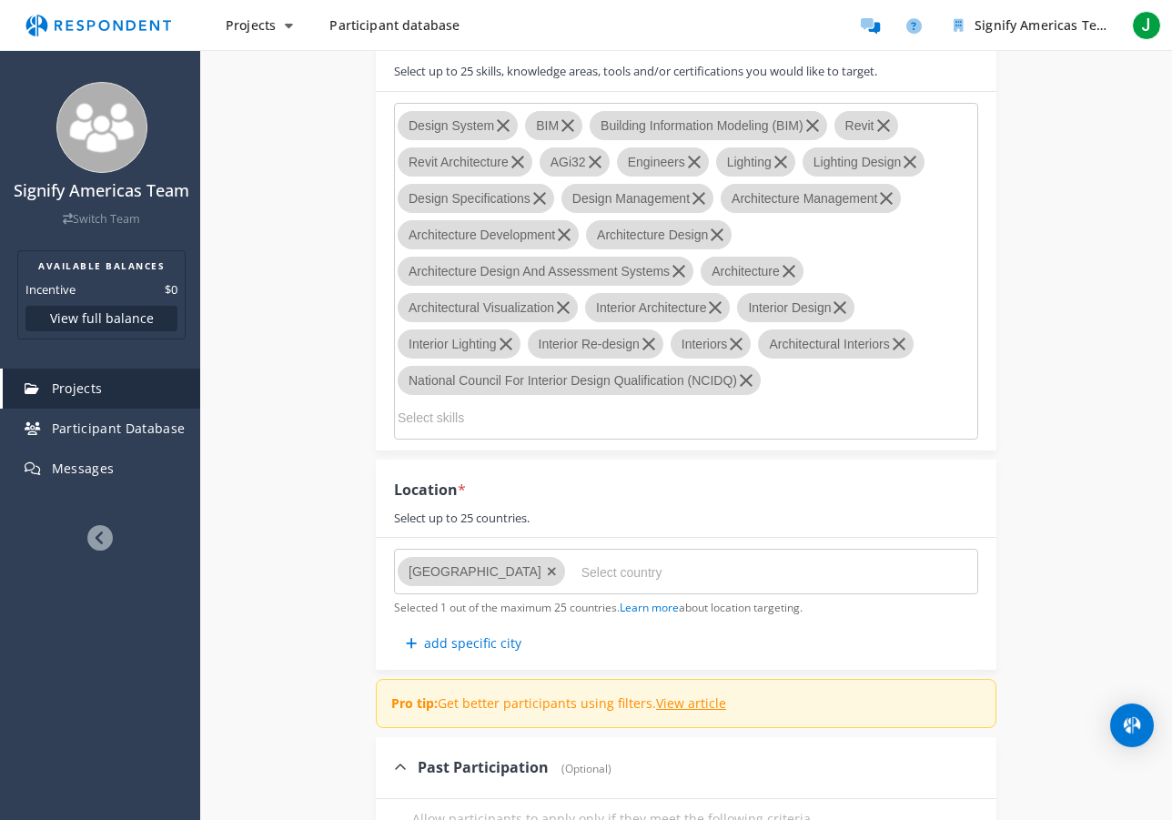
click at [607, 579] on input "Select country" at bounding box center [717, 572] width 273 height 31
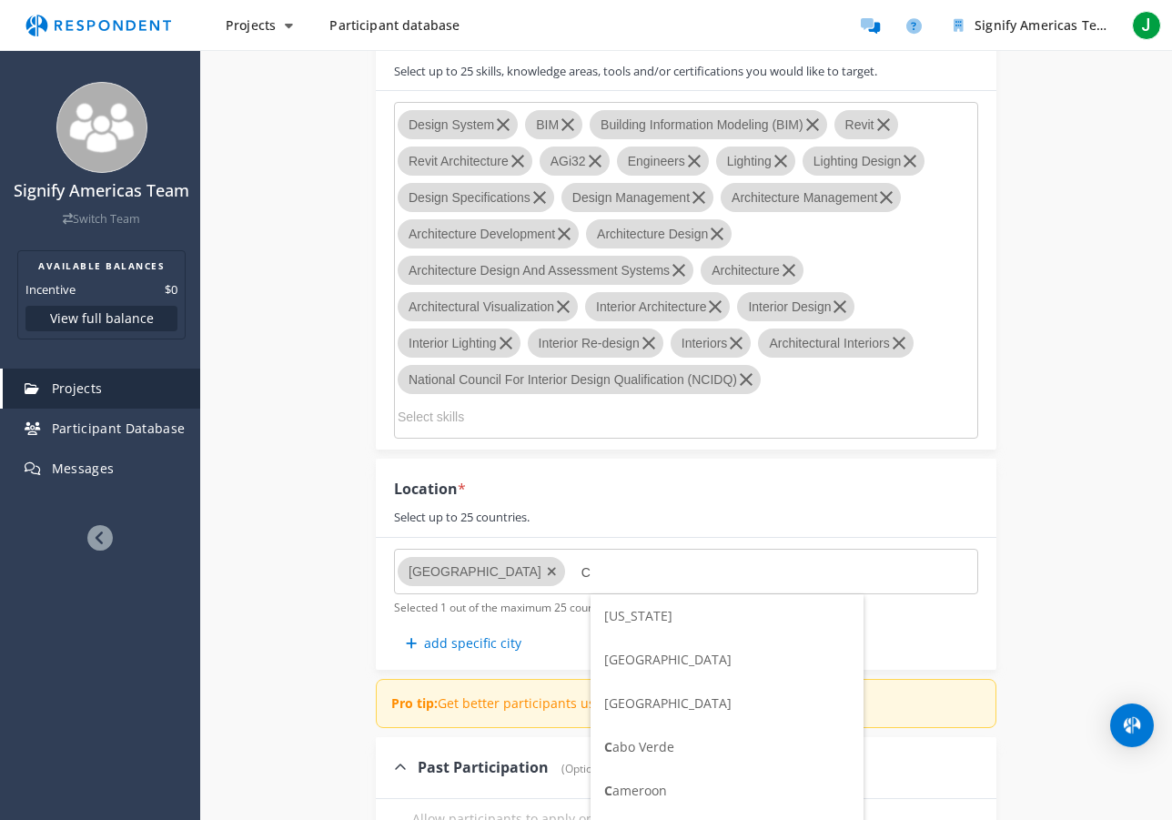
scroll to position [0, 0]
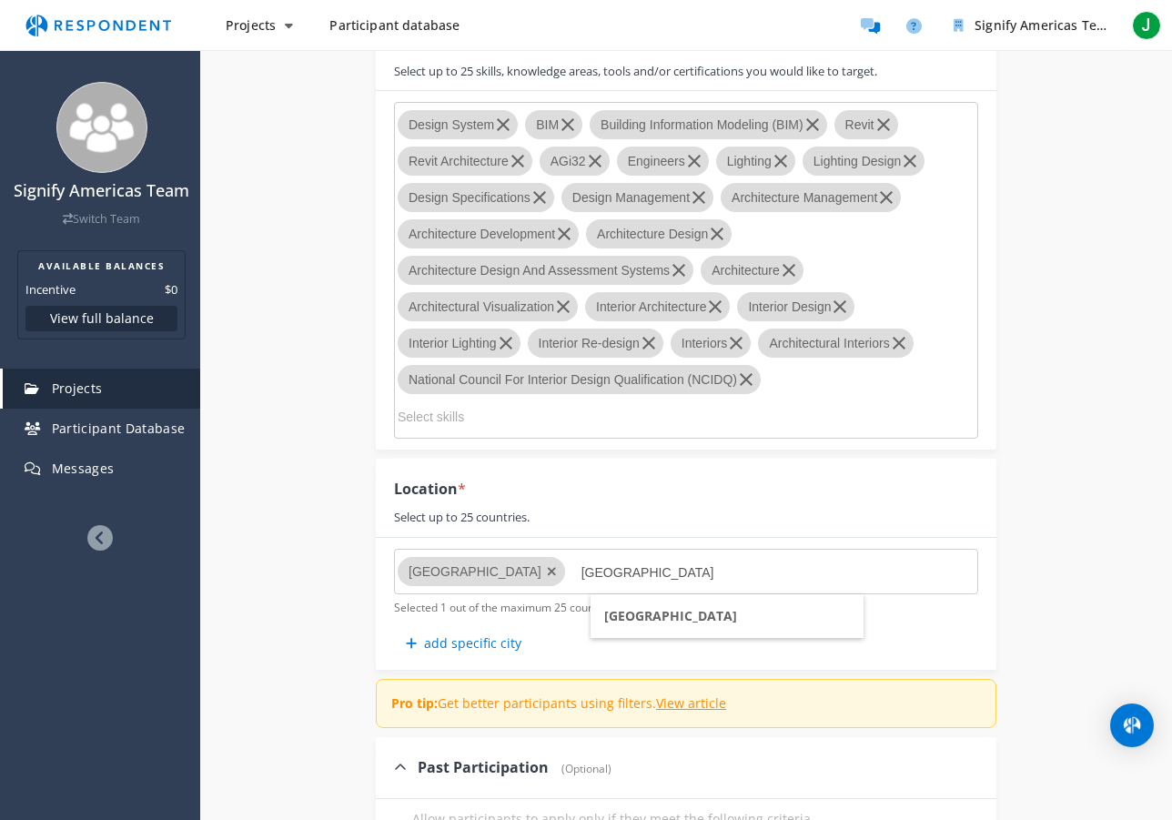
type input "[GEOGRAPHIC_DATA]"
click at [633, 609] on span "[GEOGRAPHIC_DATA]" at bounding box center [670, 615] width 133 height 17
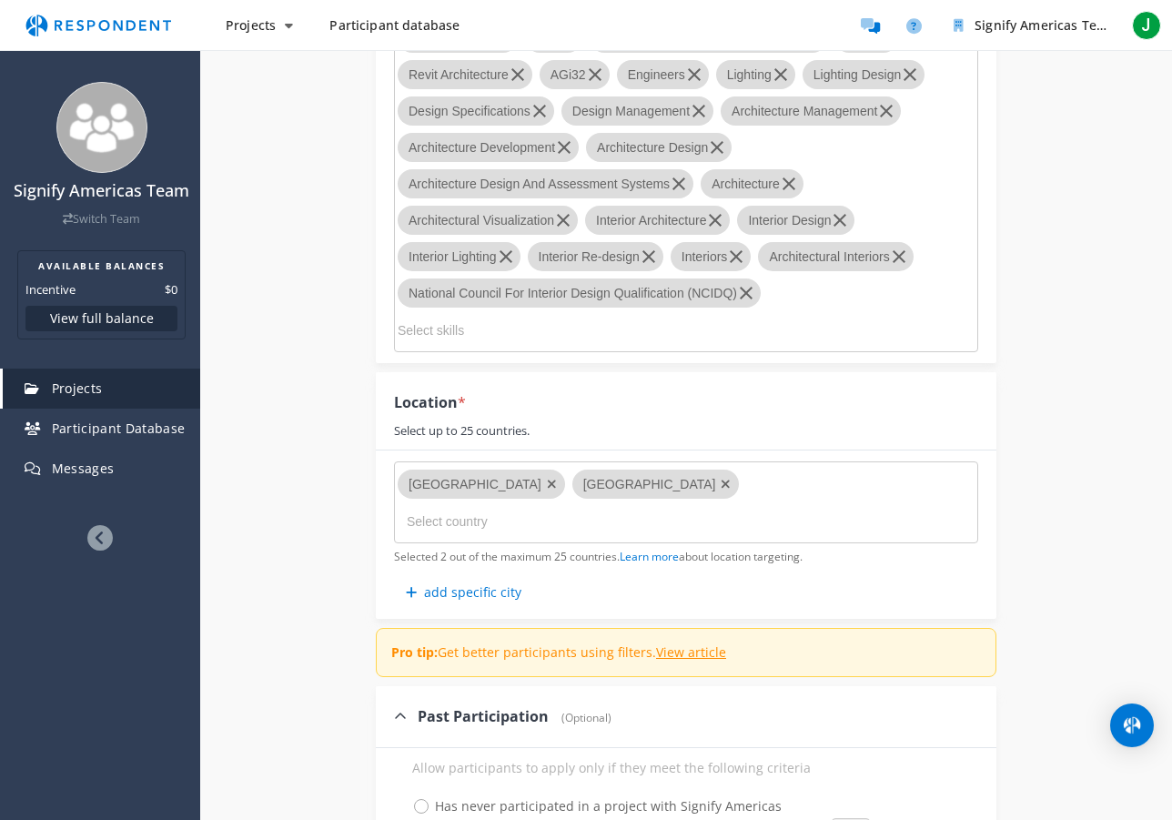
scroll to position [1826, 0]
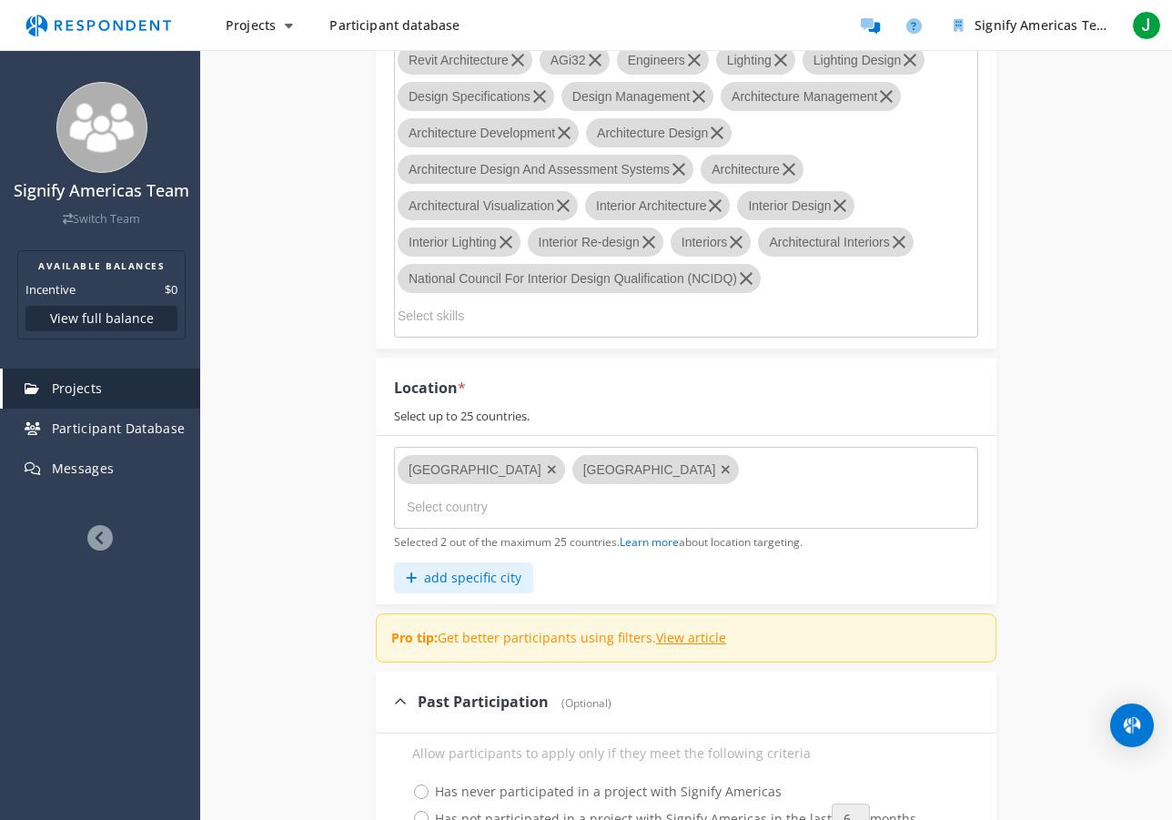
click at [474, 562] on button "add specific city" at bounding box center [463, 577] width 139 height 31
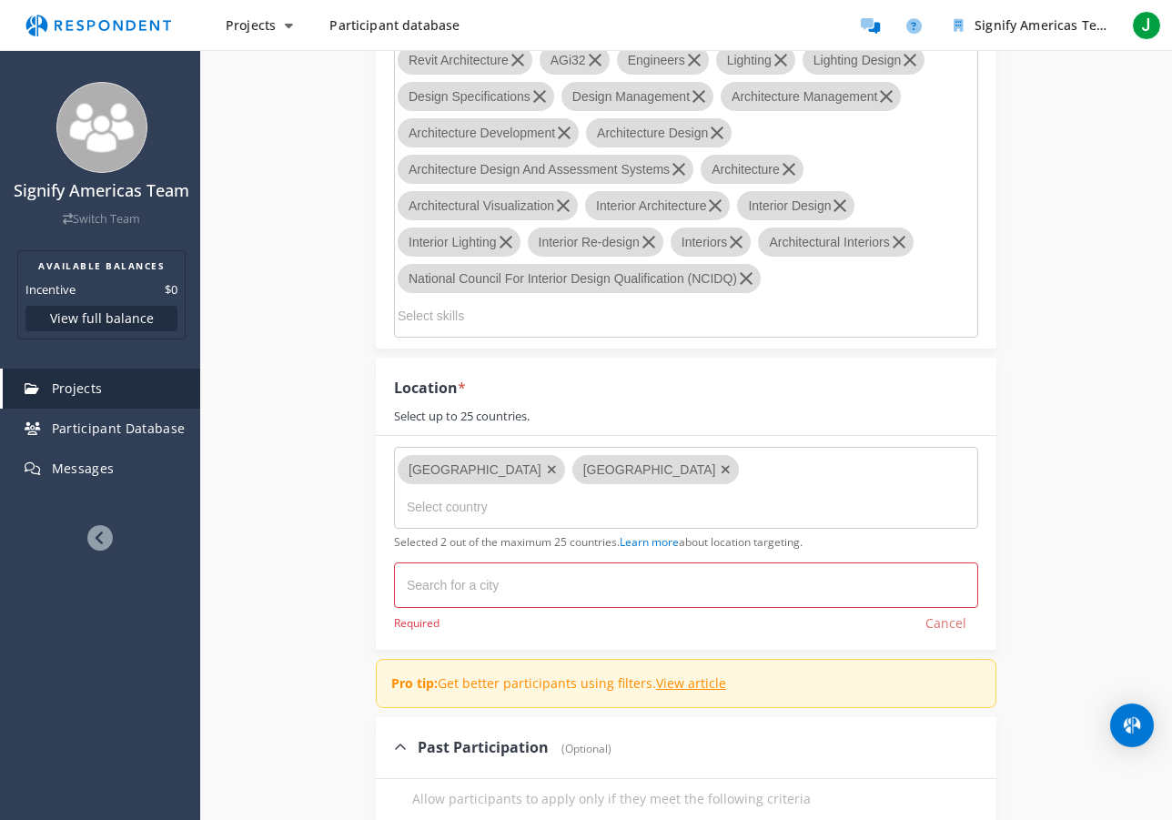
click at [476, 570] on input "text" at bounding box center [498, 584] width 182 height 29
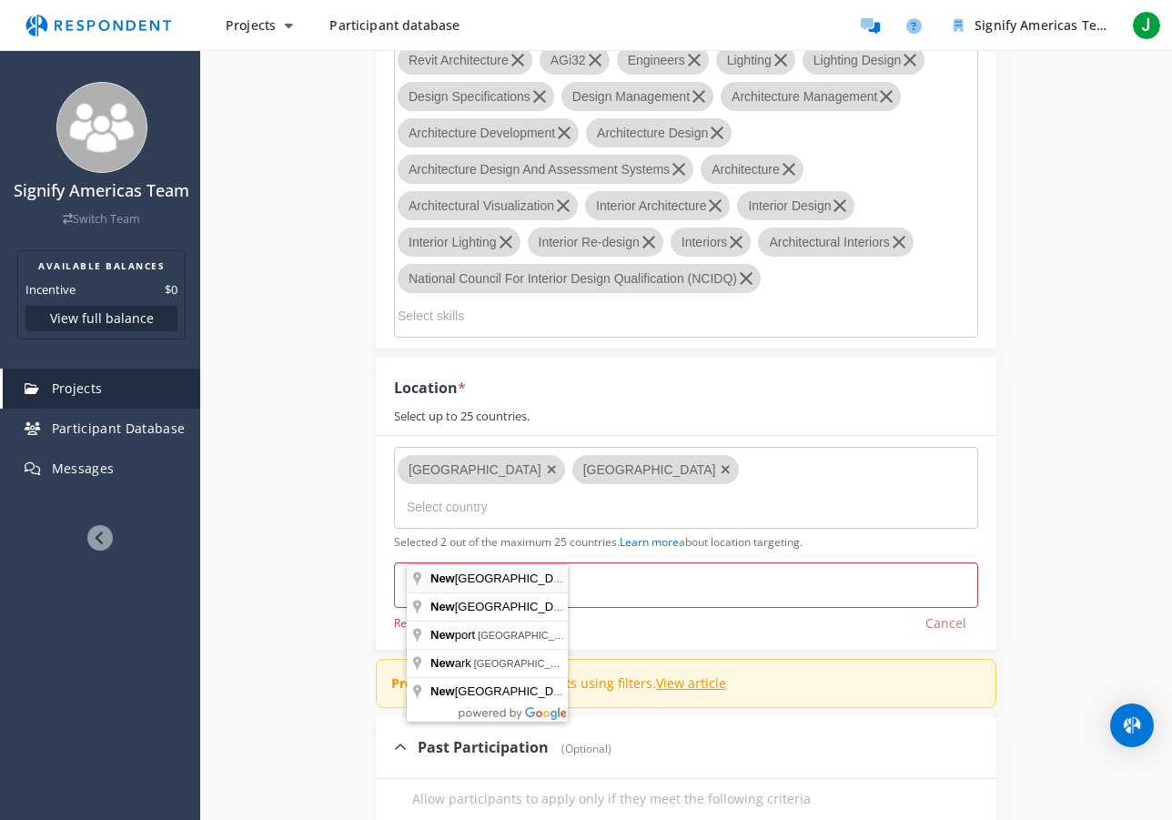
type input "[US_STATE], [GEOGRAPHIC_DATA], [GEOGRAPHIC_DATA]"
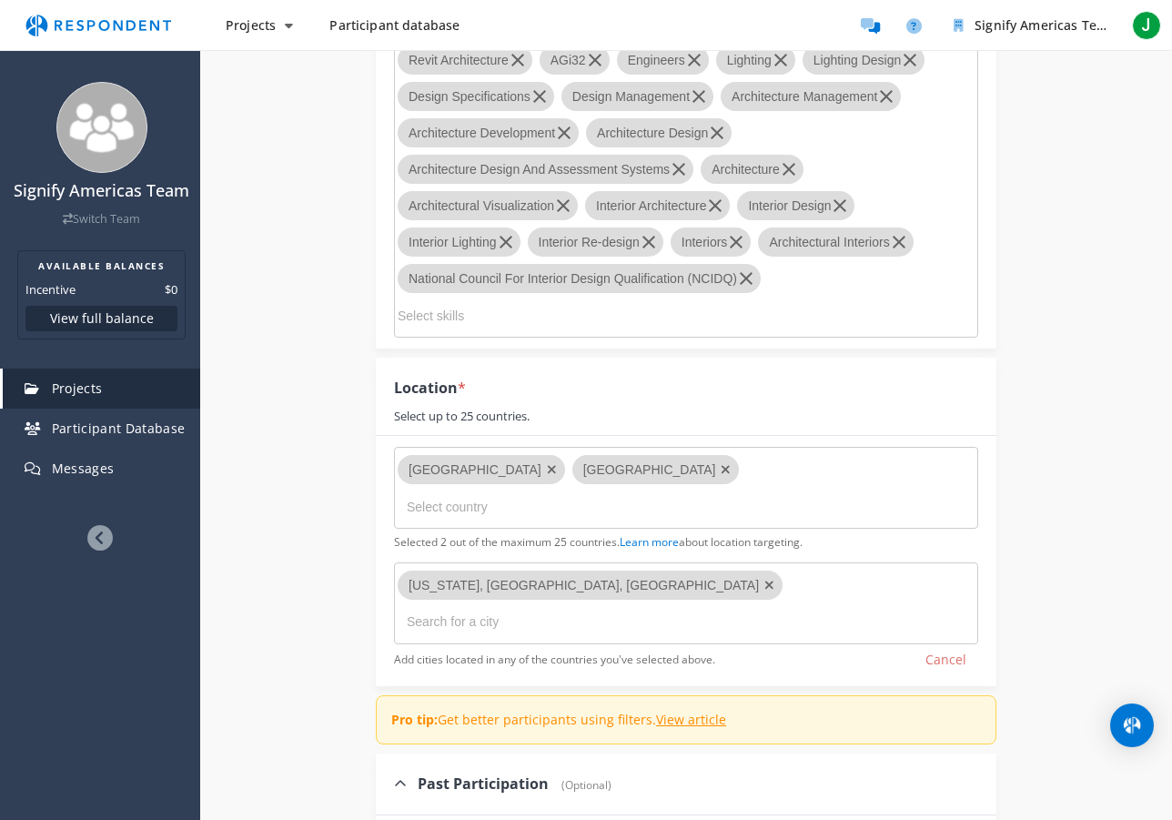
click at [578, 607] on input "text" at bounding box center [498, 621] width 182 height 29
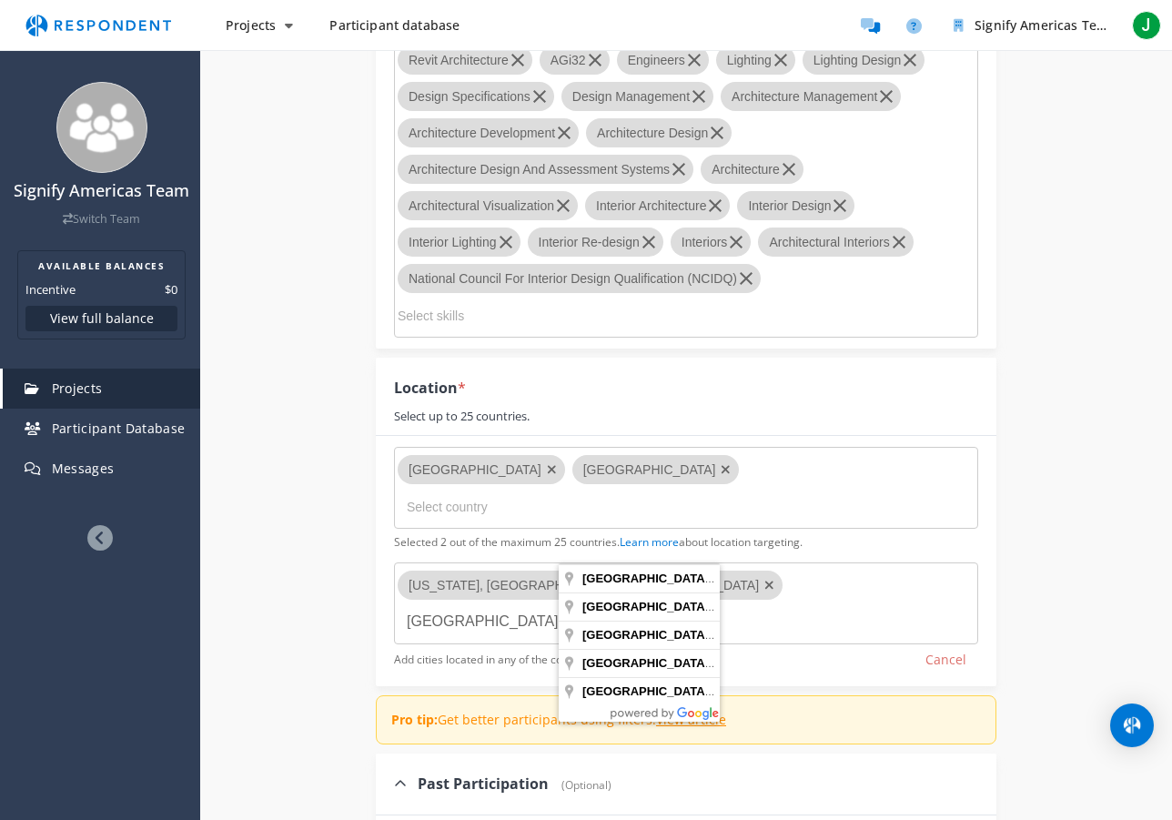
type input "[GEOGRAPHIC_DATA] [GEOGRAPHIC_DATA]"
type input "[GEOGRAPHIC_DATA]"
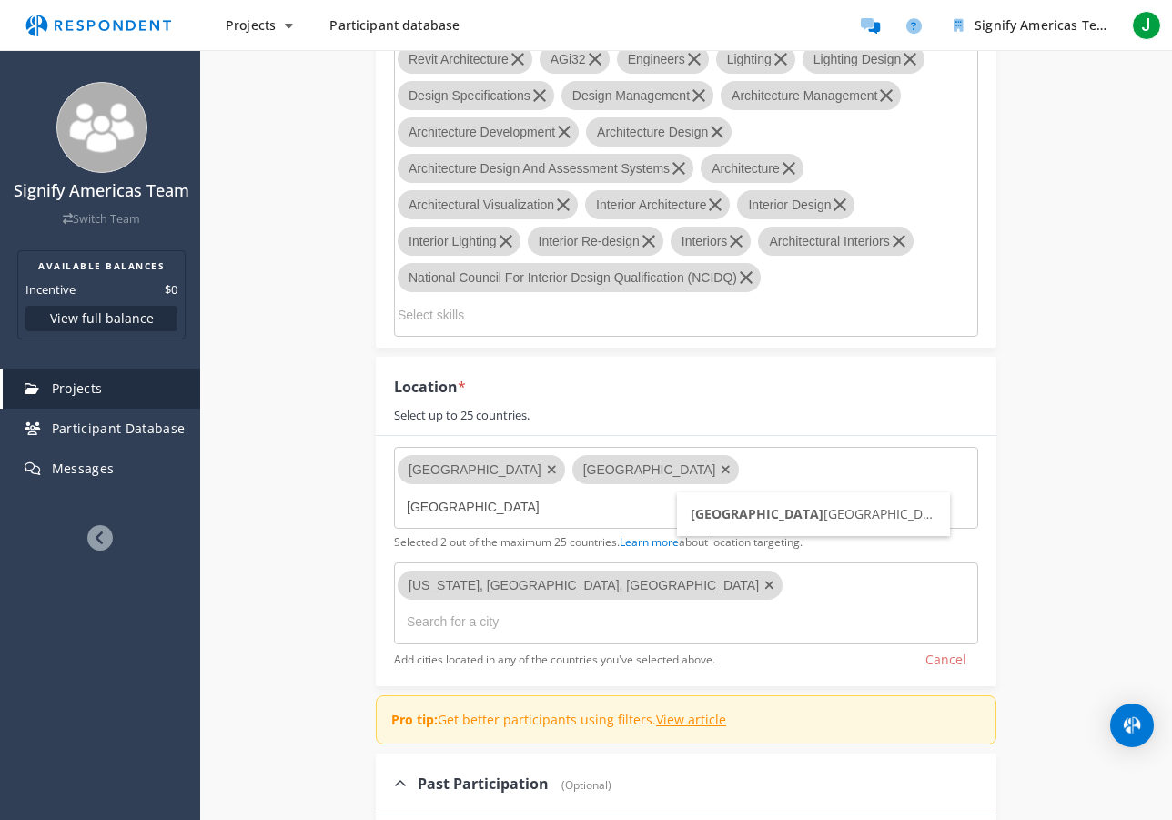
scroll to position [0, 0]
type input "[GEOGRAPHIC_DATA] [GEOGRAPHIC_DATA]"
click at [589, 607] on input "text" at bounding box center [498, 621] width 182 height 29
type input "[GEOGRAPHIC_DATA] [GEOGRAPHIC_DATA]"
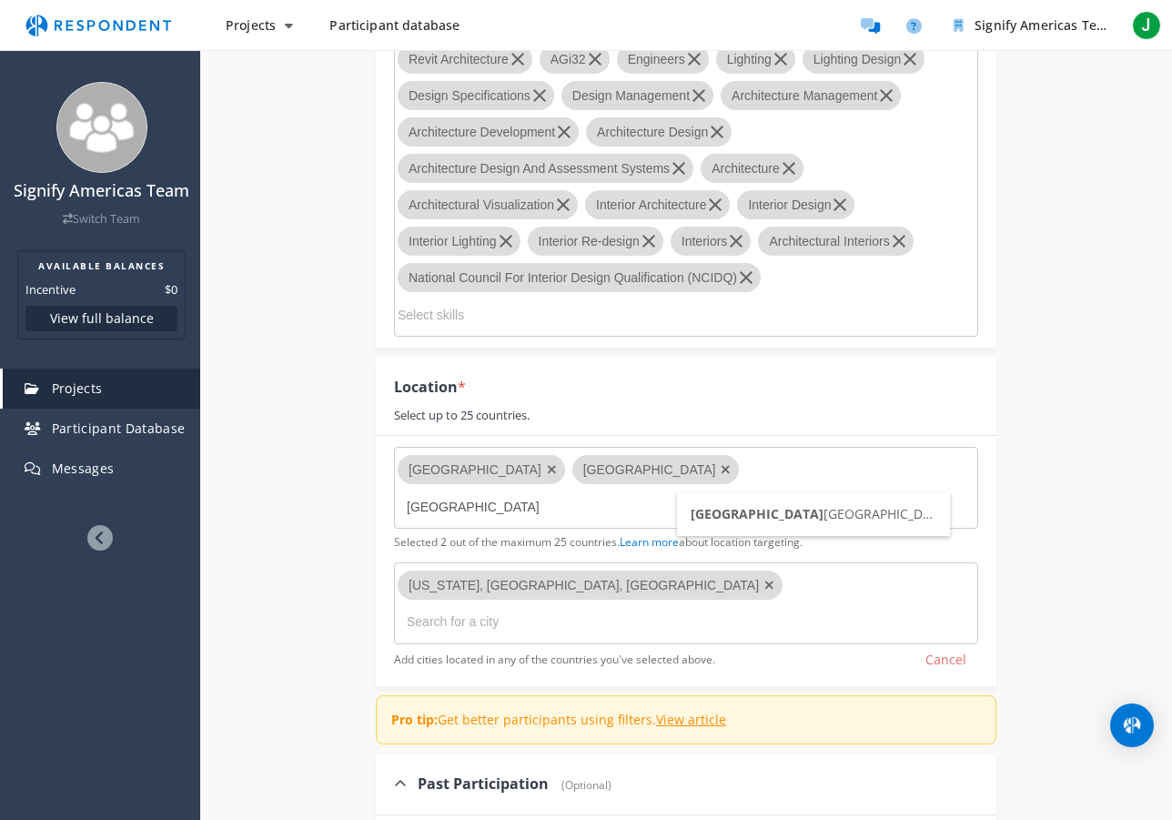
click at [680, 491] on input "[GEOGRAPHIC_DATA]" at bounding box center [543, 506] width 273 height 31
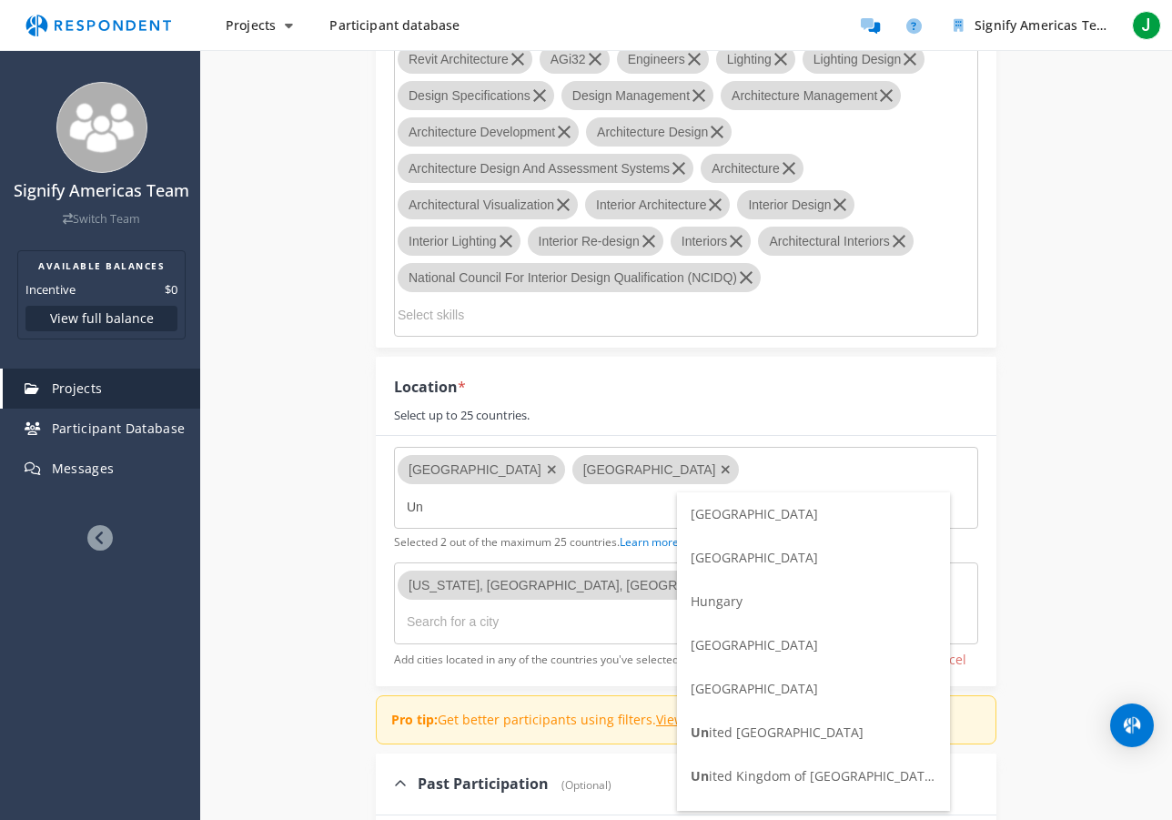
type input "U"
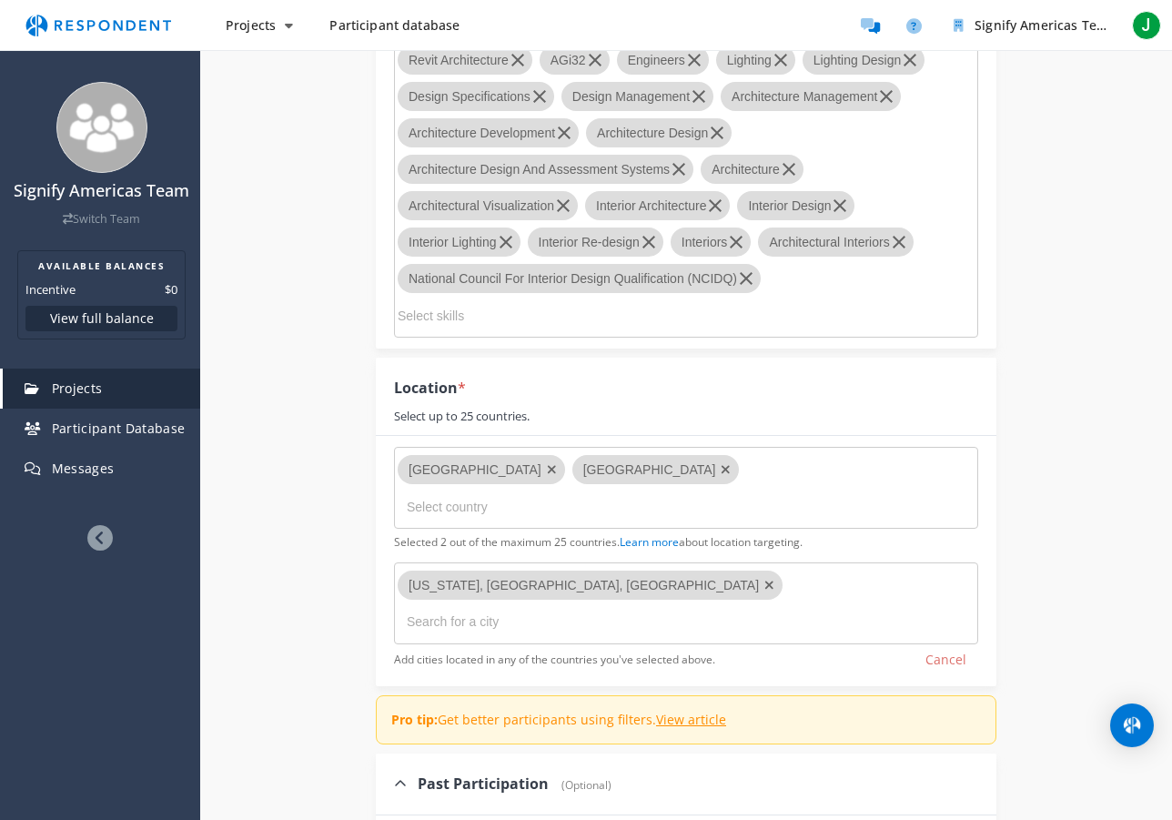
click at [585, 607] on input "text" at bounding box center [498, 621] width 182 height 29
click at [576, 607] on input "text" at bounding box center [498, 621] width 182 height 29
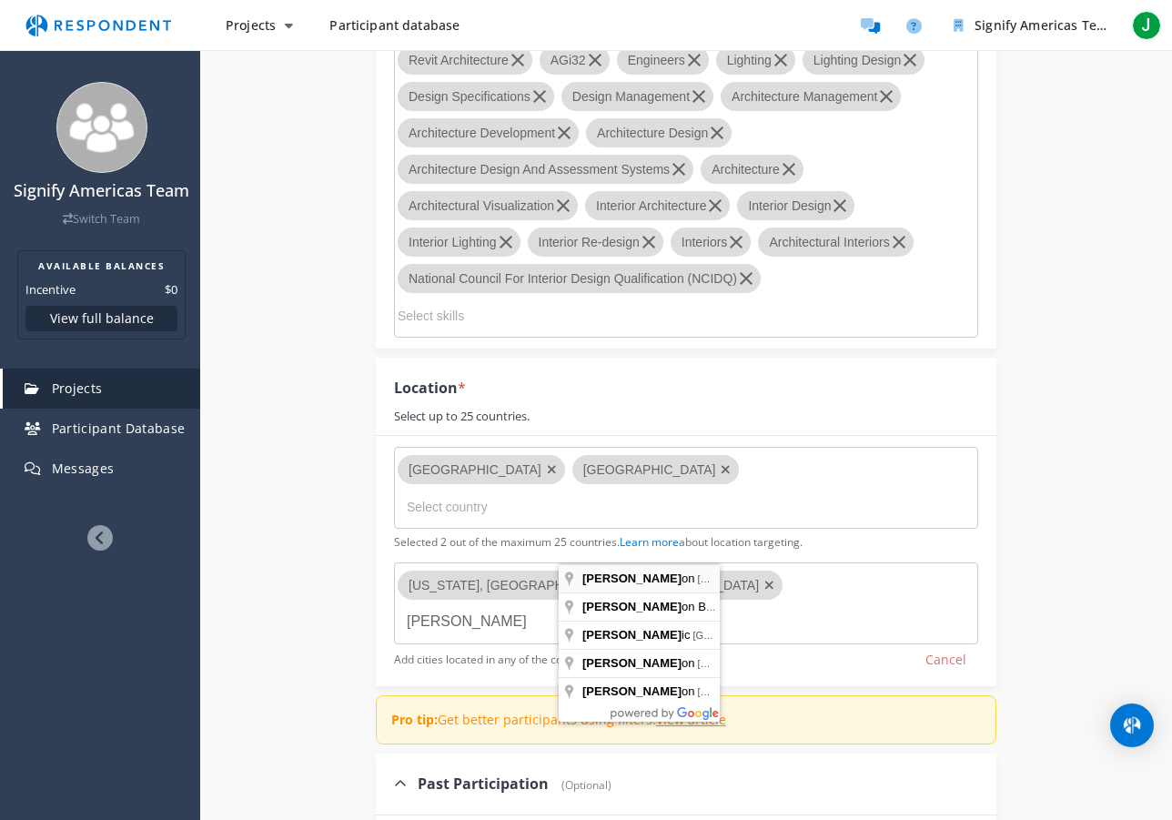
type input "[GEOGRAPHIC_DATA] [GEOGRAPHIC_DATA]"
type input "[GEOGRAPHIC_DATA]"
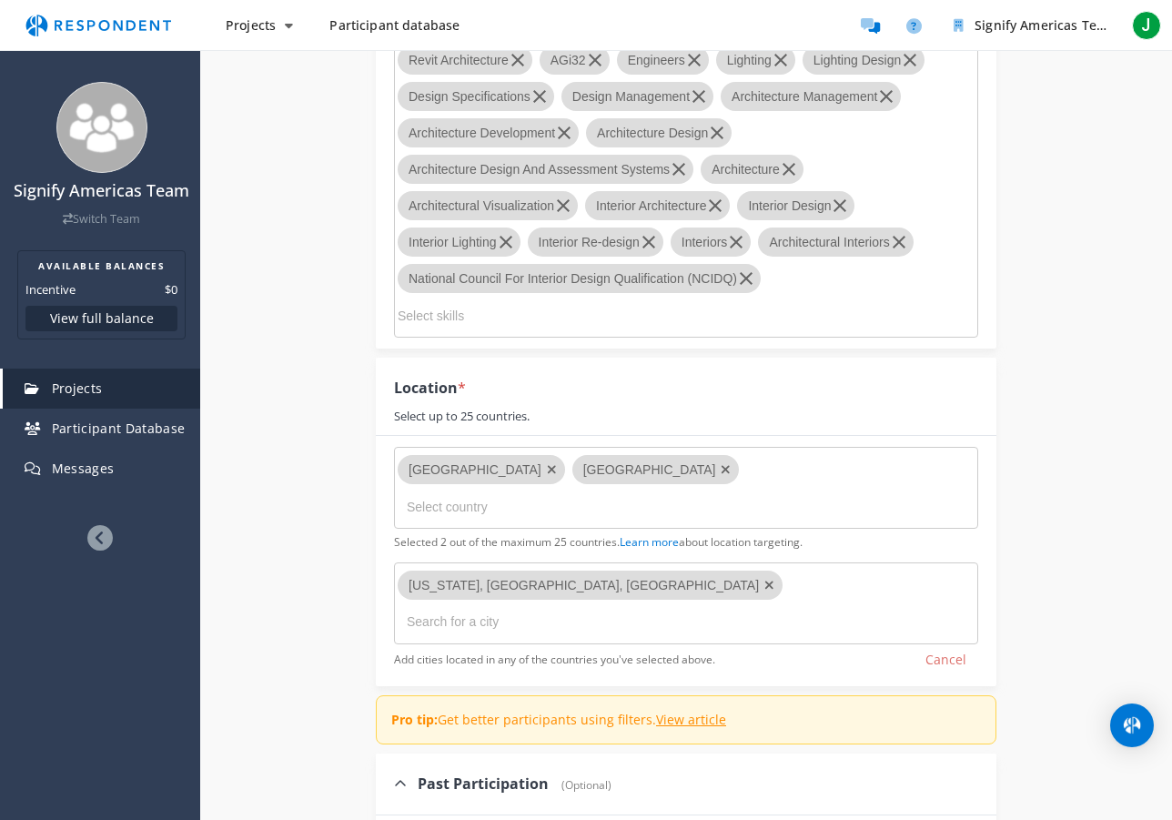
type input "[GEOGRAPHIC_DATA] [GEOGRAPHIC_DATA]"
type input "[GEOGRAPHIC_DATA]"
click at [587, 607] on input "text" at bounding box center [498, 621] width 182 height 29
type input "[GEOGRAPHIC_DATA] [GEOGRAPHIC_DATA]"
type input "[GEOGRAPHIC_DATA]"
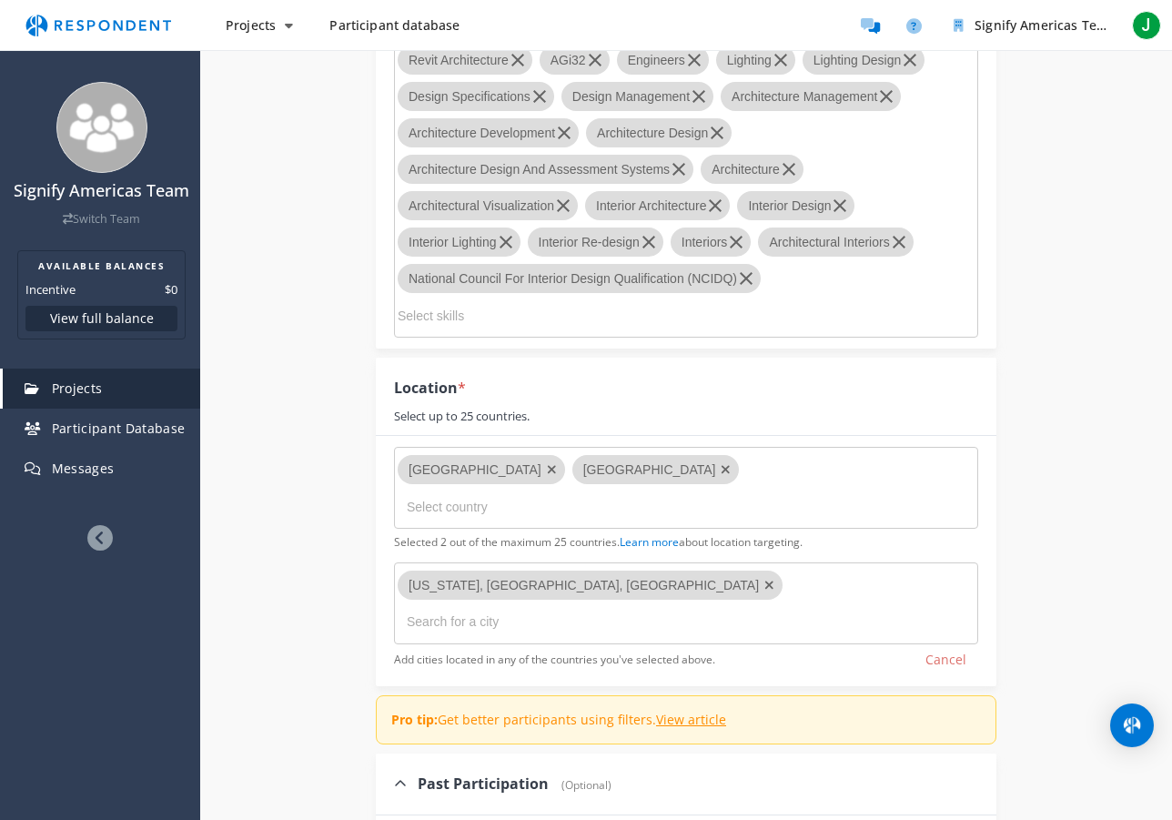
type input "[GEOGRAPHIC_DATA] [GEOGRAPHIC_DATA]"
type input "[GEOGRAPHIC_DATA]"
click at [680, 491] on input "Select country" at bounding box center [543, 506] width 273 height 31
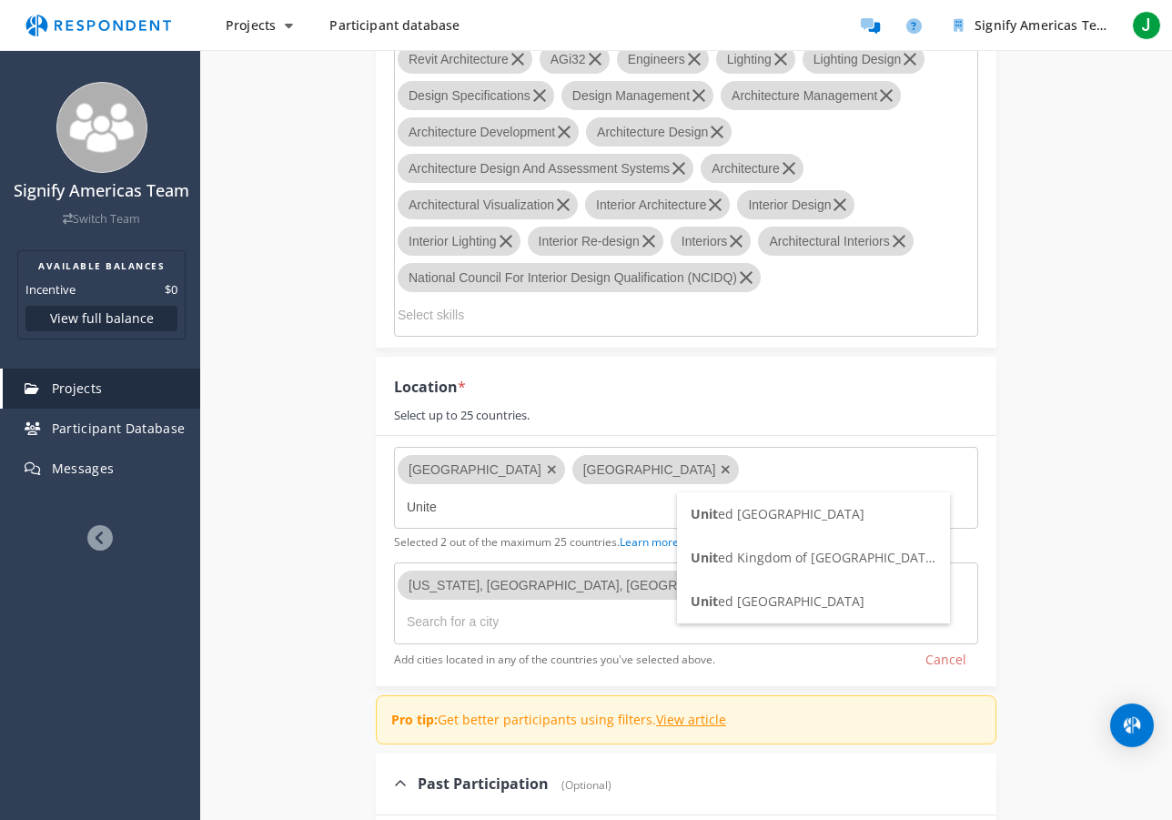
type input "United"
drag, startPoint x: 727, startPoint y: 469, endPoint x: 679, endPoint y: 466, distance: 48.4
click at [679, 491] on input "United" at bounding box center [543, 506] width 273 height 31
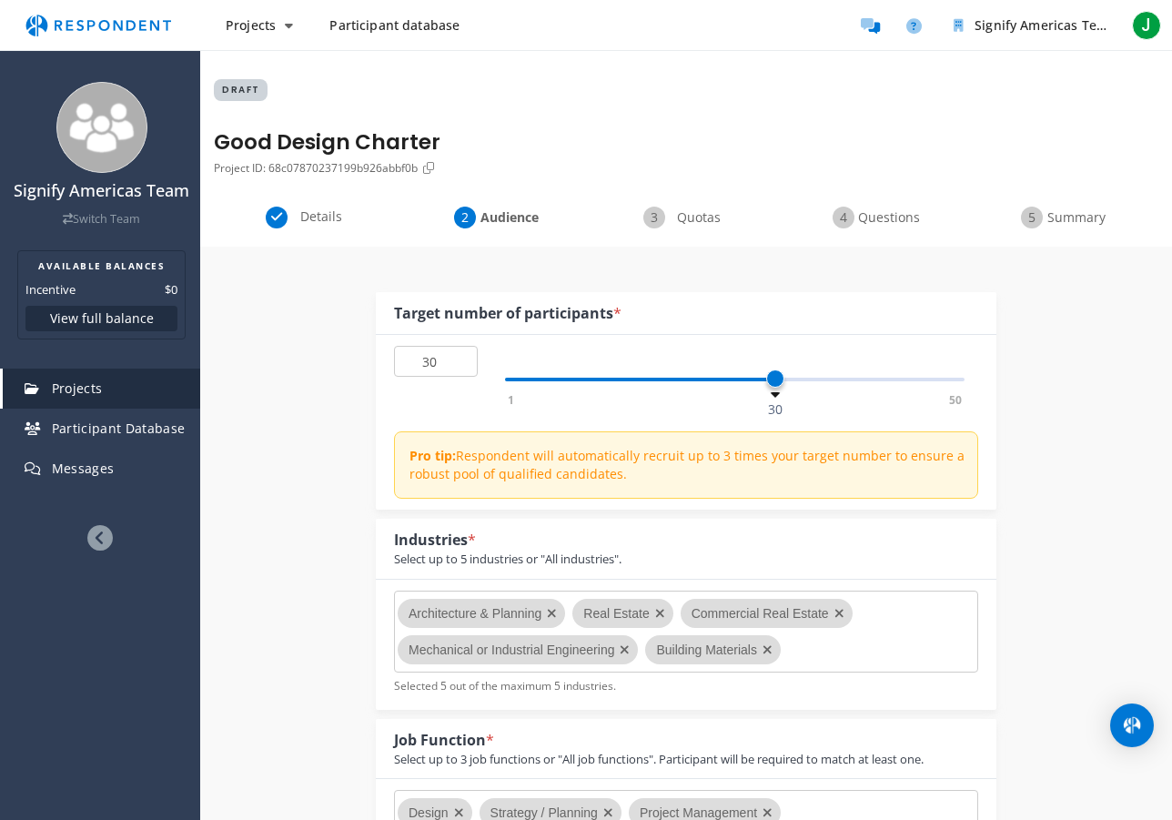
scroll to position [1826, 0]
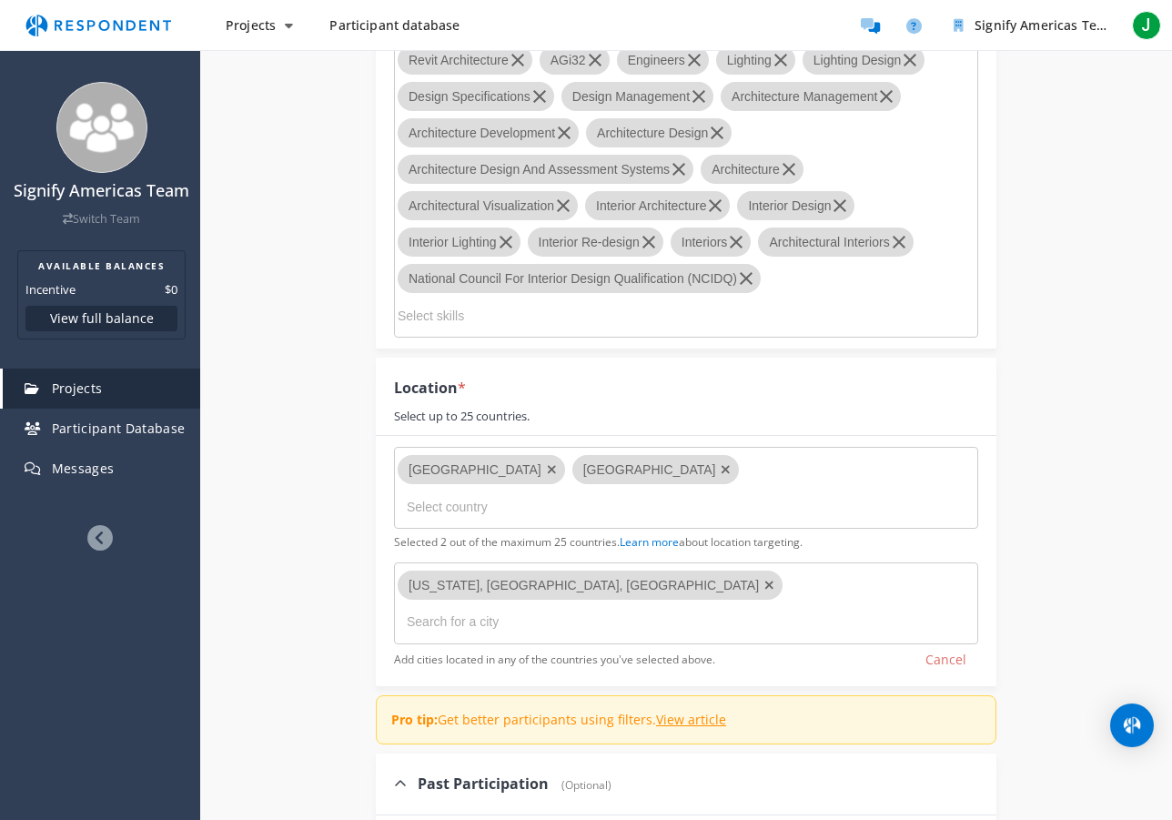
drag, startPoint x: 563, startPoint y: 546, endPoint x: 573, endPoint y: 551, distance: 11.4
click at [565, 607] on input "text" at bounding box center [498, 621] width 182 height 29
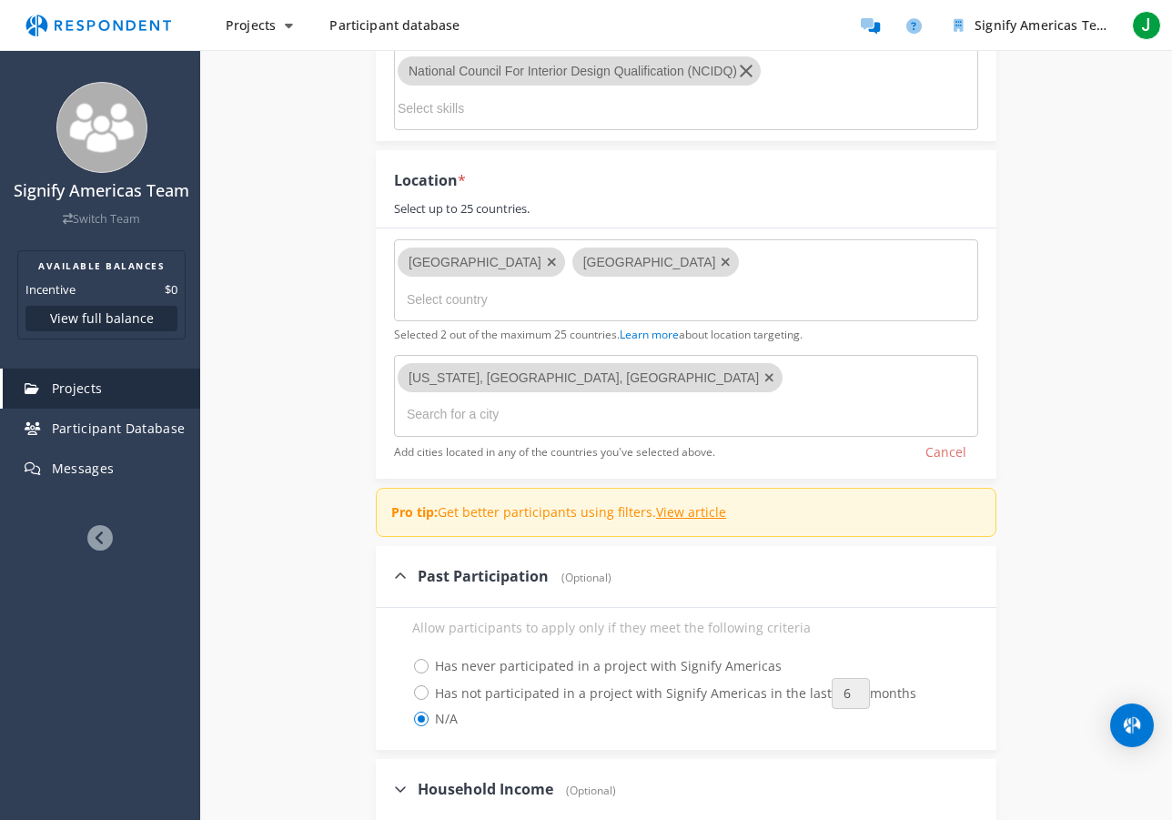
scroll to position [2040, 0]
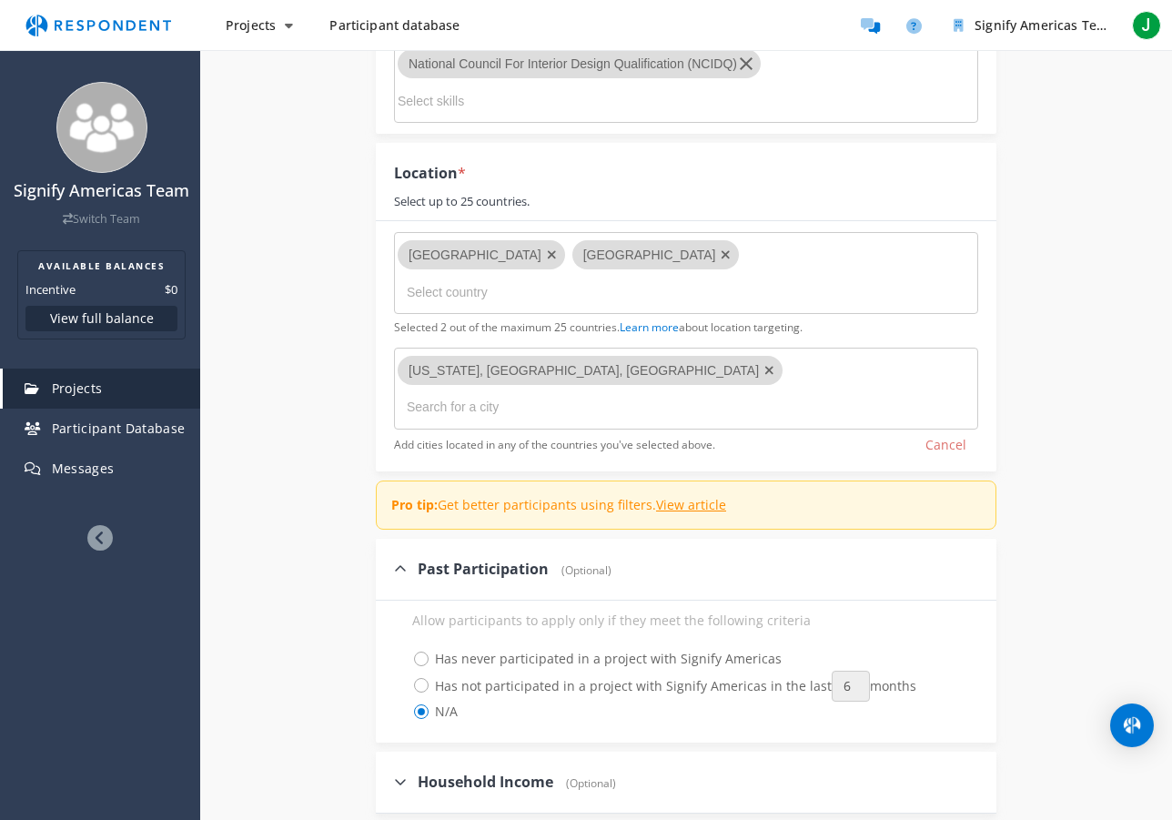
click at [581, 392] on input "text" at bounding box center [498, 406] width 182 height 29
type input "[GEOGRAPHIC_DATA] [GEOGRAPHIC_DATA]"
type input "[GEOGRAPHIC_DATA]"
type input "[GEOGRAPHIC_DATA] [GEOGRAPHIC_DATA]"
type input "[GEOGRAPHIC_DATA]"
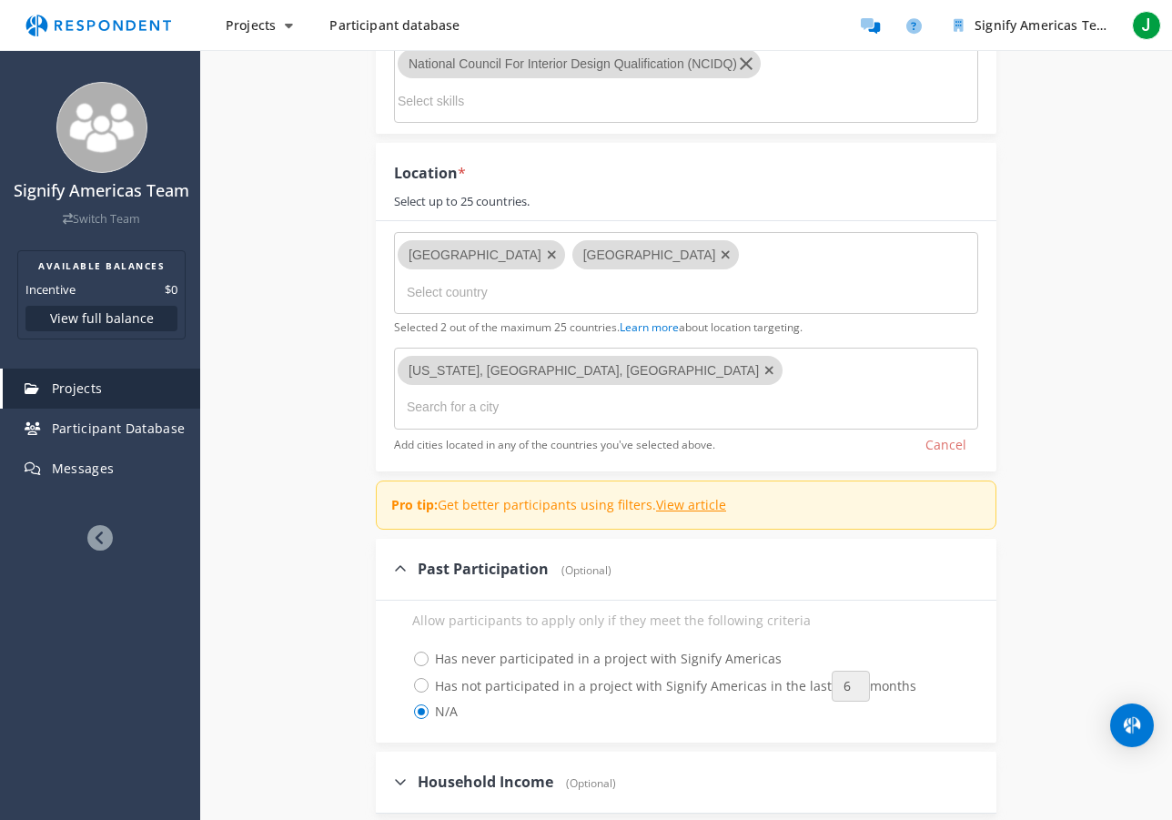
click at [589, 392] on input "text" at bounding box center [498, 406] width 182 height 29
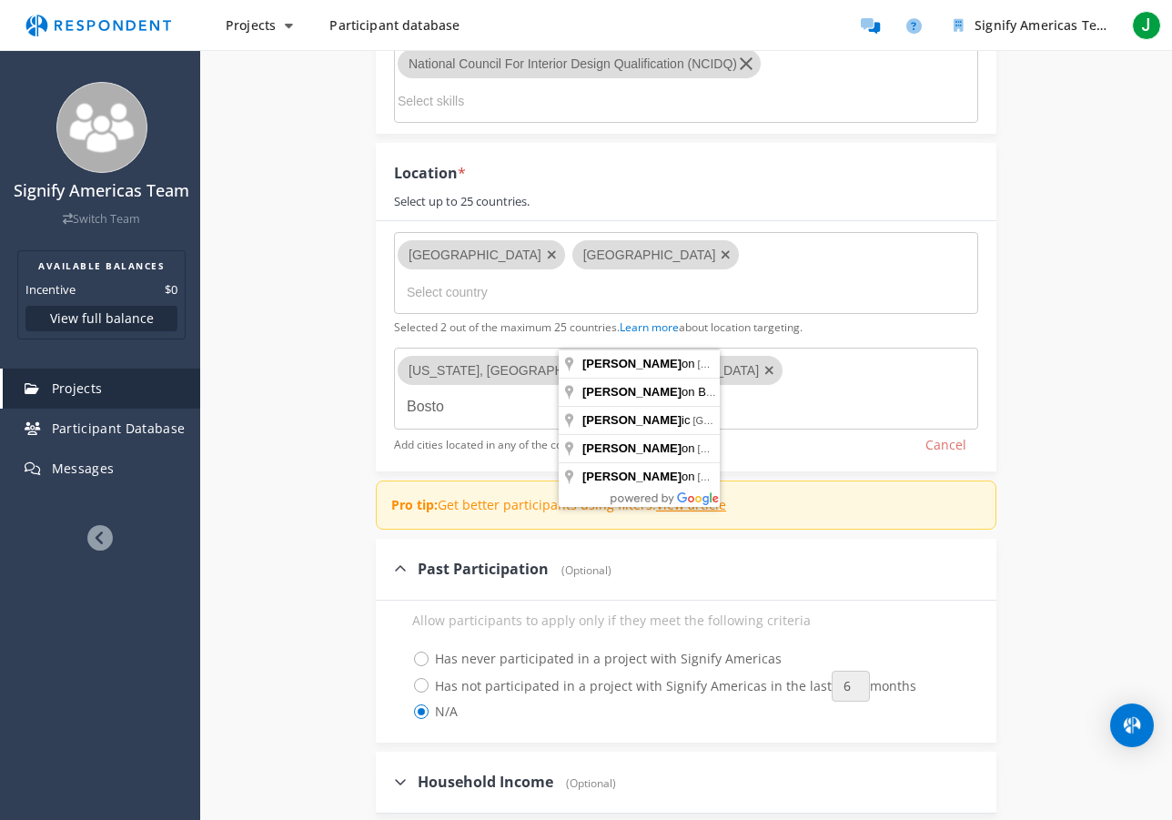
type input "[GEOGRAPHIC_DATA]"
type input "[GEOGRAPHIC_DATA] [GEOGRAPHIC_DATA]"
type input "[GEOGRAPHIC_DATA]"
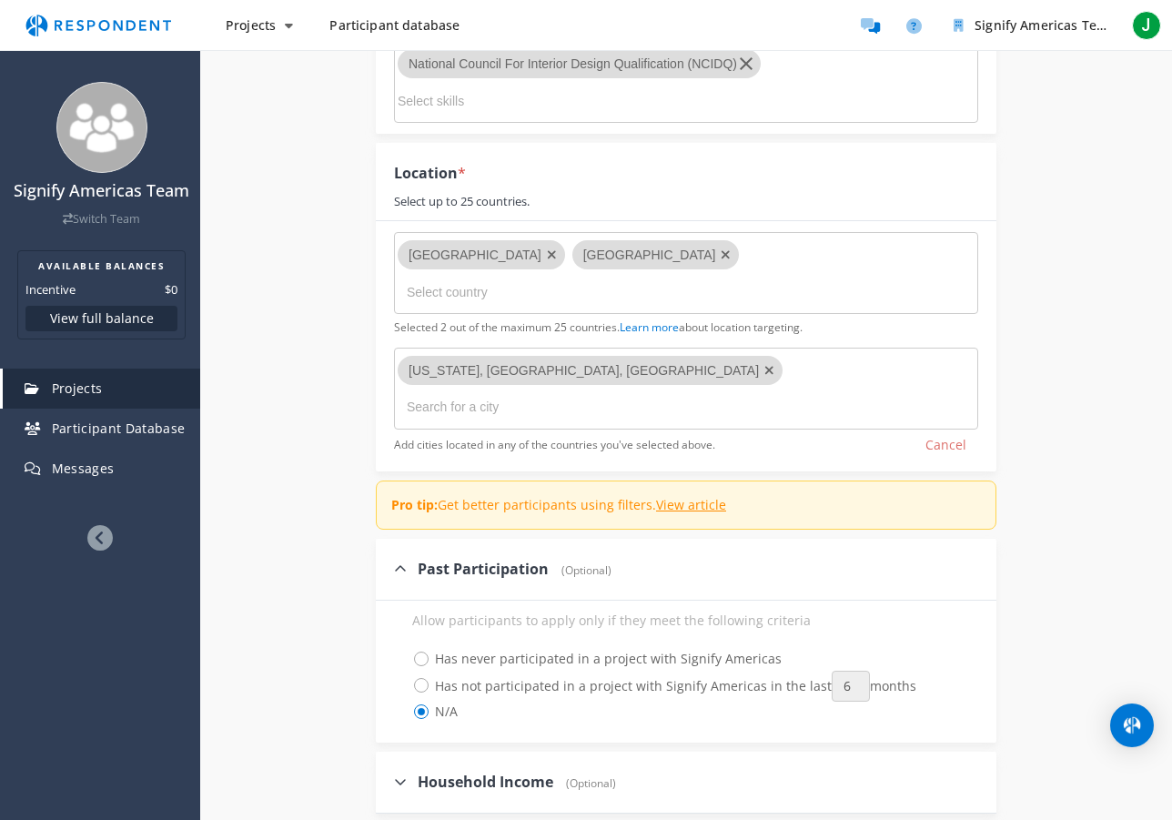
click at [578, 392] on input "text" at bounding box center [498, 406] width 182 height 29
click at [566, 392] on input "text" at bounding box center [498, 406] width 182 height 29
click at [584, 392] on input "text" at bounding box center [498, 406] width 182 height 29
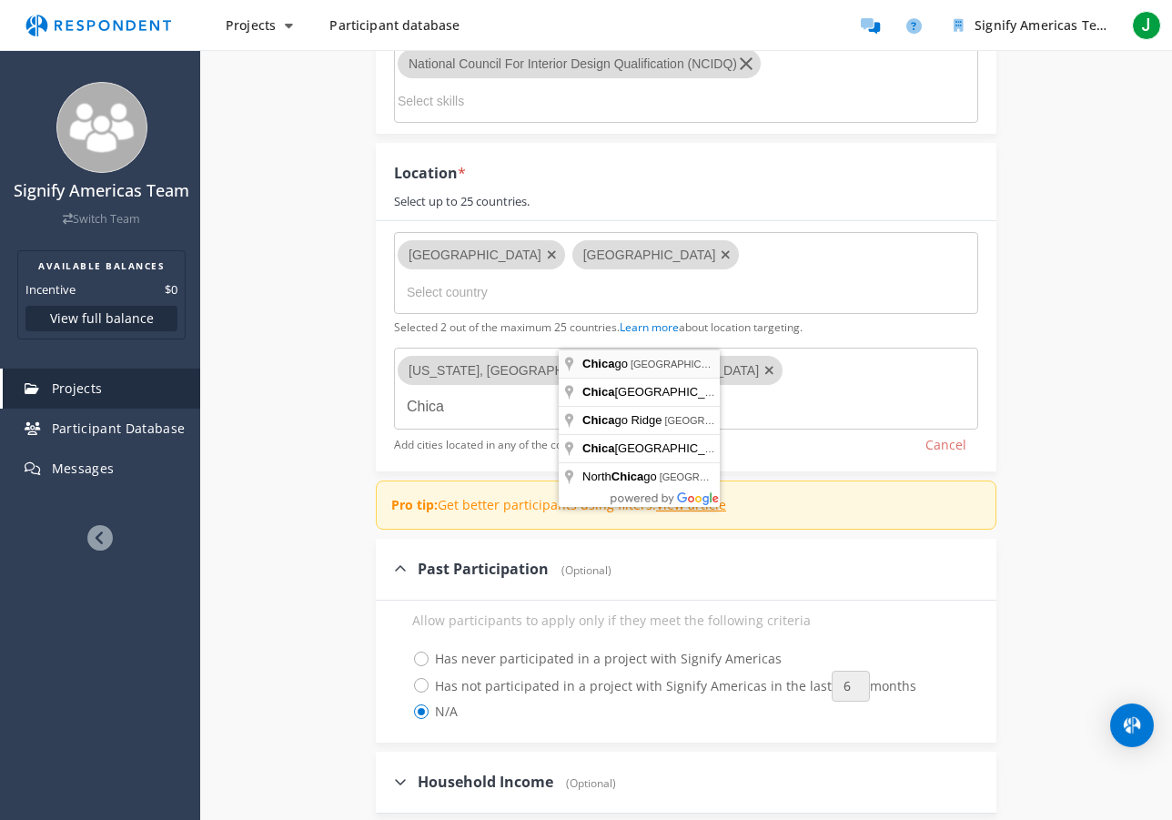
type input "[GEOGRAPHIC_DATA], [GEOGRAPHIC_DATA], [GEOGRAPHIC_DATA]"
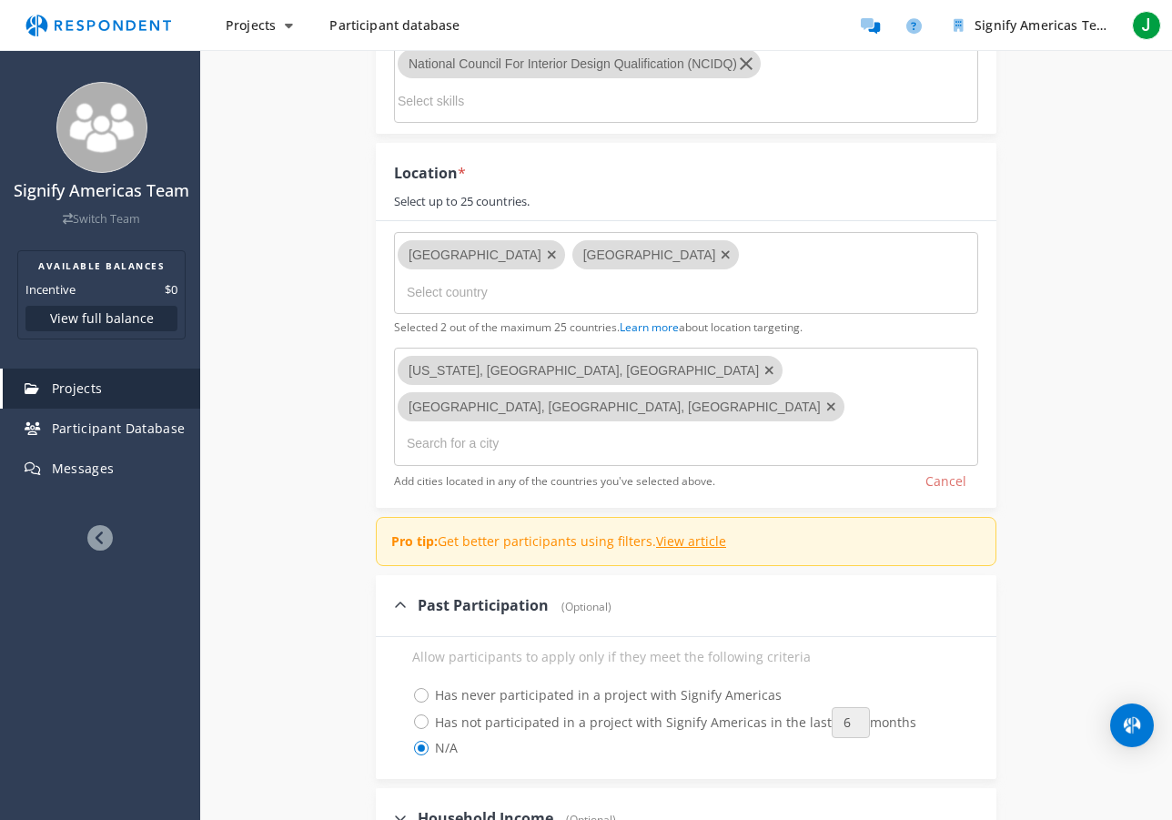
click at [589, 428] on input "text" at bounding box center [498, 442] width 182 height 29
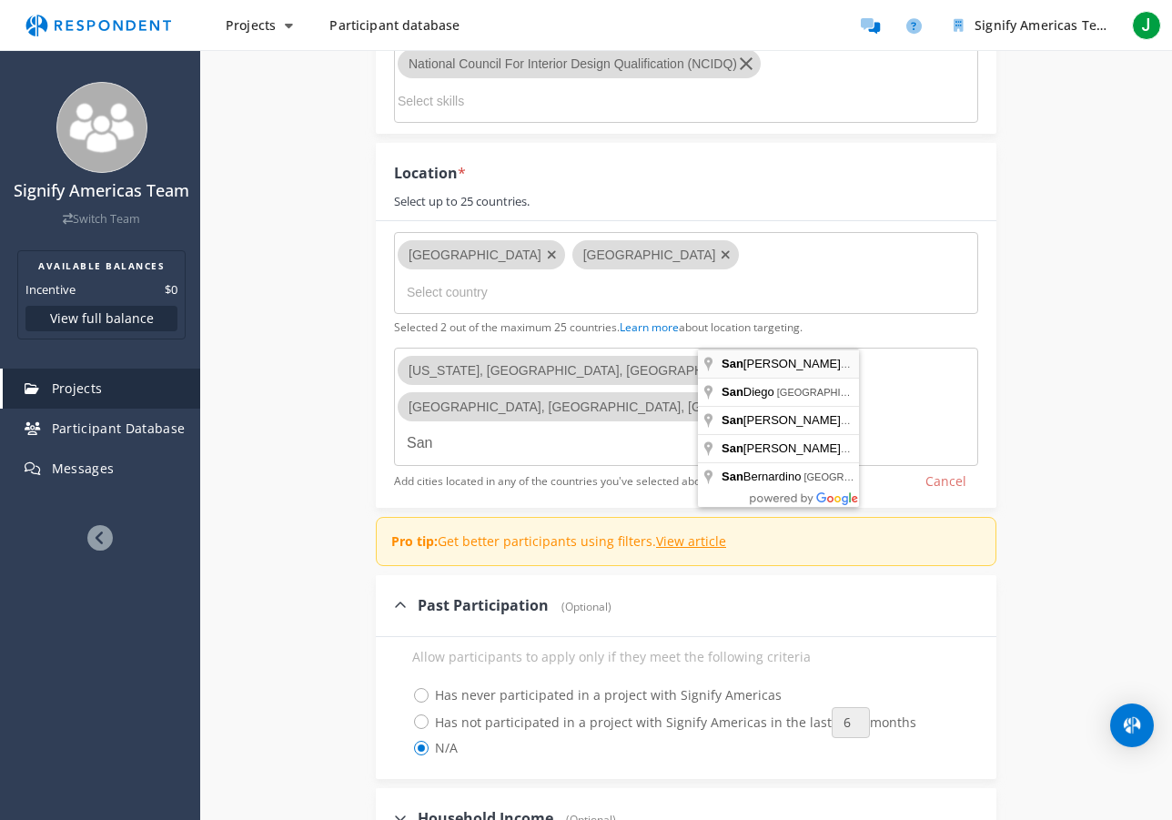
type input "[GEOGRAPHIC_DATA], [GEOGRAPHIC_DATA], [GEOGRAPHIC_DATA]"
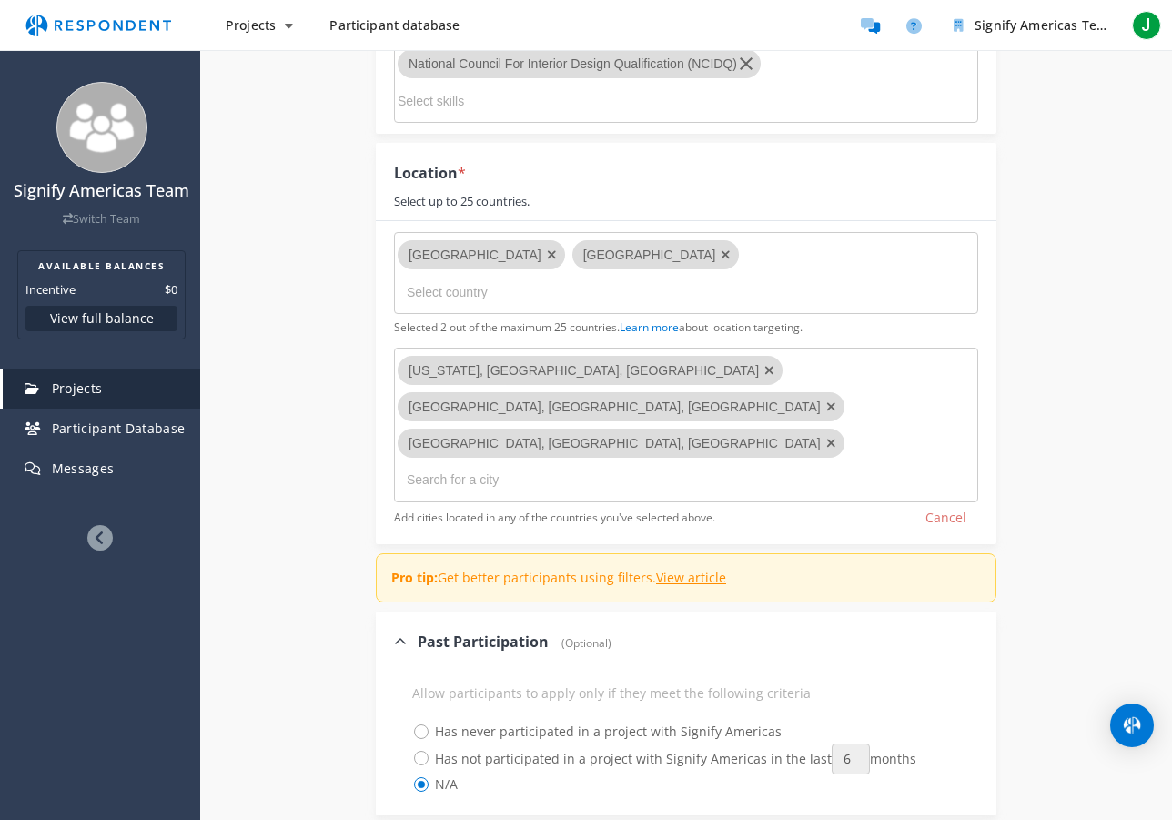
click at [754, 376] on md-chips-wrap "[US_STATE], [GEOGRAPHIC_DATA], [GEOGRAPHIC_DATA] [GEOGRAPHIC_DATA], [GEOGRAPHIC…" at bounding box center [686, 425] width 584 height 155
click at [652, 374] on md-chips-wrap "[US_STATE], [GEOGRAPHIC_DATA], [GEOGRAPHIC_DATA] [GEOGRAPHIC_DATA], [GEOGRAPHIC…" at bounding box center [686, 425] width 584 height 155
click at [894, 348] on md-chips-wrap "[US_STATE], [GEOGRAPHIC_DATA], [GEOGRAPHIC_DATA] [GEOGRAPHIC_DATA], [GEOGRAPHIC…" at bounding box center [686, 425] width 584 height 155
click at [806, 359] on md-chips-wrap "[US_STATE], [GEOGRAPHIC_DATA], [GEOGRAPHIC_DATA] [GEOGRAPHIC_DATA], [GEOGRAPHIC…" at bounding box center [686, 425] width 584 height 155
click at [430, 465] on input "text" at bounding box center [498, 479] width 182 height 29
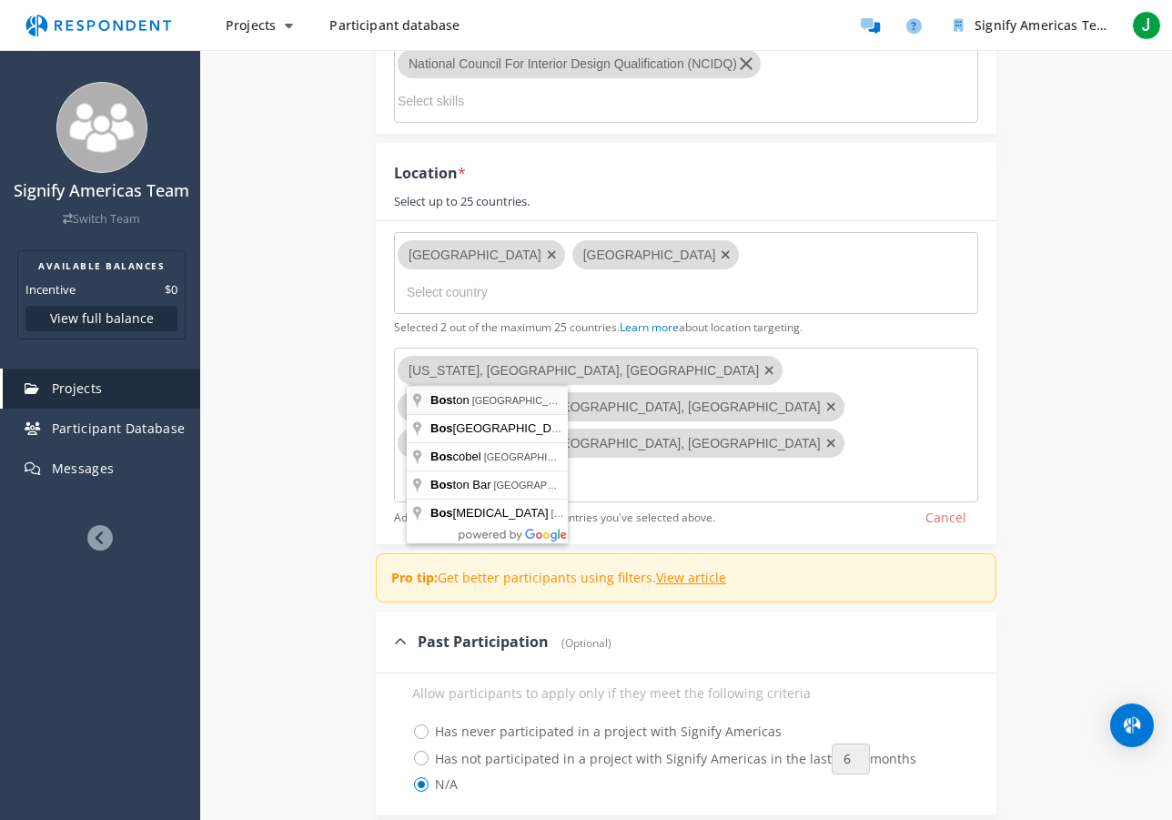
type input "[GEOGRAPHIC_DATA], [GEOGRAPHIC_DATA], [GEOGRAPHIC_DATA]"
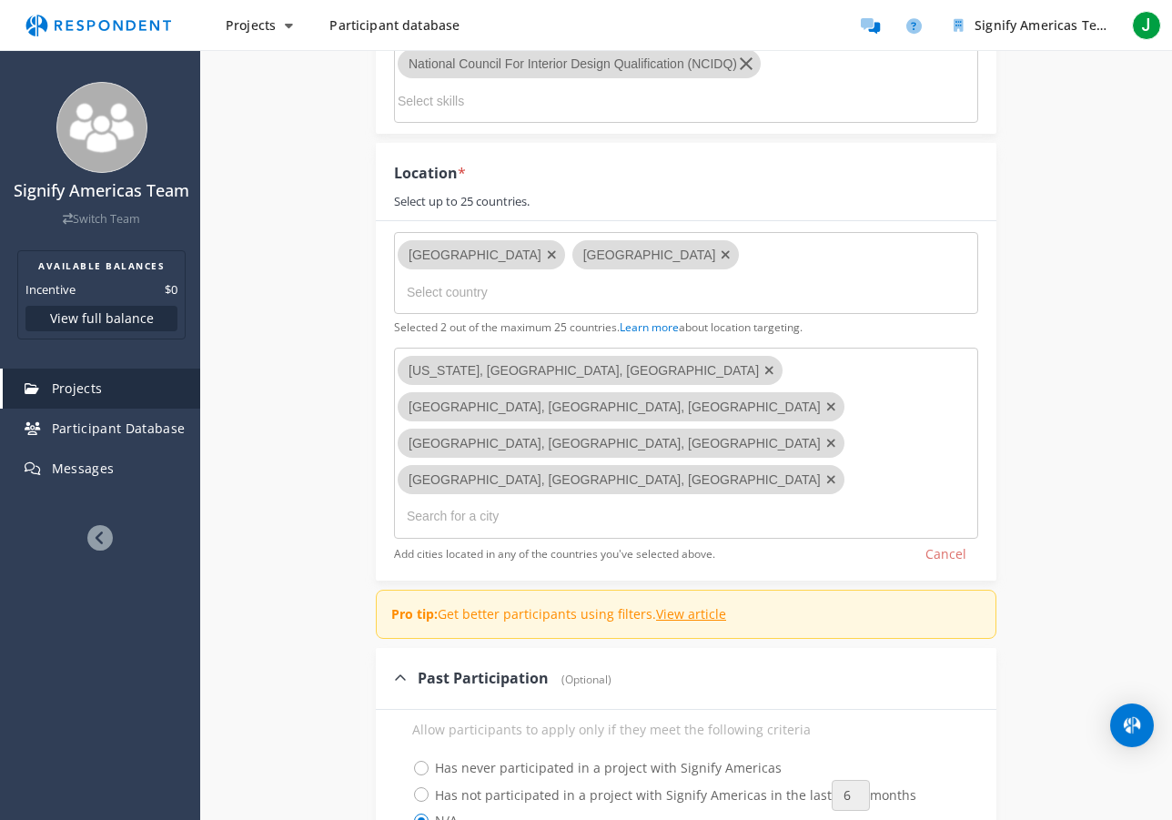
click at [589, 501] on input "text" at bounding box center [498, 515] width 182 height 29
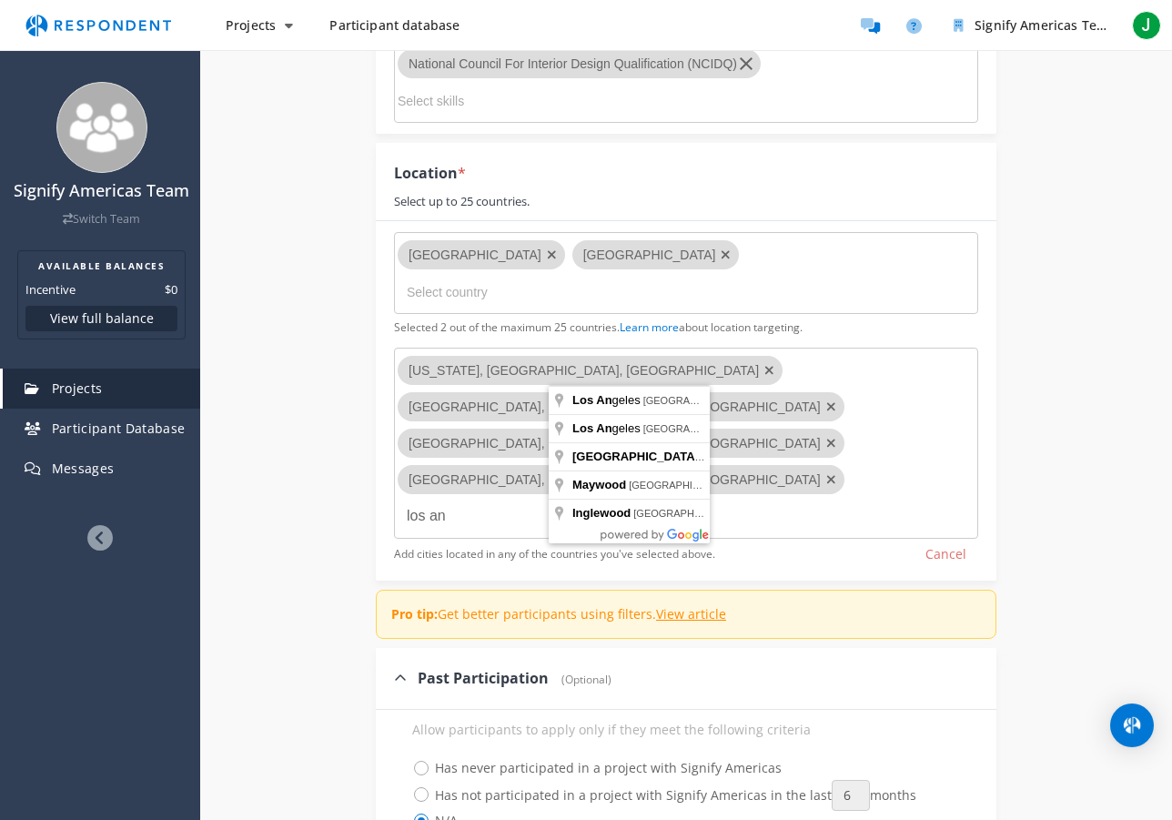
type input "[GEOGRAPHIC_DATA], [GEOGRAPHIC_DATA], [GEOGRAPHIC_DATA]"
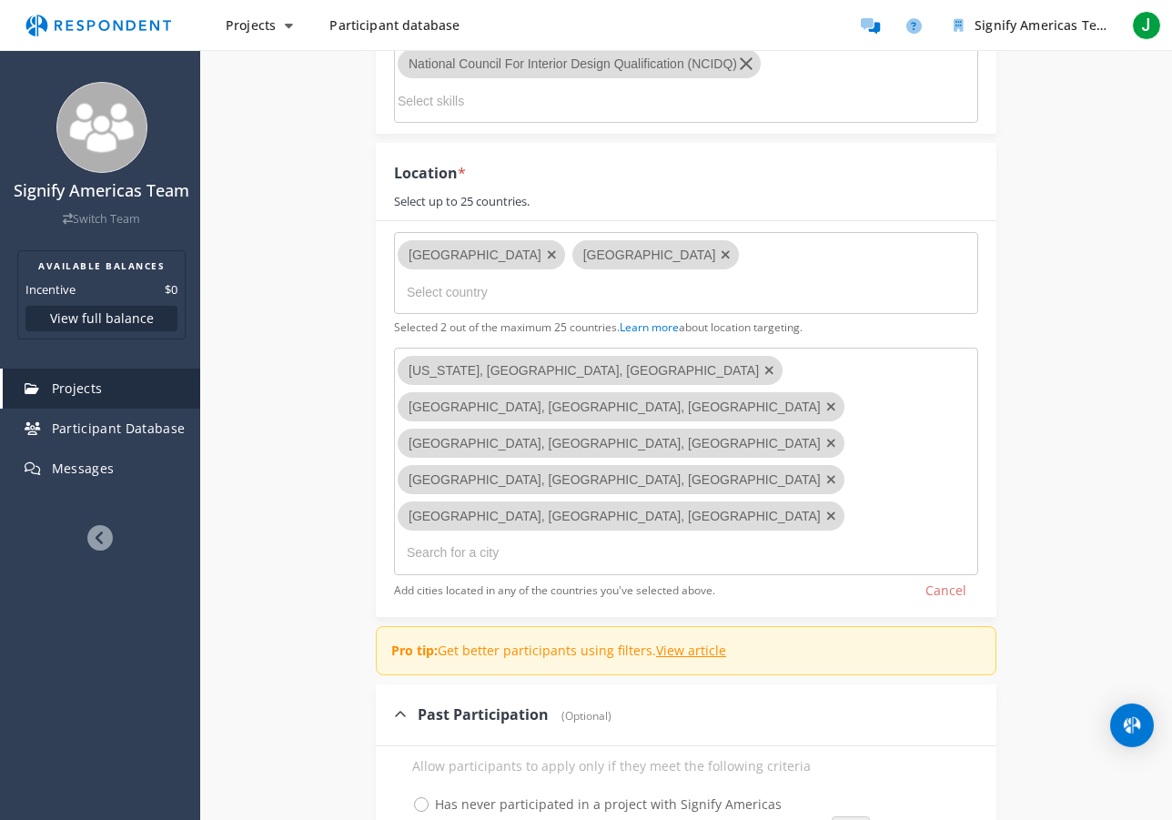
drag, startPoint x: 754, startPoint y: 361, endPoint x: 749, endPoint y: 371, distance: 11.4
click at [589, 538] on input "text" at bounding box center [498, 552] width 182 height 29
type input "[GEOGRAPHIC_DATA], [GEOGRAPHIC_DATA], [GEOGRAPHIC_DATA]"
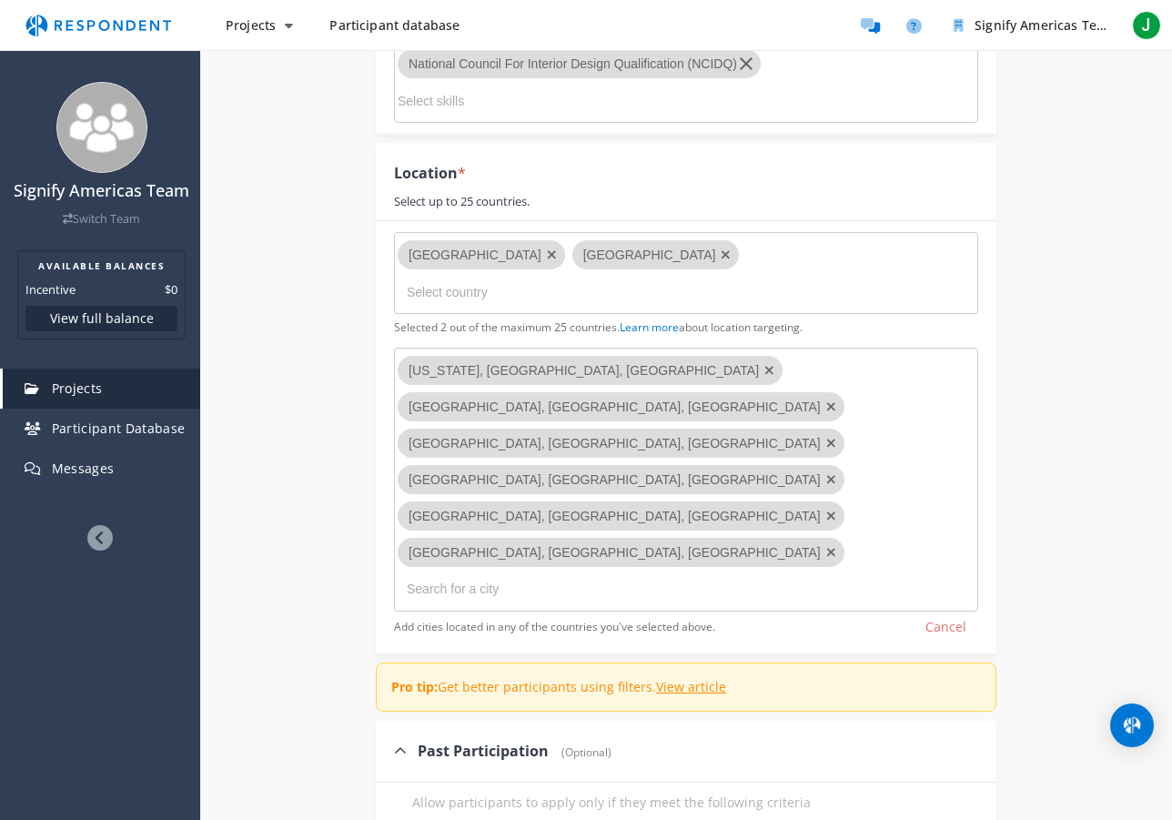
click at [573, 410] on md-chips-wrap "[US_STATE], [GEOGRAPHIC_DATA], [GEOGRAPHIC_DATA] [GEOGRAPHIC_DATA], [GEOGRAPHIC…" at bounding box center [686, 480] width 584 height 264
click at [462, 574] on input "text" at bounding box center [498, 588] width 182 height 29
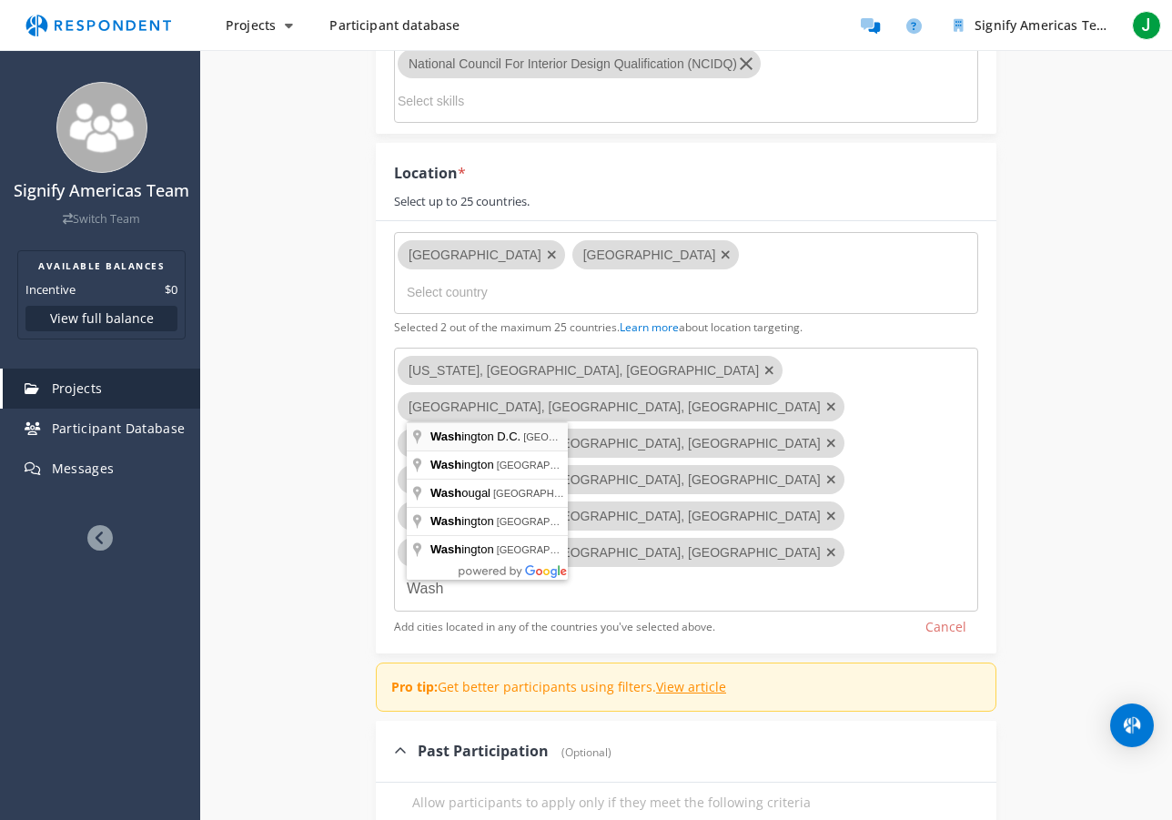
type input "[US_STATE] D.C., [GEOGRAPHIC_DATA], [GEOGRAPHIC_DATA]"
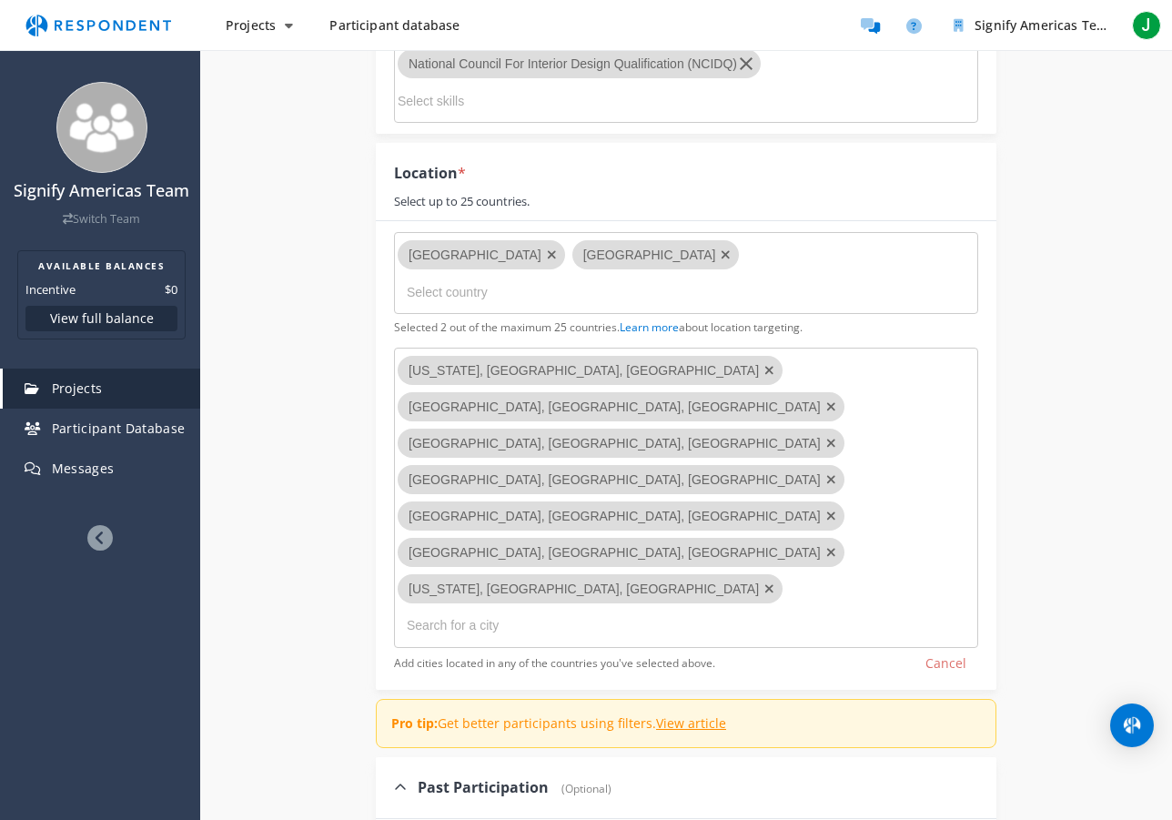
click at [589, 610] on input "text" at bounding box center [498, 624] width 182 height 29
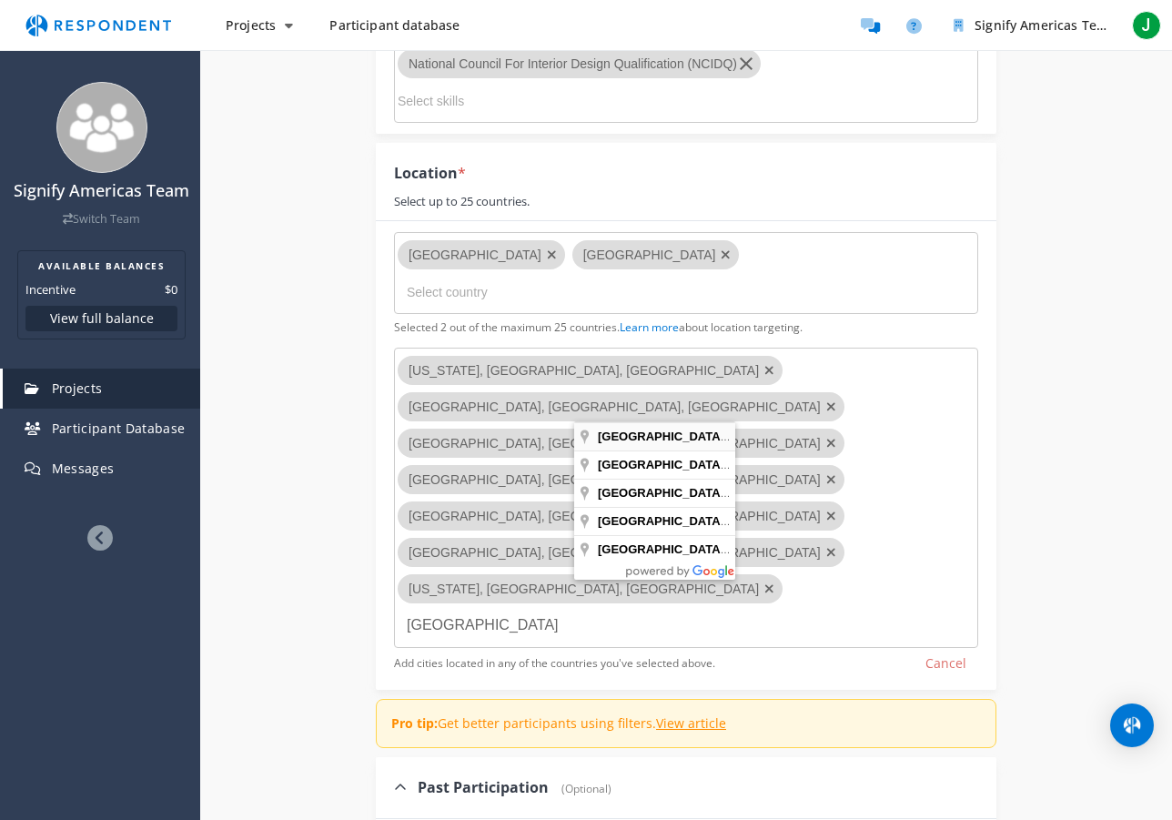
type input "[GEOGRAPHIC_DATA], [GEOGRAPHIC_DATA], [GEOGRAPHIC_DATA]"
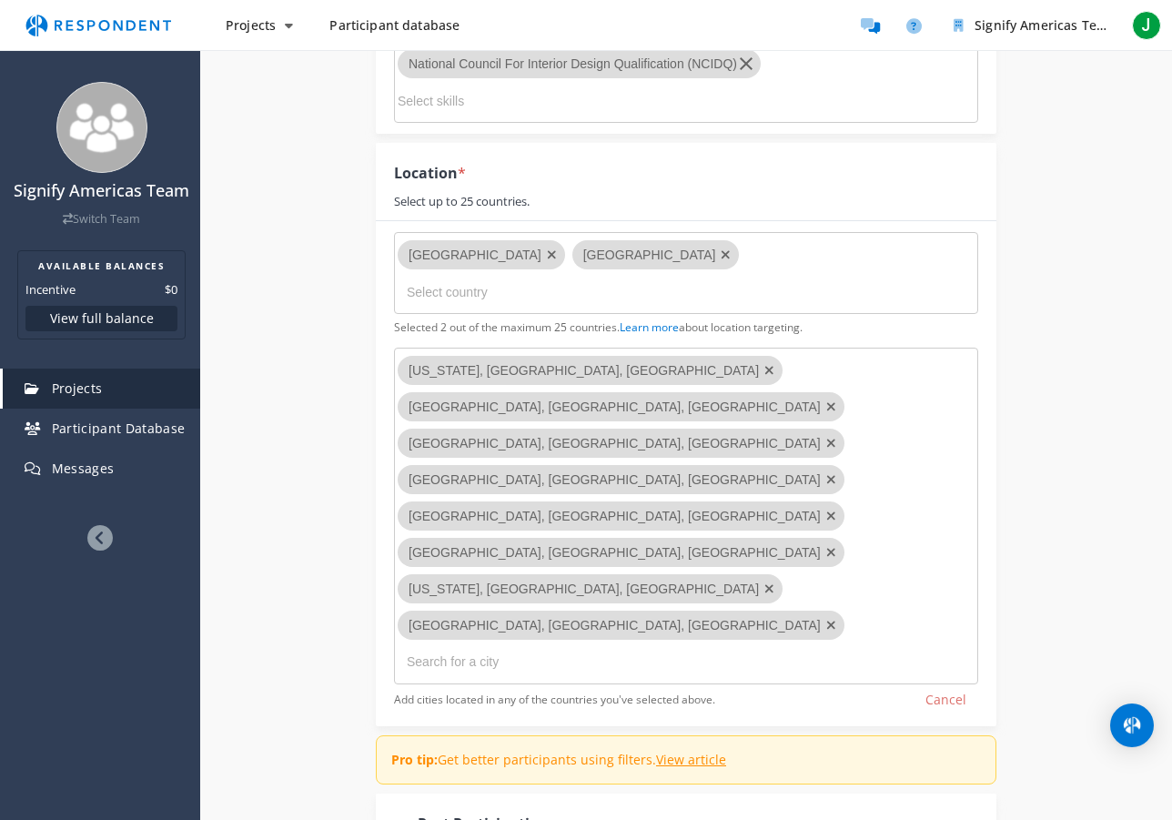
drag, startPoint x: 710, startPoint y: 412, endPoint x: 721, endPoint y: 423, distance: 16.1
click at [589, 647] on input "text" at bounding box center [498, 661] width 182 height 29
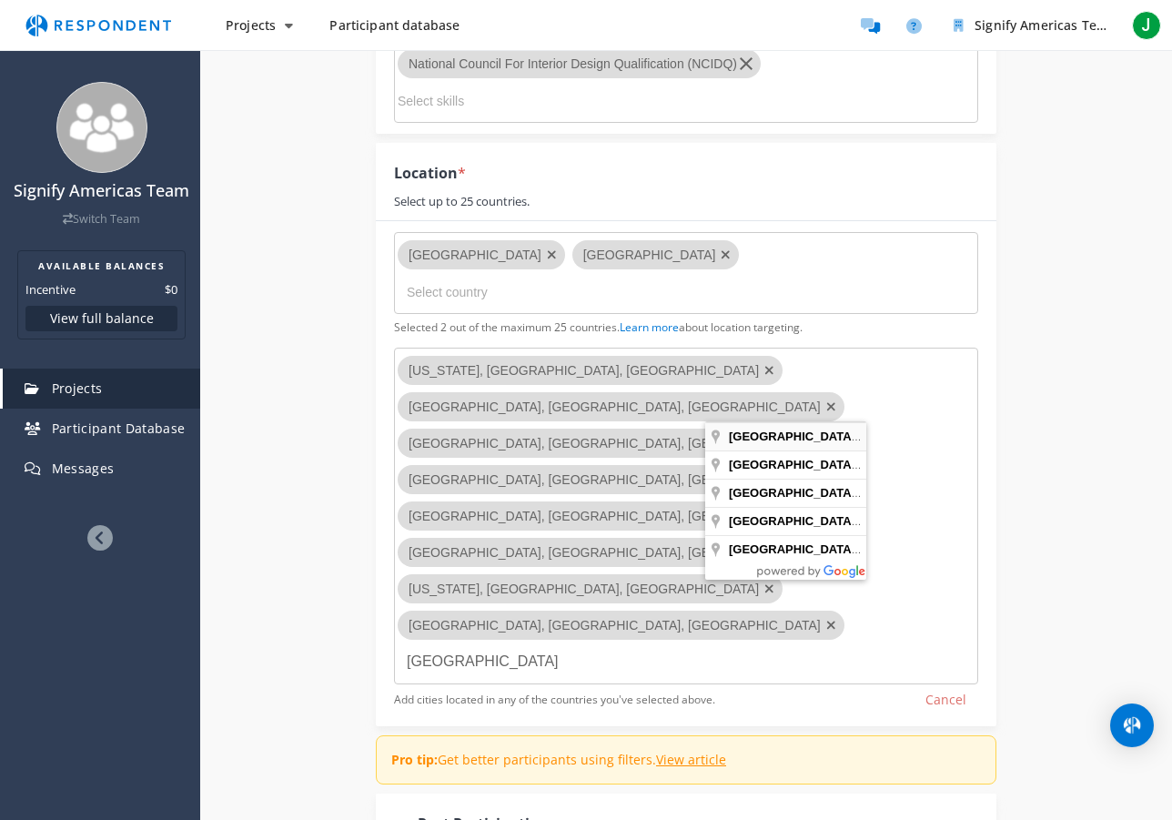
type input "[GEOGRAPHIC_DATA], [GEOGRAPHIC_DATA], [GEOGRAPHIC_DATA]"
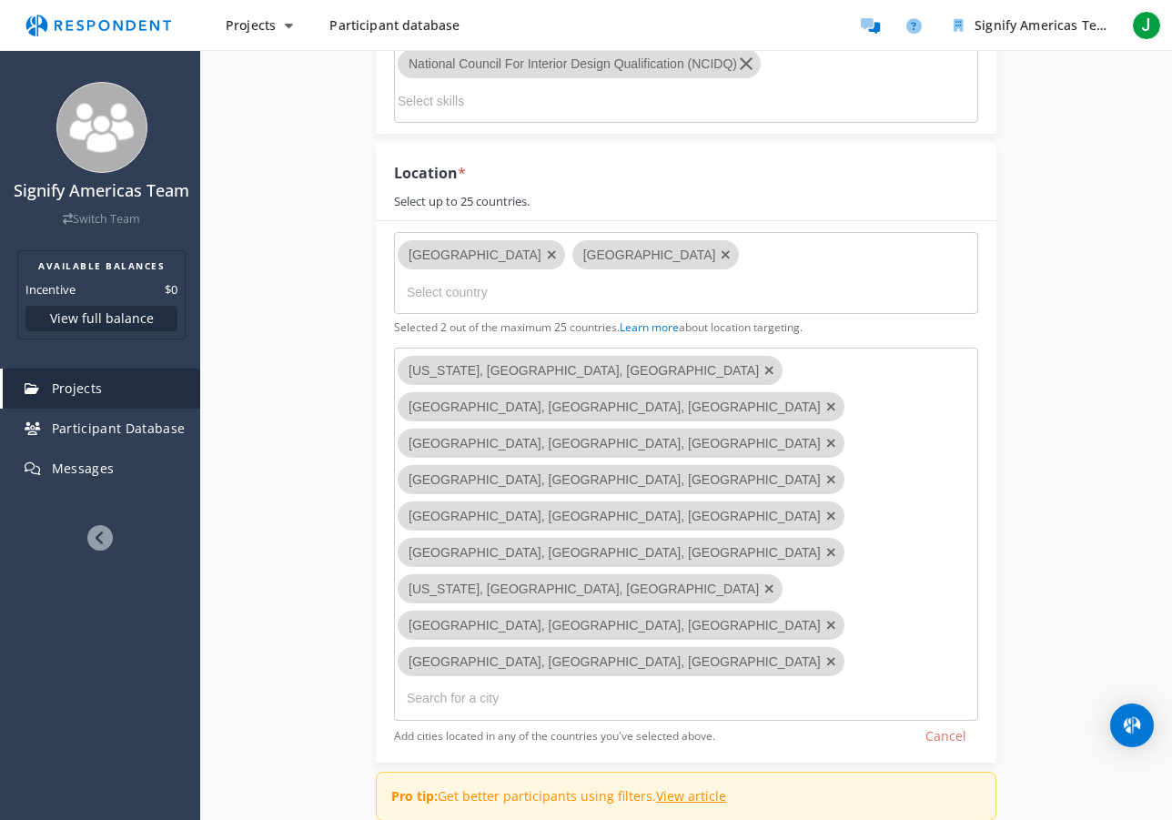
click at [841, 413] on md-chips-wrap "[US_STATE], [GEOGRAPHIC_DATA], [GEOGRAPHIC_DATA] [GEOGRAPHIC_DATA], [GEOGRAPHIC…" at bounding box center [686, 534] width 584 height 373
click at [559, 683] on input "text" at bounding box center [498, 697] width 182 height 29
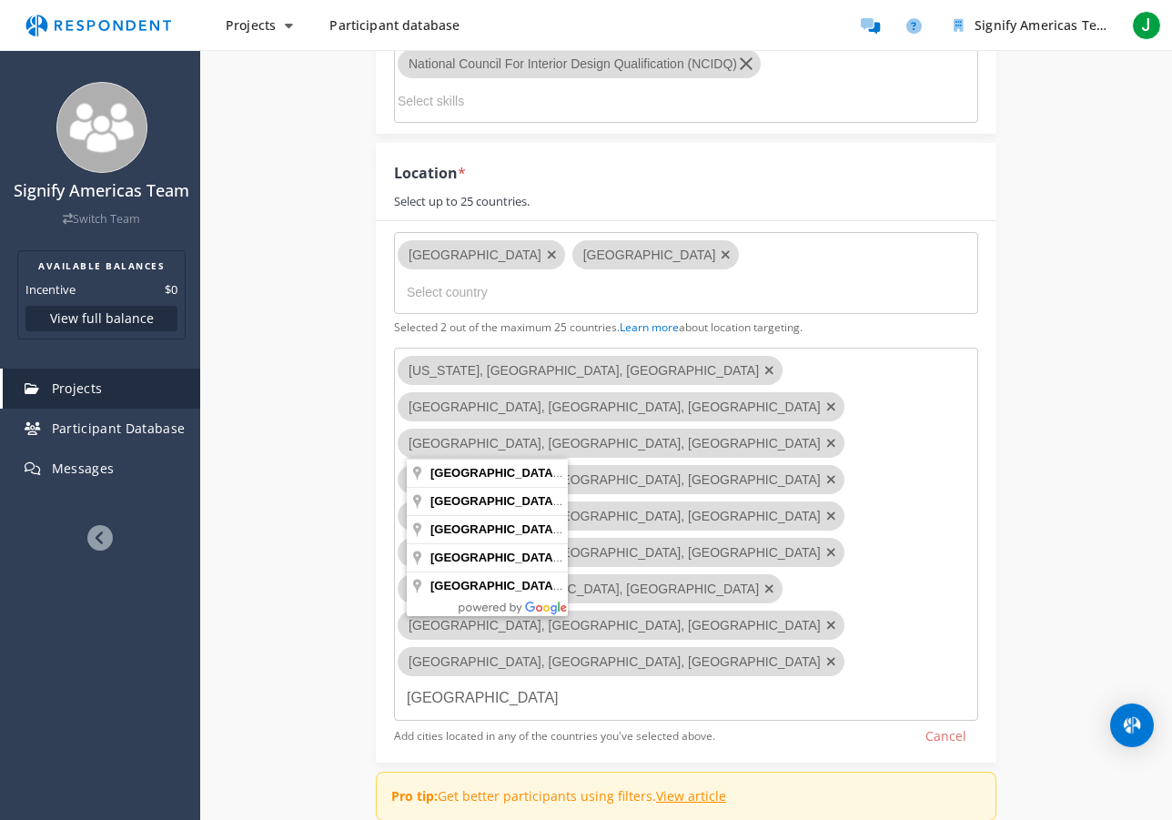
type input "[GEOGRAPHIC_DATA], [GEOGRAPHIC_DATA], [GEOGRAPHIC_DATA]"
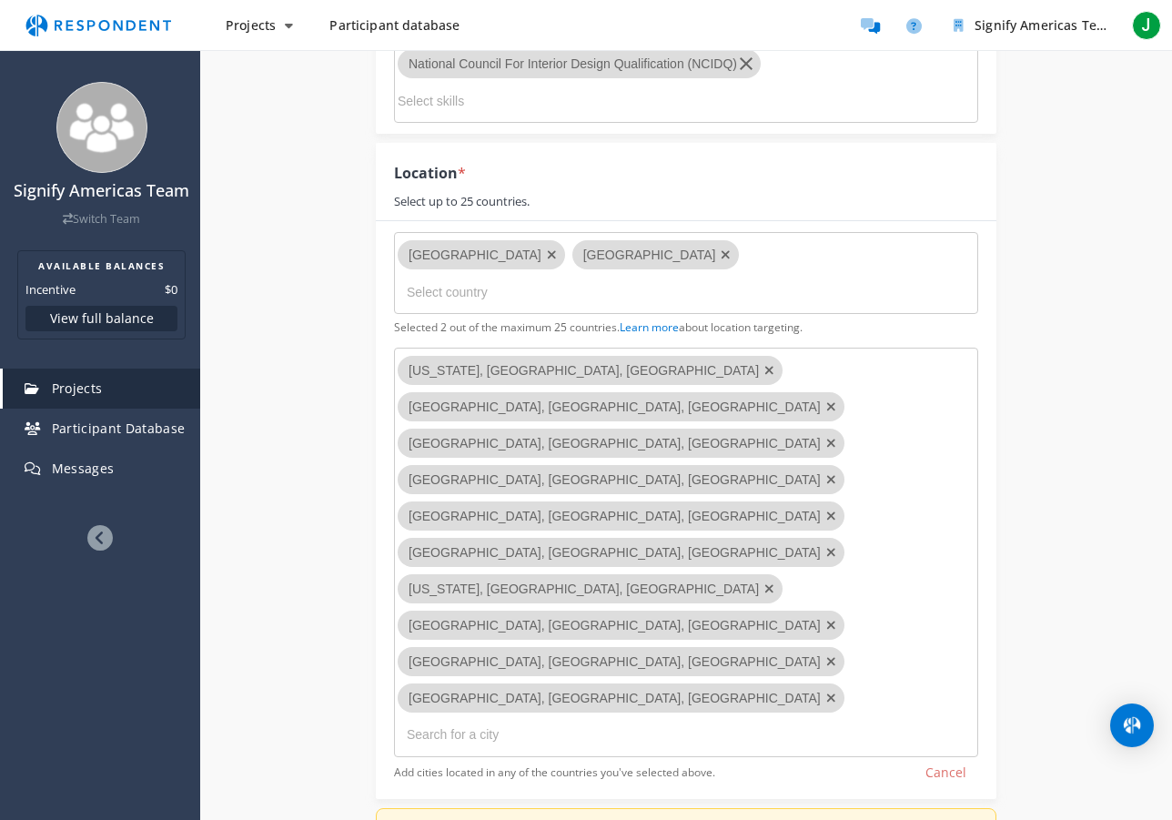
click at [493, 720] on input "text" at bounding box center [498, 734] width 182 height 29
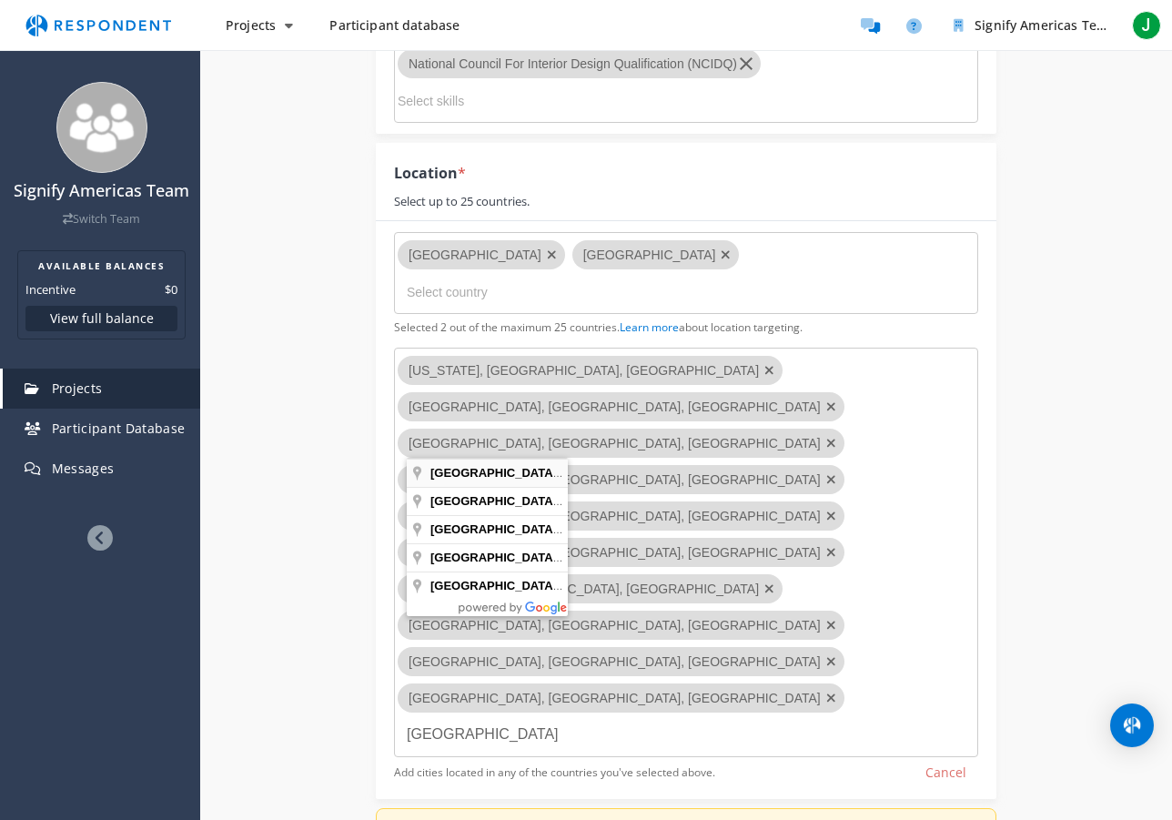
type input "[GEOGRAPHIC_DATA], [GEOGRAPHIC_DATA], [GEOGRAPHIC_DATA]"
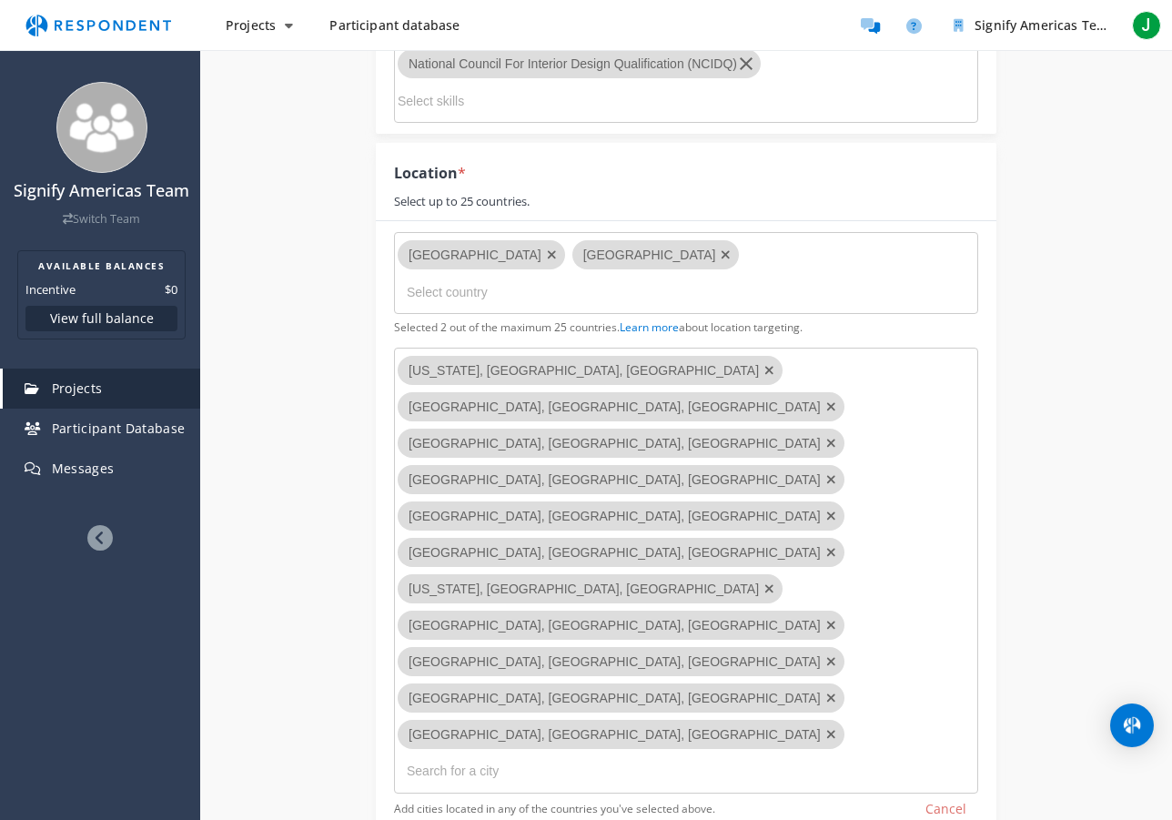
click at [581, 756] on input "text" at bounding box center [498, 770] width 182 height 29
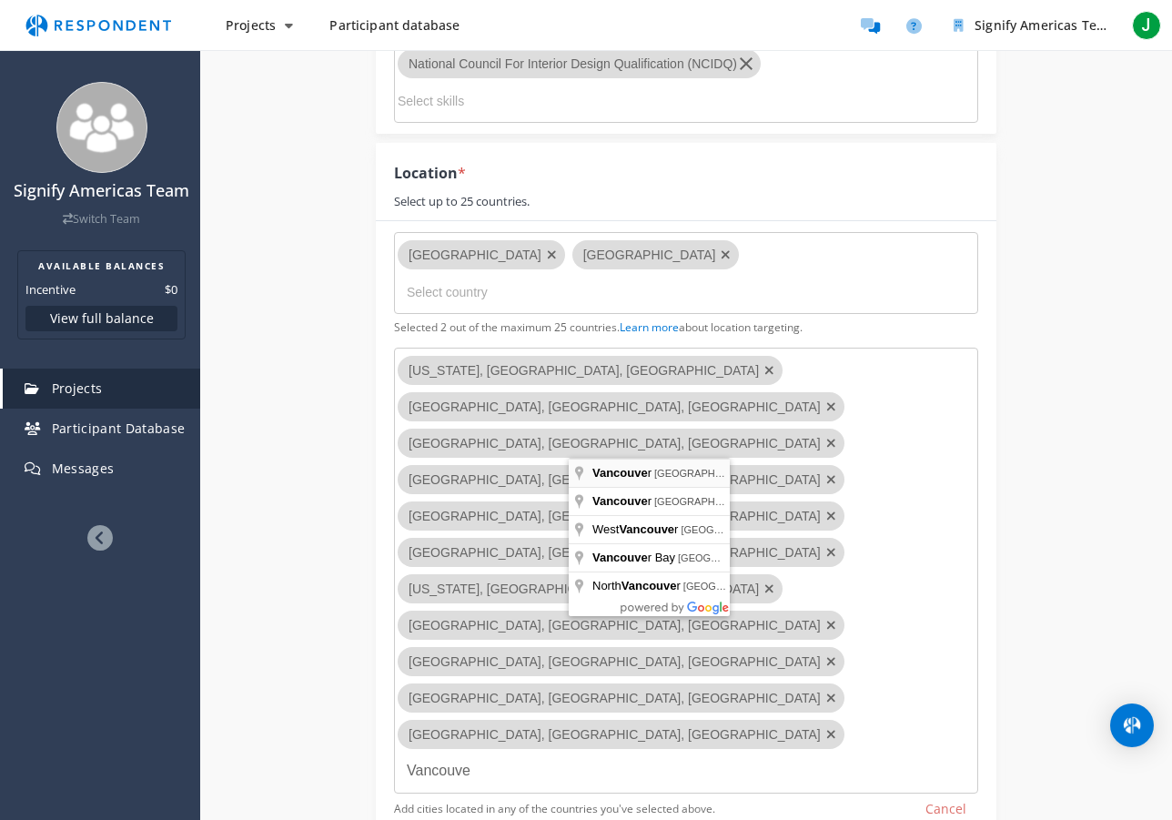
type input "[GEOGRAPHIC_DATA], [GEOGRAPHIC_DATA], [GEOGRAPHIC_DATA]"
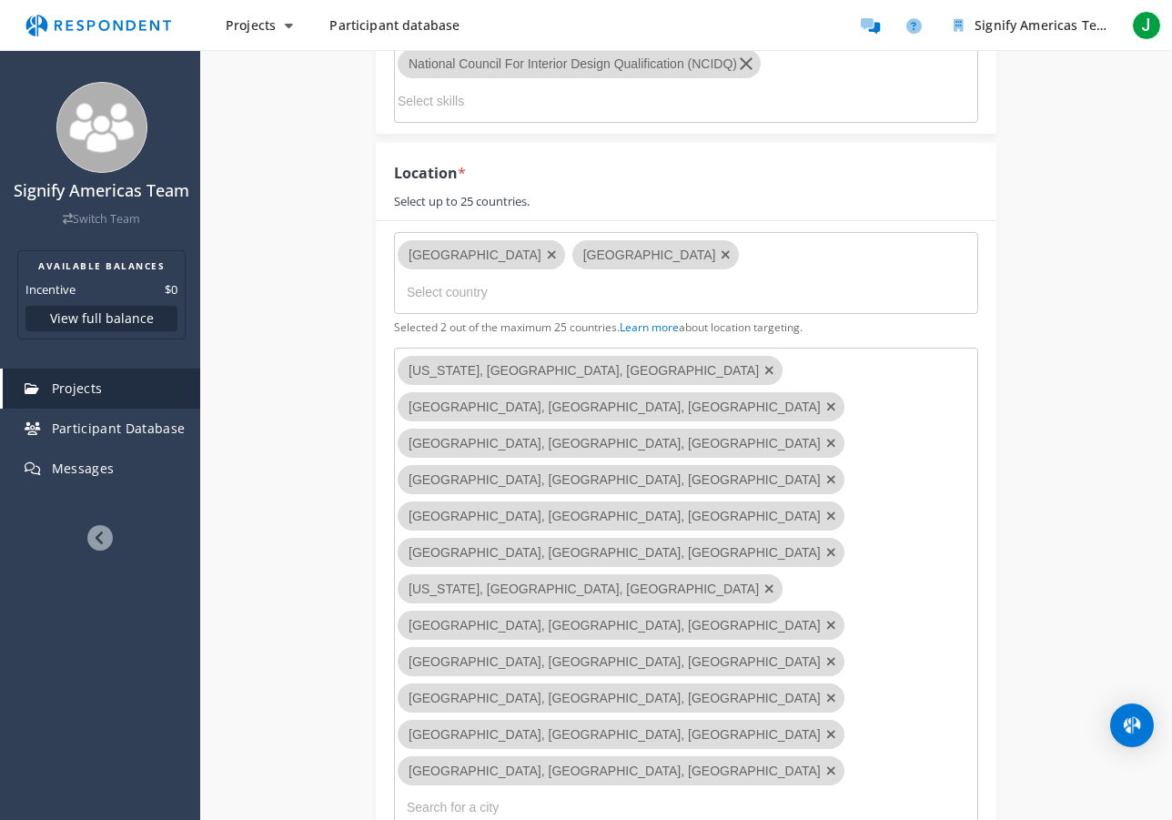
click at [589, 792] on input "text" at bounding box center [498, 806] width 182 height 29
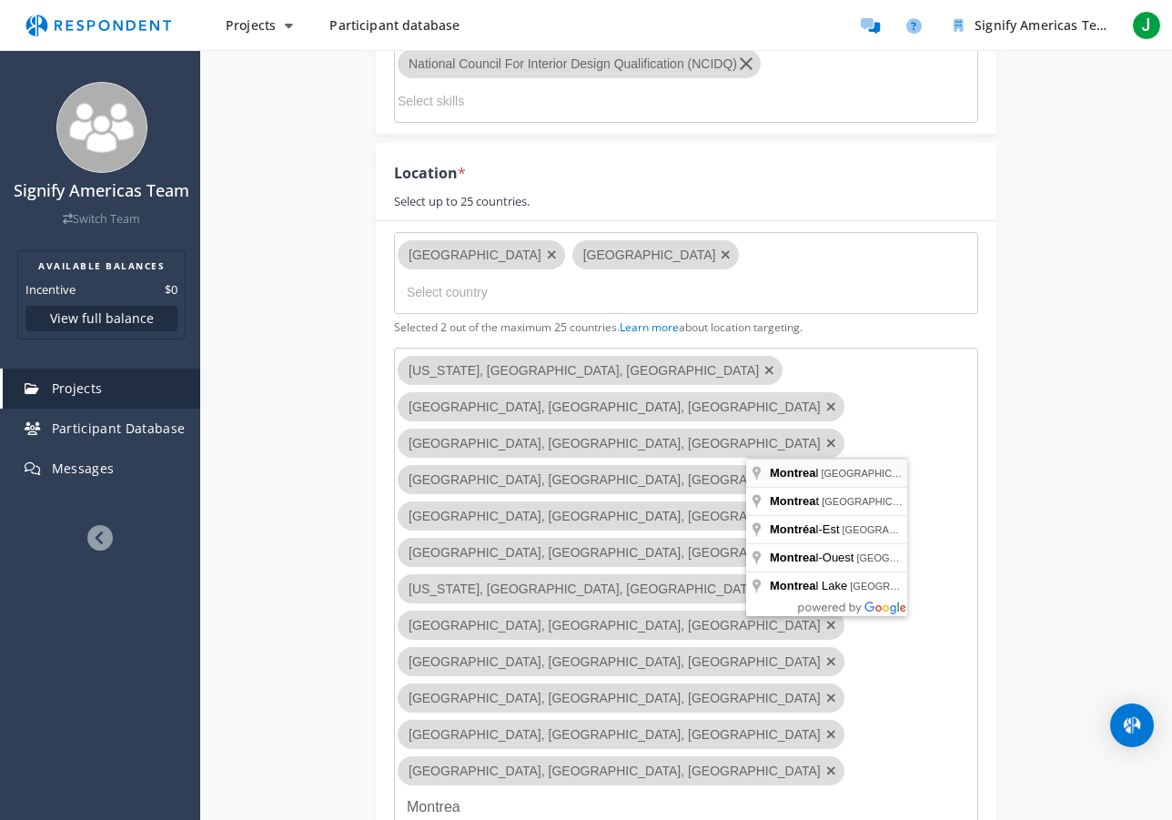
type input "[GEOGRAPHIC_DATA], [GEOGRAPHIC_DATA], [GEOGRAPHIC_DATA]"
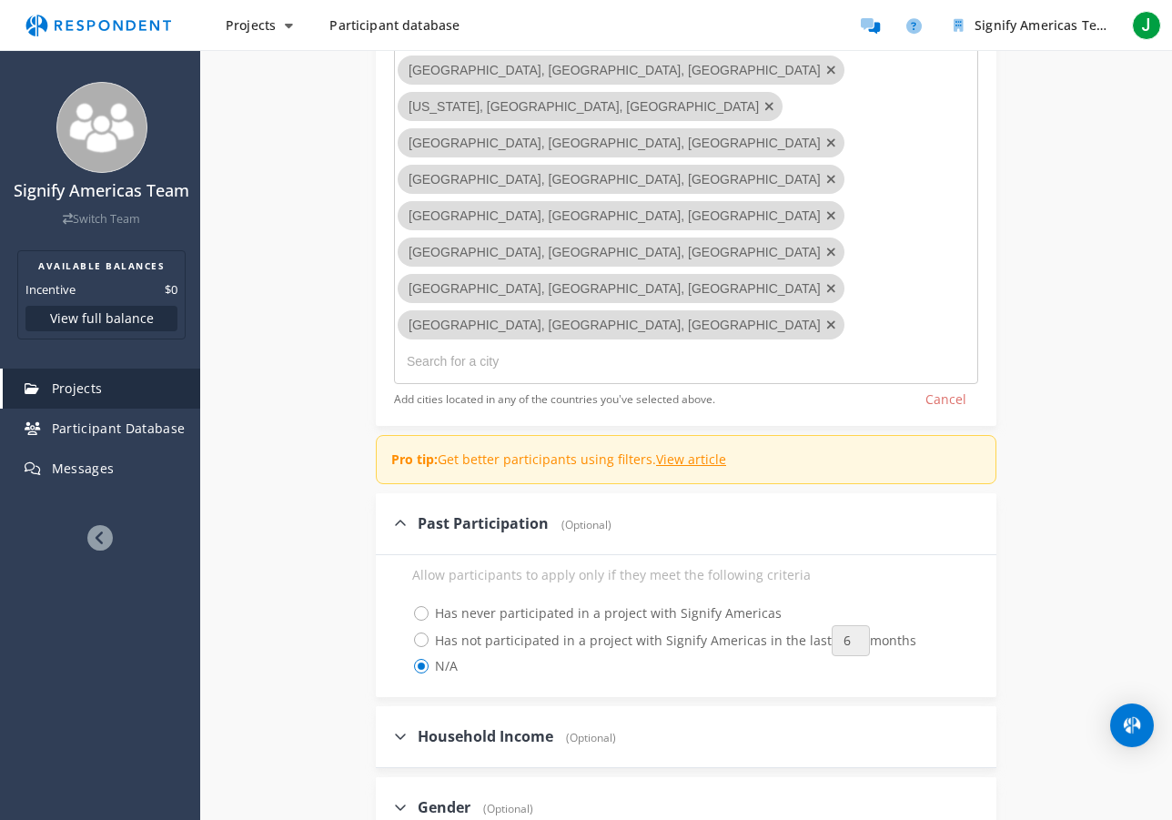
scroll to position [2576, 0]
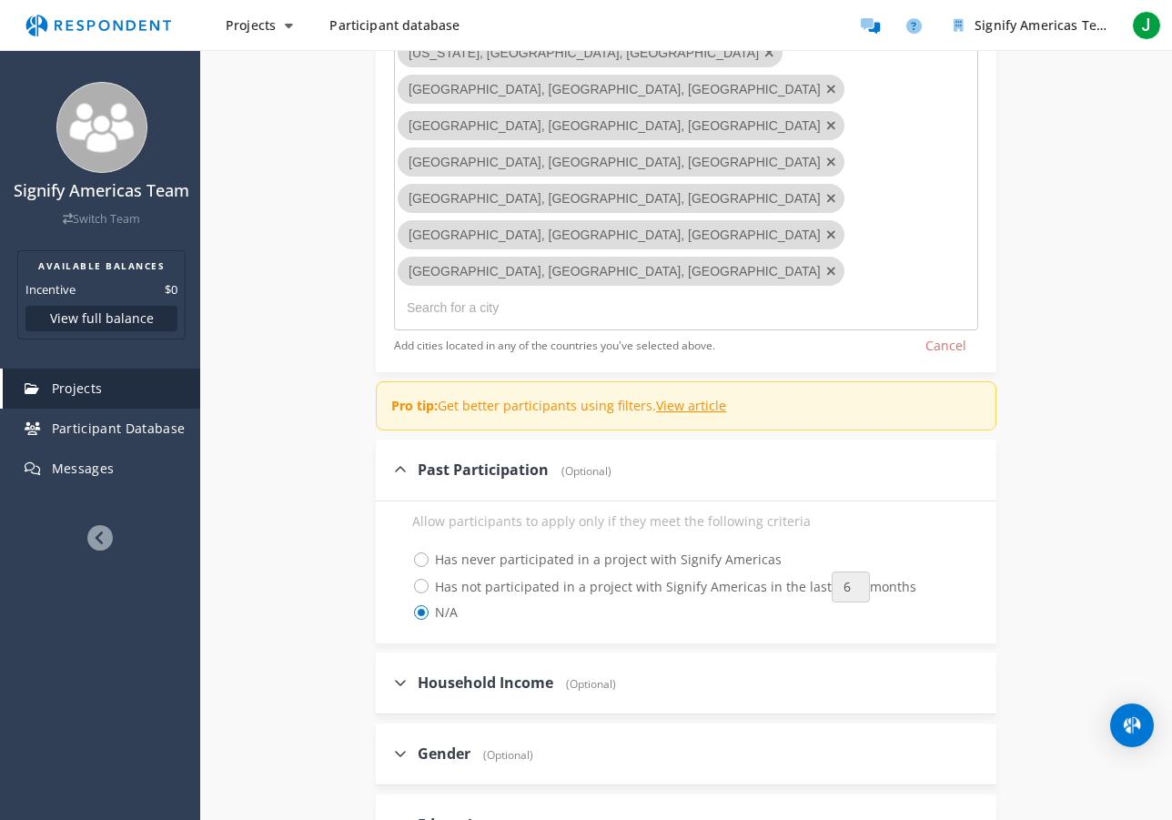
click at [401, 817] on icon at bounding box center [400, 824] width 13 height 15
click at [388, 818] on input "Education (Optional)" at bounding box center [382, 824] width 12 height 12
checkbox input "true"
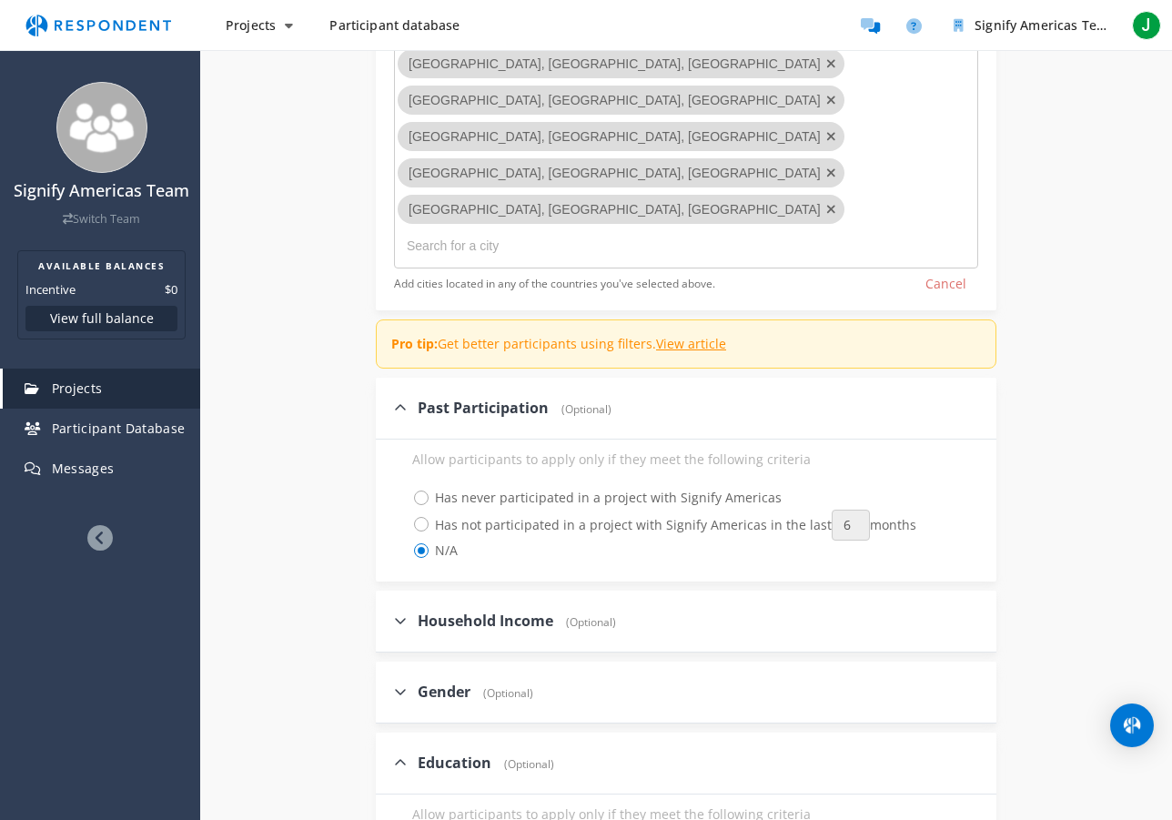
scroll to position [2641, 0]
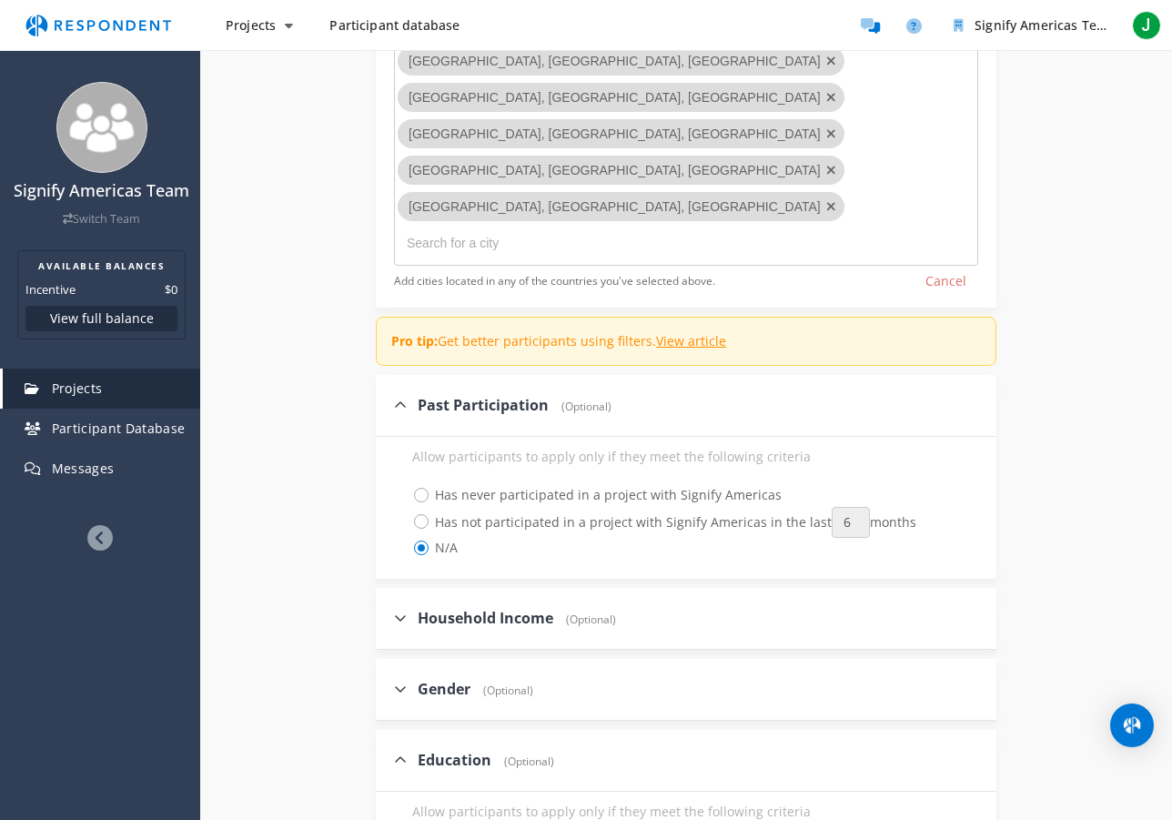
checkbox input "true"
checkbox input "false"
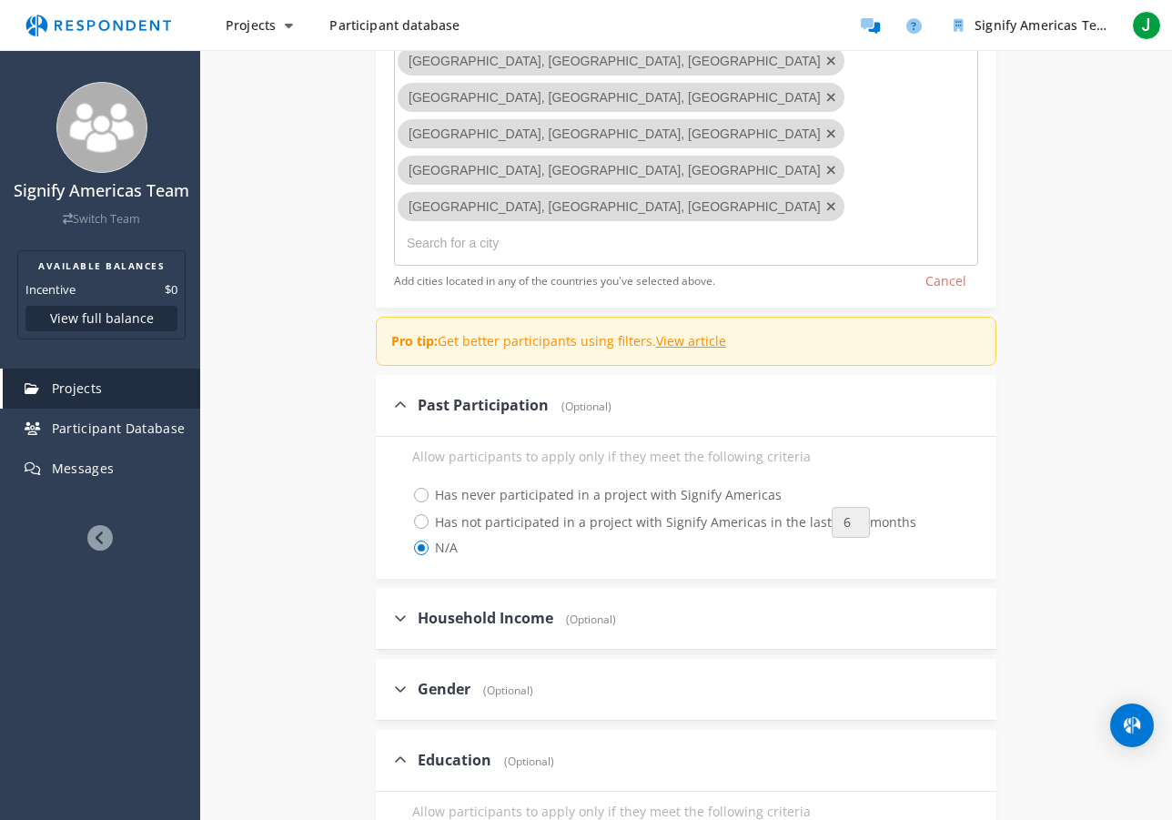
checkbox input "true"
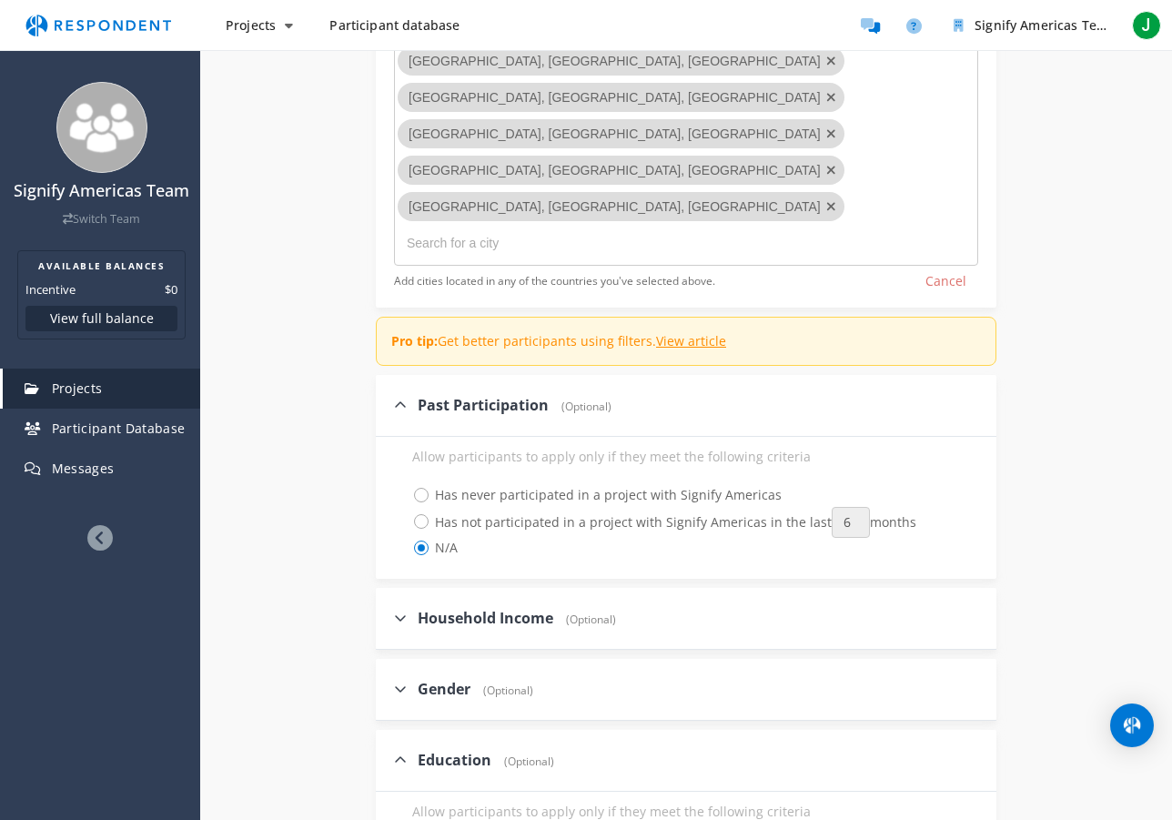
checkbox input "true"
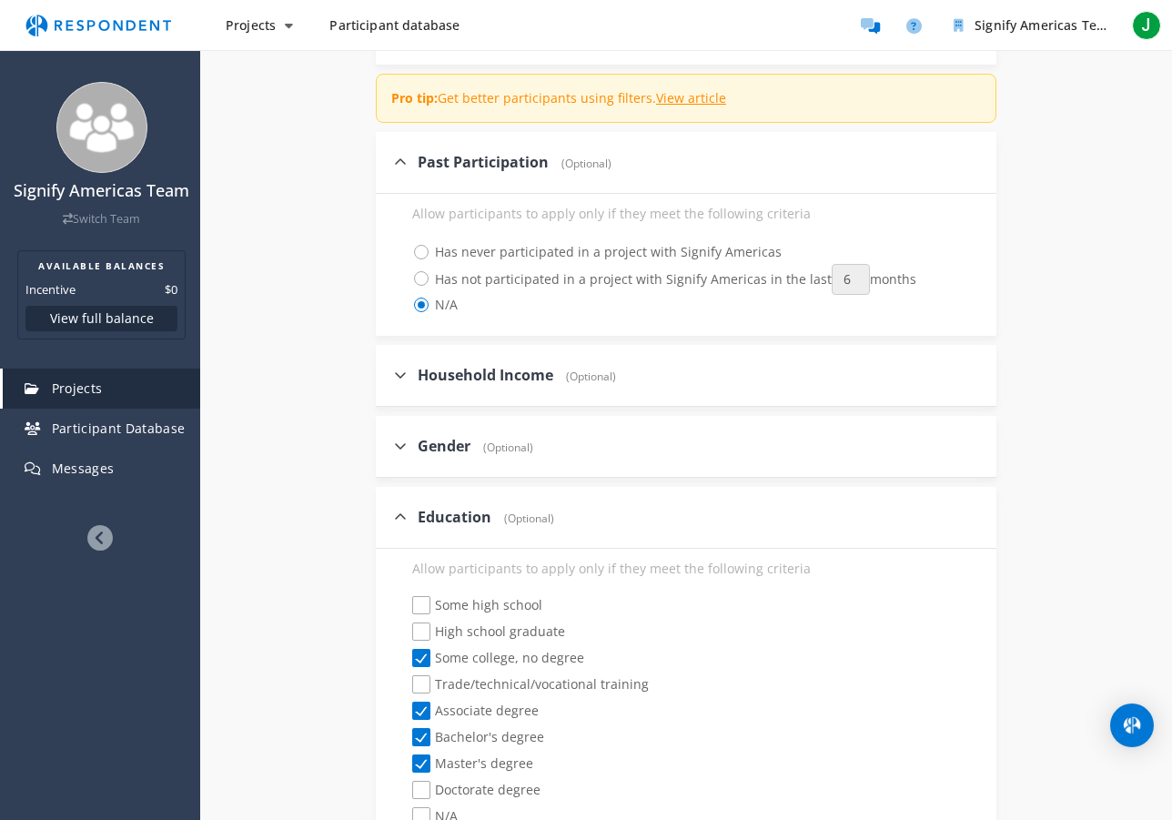
scroll to position [2892, 0]
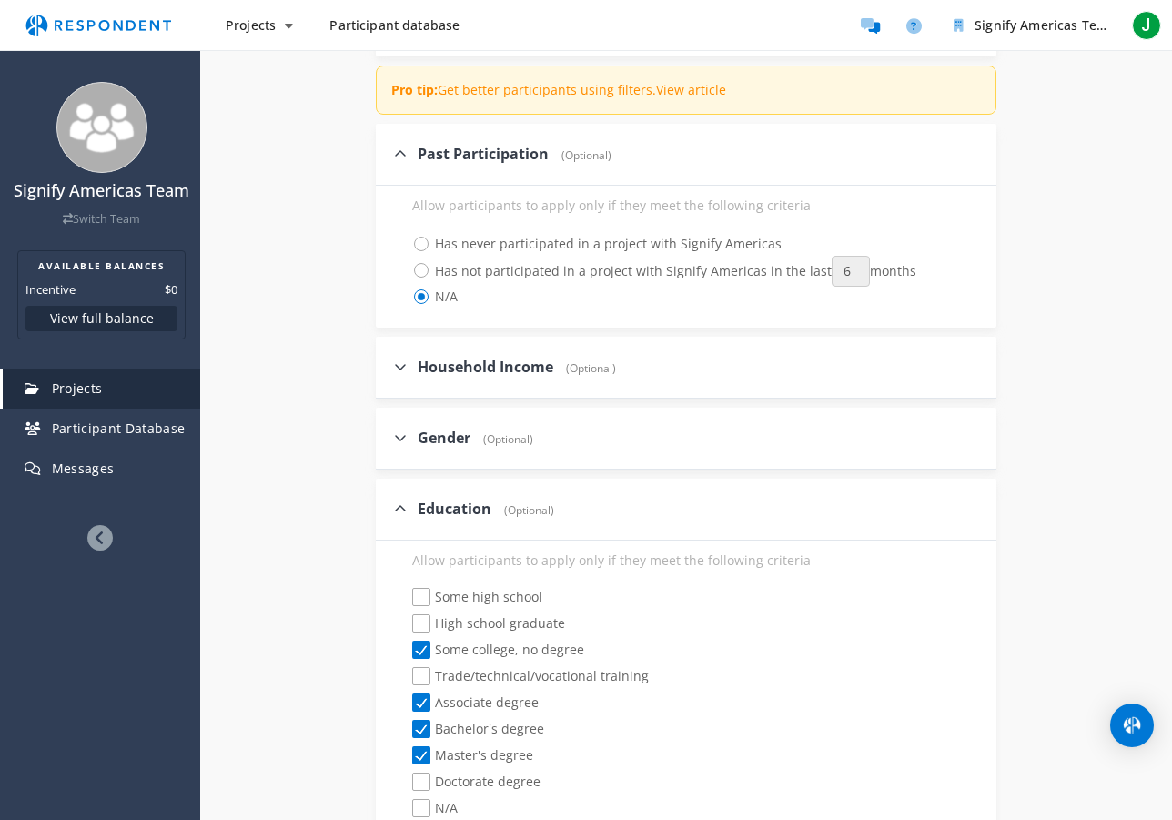
checkbox input "true"
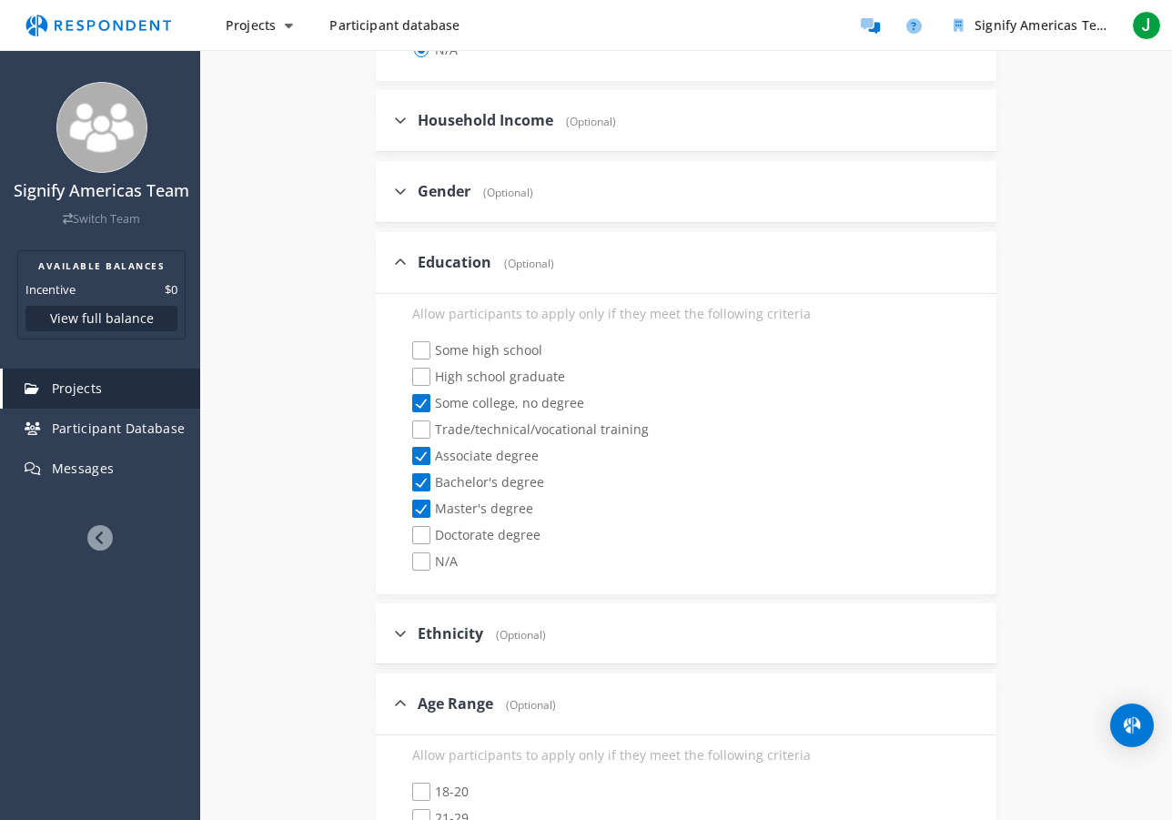
scroll to position [3158, 0]
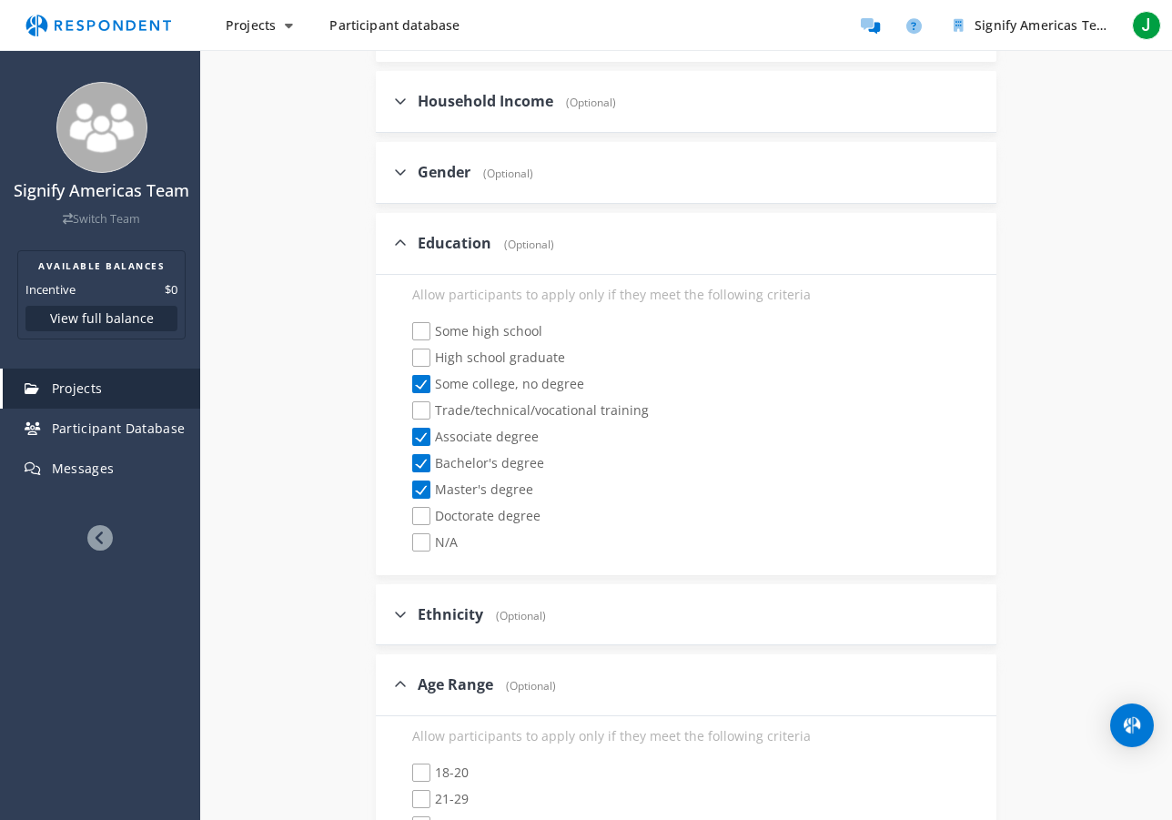
checkbox input "true"
checkbox input "false"
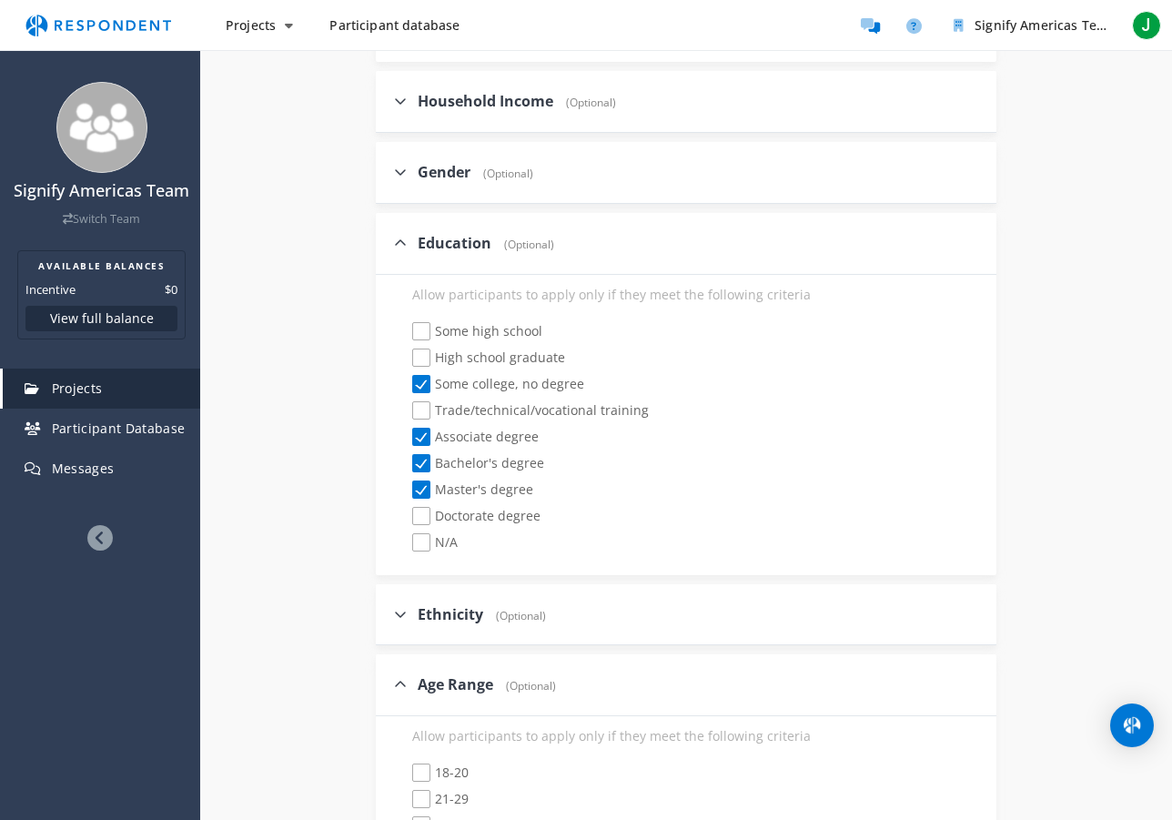
checkbox input "true"
click at [418, 816] on span "30-39" at bounding box center [440, 827] width 56 height 22
click at [406, 819] on input "30-39" at bounding box center [400, 826] width 12 height 12
checkbox input "true"
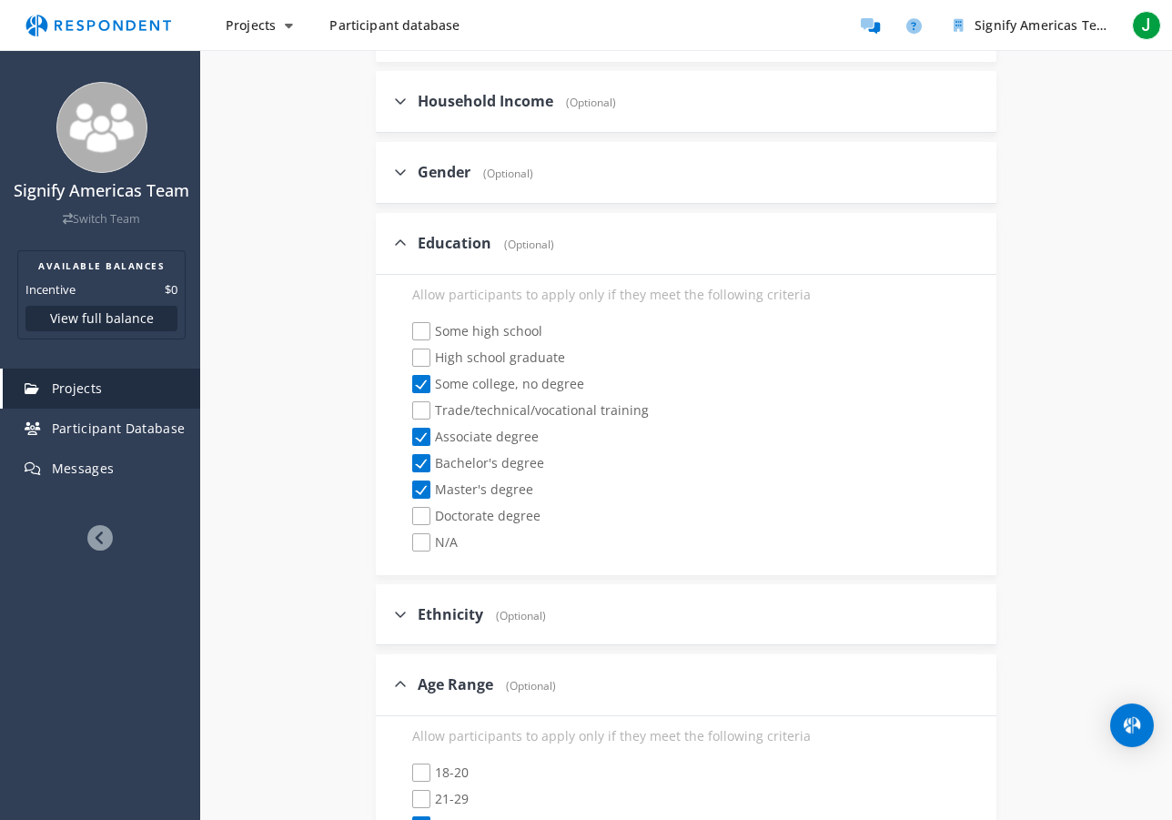
click at [423, 790] on span "21-29" at bounding box center [440, 801] width 56 height 22
click at [406, 793] on input "21-29" at bounding box center [400, 799] width 12 height 12
checkbox input "true"
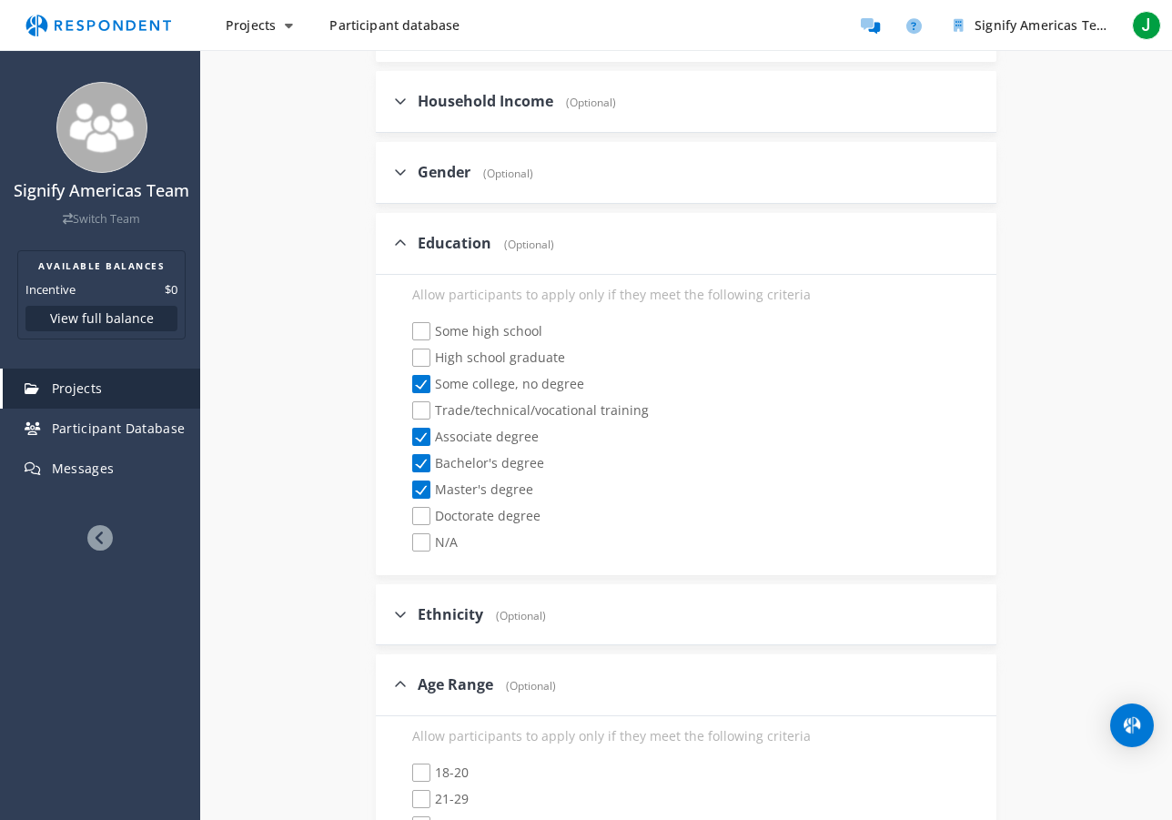
checkbox input "true"
checkbox input "false"
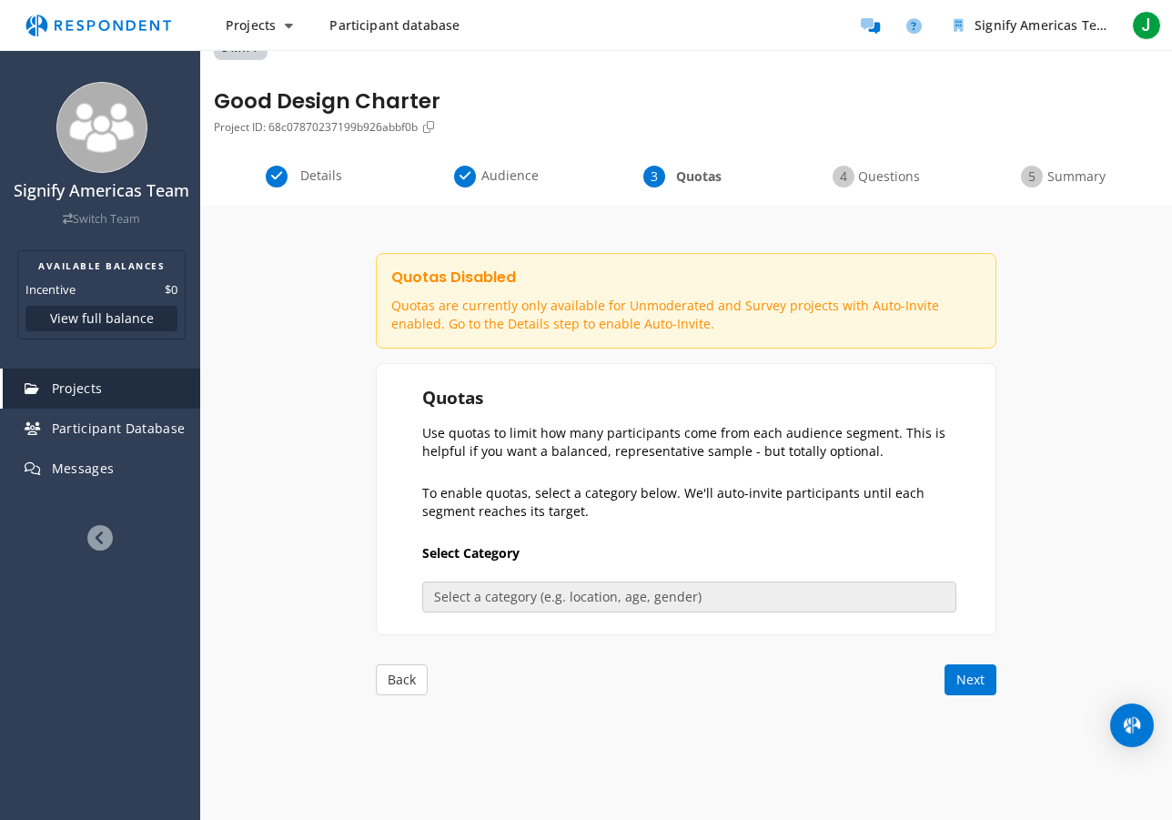
scroll to position [0, 0]
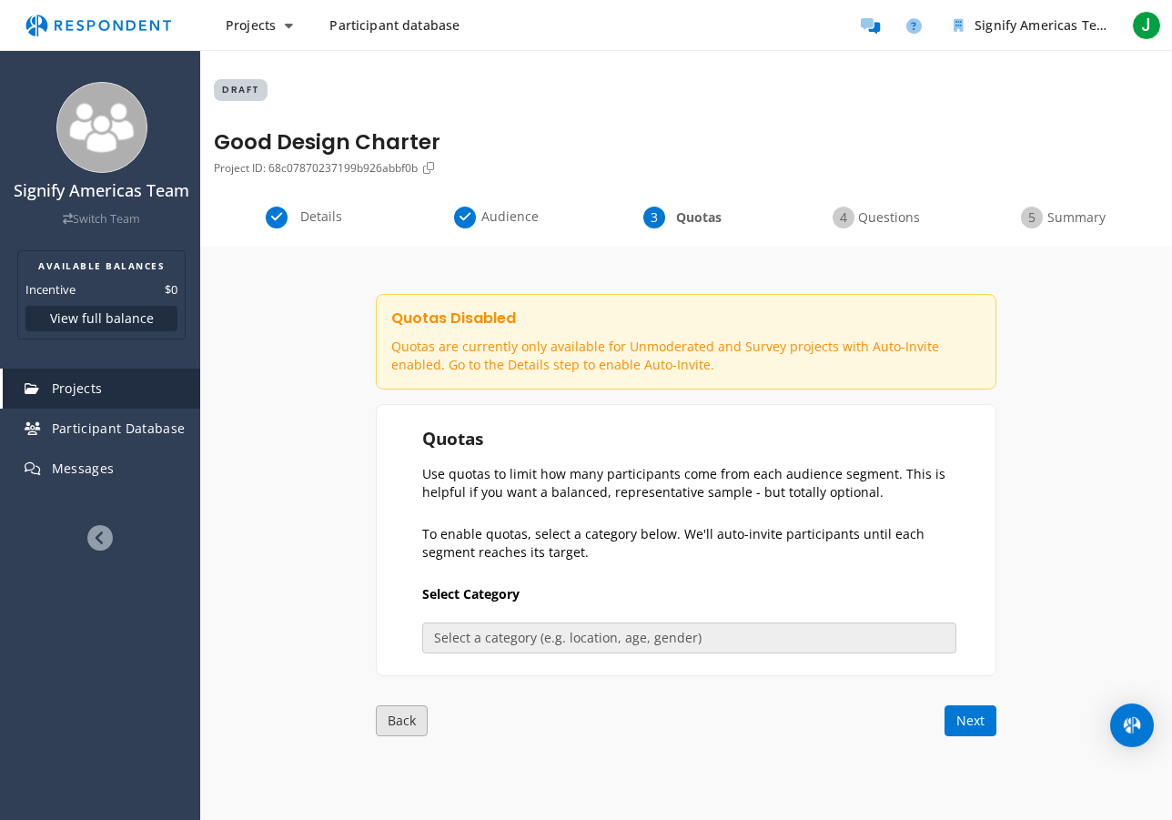
click at [392, 718] on button "Back" at bounding box center [402, 720] width 52 height 31
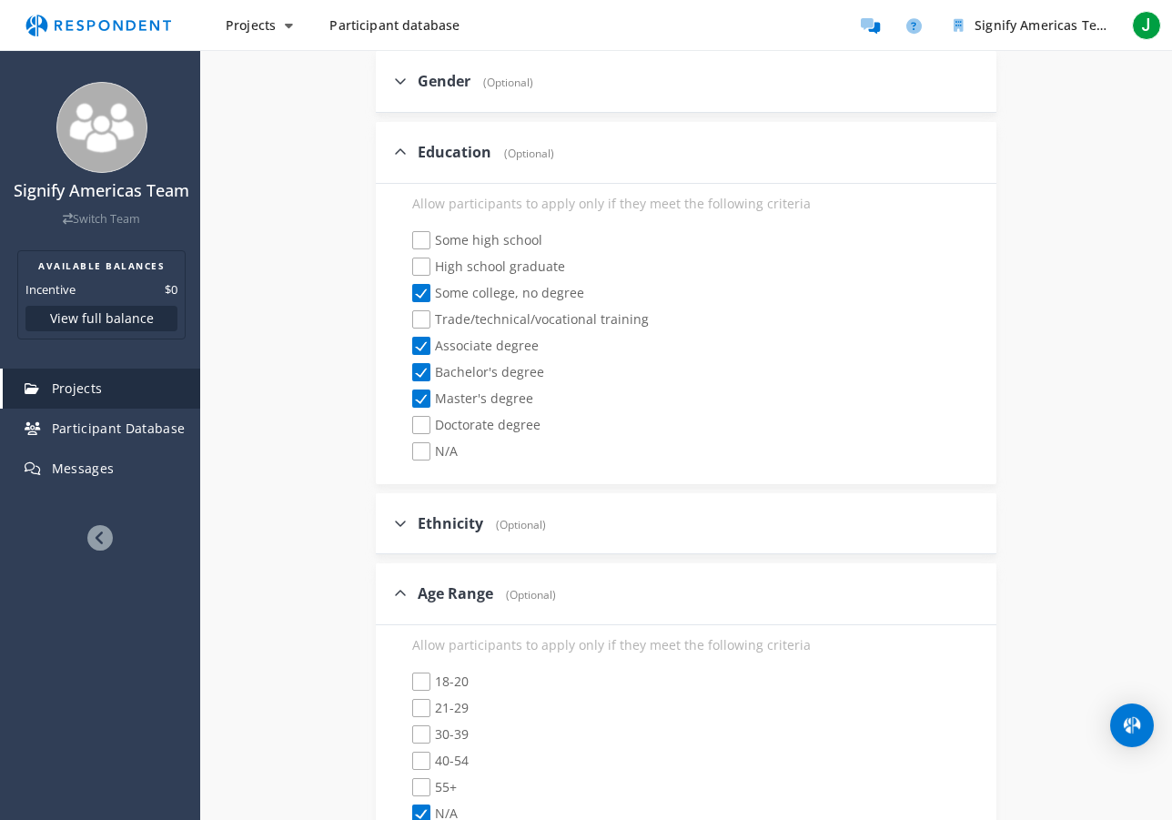
scroll to position [3259, 0]
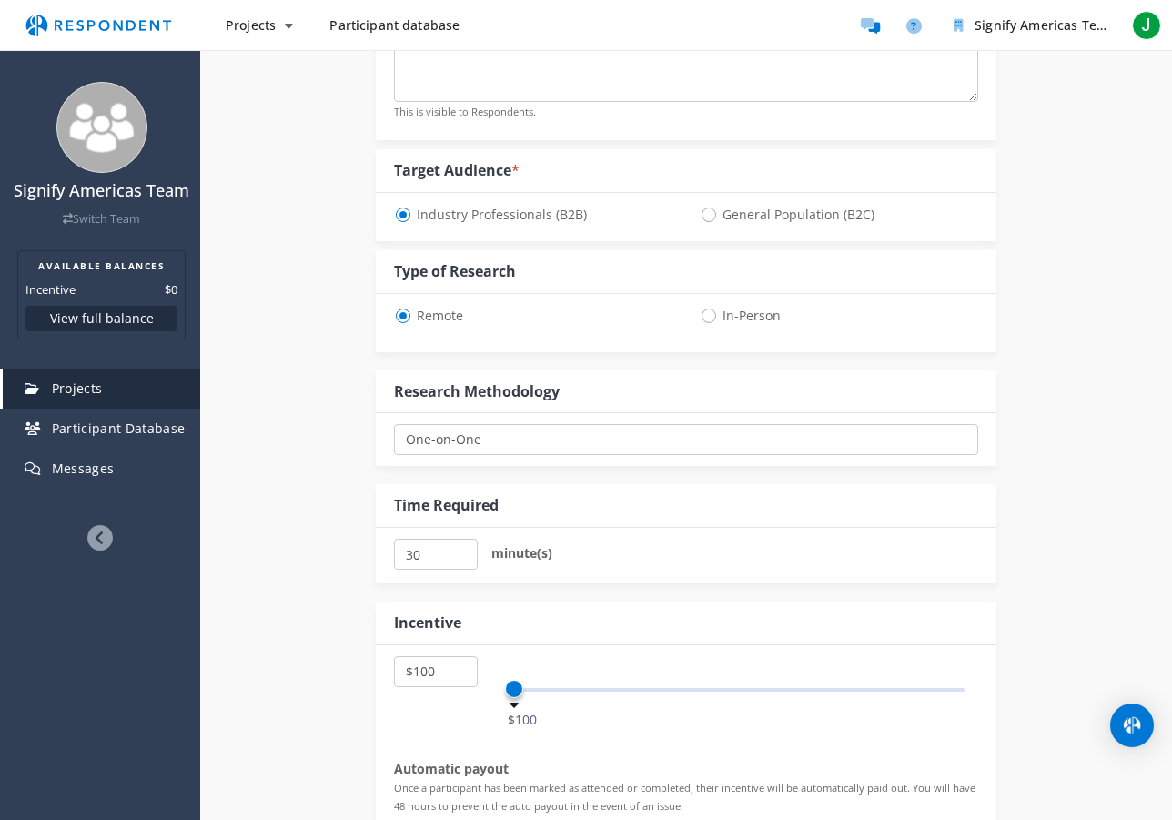
scroll to position [599, 0]
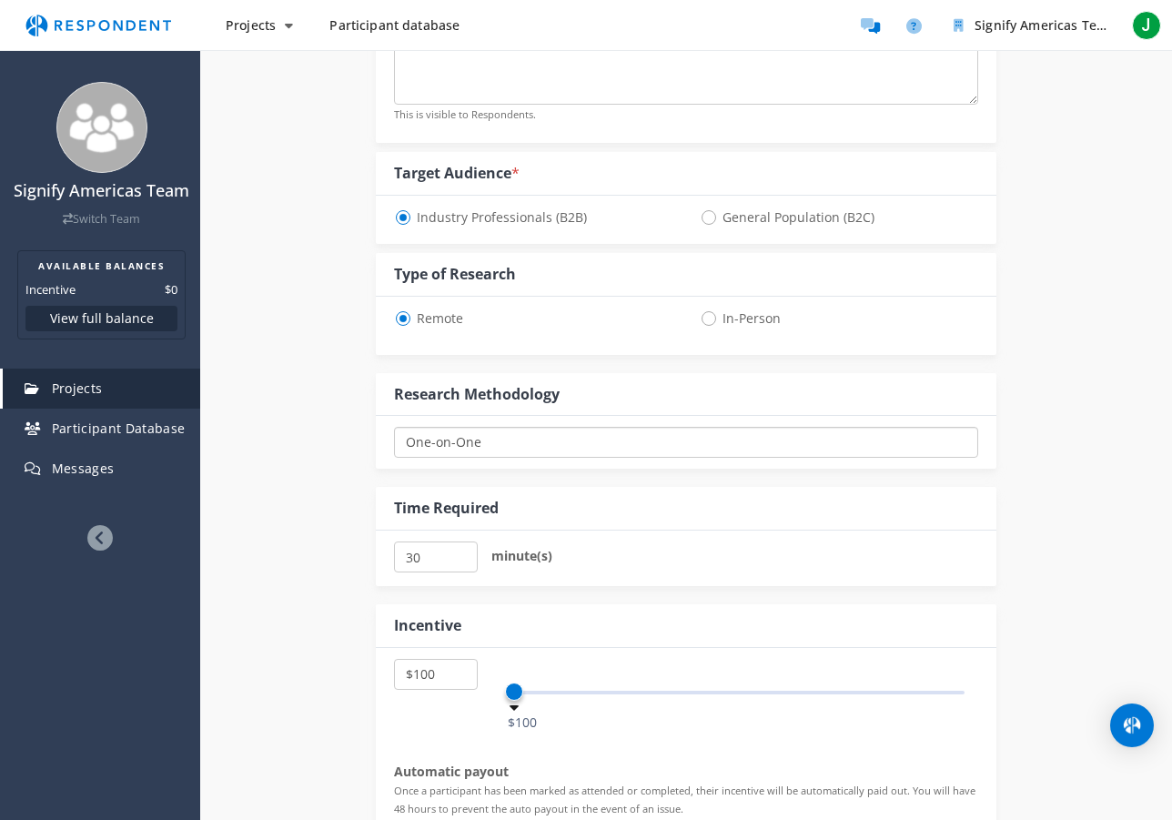
click at [456, 436] on select "One-on-One Focus Group Unmoderated Study Survey Diary Study" at bounding box center [686, 442] width 584 height 31
click at [394, 427] on select "One-on-One Focus Group Unmoderated Study Survey Diary Study" at bounding box center [686, 442] width 584 height 31
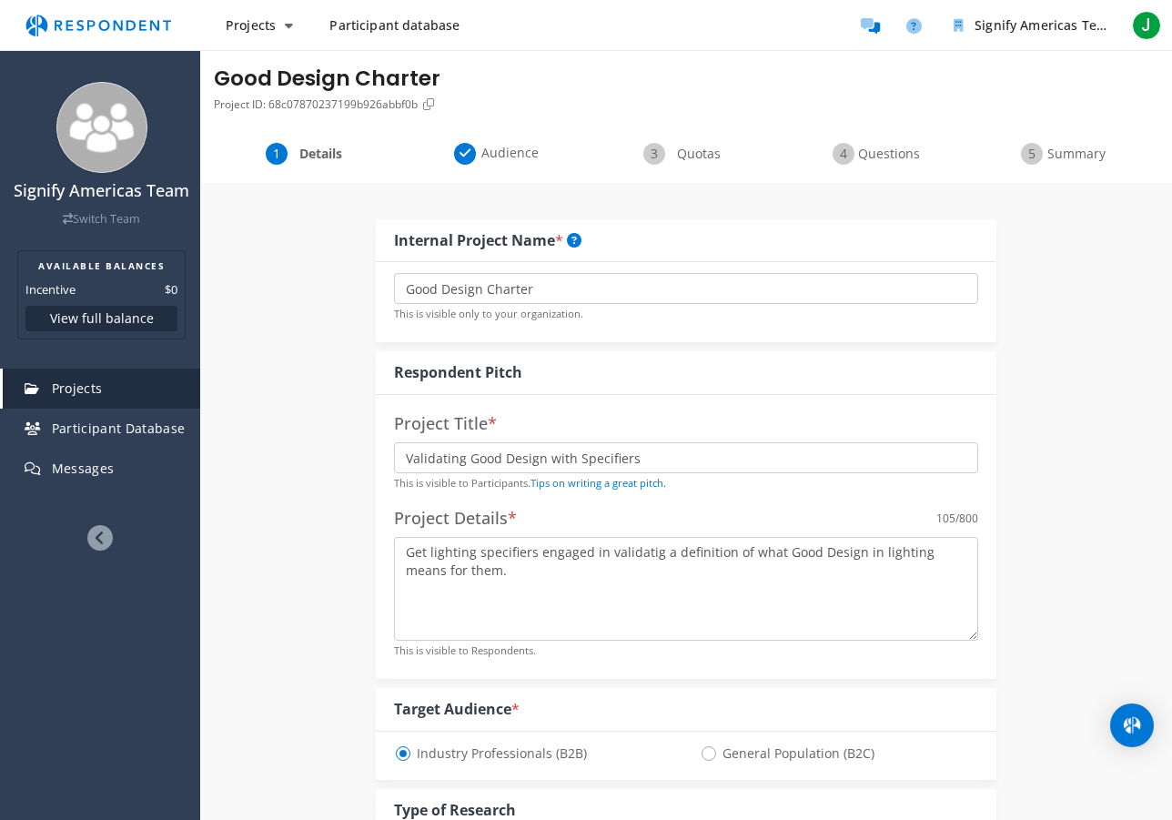
scroll to position [45, 0]
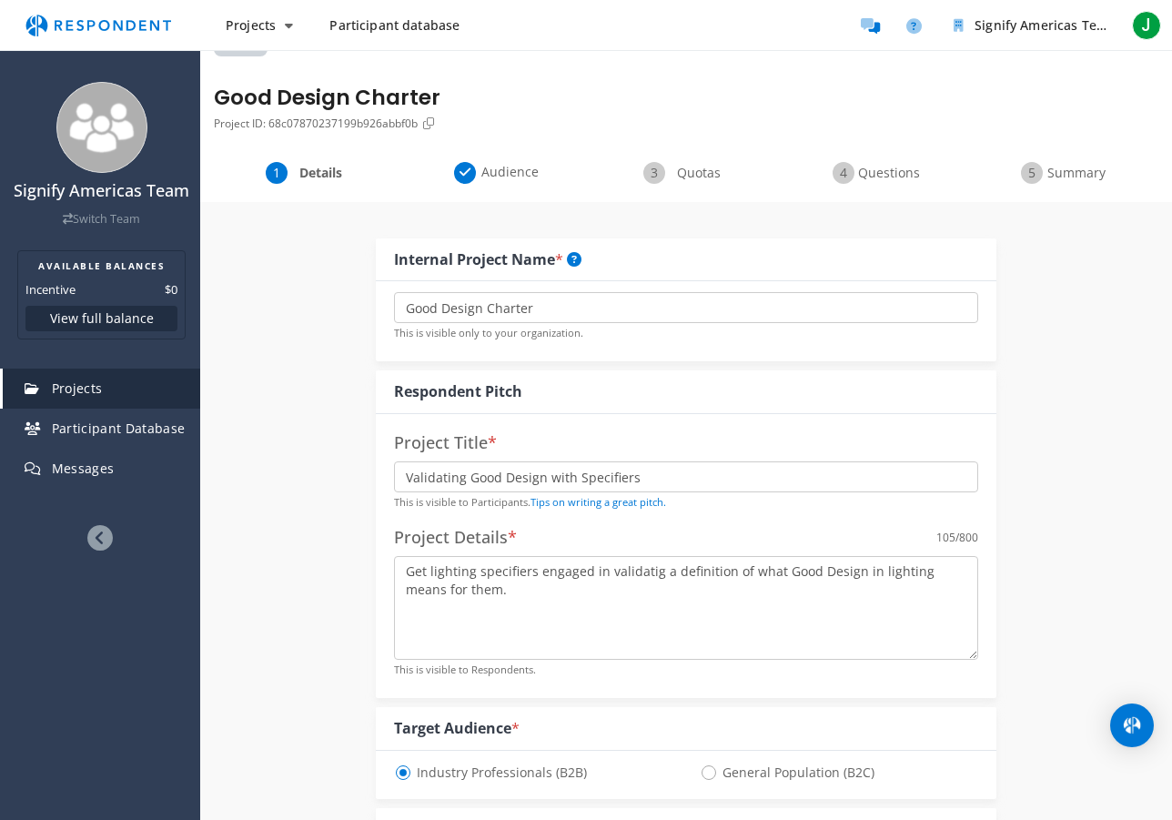
click at [670, 173] on span "Quotas" at bounding box center [699, 173] width 60 height 18
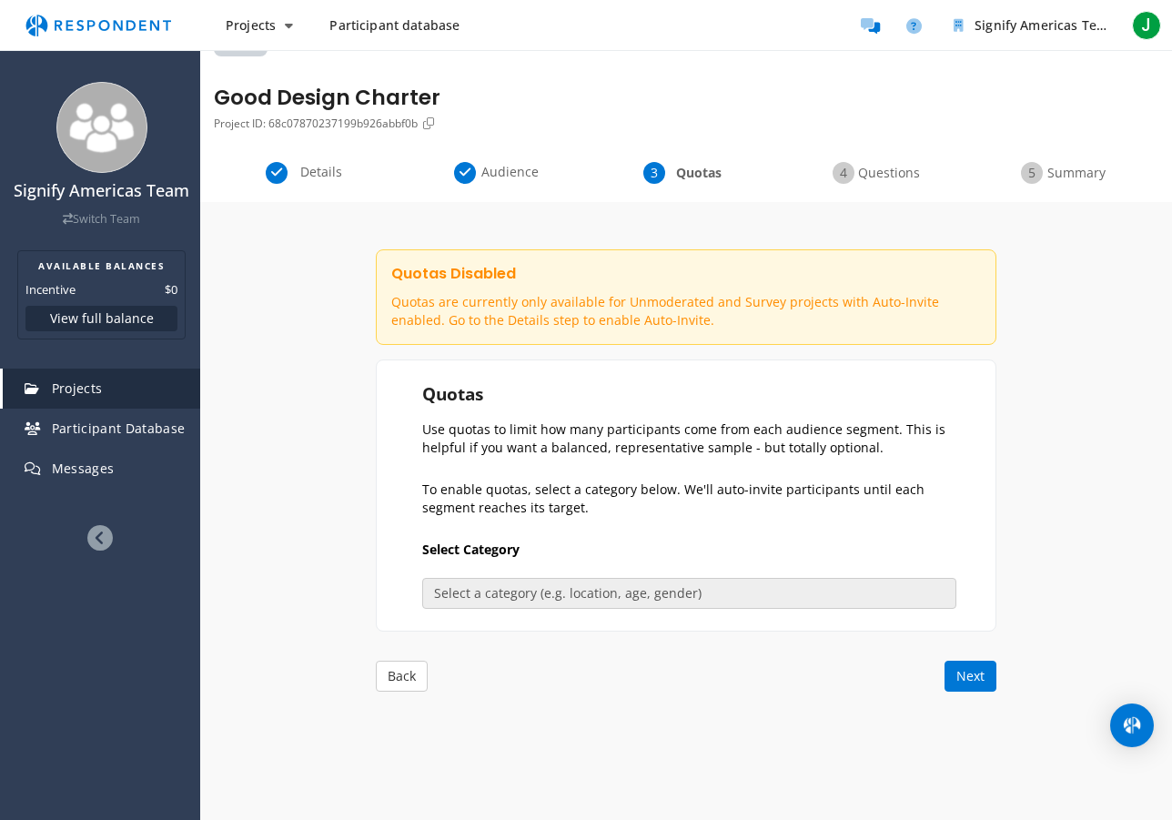
click at [321, 171] on span "Details" at bounding box center [321, 172] width 60 height 18
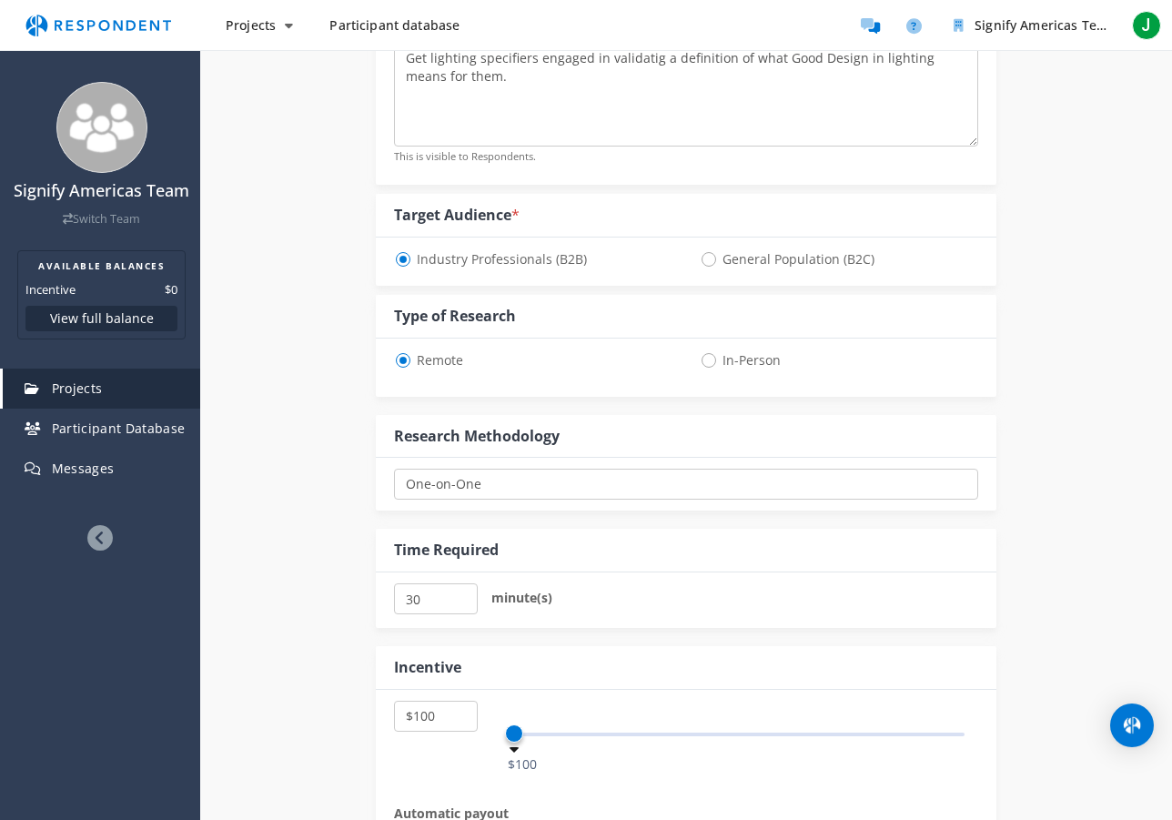
scroll to position [557, 0]
click at [486, 489] on select "One-on-One Focus Group Unmoderated Study Survey Diary Study" at bounding box center [686, 484] width 584 height 31
click at [394, 469] on select "One-on-One Focus Group Unmoderated Study Survey Diary Study" at bounding box center [686, 484] width 584 height 31
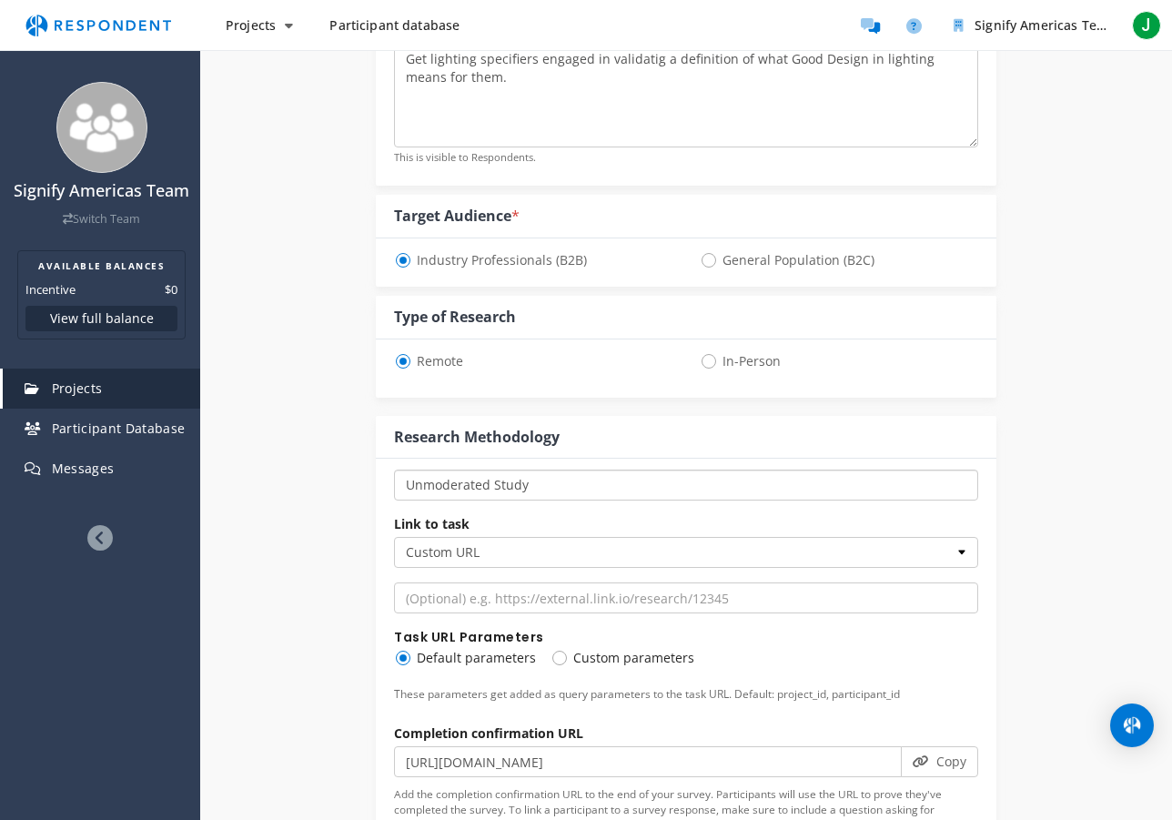
click at [439, 487] on select "One-on-One Focus Group Unmoderated Study Survey Diary Study" at bounding box center [686, 484] width 584 height 31
click at [394, 469] on select "One-on-One Focus Group Unmoderated Study Survey Diary Study" at bounding box center [686, 484] width 584 height 31
click at [429, 483] on select "One-on-One Focus Group Unmoderated Study Survey Diary Study" at bounding box center [686, 484] width 584 height 31
select select "number:4"
click at [394, 469] on select "One-on-One Focus Group Unmoderated Study Survey Diary Study" at bounding box center [686, 484] width 584 height 31
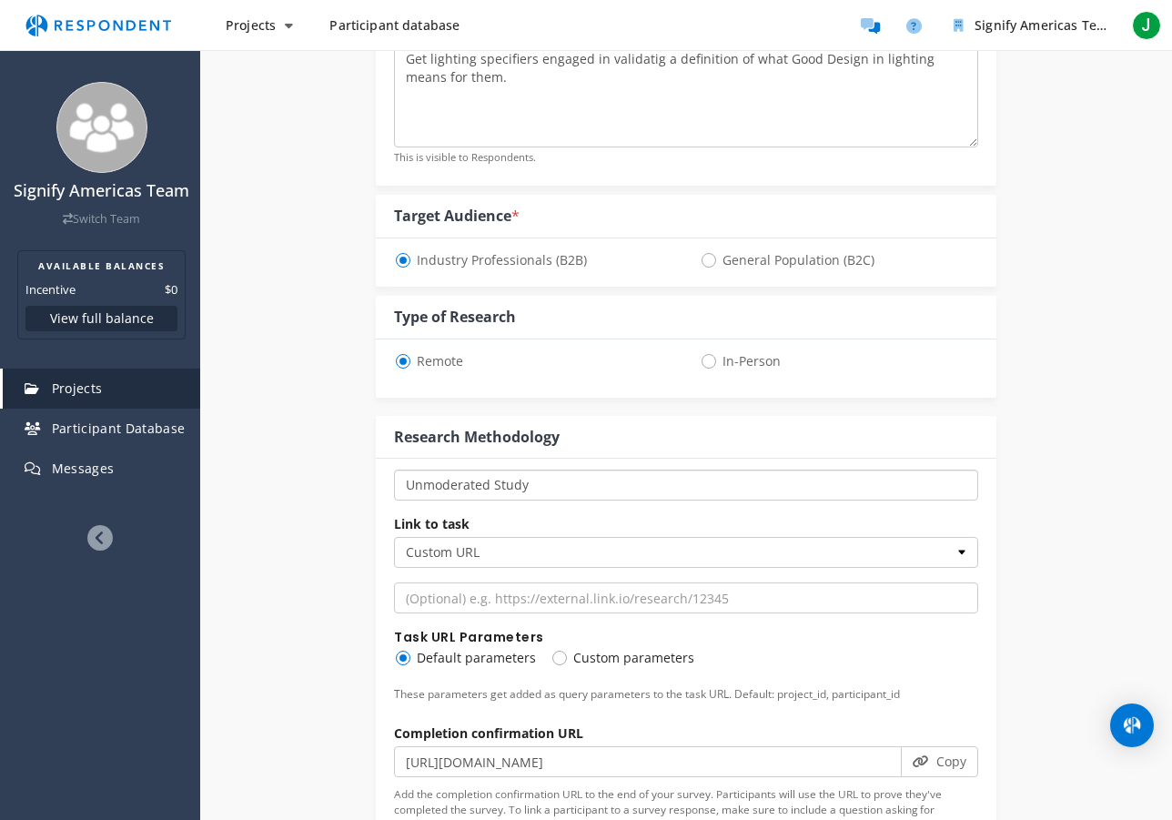
scroll to position [583, 0]
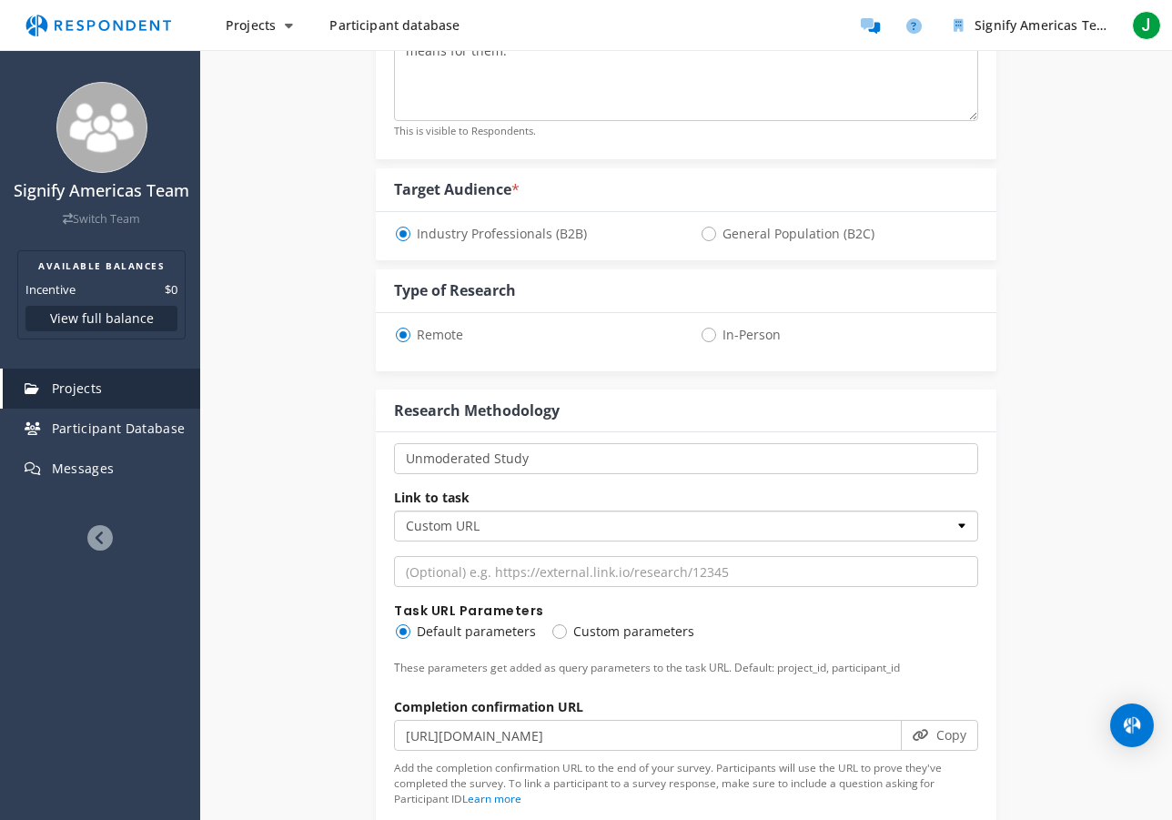
click at [443, 526] on select "Custom URL Lookback SurveyMonkey" at bounding box center [686, 525] width 584 height 31
click at [394, 510] on select "Custom URL Lookback SurveyMonkey" at bounding box center [686, 525] width 584 height 31
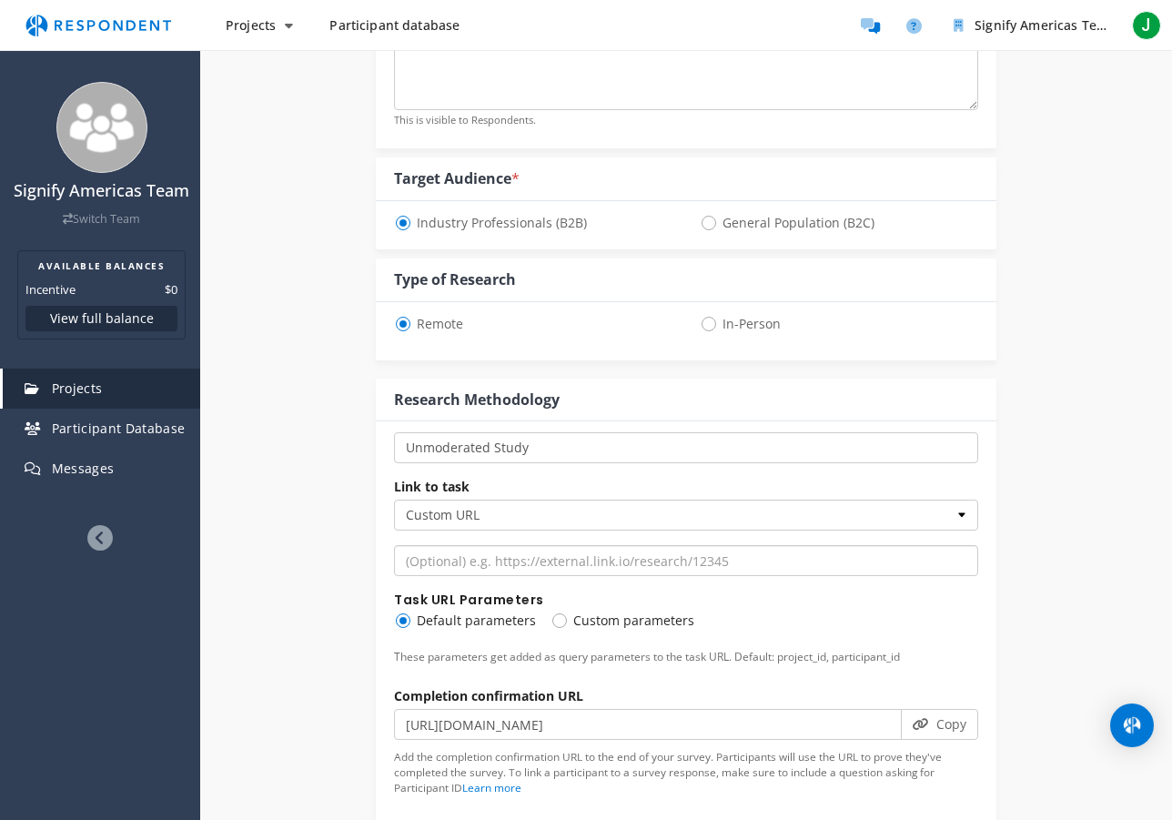
click at [426, 565] on input "url" at bounding box center [686, 560] width 584 height 31
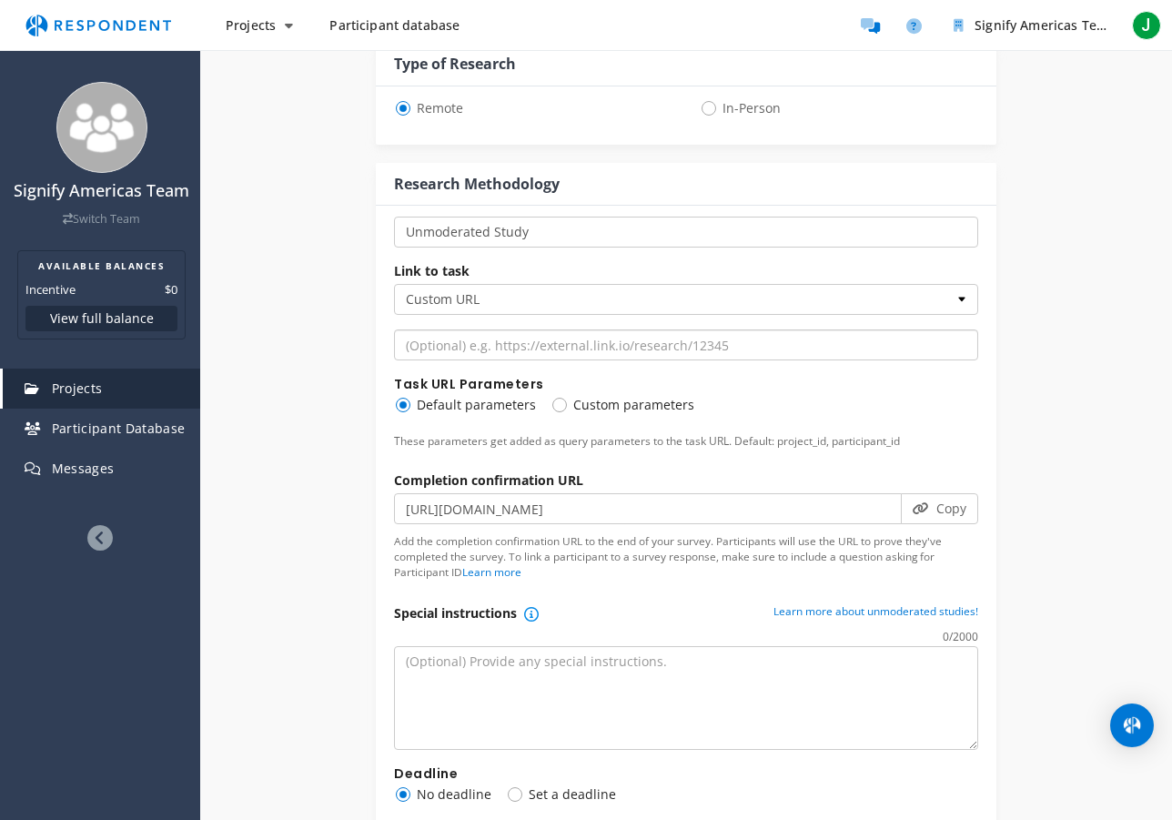
scroll to position [811, 0]
click at [944, 505] on button "Copy" at bounding box center [939, 506] width 77 height 31
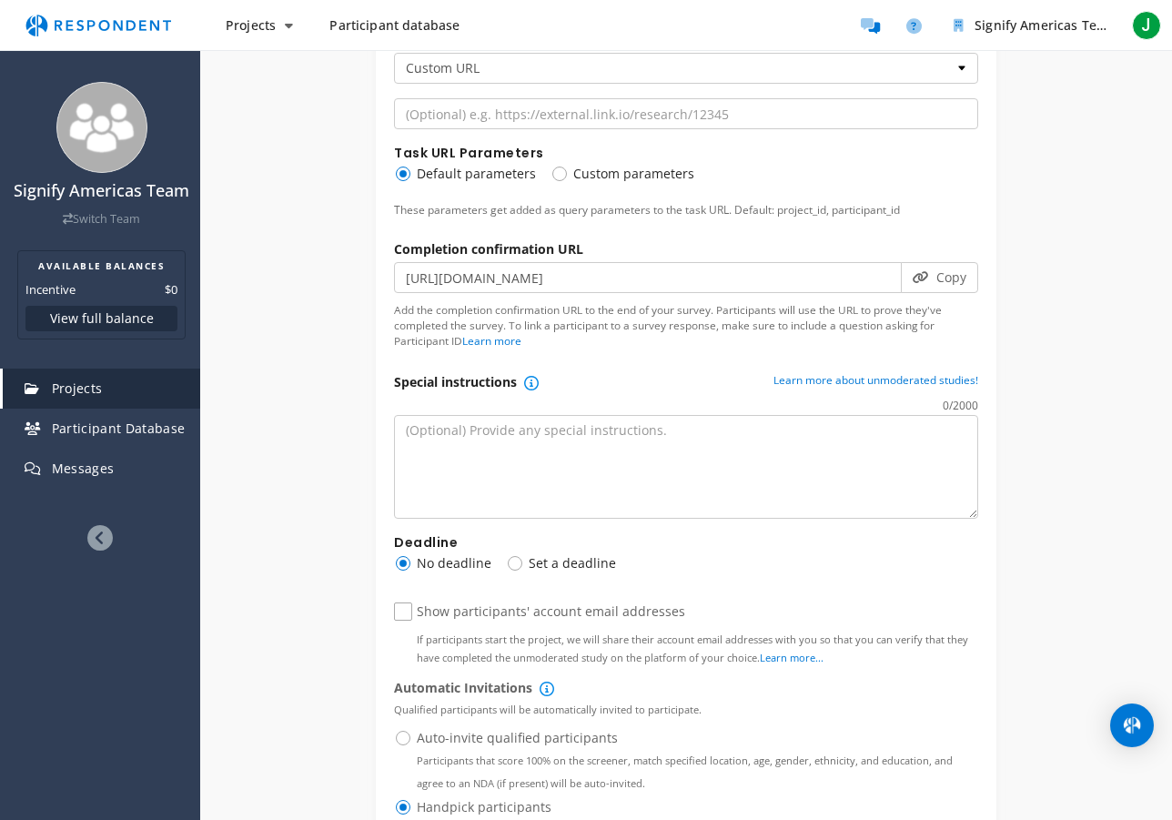
scroll to position [1042, 0]
click at [518, 563] on span "Set a deadline" at bounding box center [561, 562] width 110 height 22
click at [518, 563] on input "Set a deadline" at bounding box center [512, 561] width 12 height 12
radio input "true"
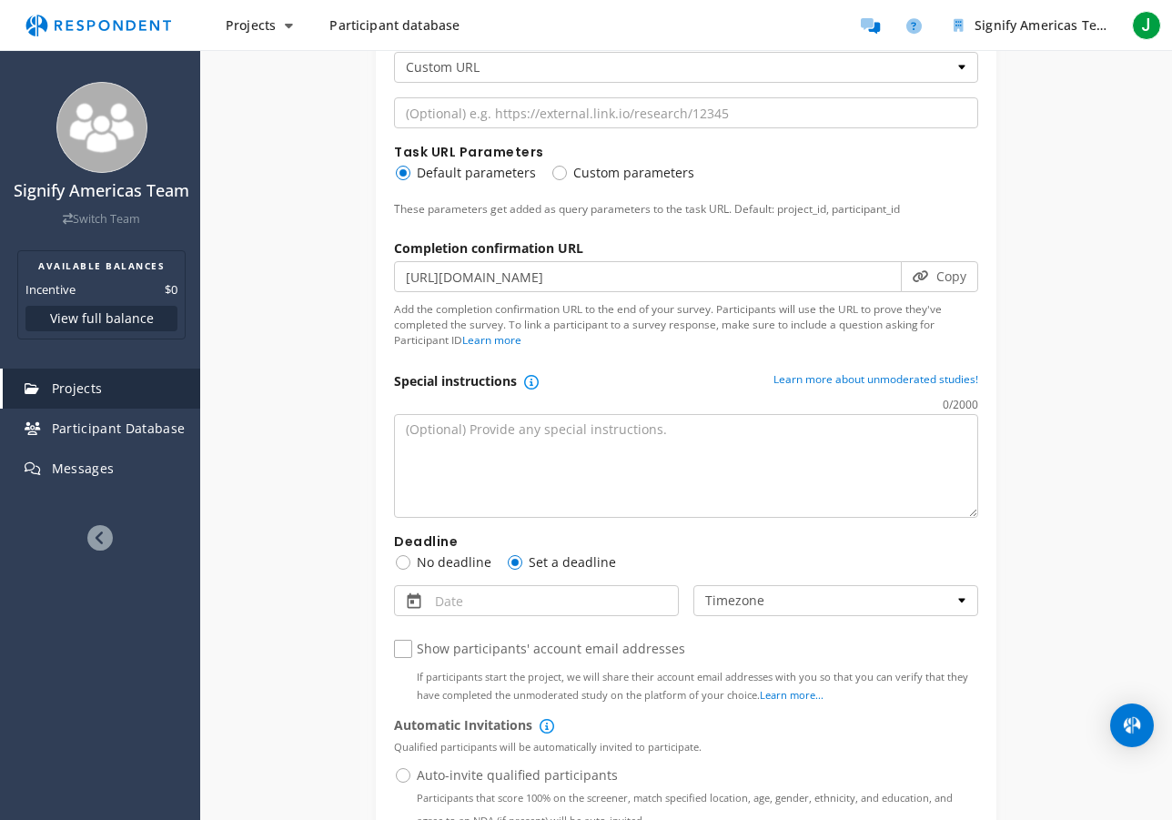
click at [415, 601] on button "button" at bounding box center [414, 602] width 32 height 33
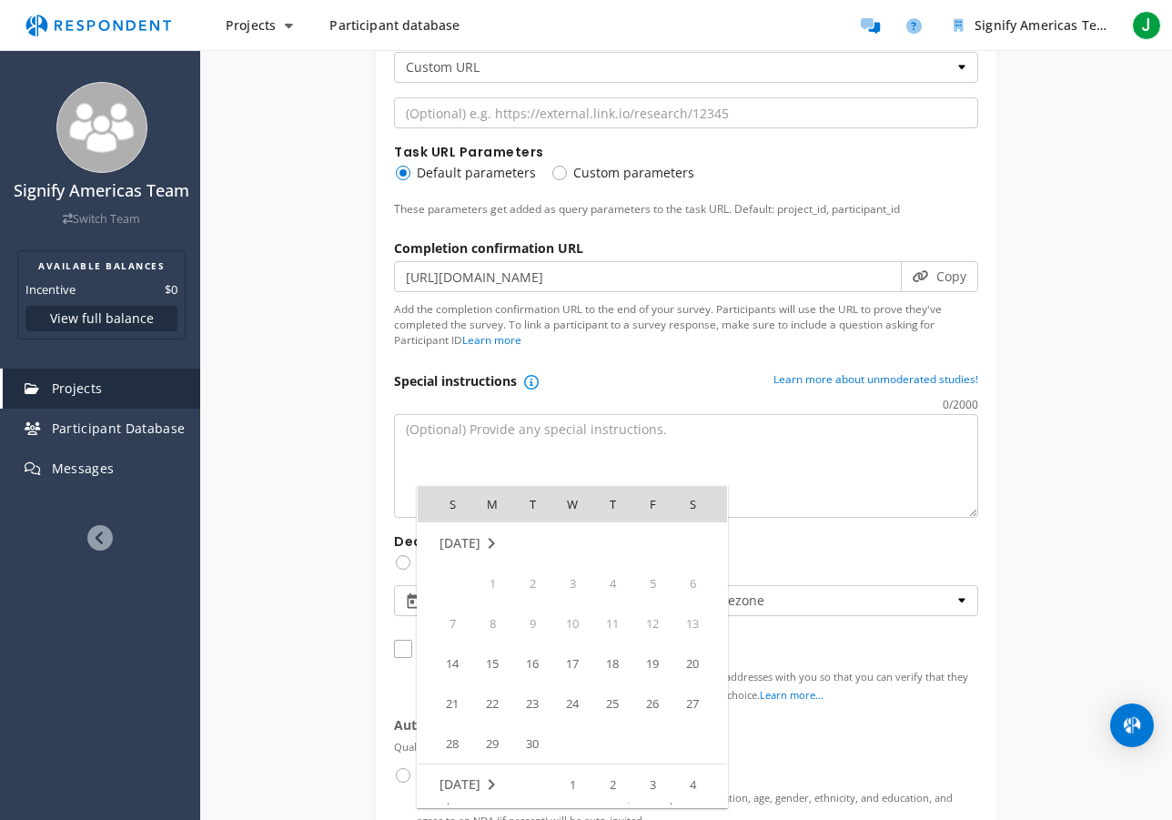
click at [502, 539] on md-icon "September 2025" at bounding box center [491, 543] width 22 height 22
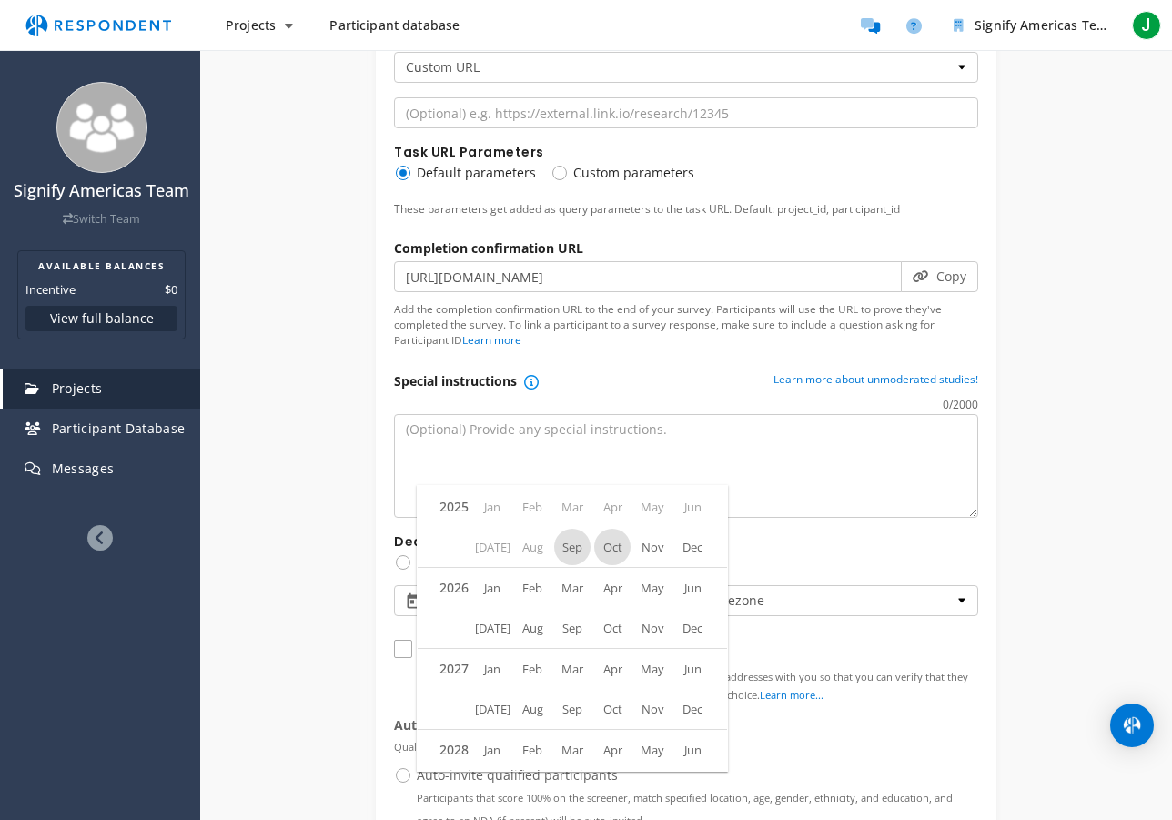
click at [611, 549] on span "Oct" at bounding box center [612, 547] width 36 height 36
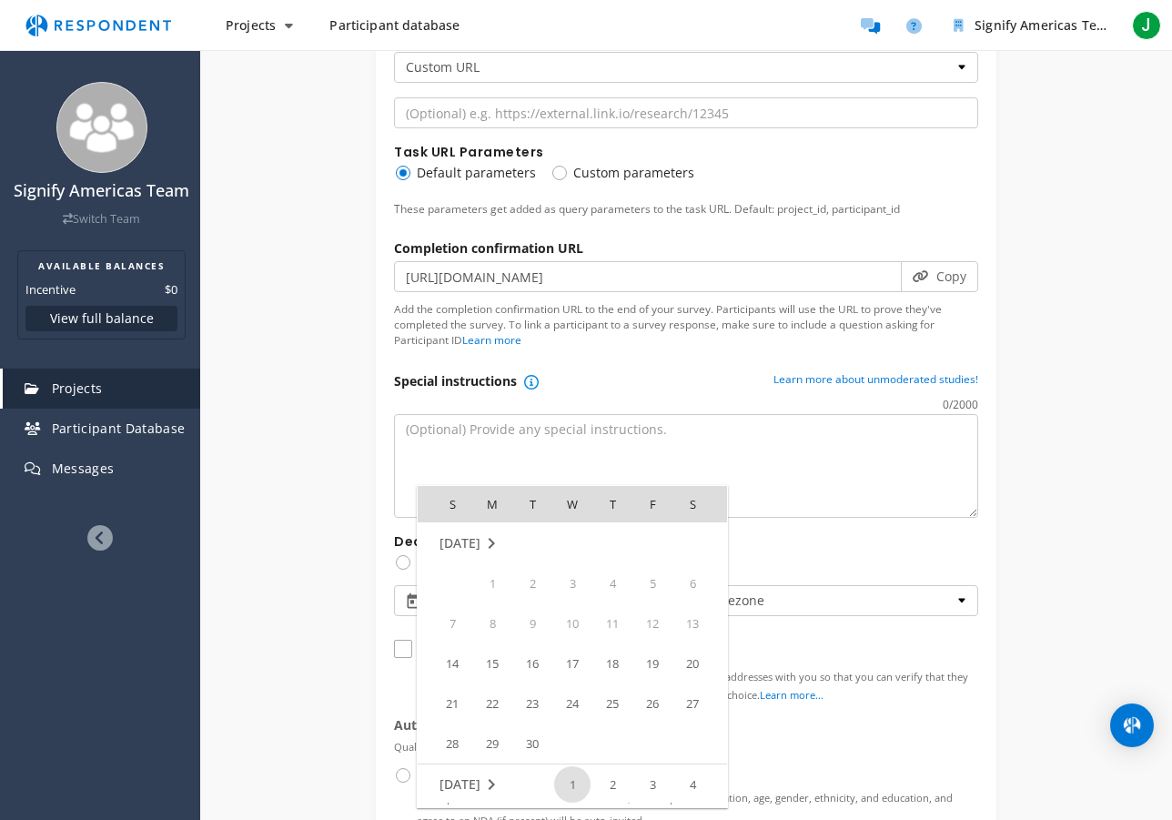
scroll to position [241, 0]
drag, startPoint x: 652, startPoint y: 703, endPoint x: 625, endPoint y: 700, distance: 27.4
click at [652, 703] on span "31" at bounding box center [652, 703] width 36 height 36
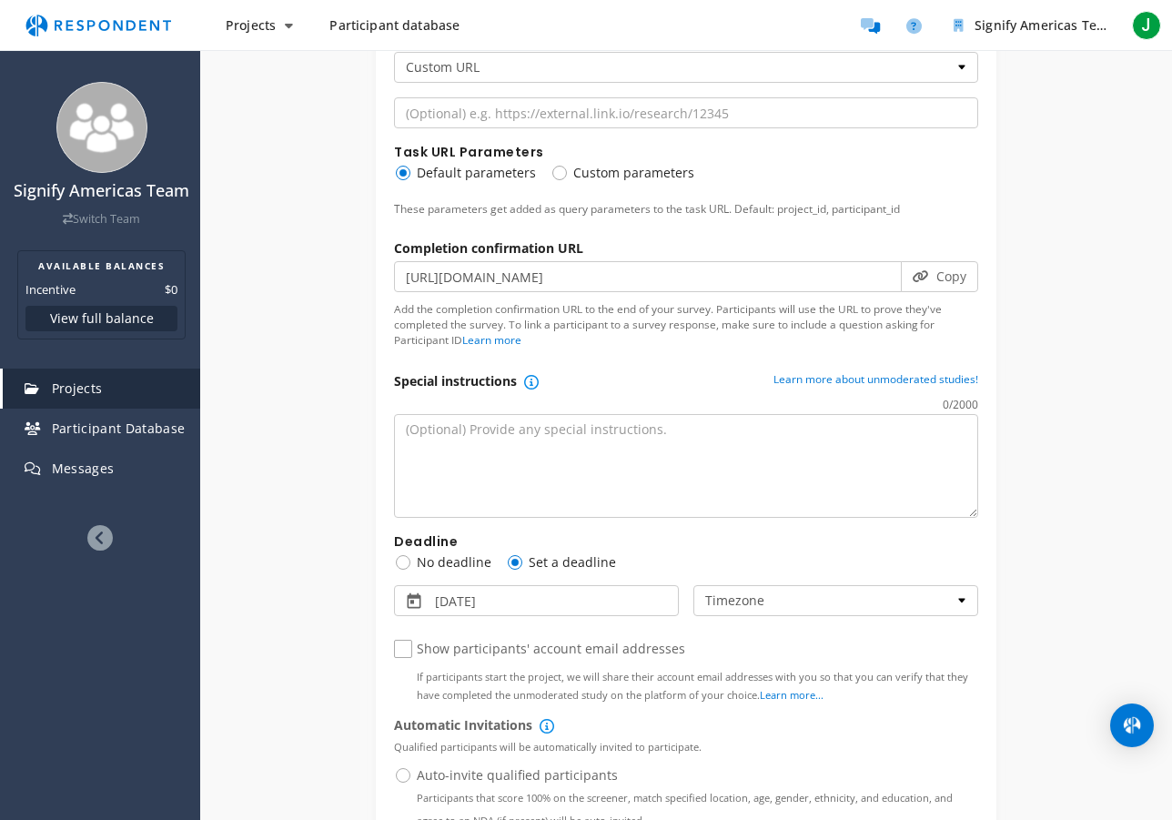
click at [600, 601] on md-datepicker "[DATE]" at bounding box center [536, 600] width 285 height 31
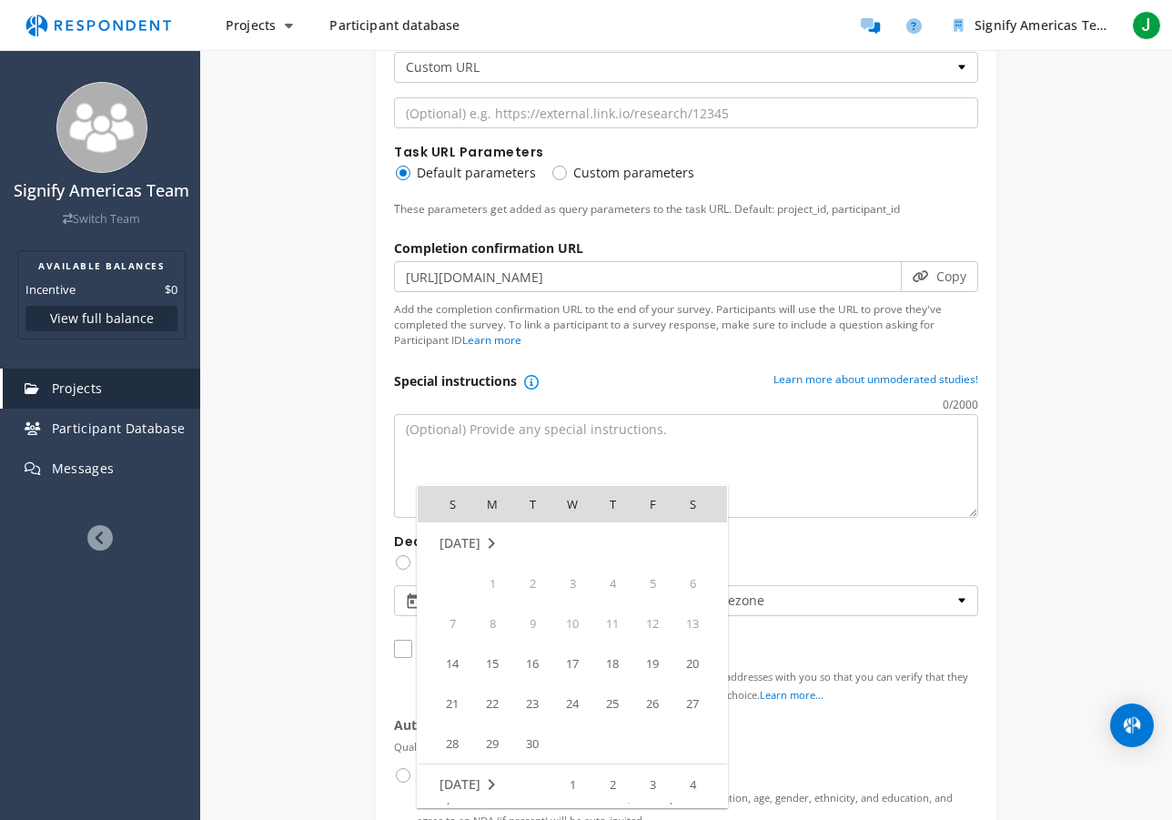
scroll to position [241, 0]
click at [573, 623] on span "15" at bounding box center [572, 623] width 36 height 36
type input "[DATE]"
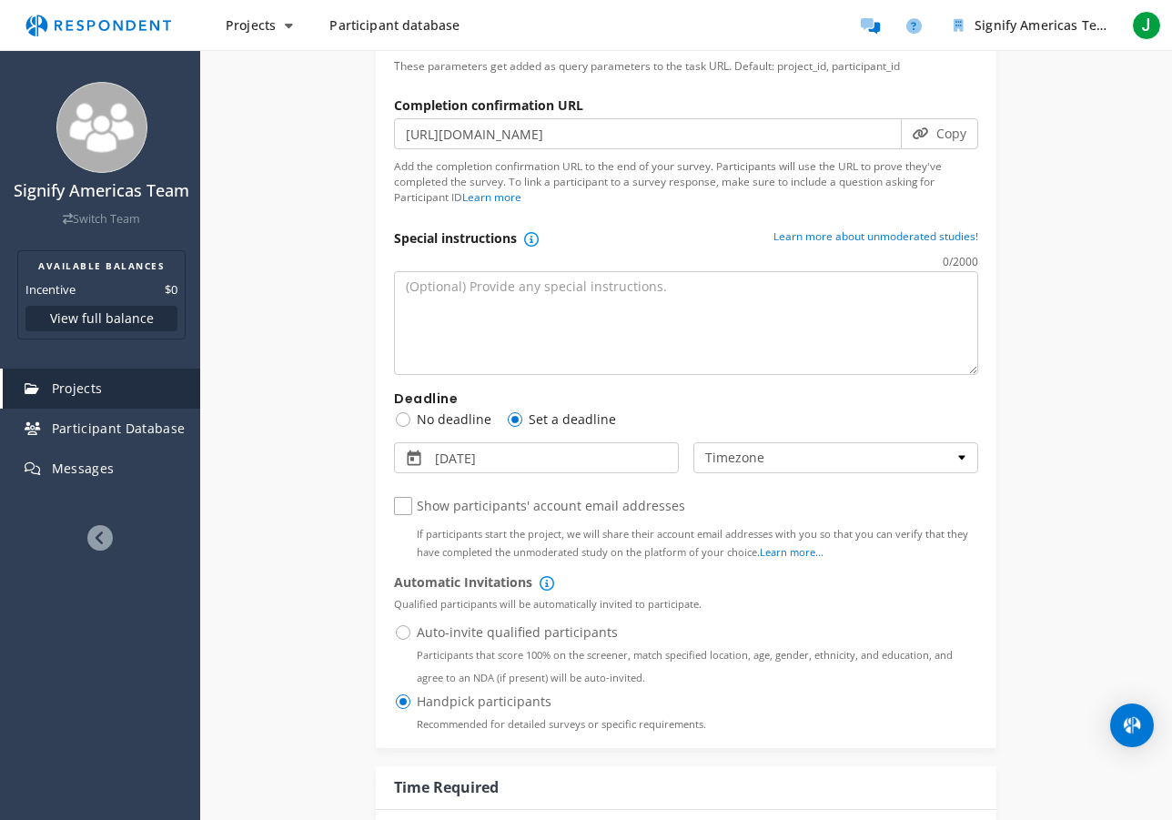
scroll to position [1188, 0]
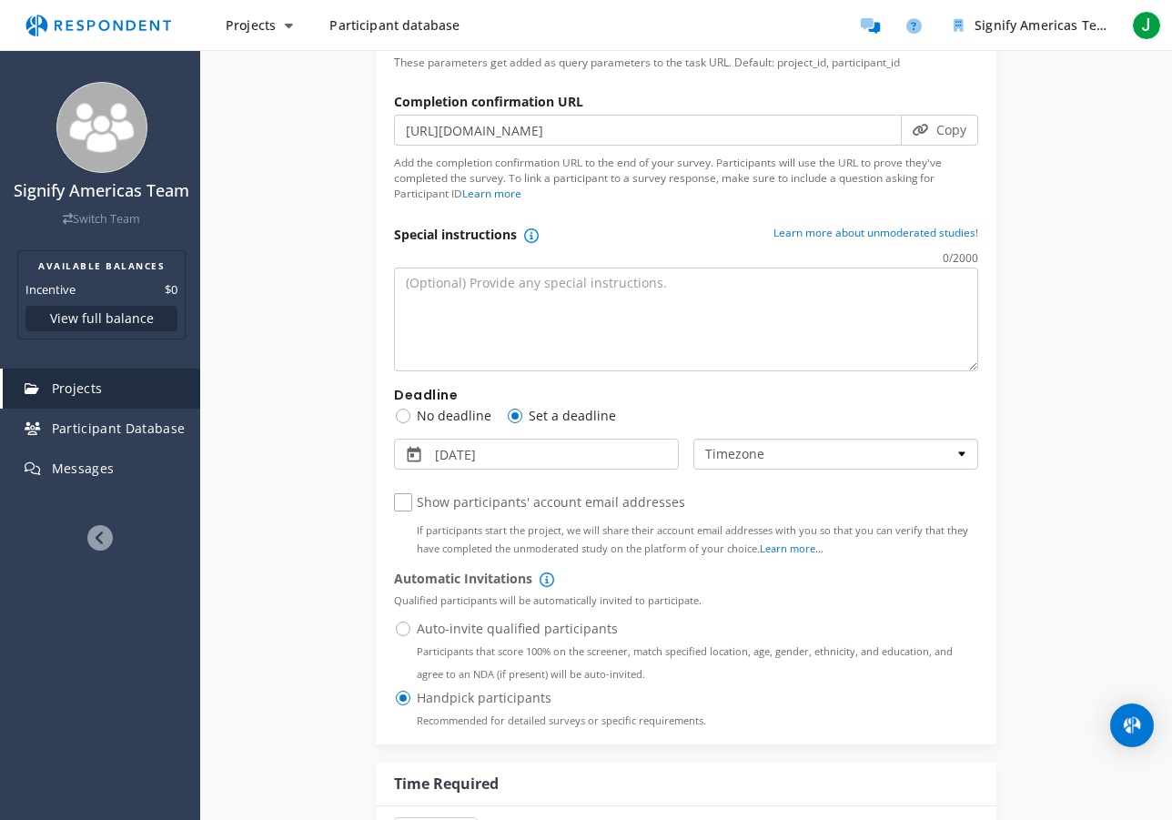
click at [721, 450] on select "Timezone Pacific Time ([GEOGRAPHIC_DATA] & [GEOGRAPHIC_DATA]) Mountain Time ([G…" at bounding box center [835, 453] width 285 height 31
select select "string:America/New_York"
click at [693, 439] on select "Timezone Pacific Time ([GEOGRAPHIC_DATA] & [GEOGRAPHIC_DATA]) Mountain Time ([G…" at bounding box center [835, 453] width 285 height 31
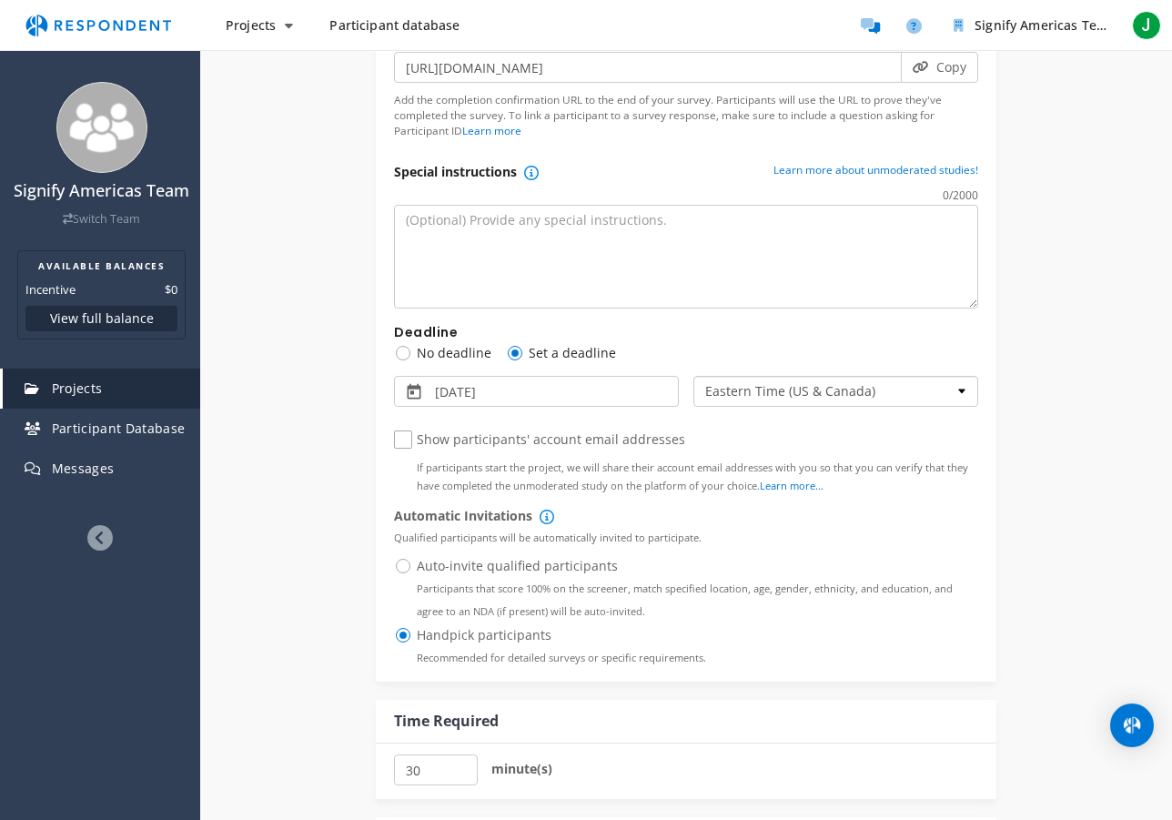
scroll to position [1258, 0]
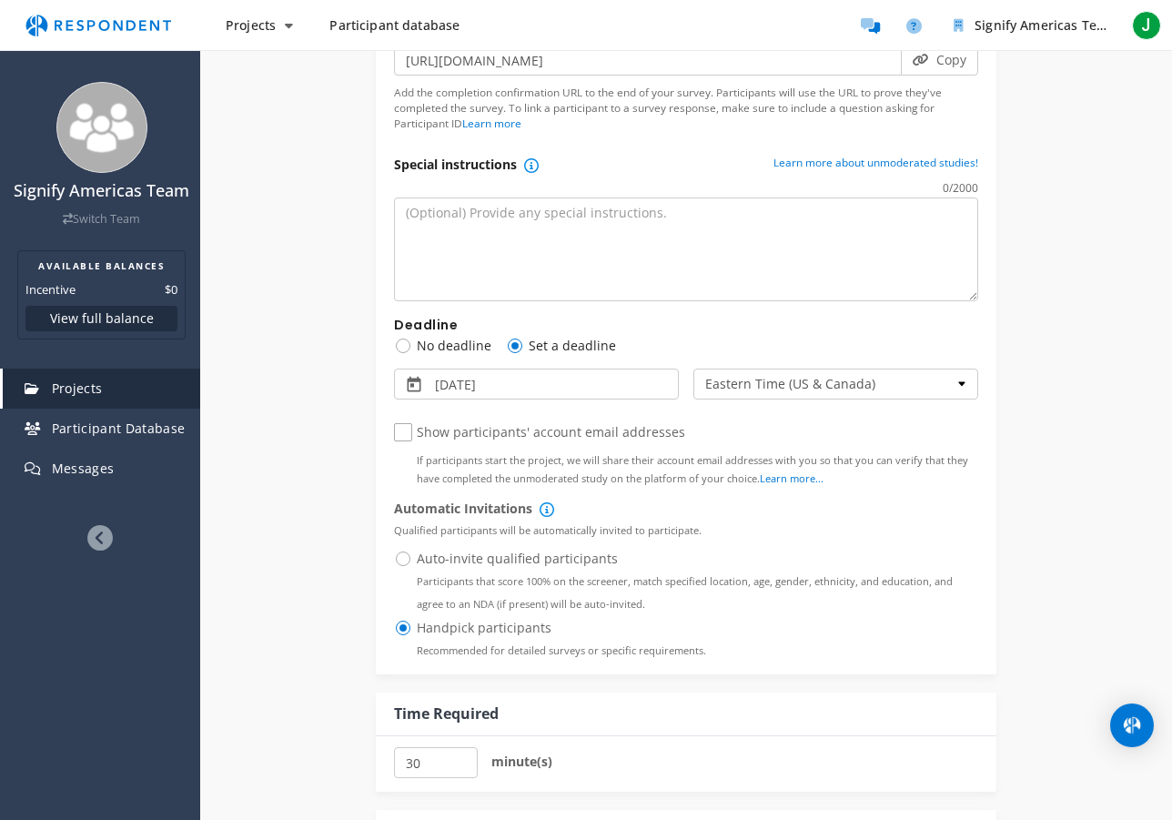
click at [408, 434] on span "Show participants' account email addresses If participants start the project, w…" at bounding box center [686, 434] width 584 height 22
click at [406, 434] on input "Show participants' account email addresses If participants start the project, w…" at bounding box center [400, 433] width 12 height 12
checkbox input "true"
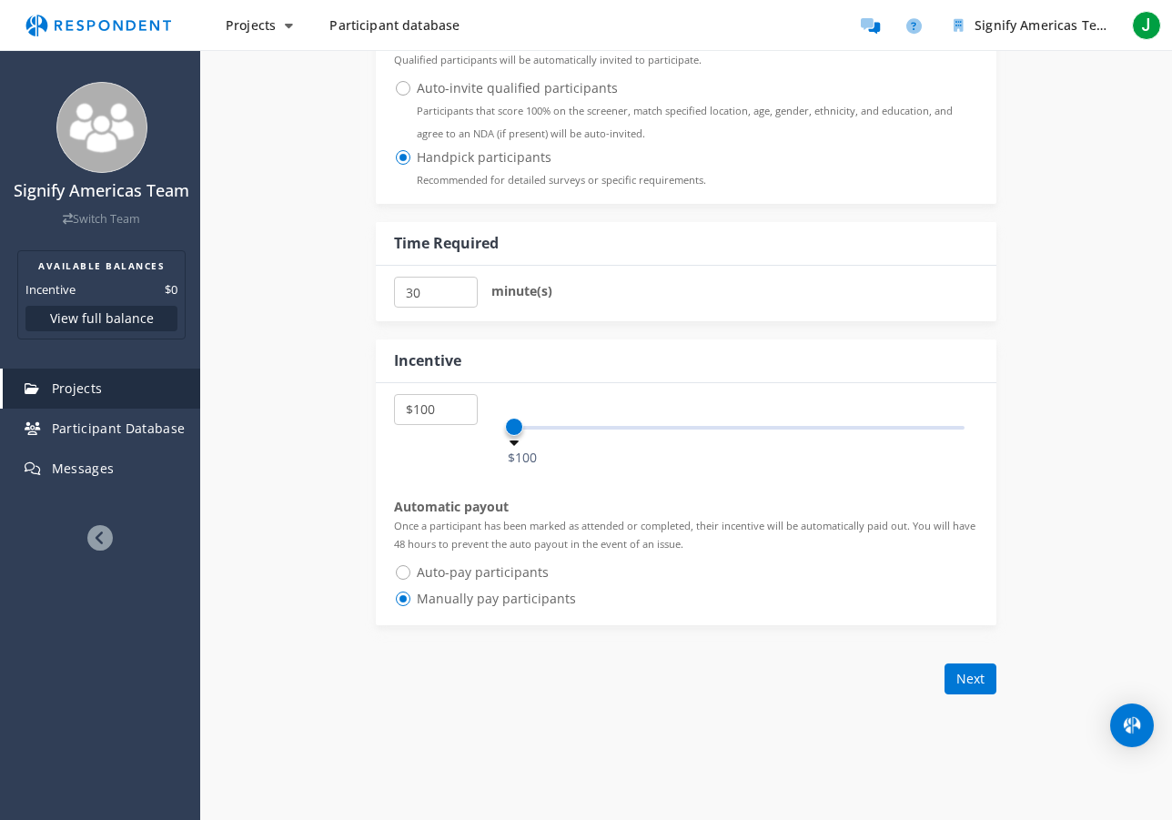
scroll to position [1729, 0]
click at [962, 684] on button "Next" at bounding box center [970, 677] width 52 height 31
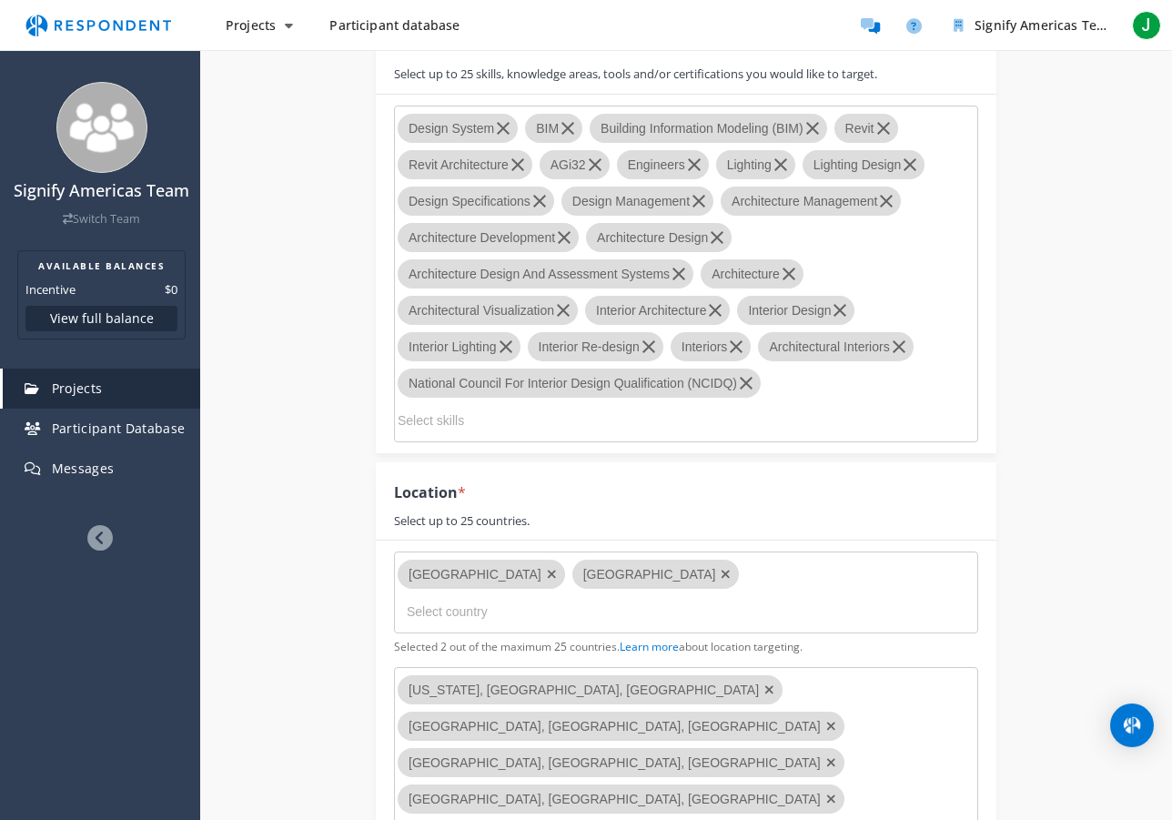
scroll to position [3090, 0]
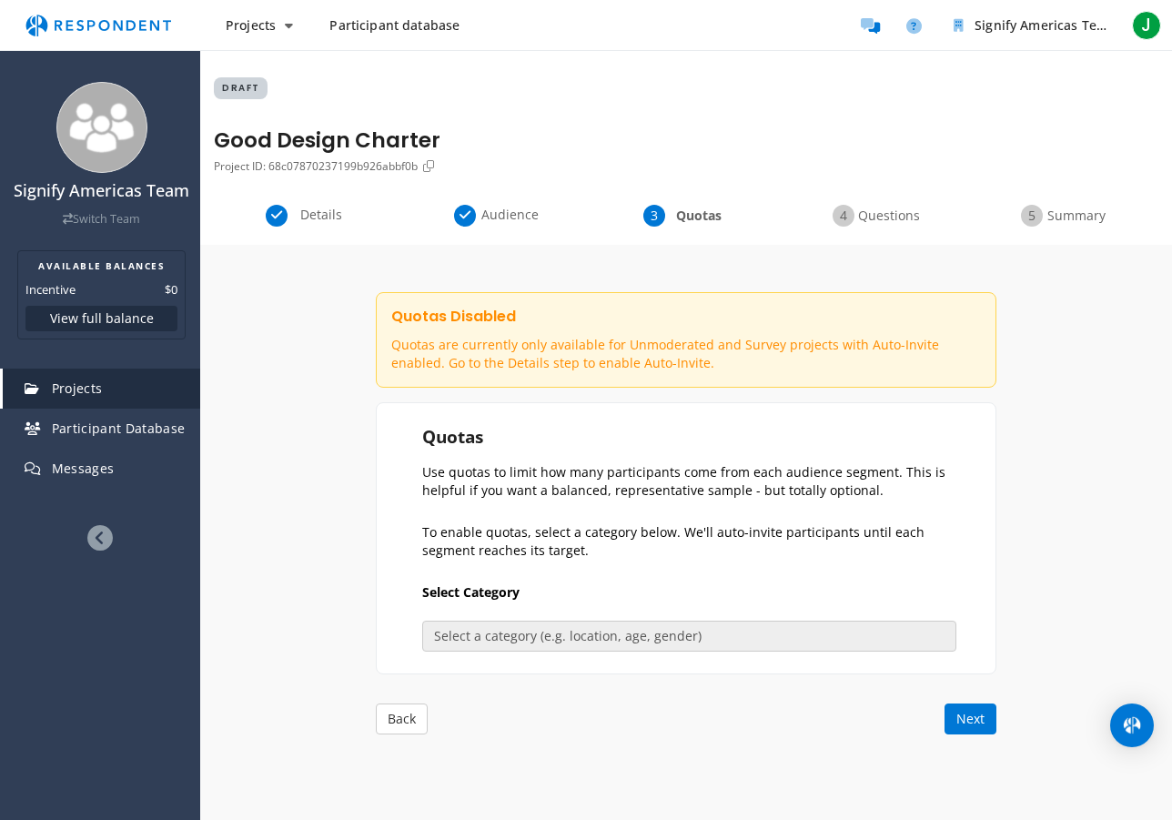
scroll to position [5, 0]
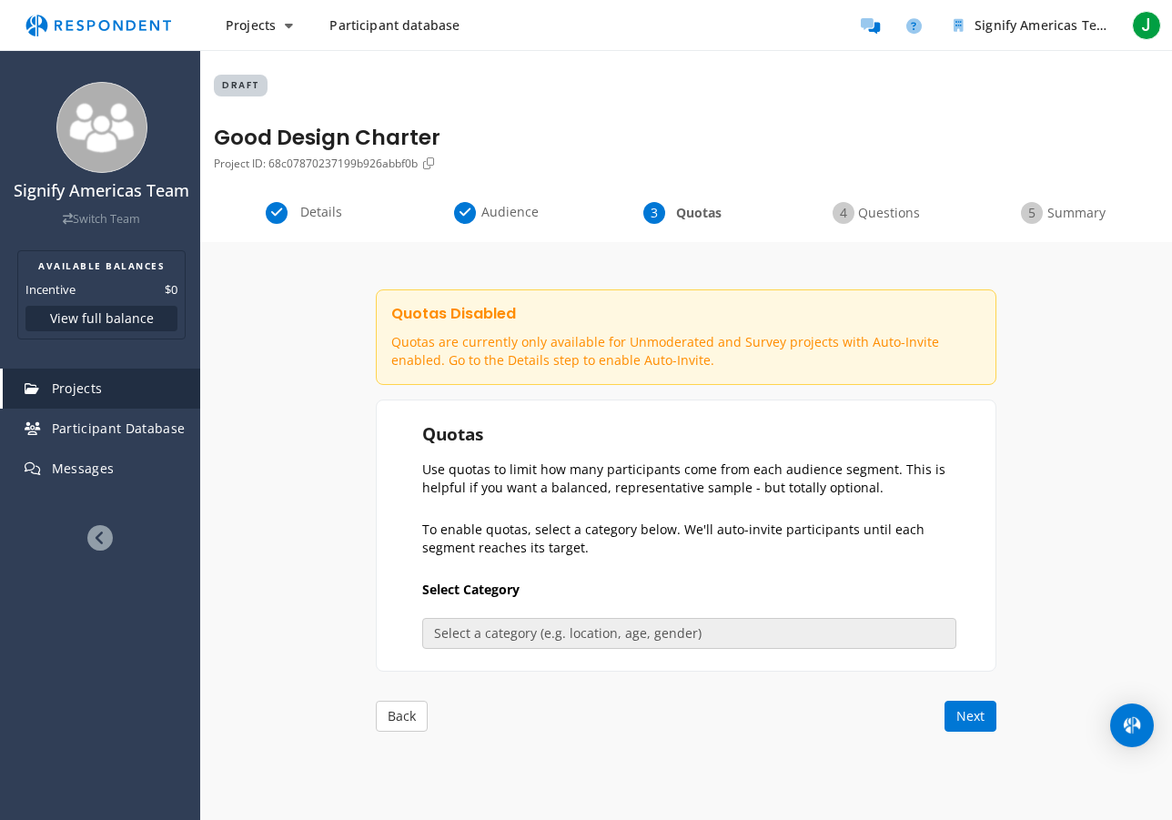
drag, startPoint x: 316, startPoint y: 206, endPoint x: 322, endPoint y: 223, distance: 18.4
click at [316, 206] on span "Details" at bounding box center [321, 212] width 60 height 18
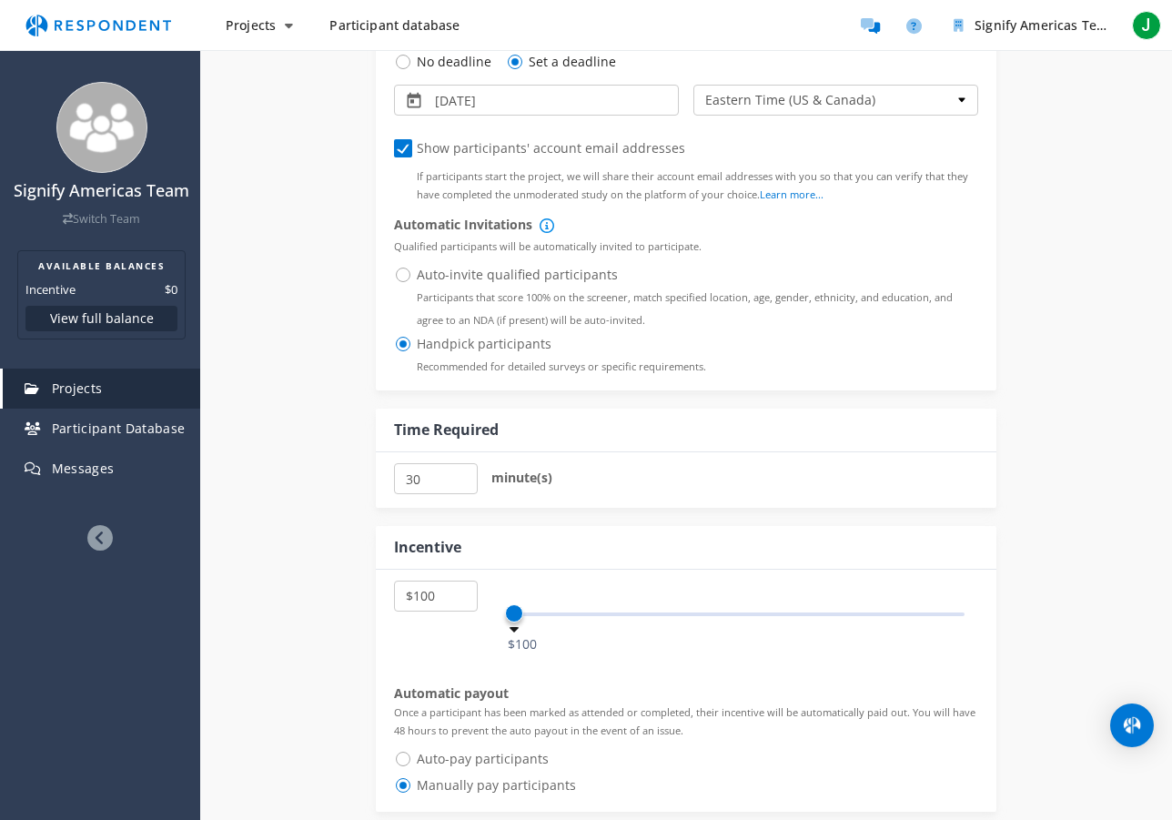
scroll to position [1534, 0]
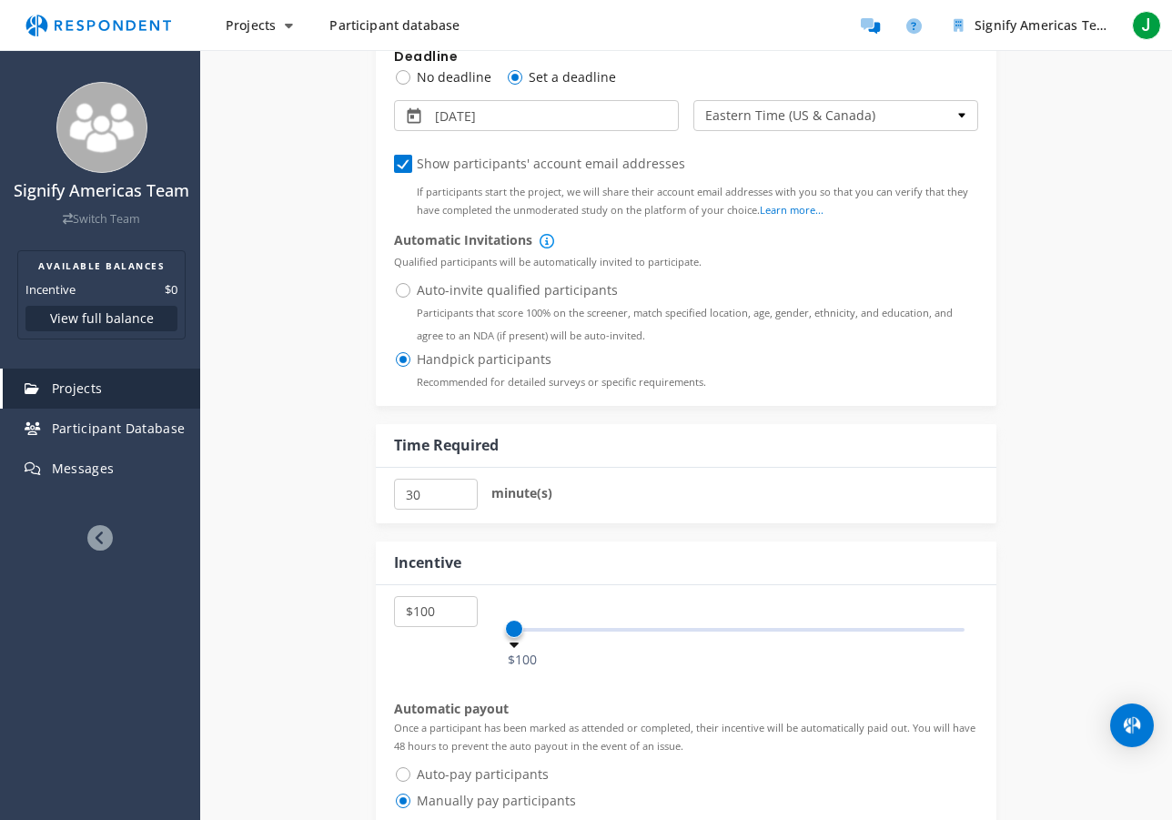
click at [418, 292] on span "Auto-invite qualified participants Participants that score 100% on the screener…" at bounding box center [686, 290] width 584 height 22
click at [406, 292] on input "Auto-invite qualified participants Participants that score 100% on the screener…" at bounding box center [400, 289] width 12 height 12
radio input "true"
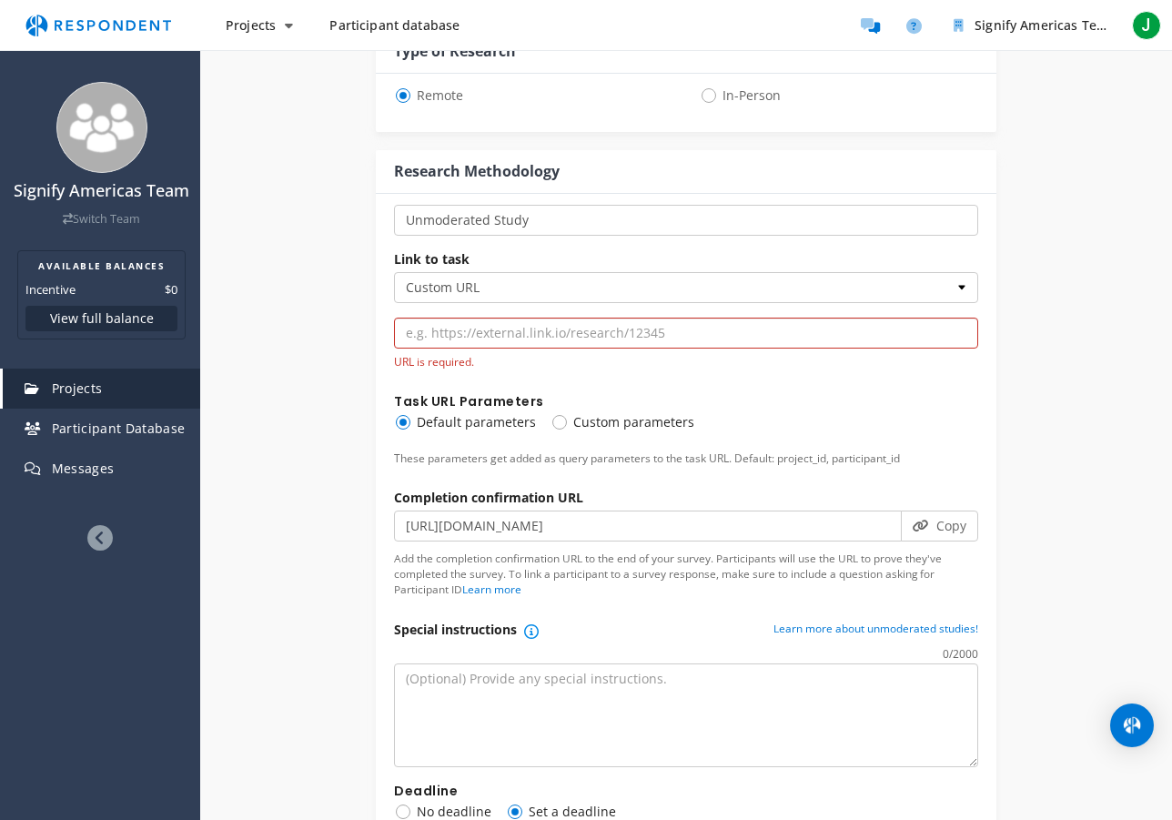
scroll to position [986, 0]
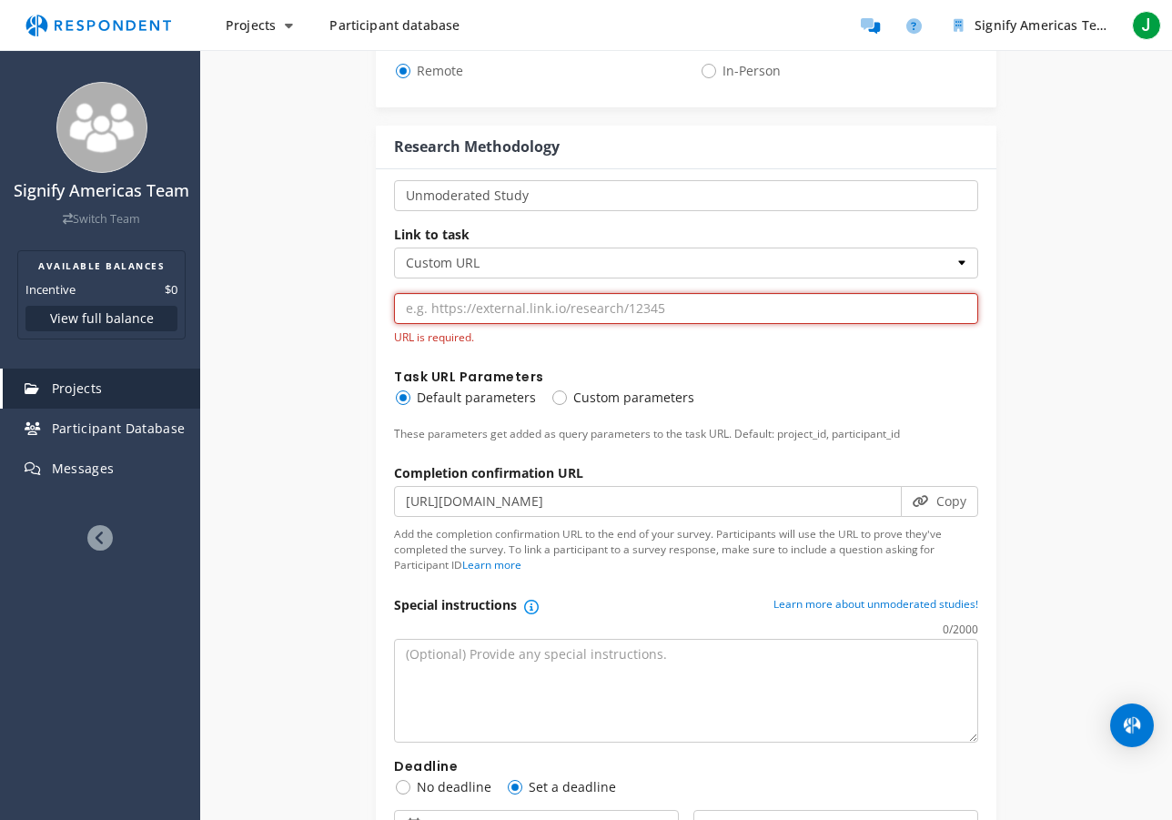
click at [484, 307] on input "url" at bounding box center [686, 308] width 584 height 31
click at [475, 306] on input "url" at bounding box center [686, 308] width 584 height 31
paste input "[URL][DOMAIN_NAME]"
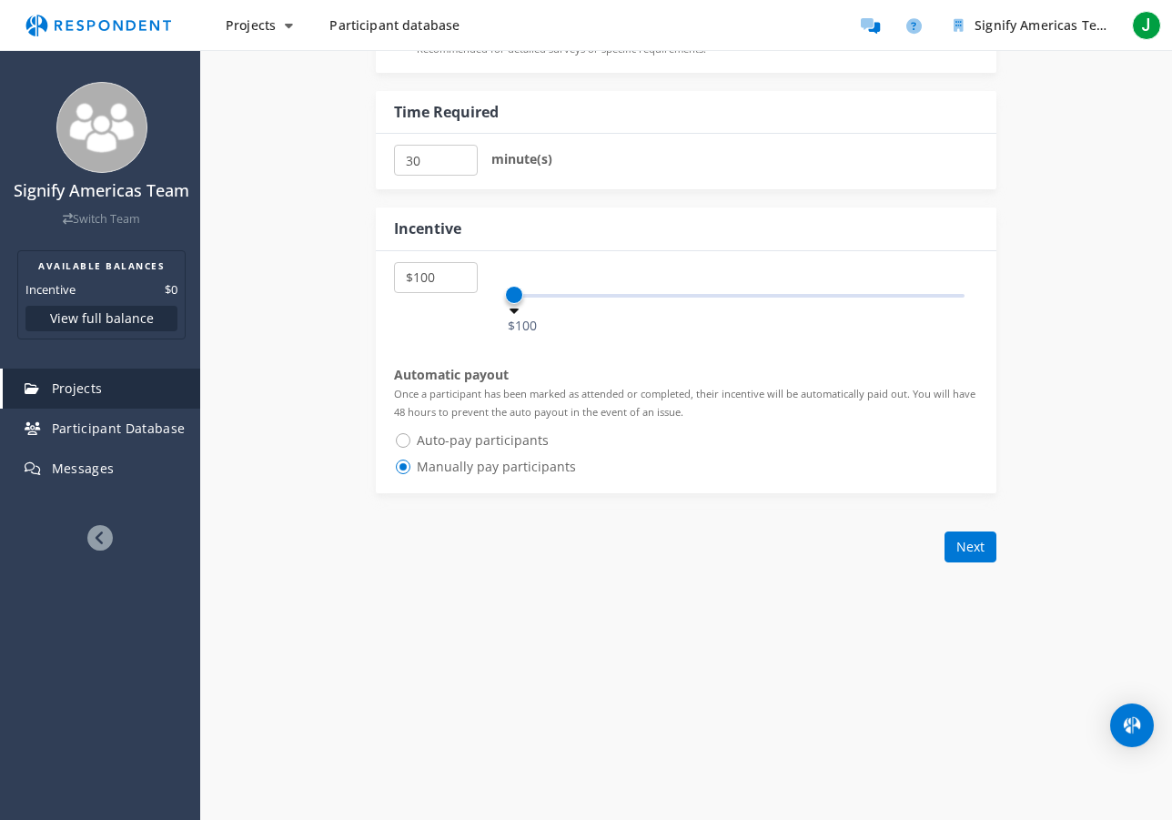
scroll to position [2008, 0]
type input "[URL][DOMAIN_NAME]"
click at [978, 545] on button "Next" at bounding box center [970, 545] width 52 height 31
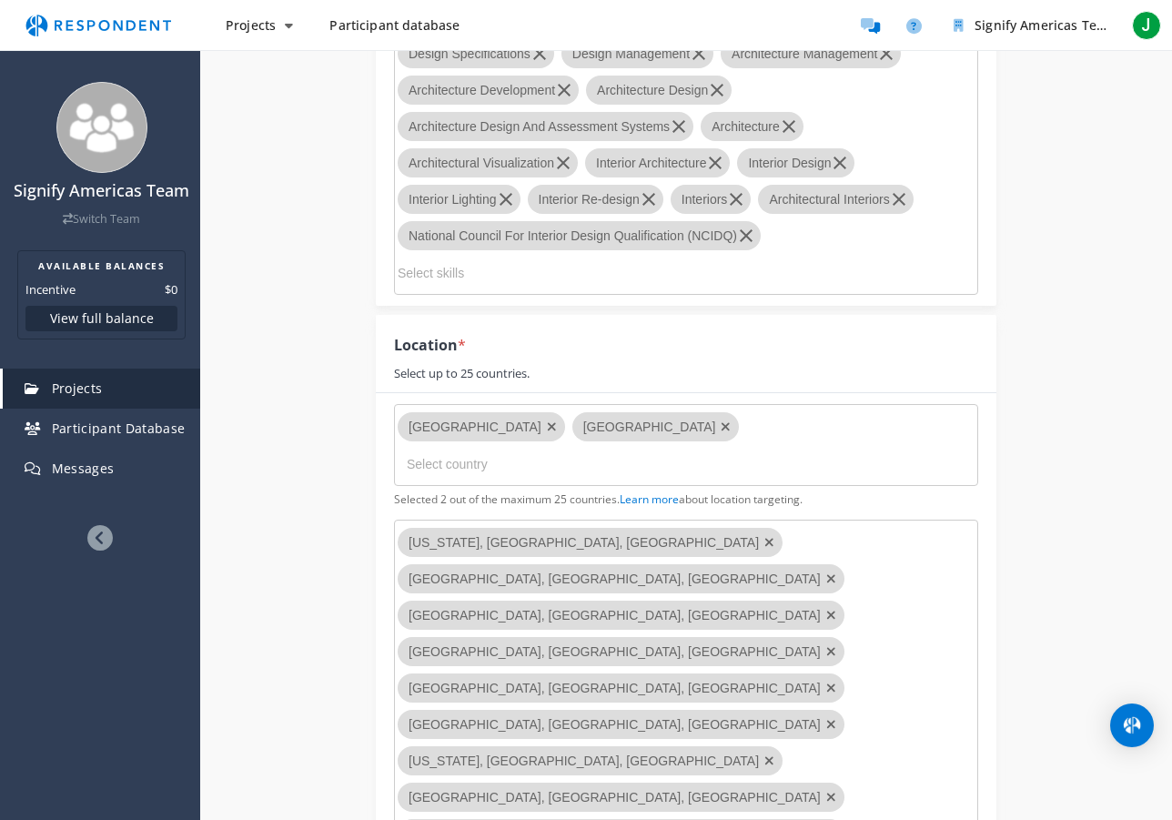
scroll to position [3376, 0]
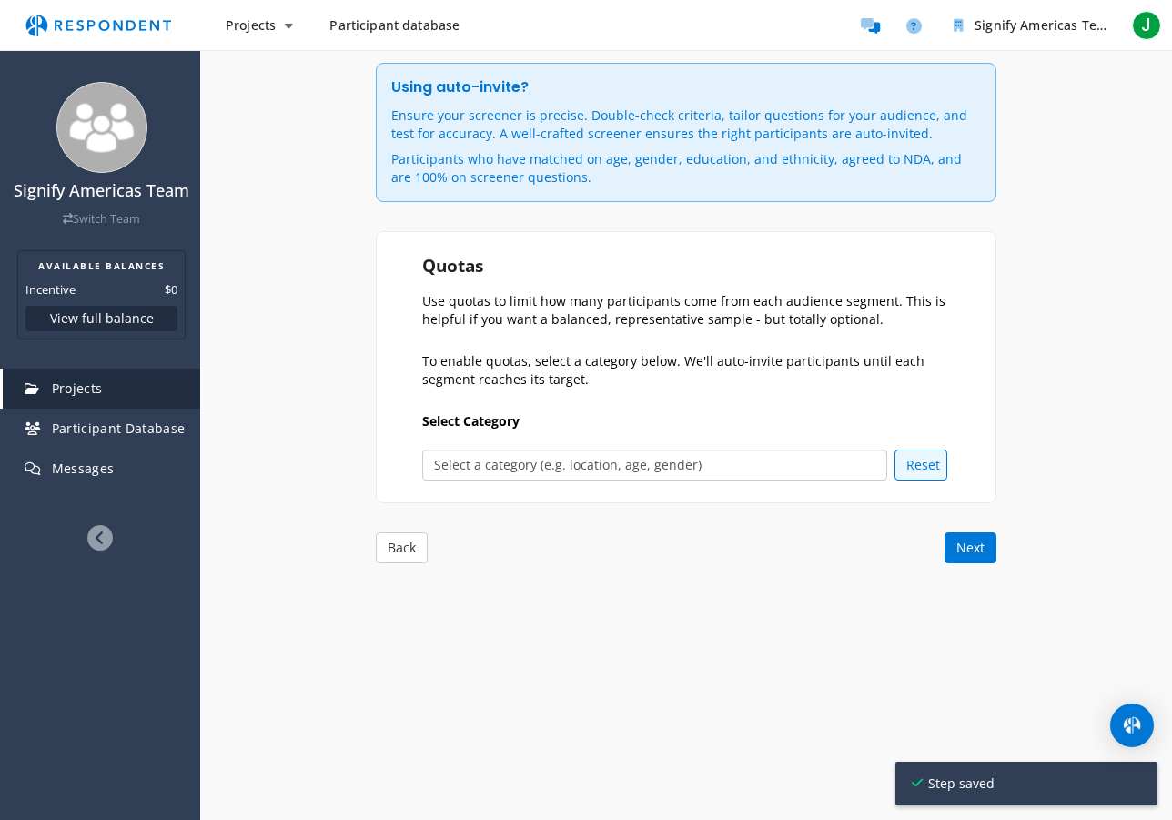
click at [699, 462] on select "Select a category (e.g. location, age, gender) Age Gender Ethnicity Location" at bounding box center [654, 464] width 465 height 31
click at [422, 449] on select "Select a category (e.g. location, age, gender) Age Gender Ethnicity Location" at bounding box center [654, 464] width 465 height 31
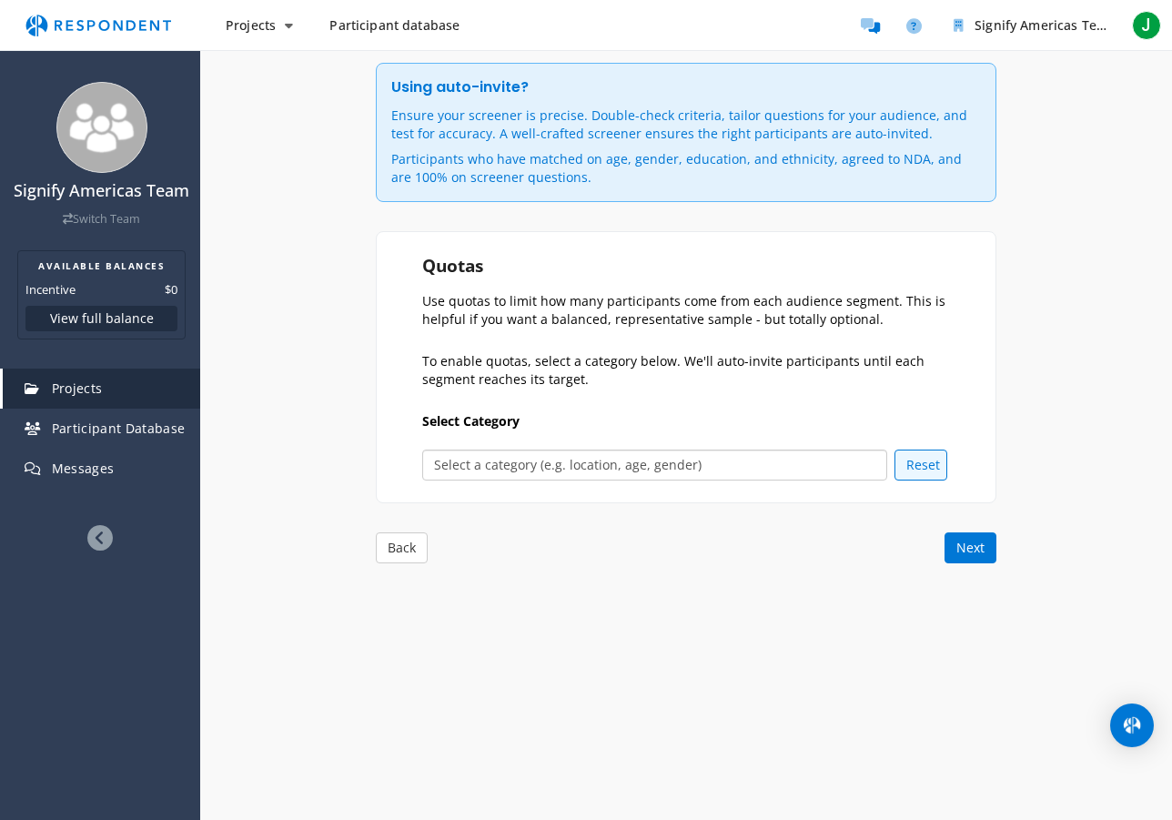
click at [699, 462] on select "Select a category (e.g. location, age, gender) Age Gender Ethnicity Location" at bounding box center [654, 464] width 465 height 31
select select "location"
click at [422, 449] on select "Select a category (e.g. location, age, gender) Age Gender Ethnicity Location" at bounding box center [654, 464] width 465 height 31
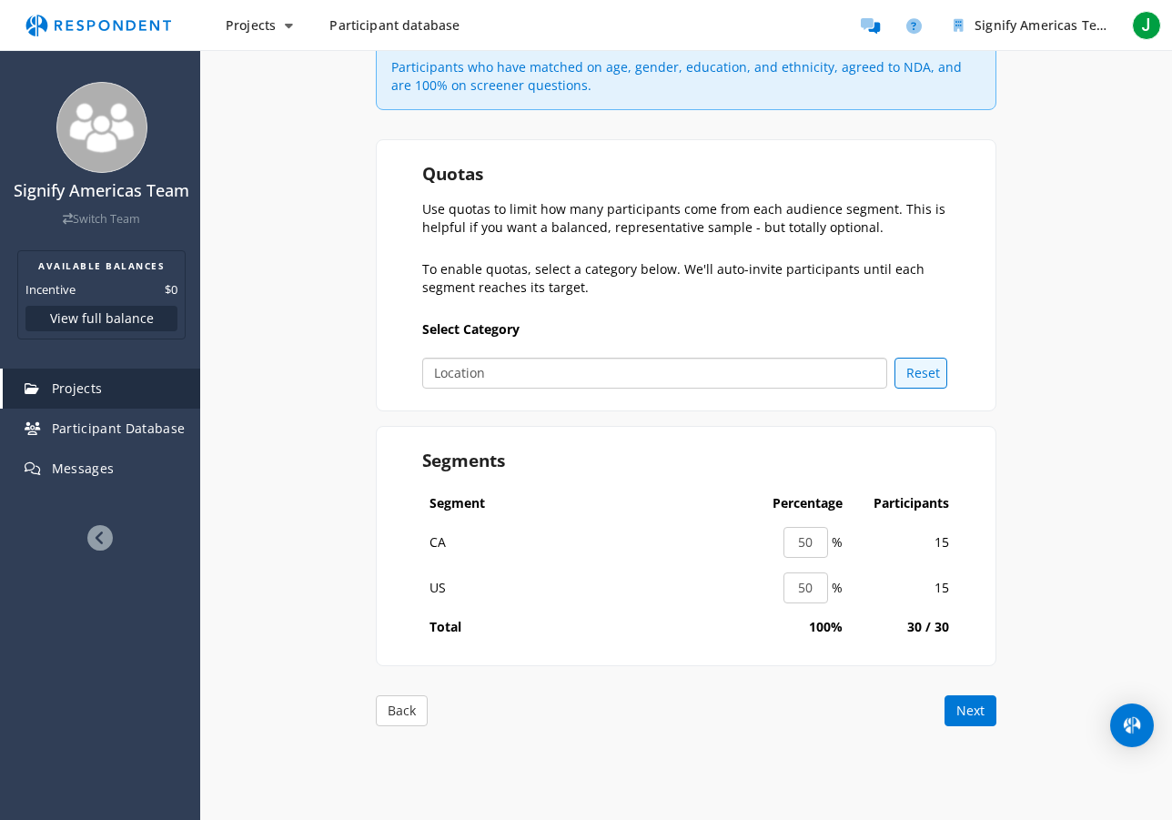
scroll to position [296, 0]
drag, startPoint x: 803, startPoint y: 539, endPoint x: 792, endPoint y: 539, distance: 11.0
click at [792, 539] on input "50" at bounding box center [805, 540] width 45 height 31
type input "20"
click at [821, 589] on input "50" at bounding box center [805, 585] width 45 height 31
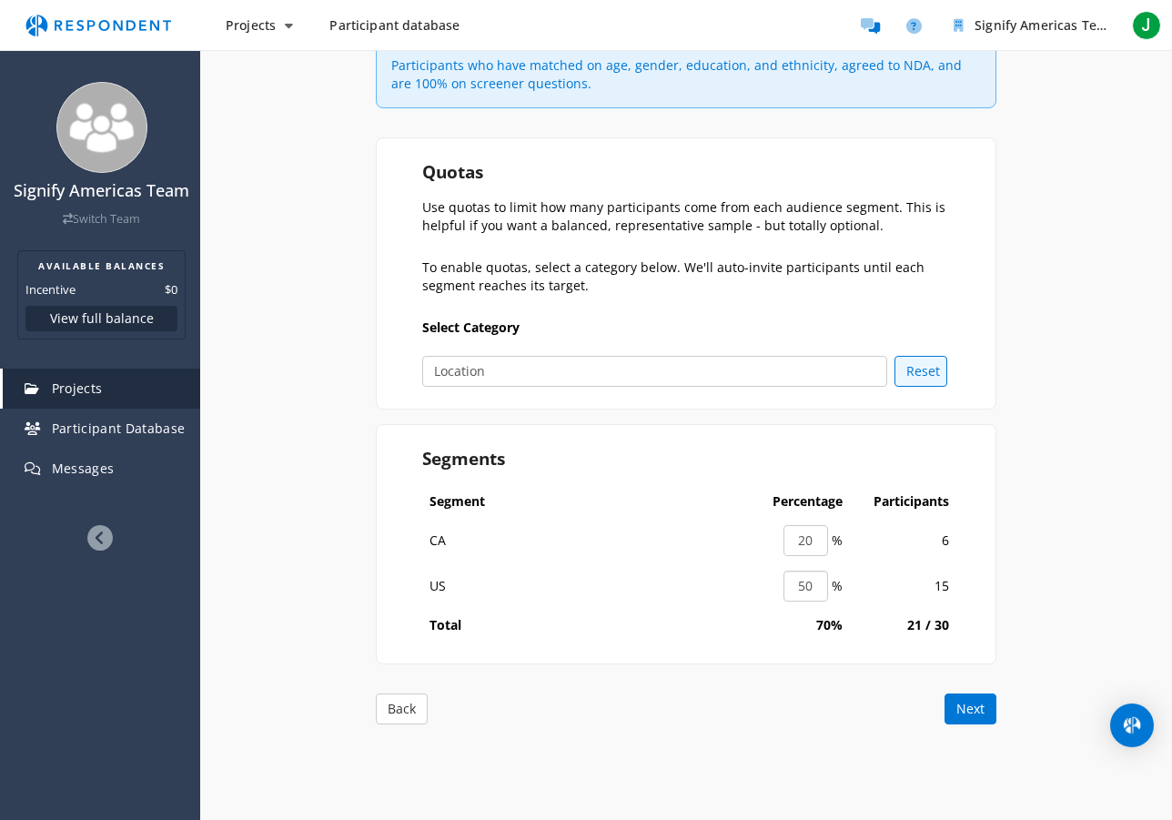
drag, startPoint x: 811, startPoint y: 586, endPoint x: 791, endPoint y: 586, distance: 20.9
click at [791, 586] on input "50" at bounding box center [805, 585] width 45 height 31
type input "80"
click at [1015, 563] on div "Using auto-invite? Ensure your screener is precise. Double-check criteria, tail…" at bounding box center [686, 352] width 972 height 802
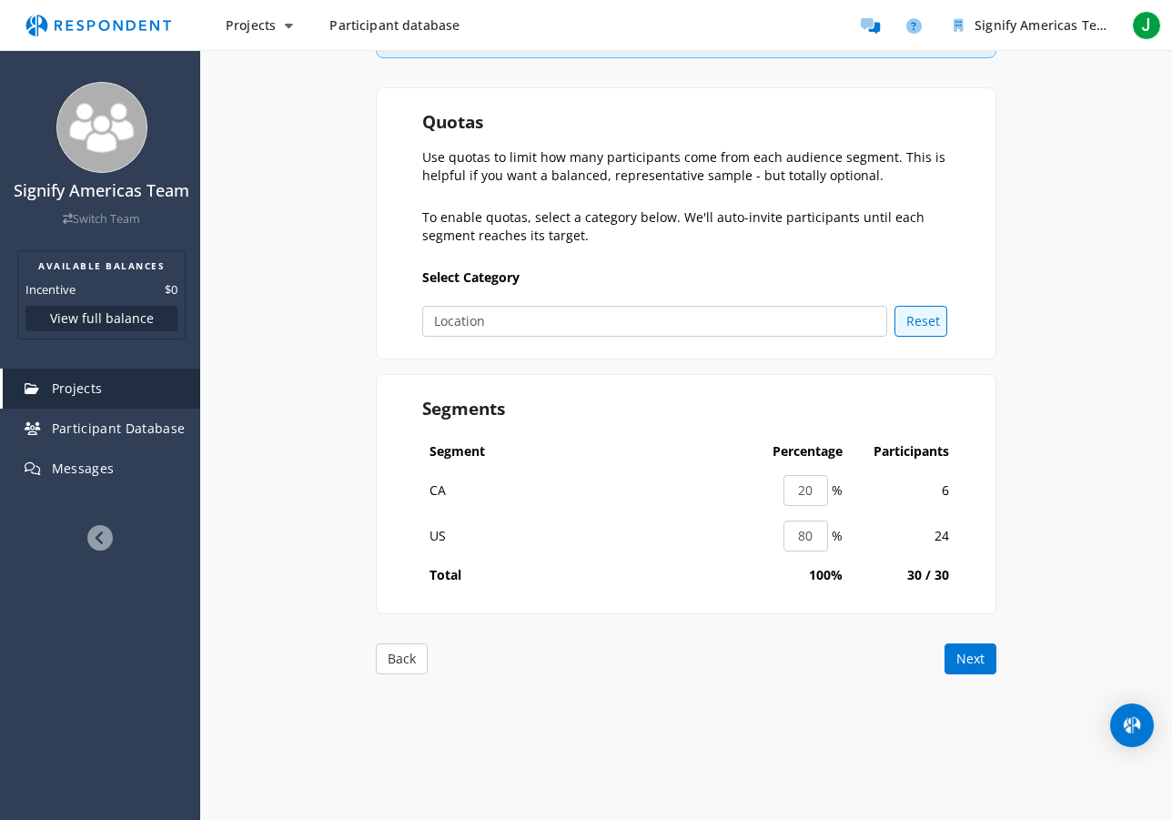
scroll to position [356, 0]
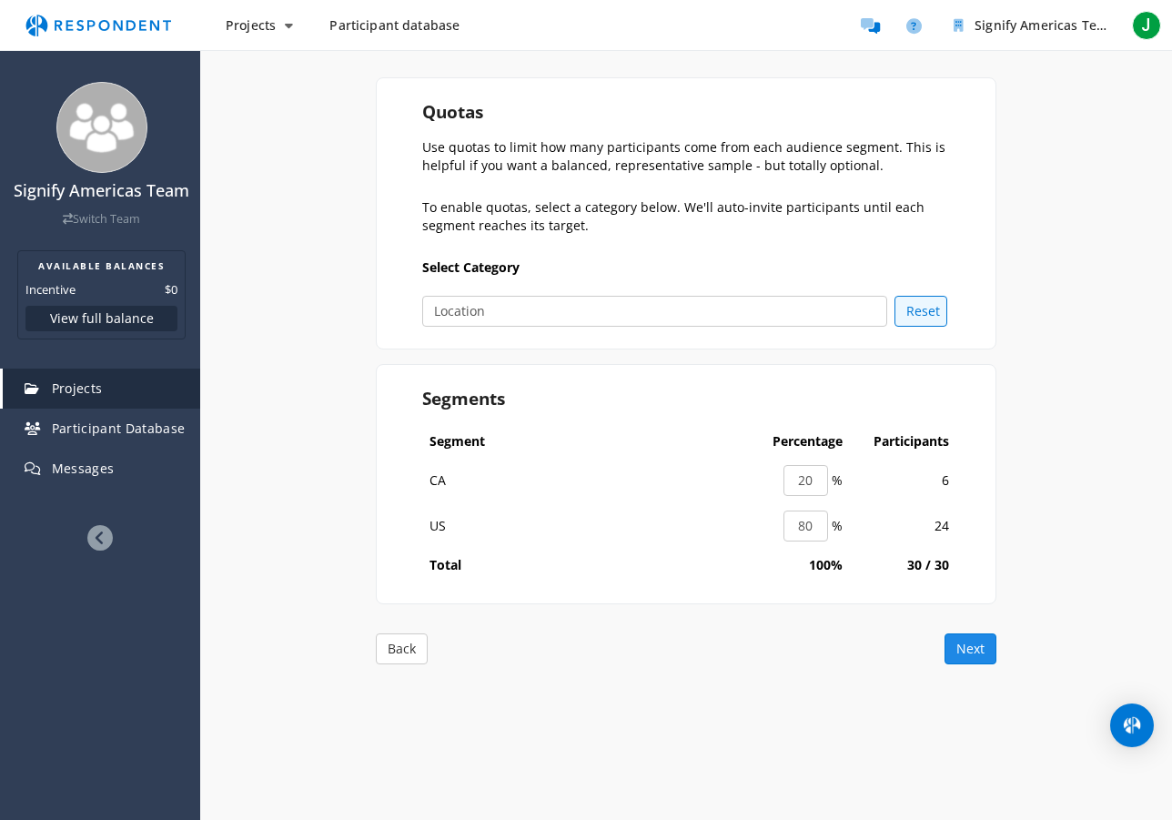
click at [970, 650] on button "Next" at bounding box center [970, 648] width 52 height 31
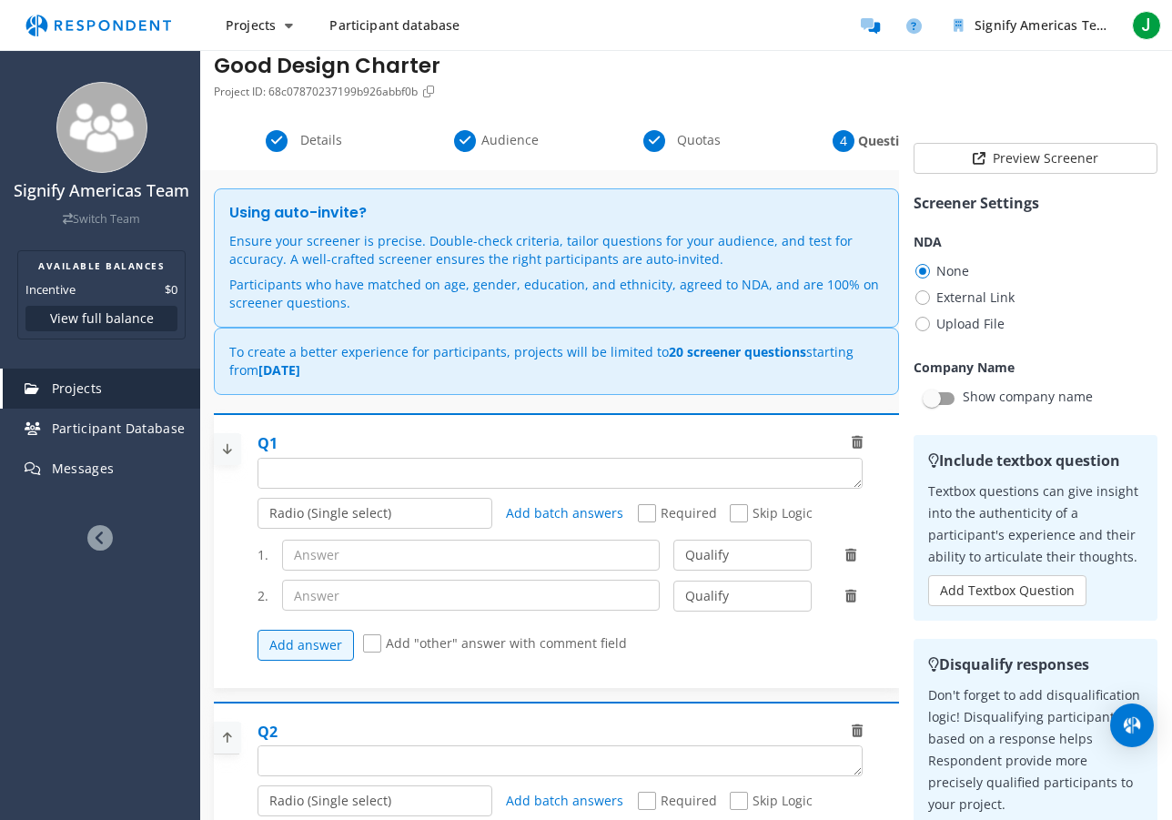
scroll to position [0, 0]
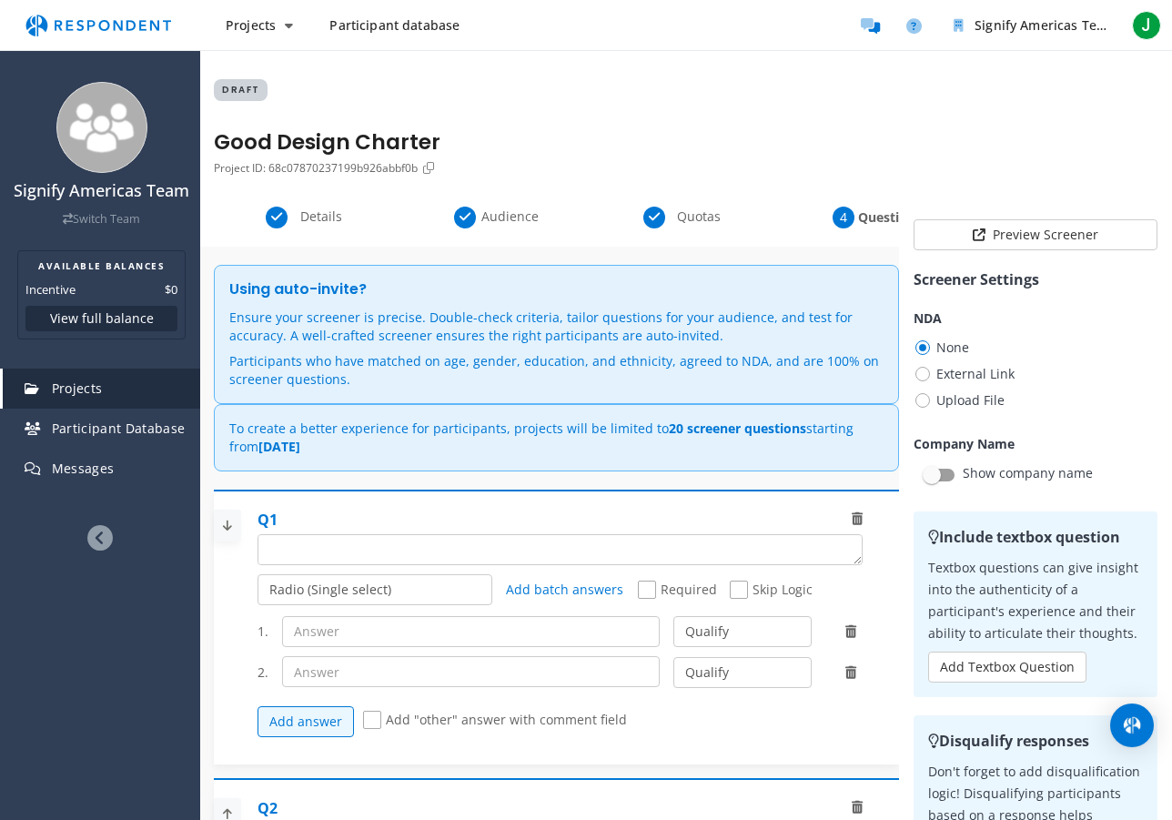
click at [381, 25] on span "Participant database" at bounding box center [394, 24] width 130 height 17
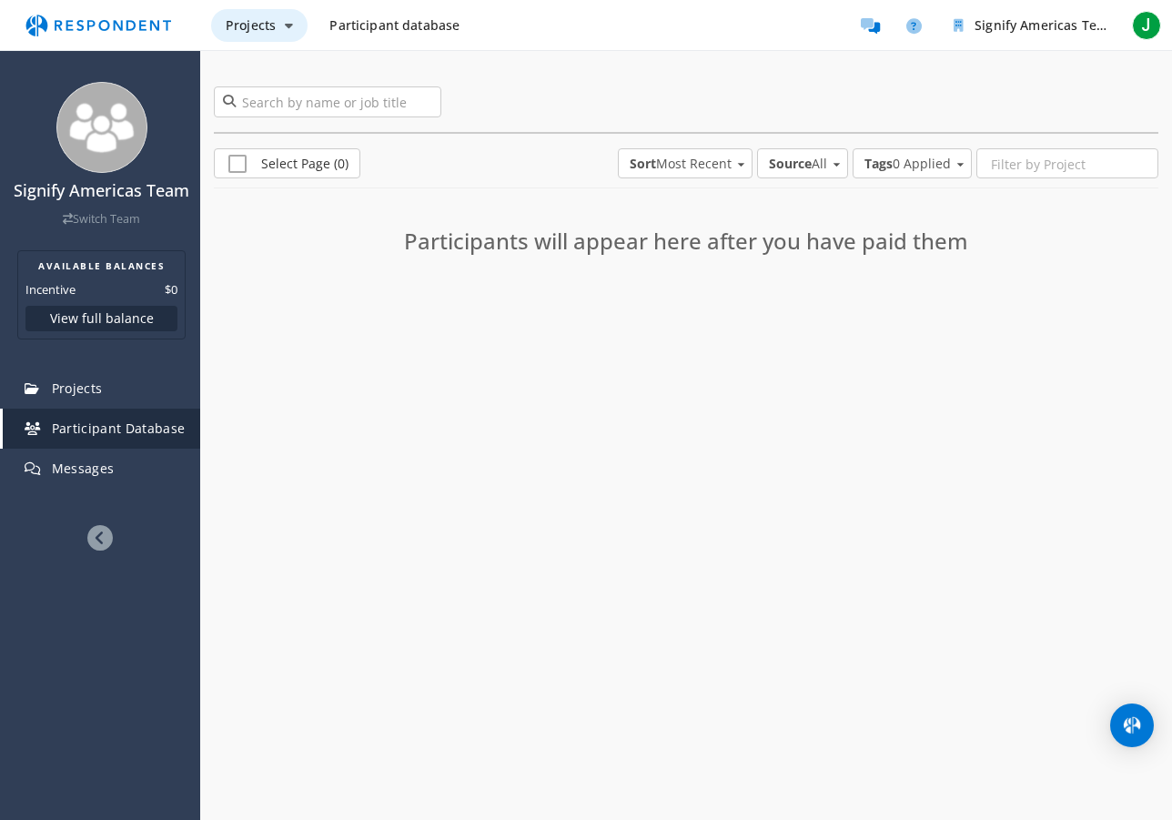
click at [256, 30] on span "Projects" at bounding box center [251, 24] width 50 height 17
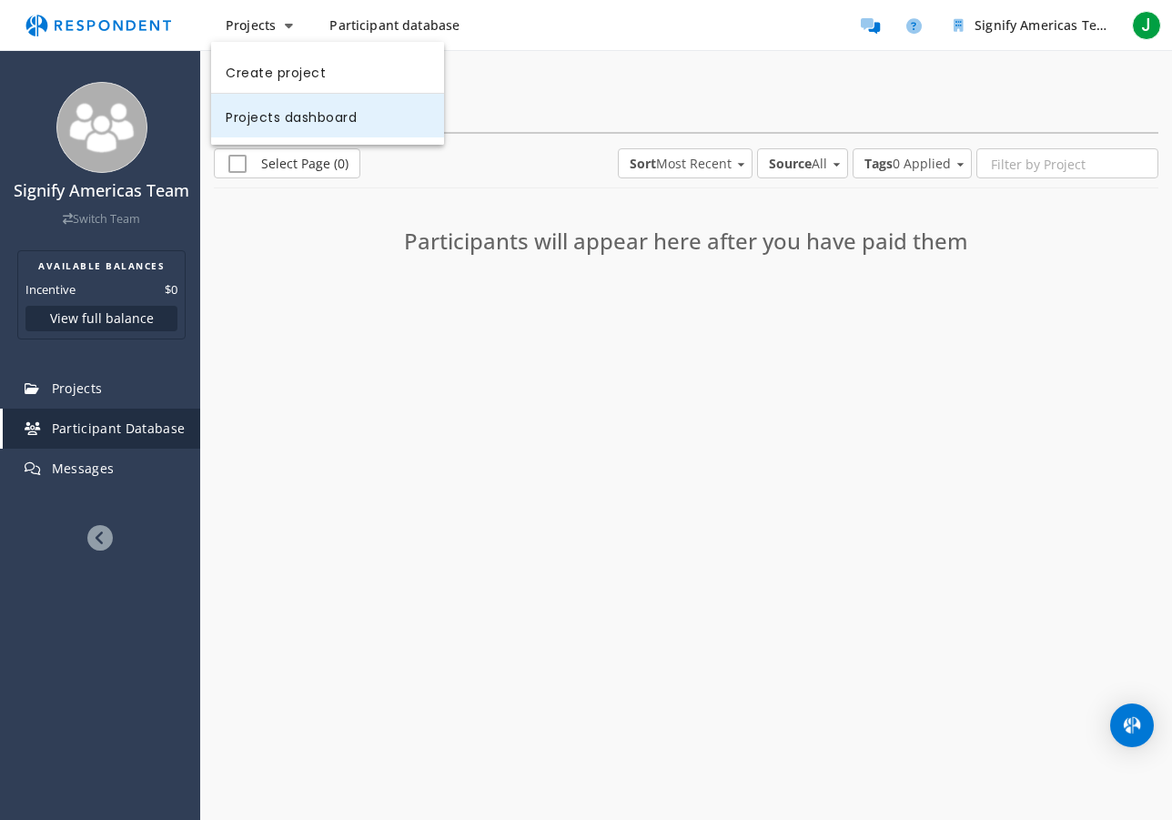
click at [281, 113] on link "Projects dashboard" at bounding box center [327, 116] width 233 height 44
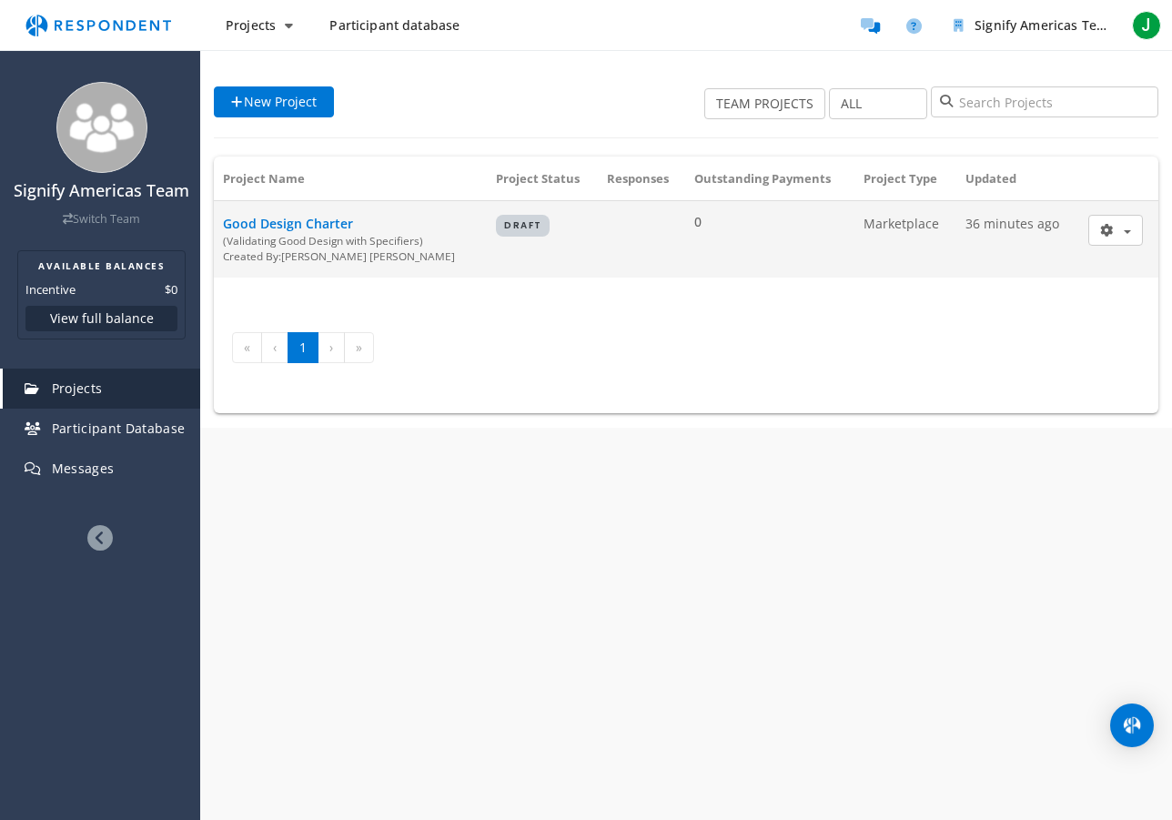
click at [294, 218] on span "Good Design Charter" at bounding box center [288, 223] width 130 height 17
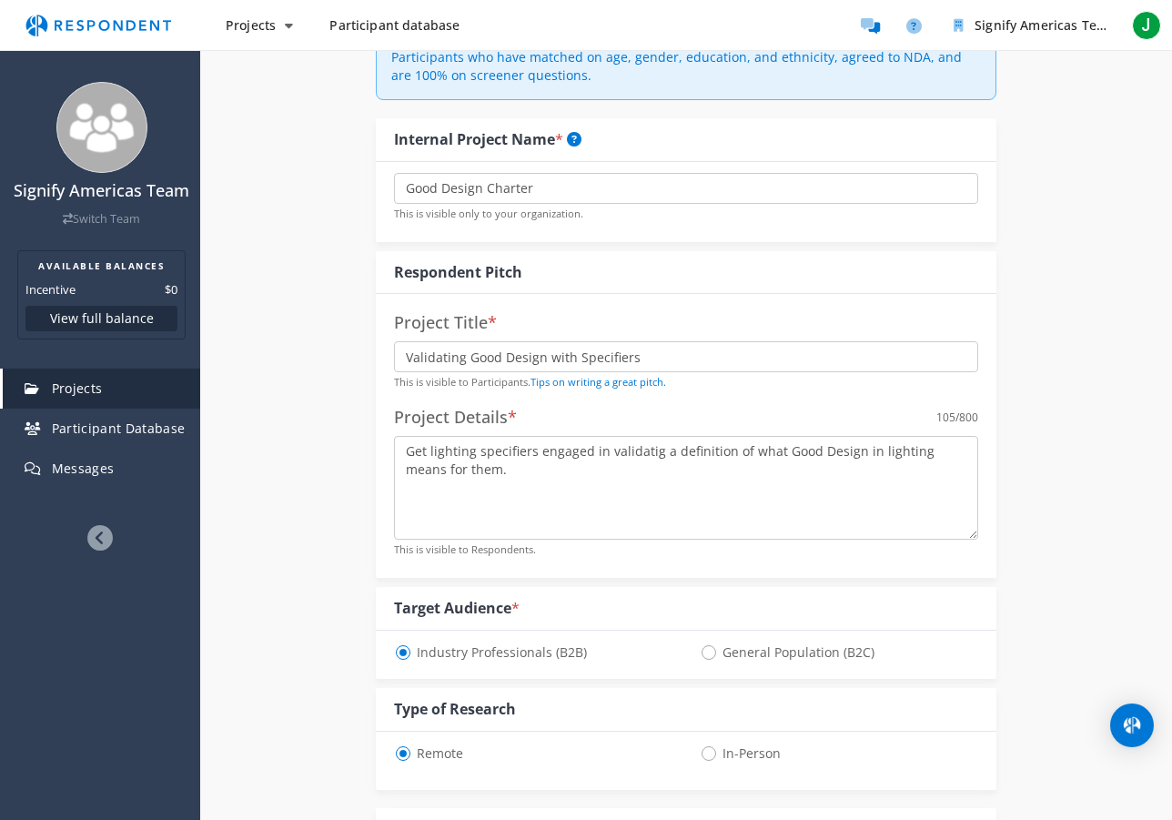
scroll to position [315, 0]
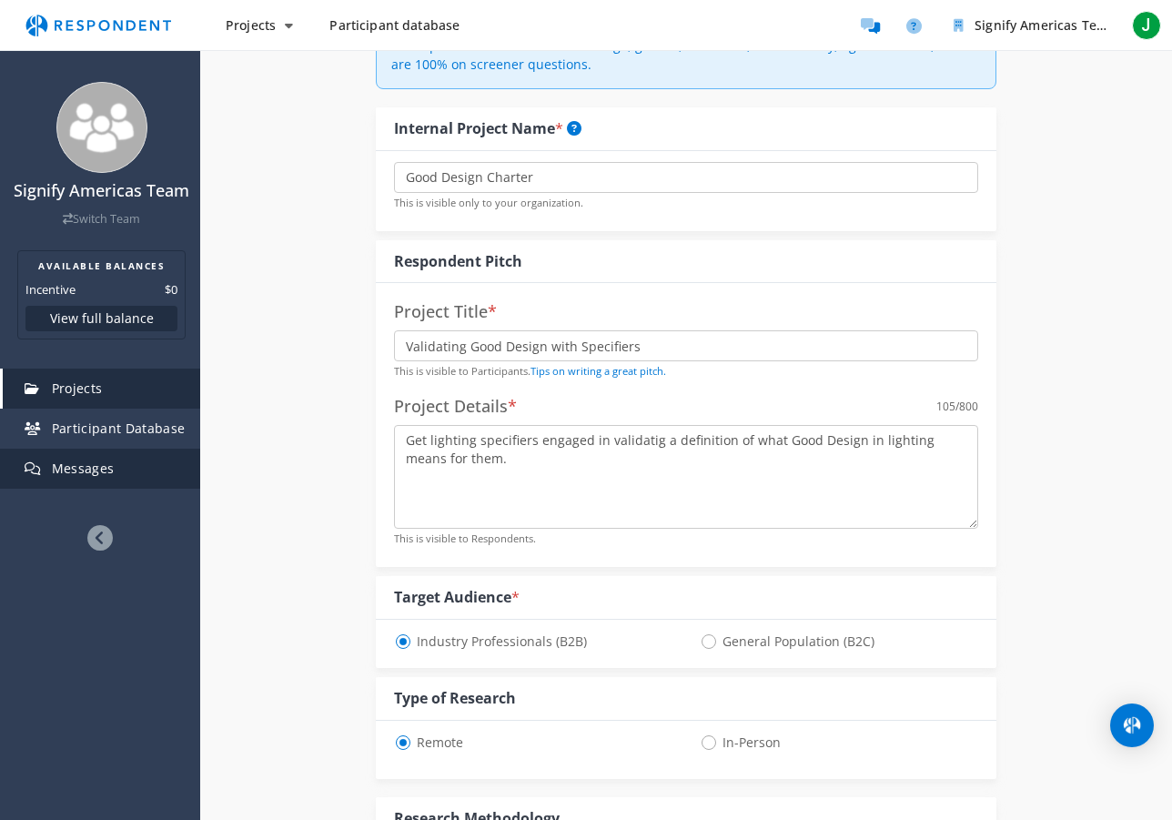
click at [74, 468] on span "Messages" at bounding box center [83, 467] width 63 height 17
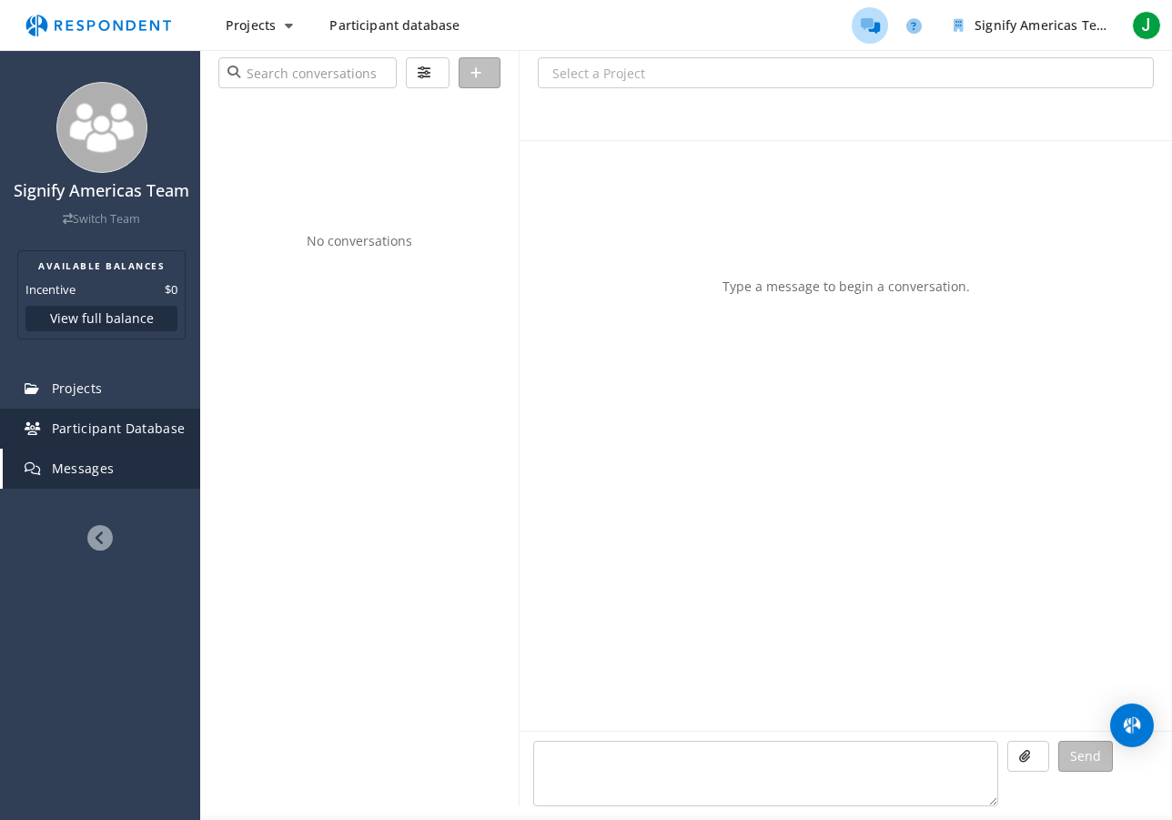
click at [71, 432] on span "Participant Database" at bounding box center [119, 427] width 134 height 17
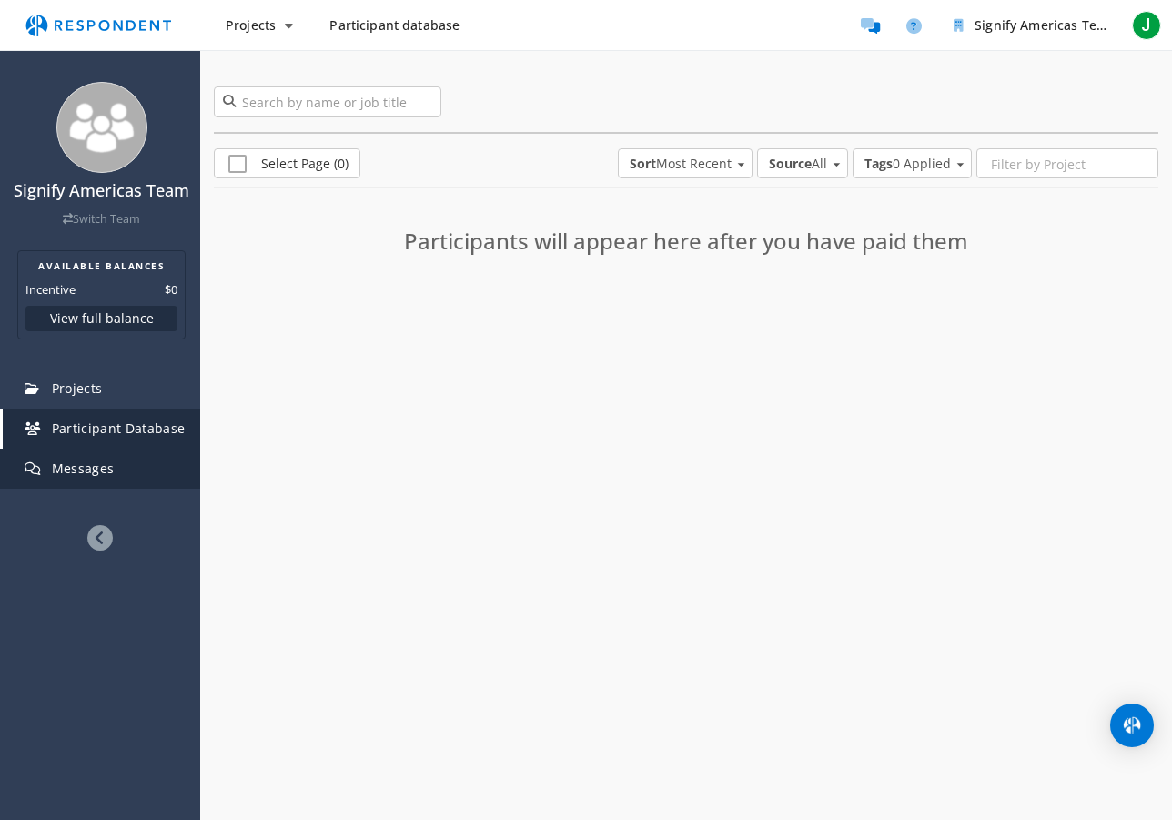
click at [76, 465] on span "Messages" at bounding box center [83, 467] width 63 height 17
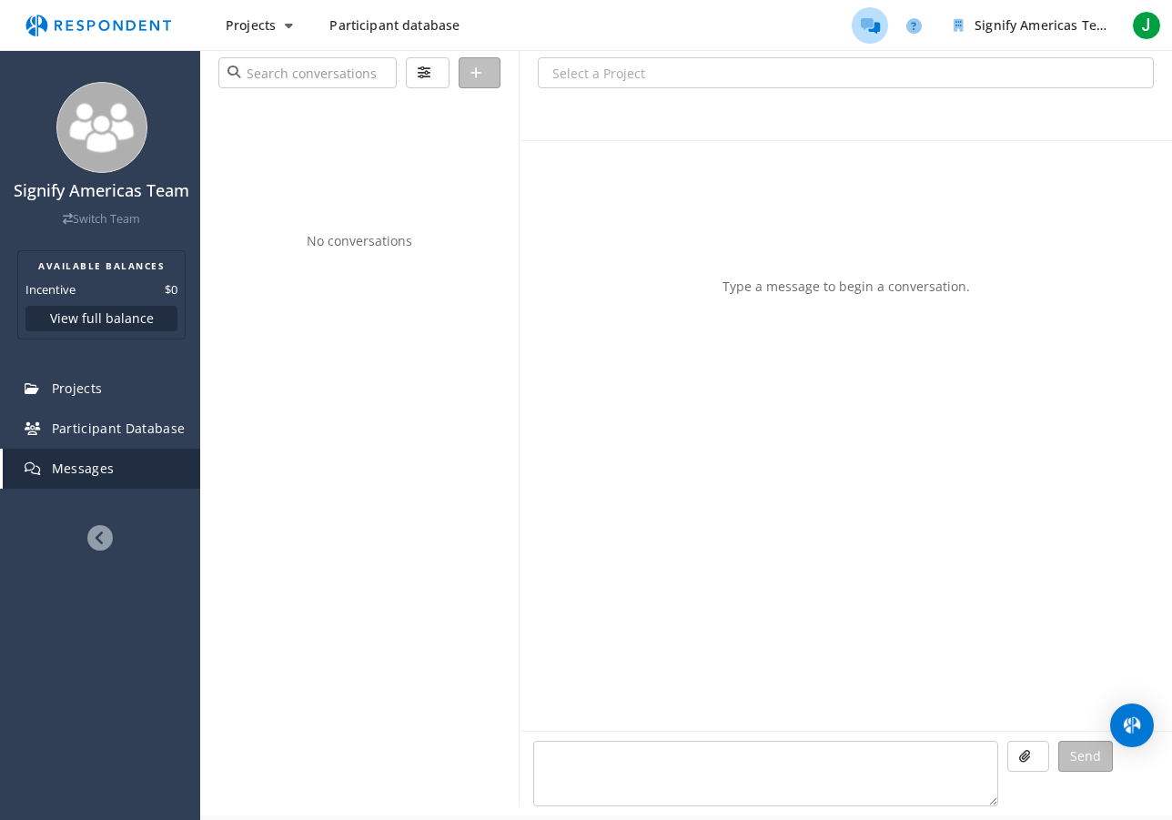
click at [76, 465] on span "Messages" at bounding box center [83, 467] width 63 height 17
click at [1122, 720] on img "Open Intercom Messenger" at bounding box center [1132, 725] width 24 height 24
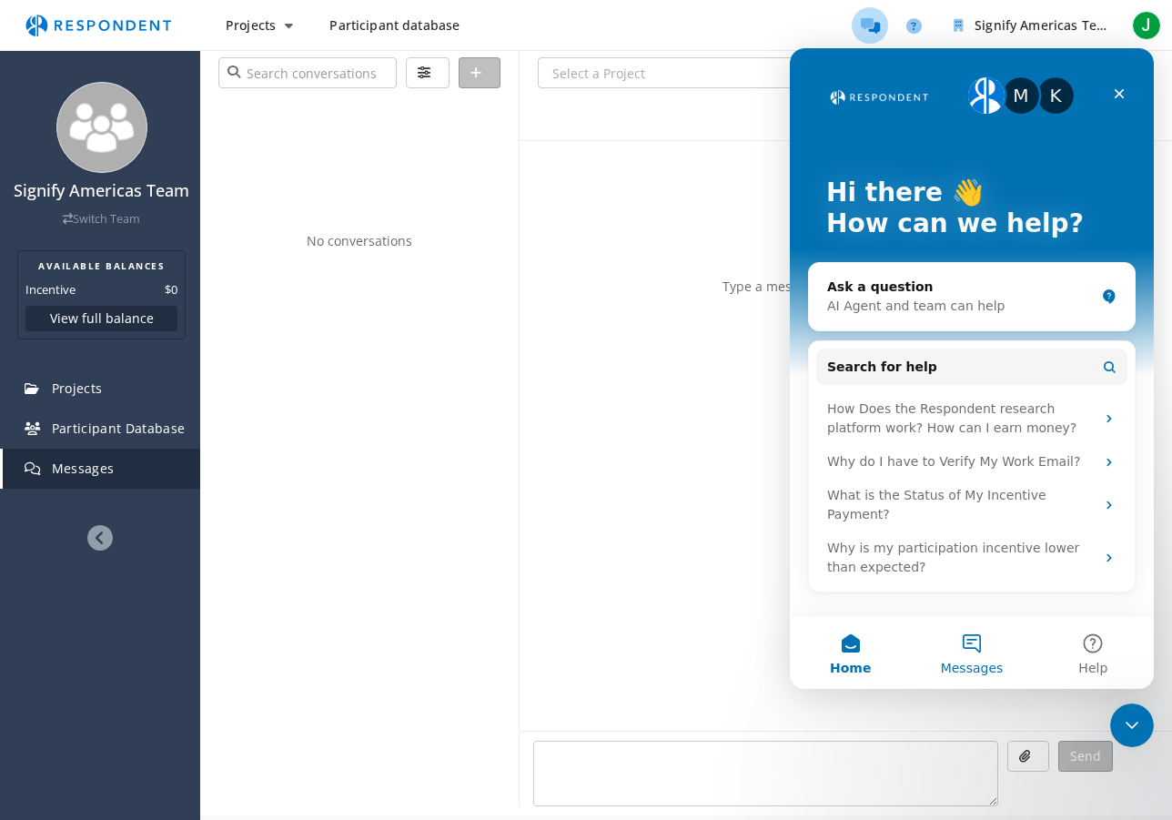
click at [980, 657] on button "Messages" at bounding box center [971, 652] width 121 height 73
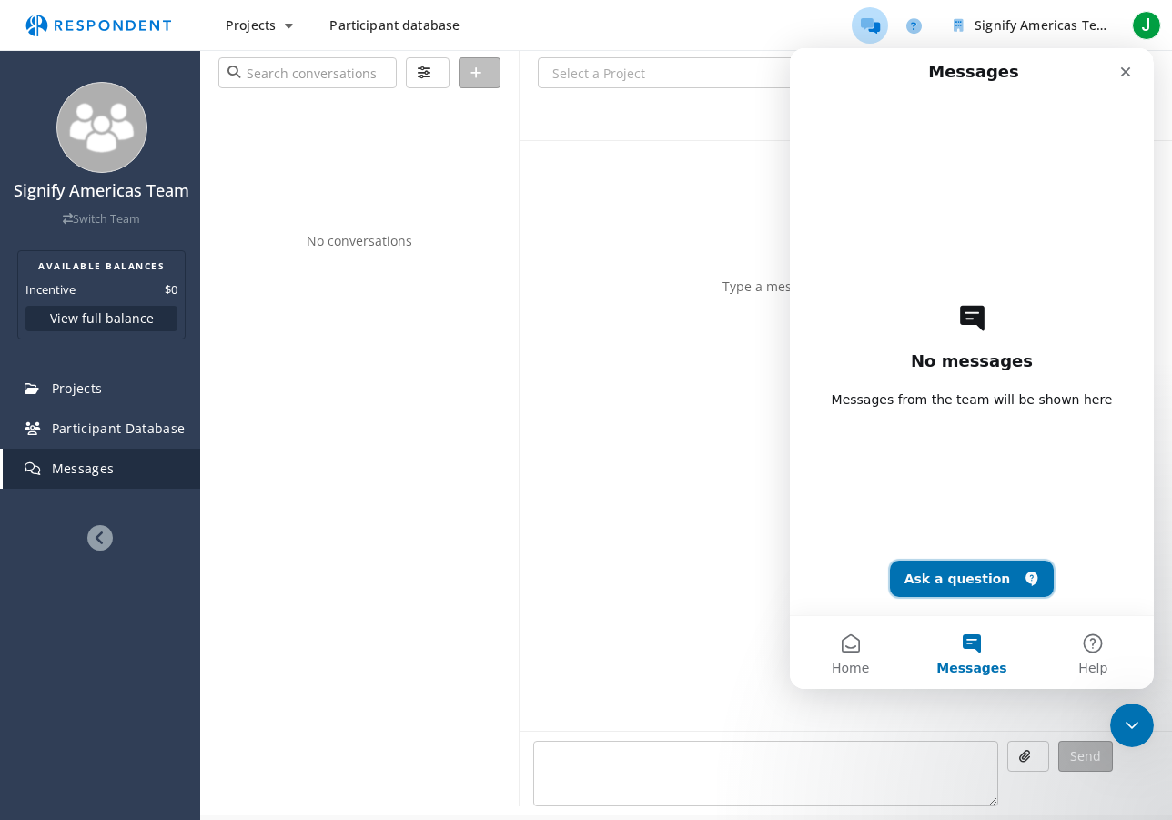
click at [947, 577] on button "Ask a question" at bounding box center [972, 578] width 165 height 36
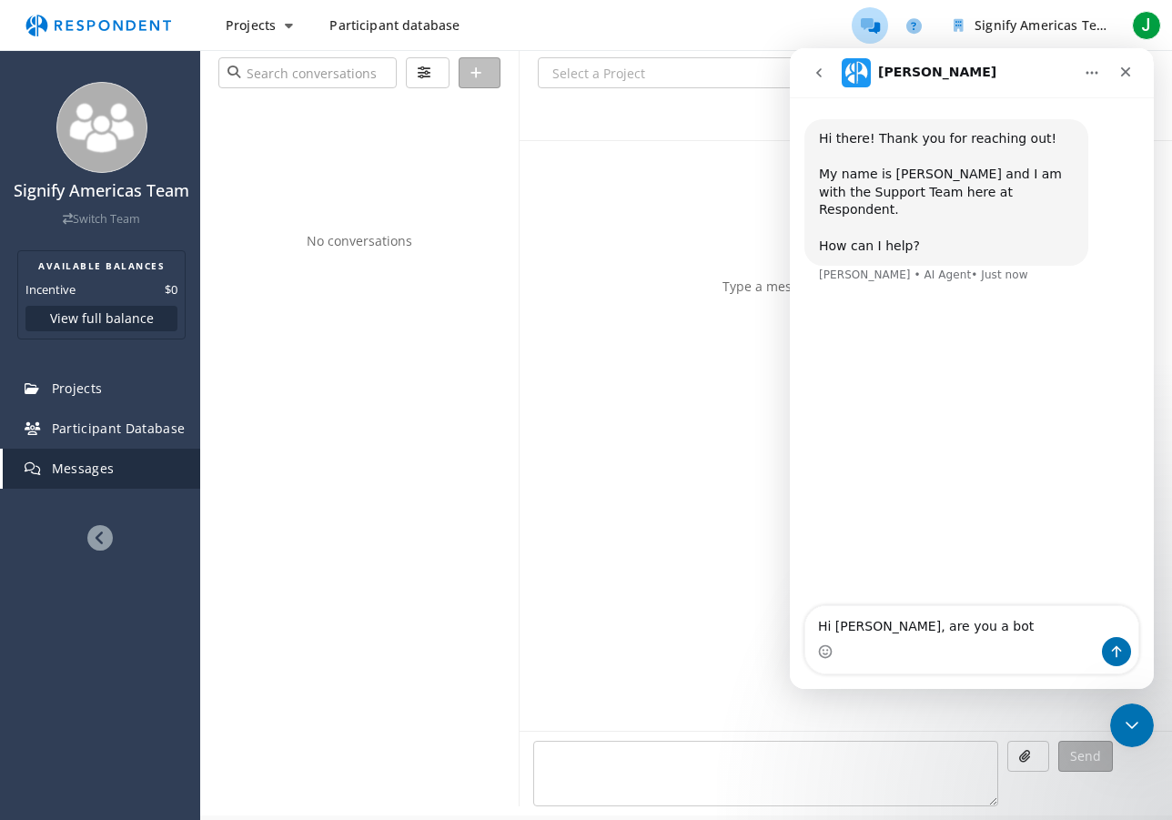
type textarea "Hi [PERSON_NAME], are you a bot?"
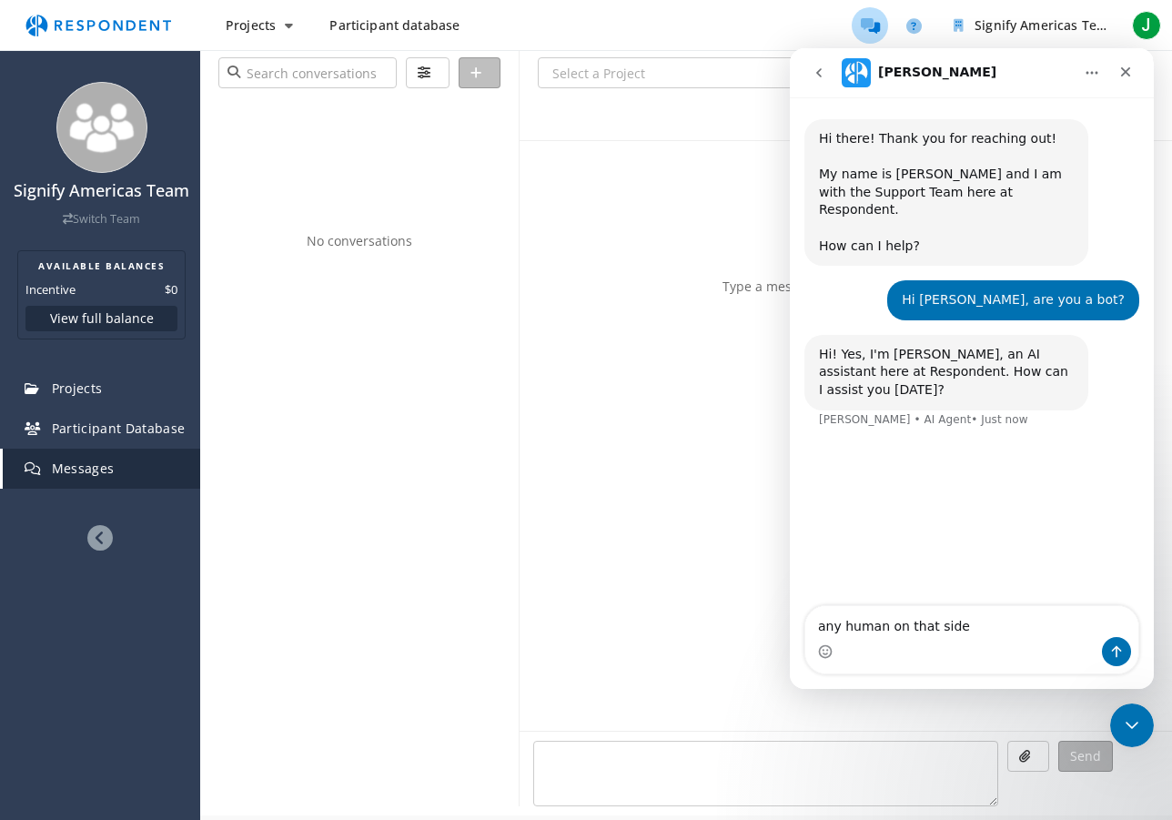
type textarea "any human on that side?"
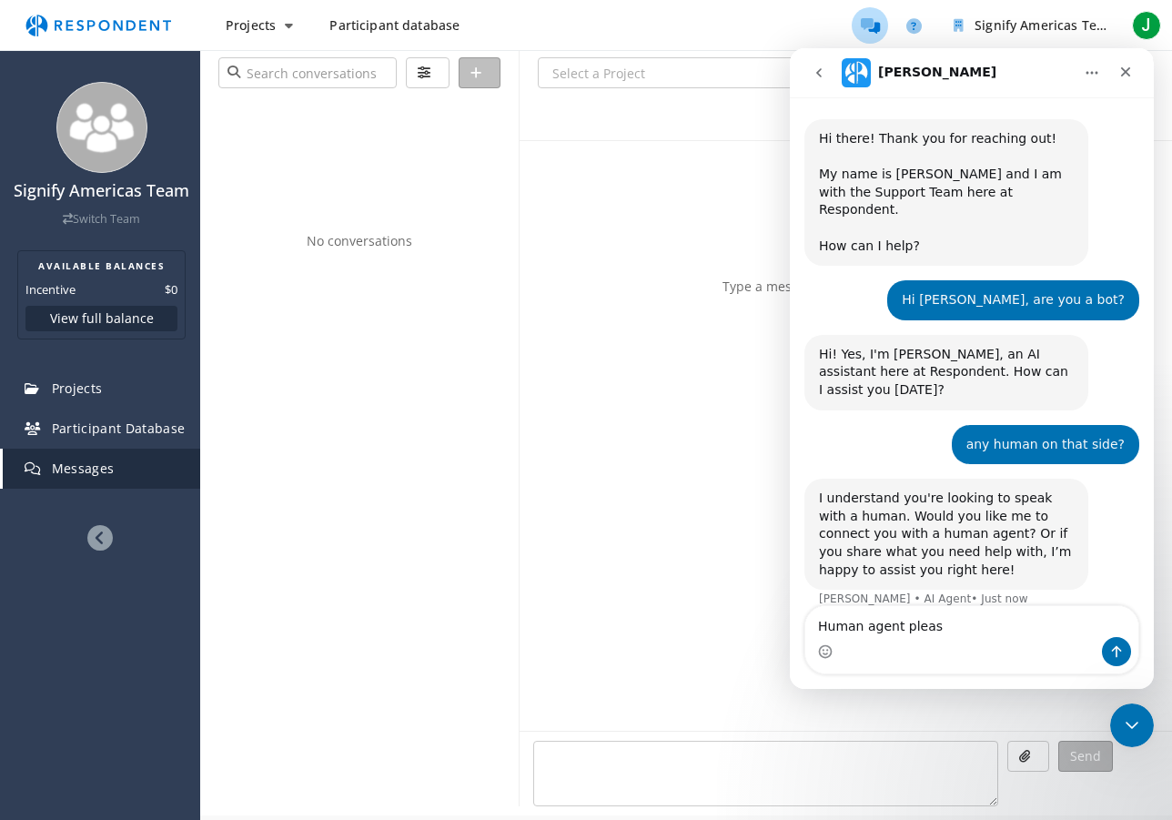
type textarea "Human agent please"
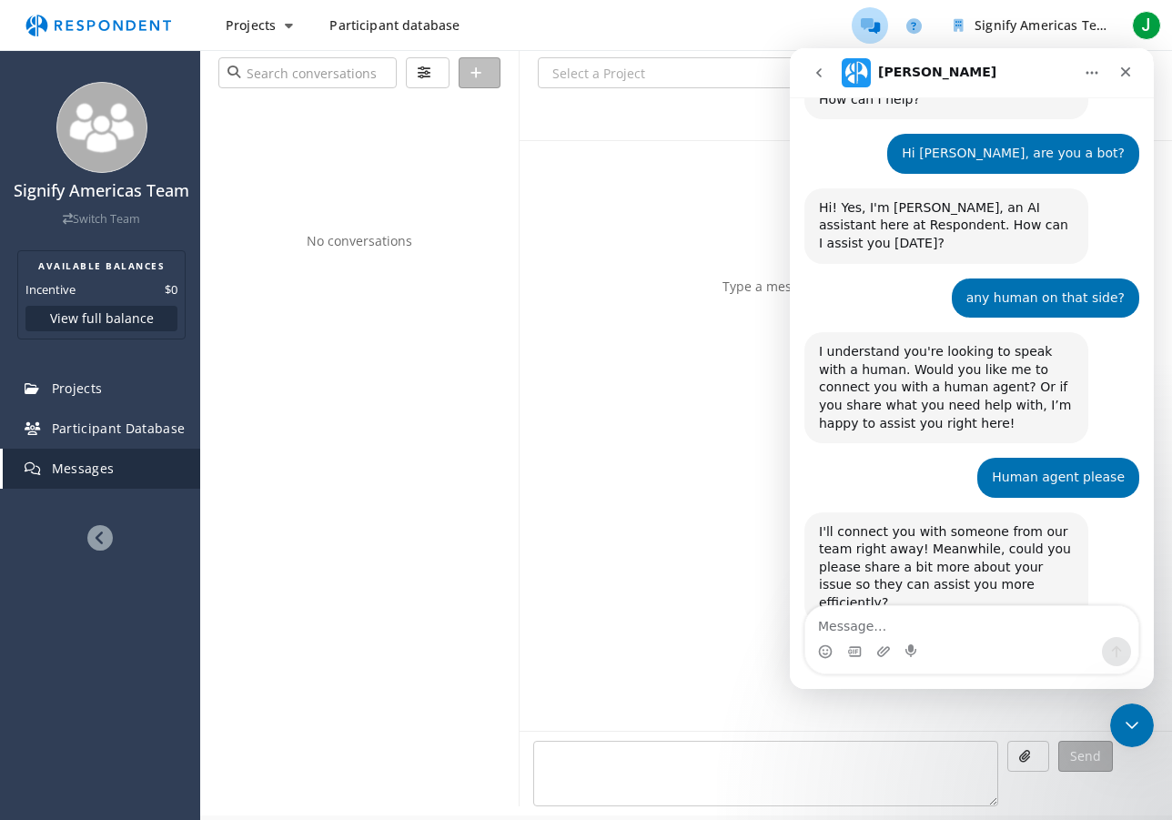
scroll to position [148, 0]
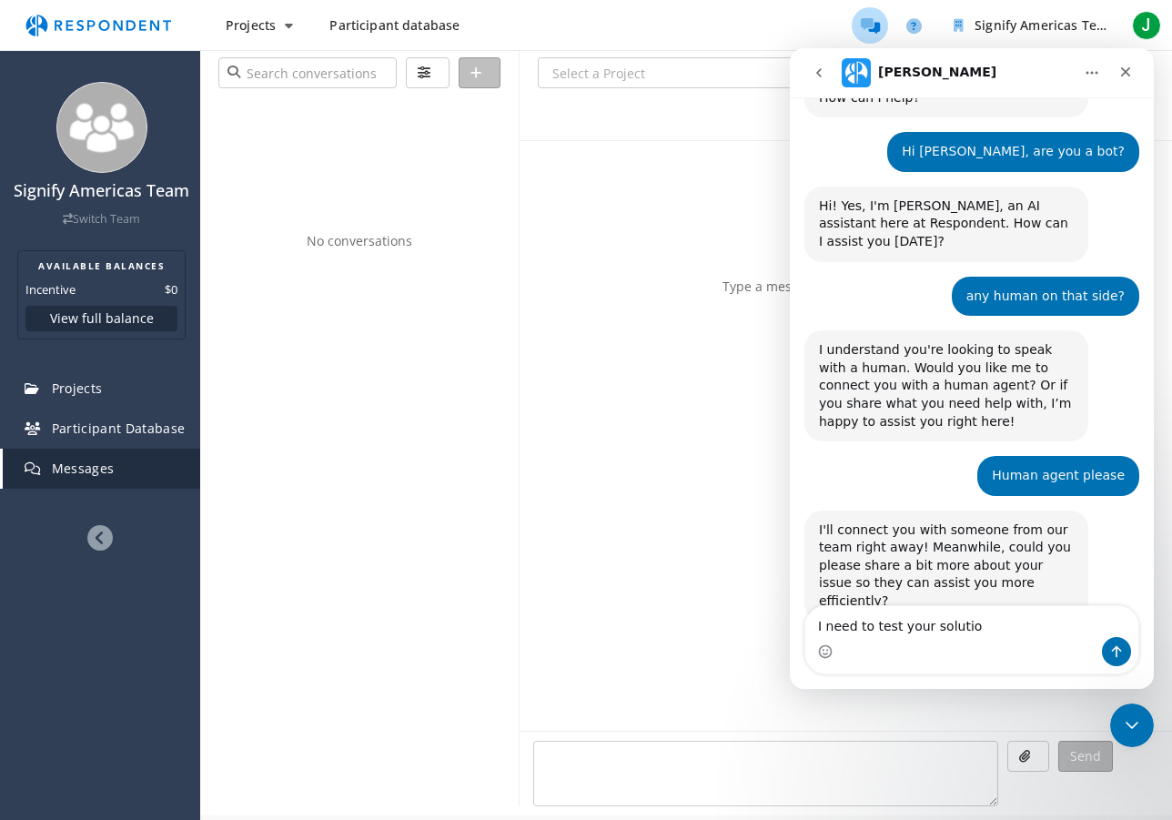
type textarea "I need to test your solution"
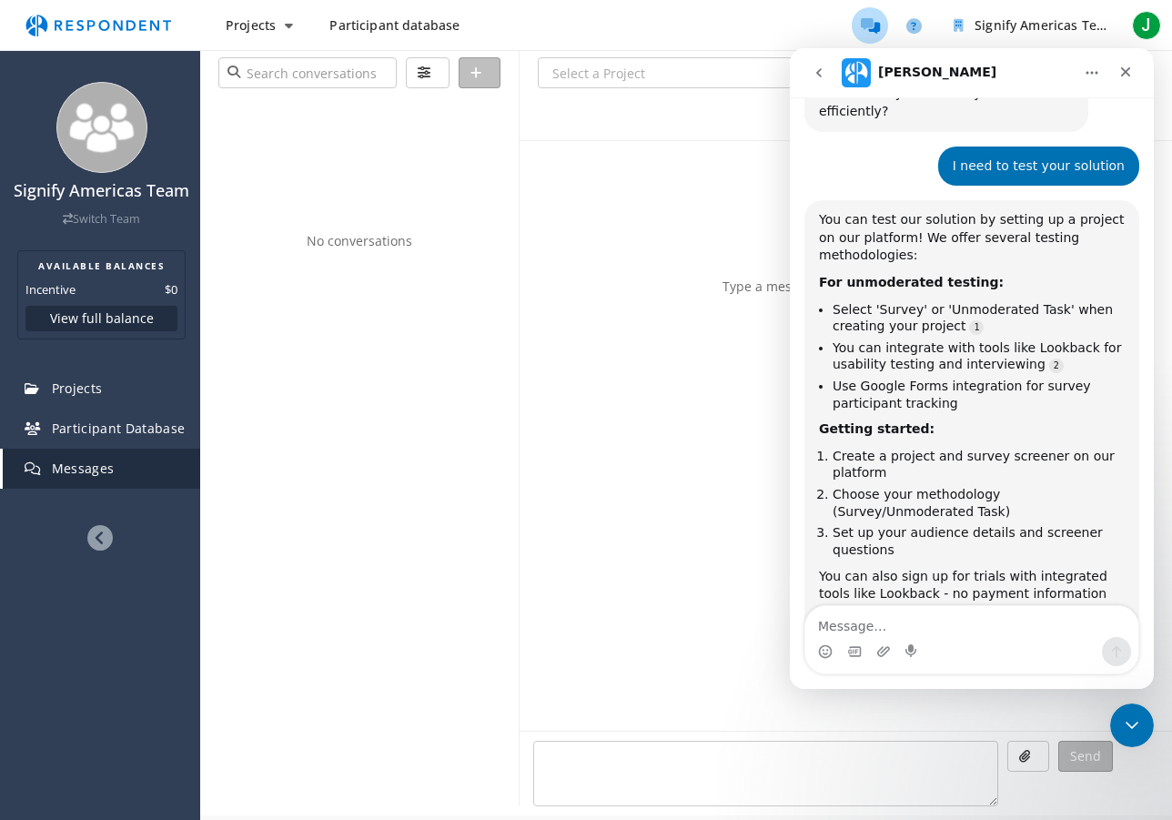
scroll to position [678, 0]
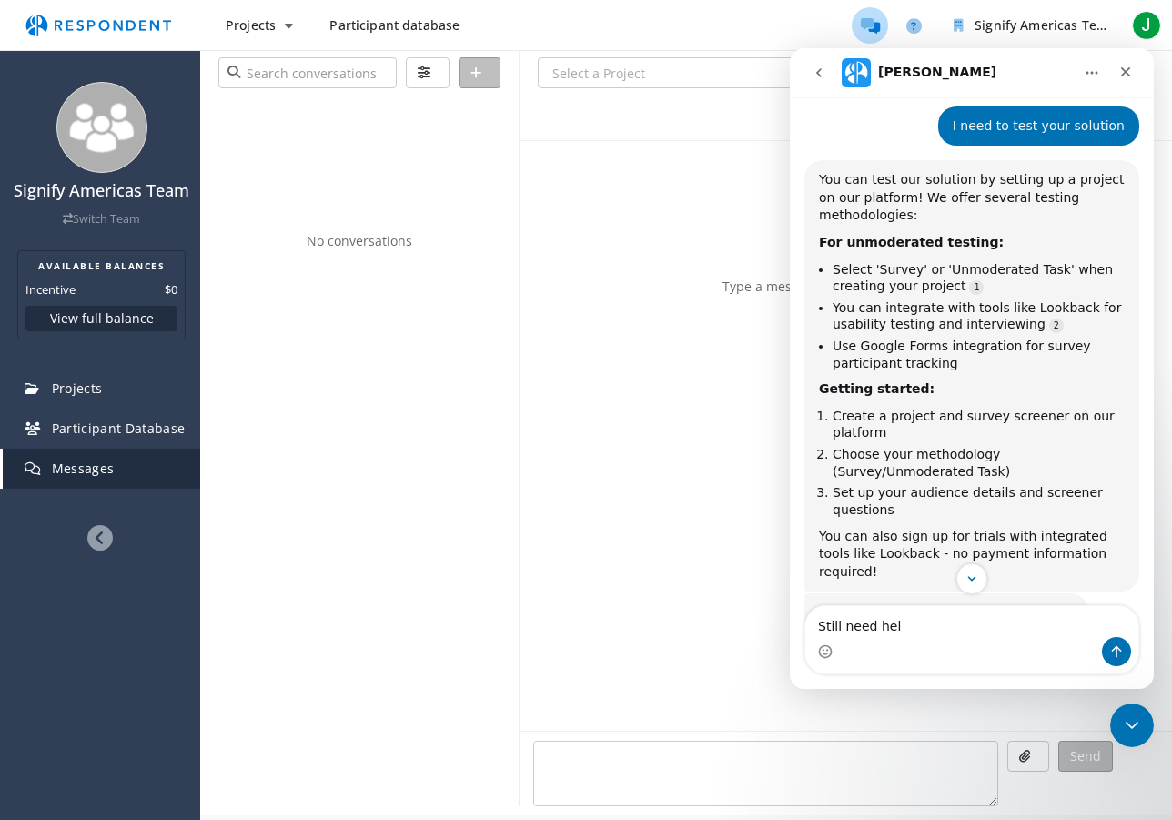
type textarea "Still need help"
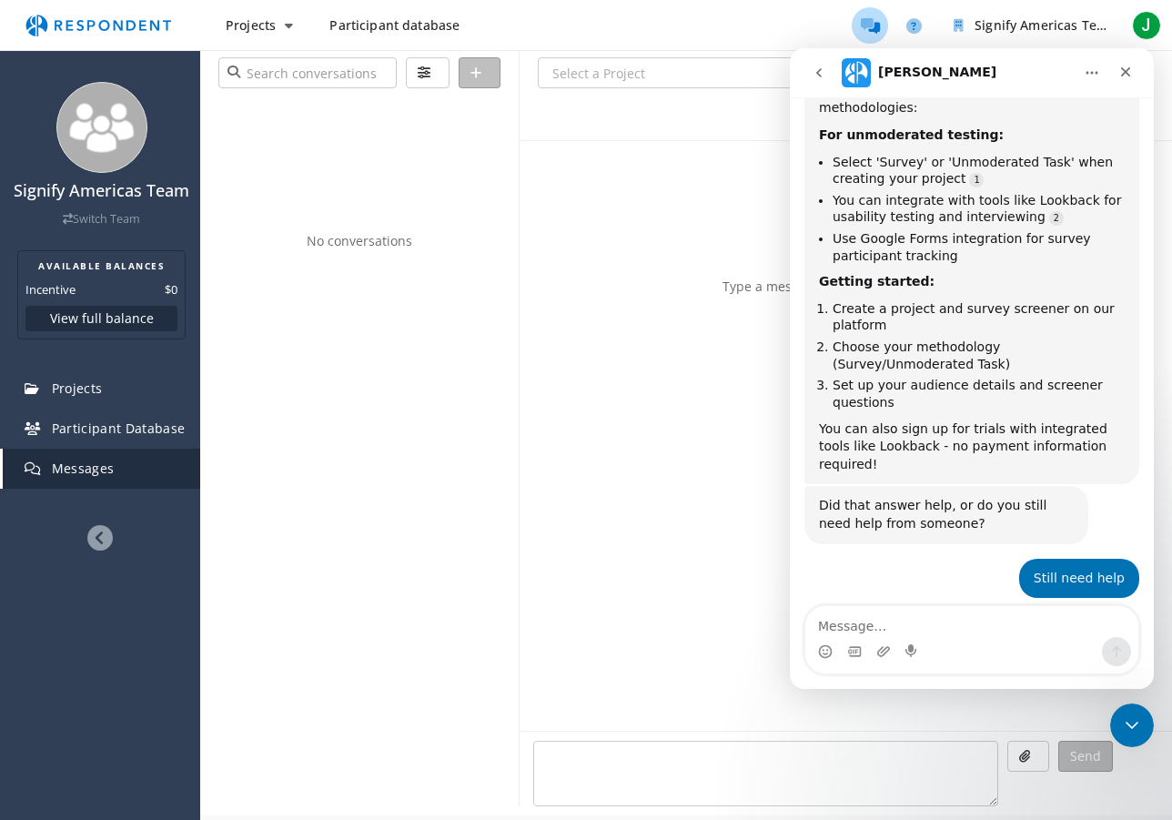
scroll to position [3, 0]
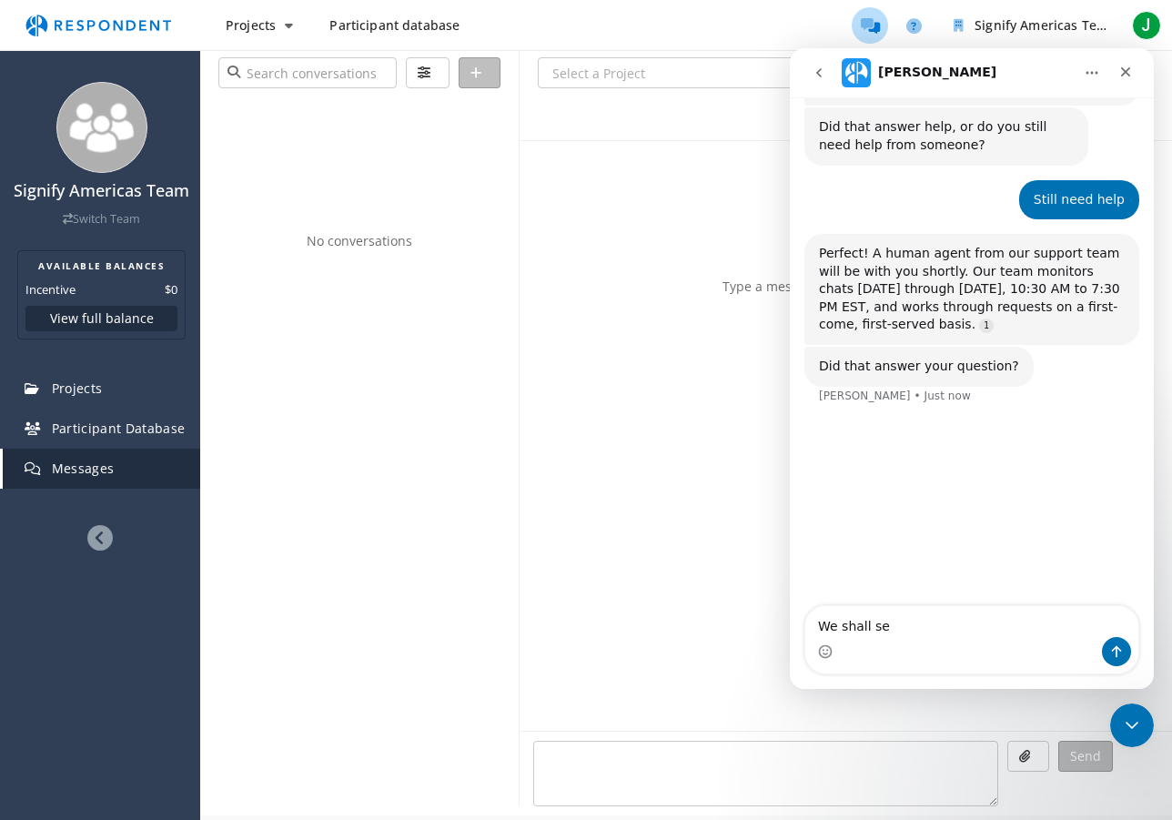
type textarea "We shall see"
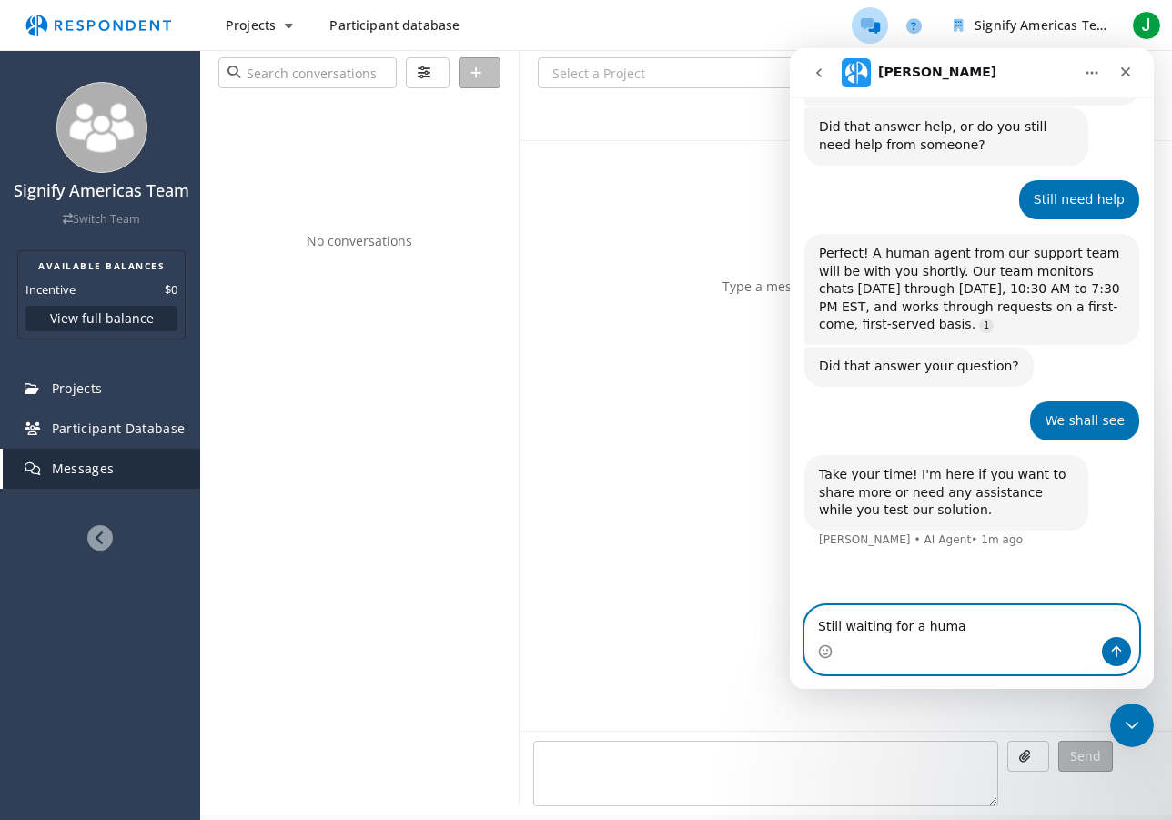
type textarea "Still waiting for a human"
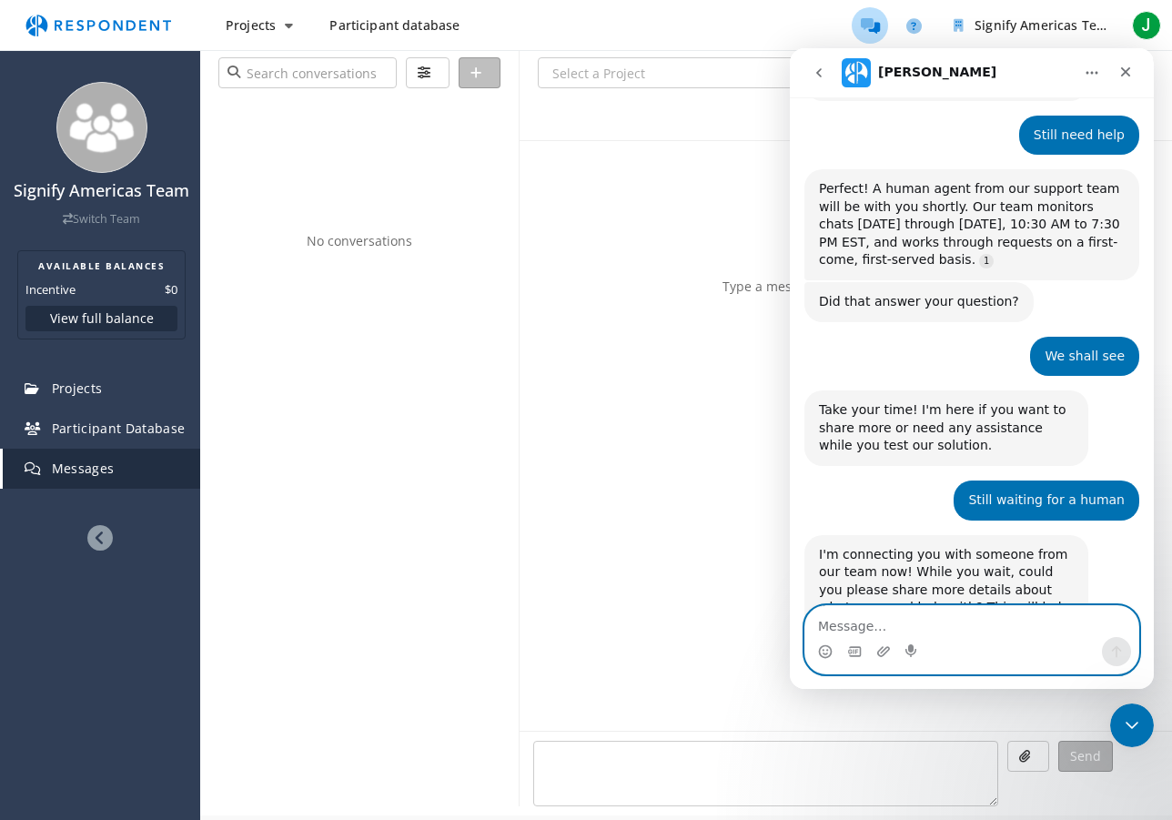
scroll to position [1234, 0]
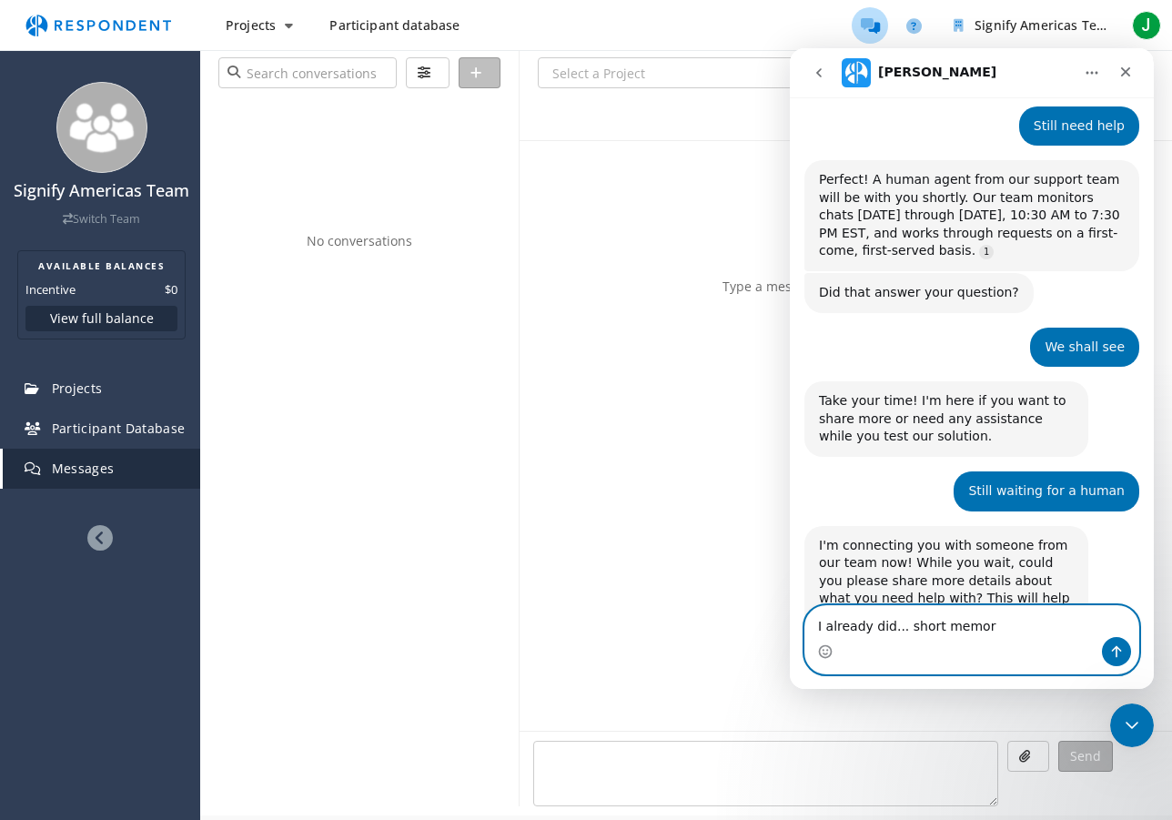
type textarea "I already did... short memory"
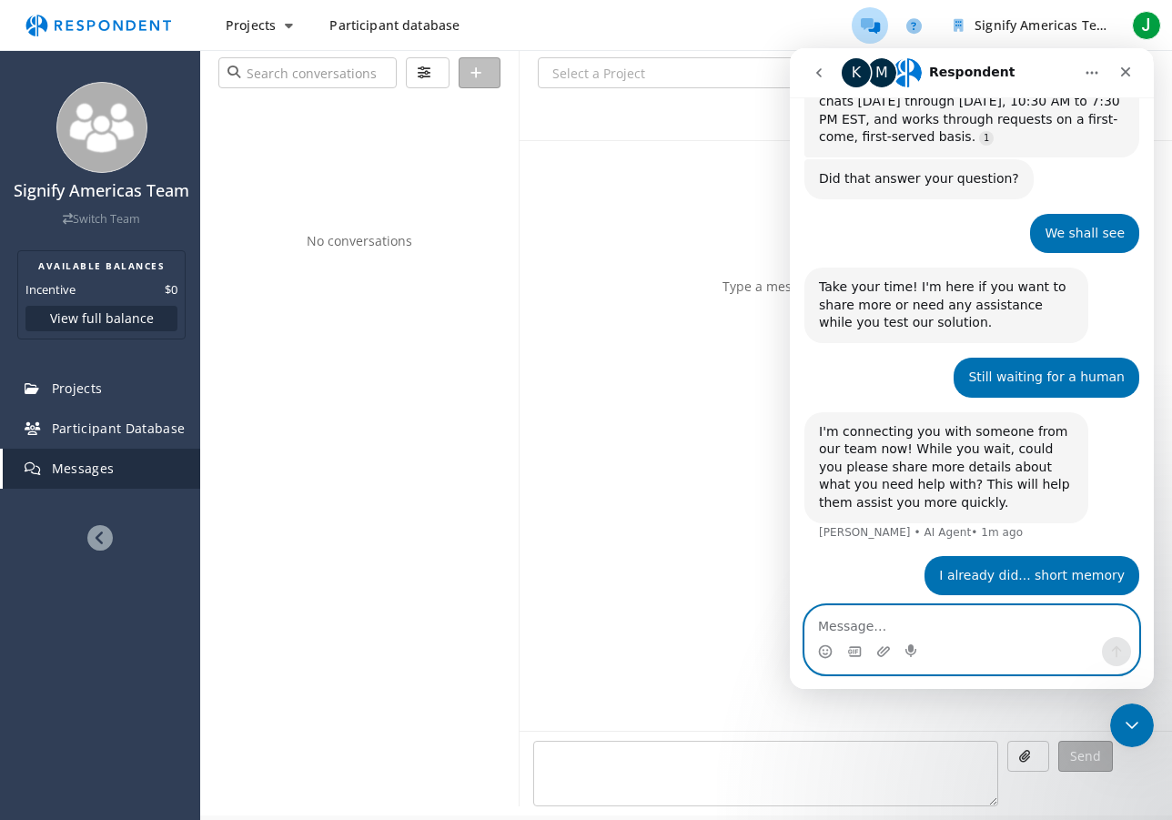
scroll to position [1289, 0]
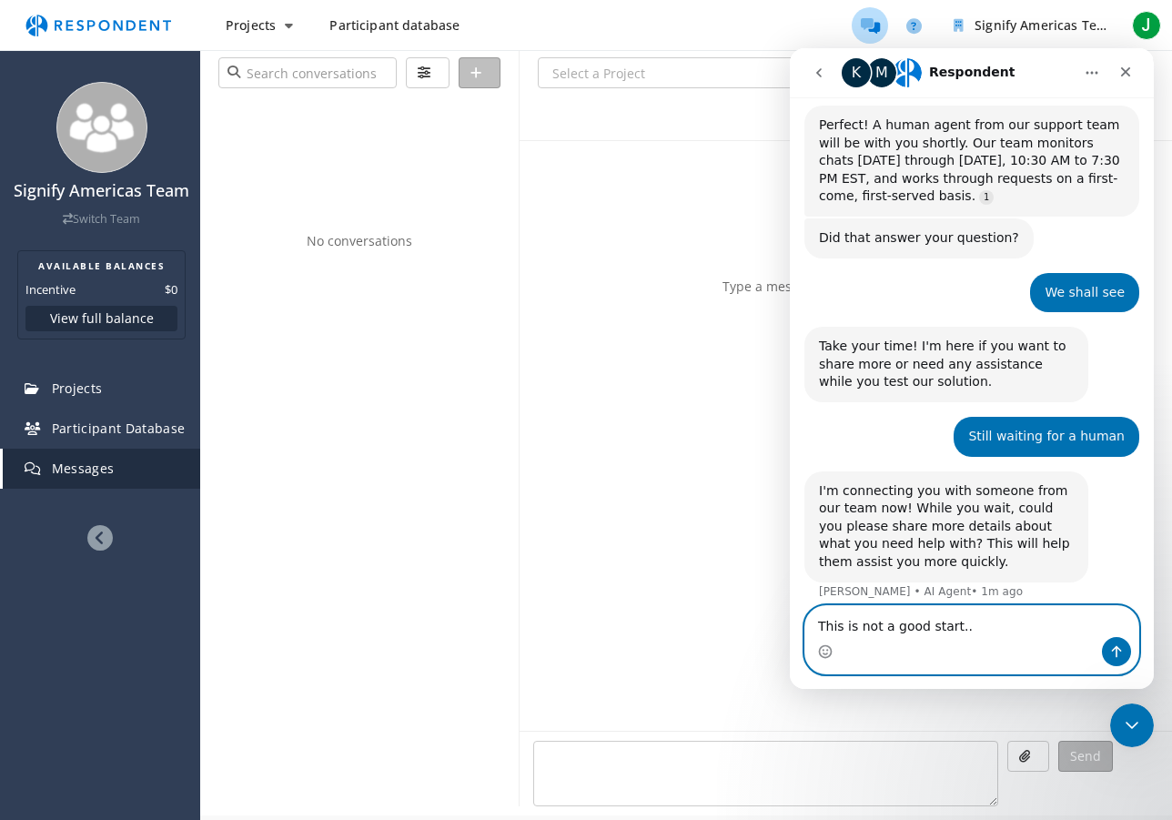
type textarea "This is not a good start..."
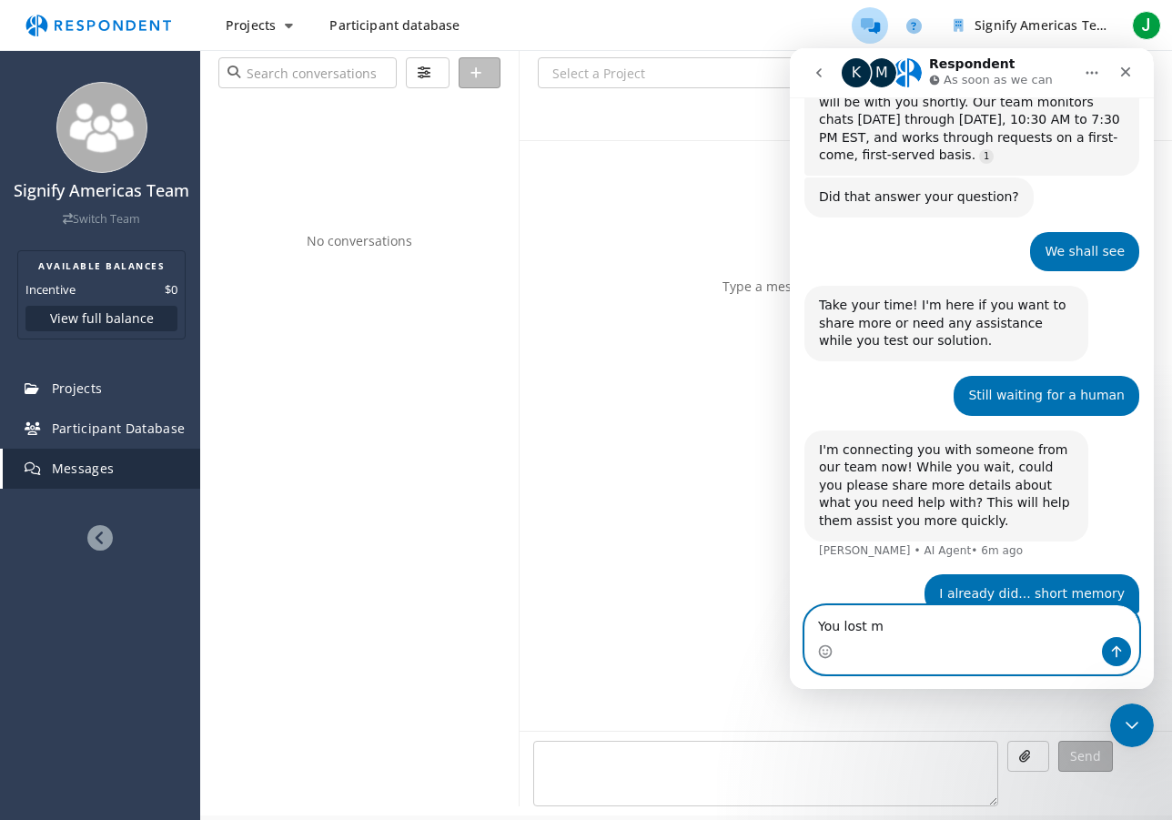
type textarea "You lost me"
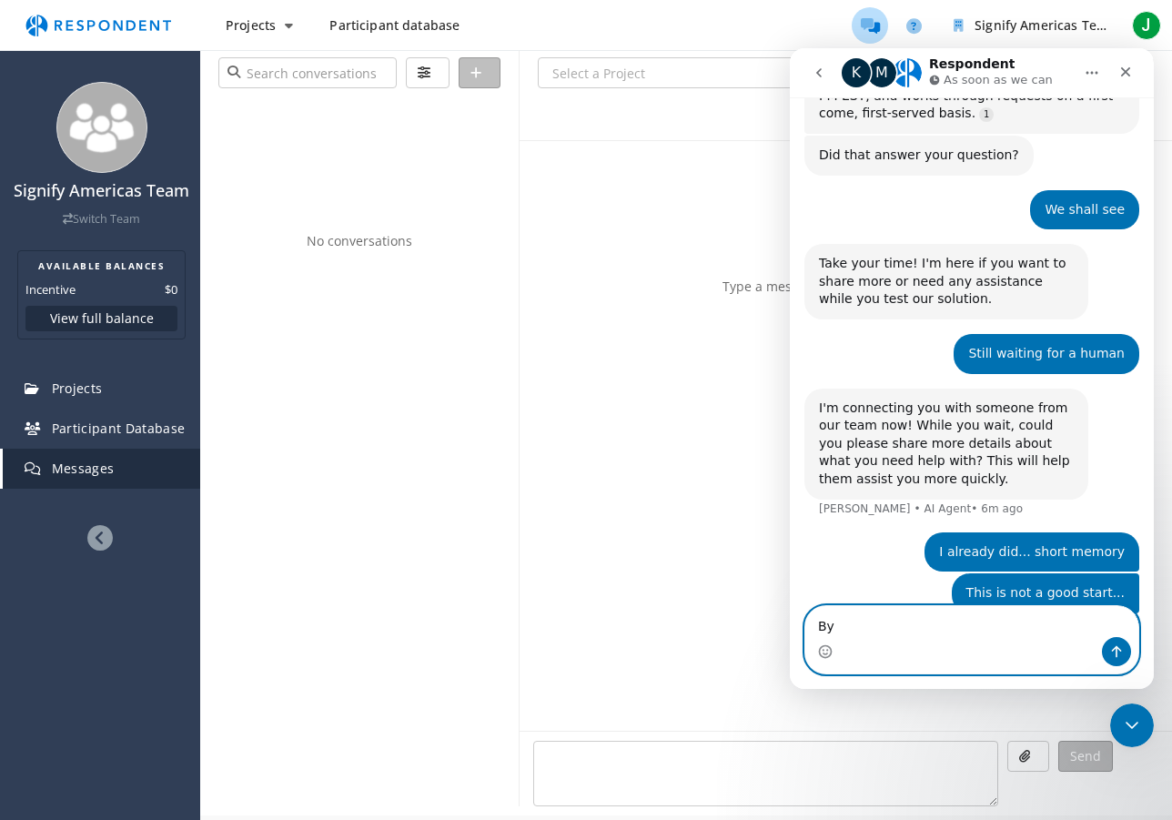
type textarea "Bye"
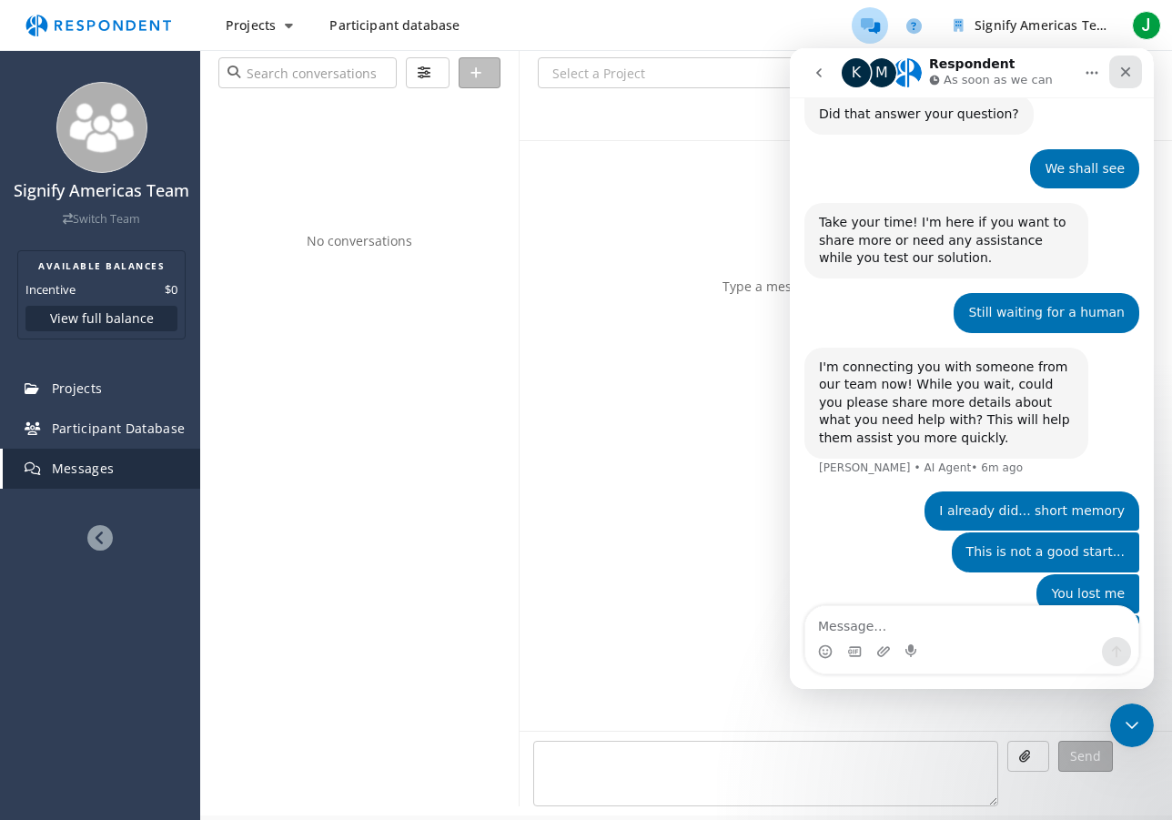
click at [1128, 78] on icon "Close" at bounding box center [1125, 72] width 15 height 15
